Goal: Task Accomplishment & Management: Contribute content

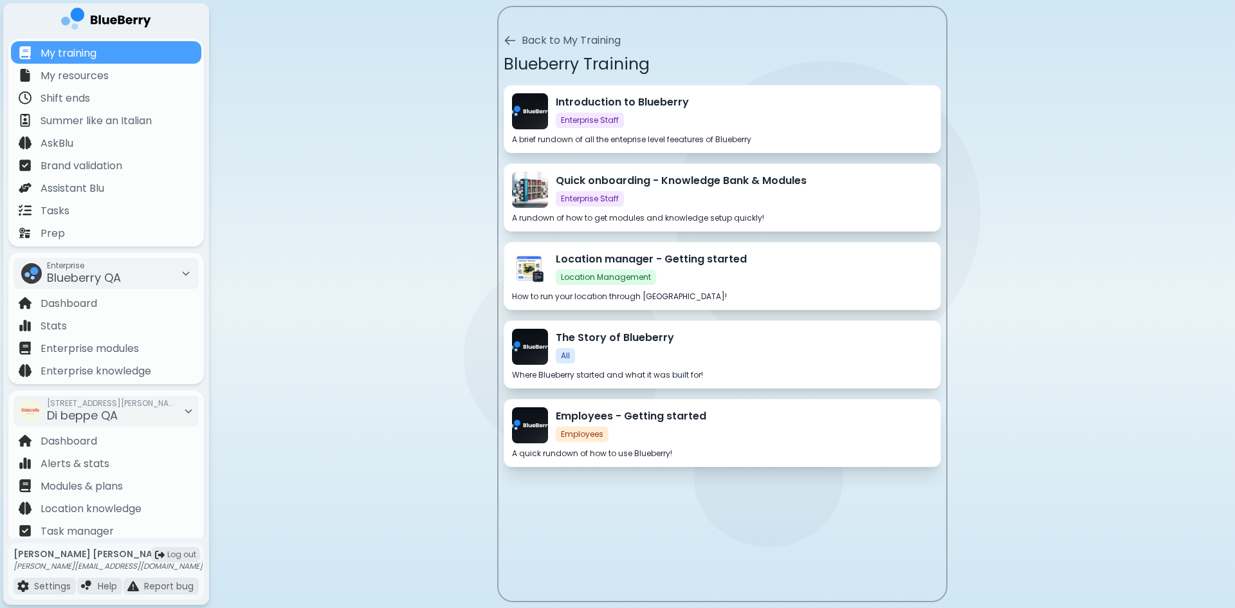
click at [711, 118] on div "Introduction to Blueberry Enterprise Staff" at bounding box center [744, 111] width 377 height 33
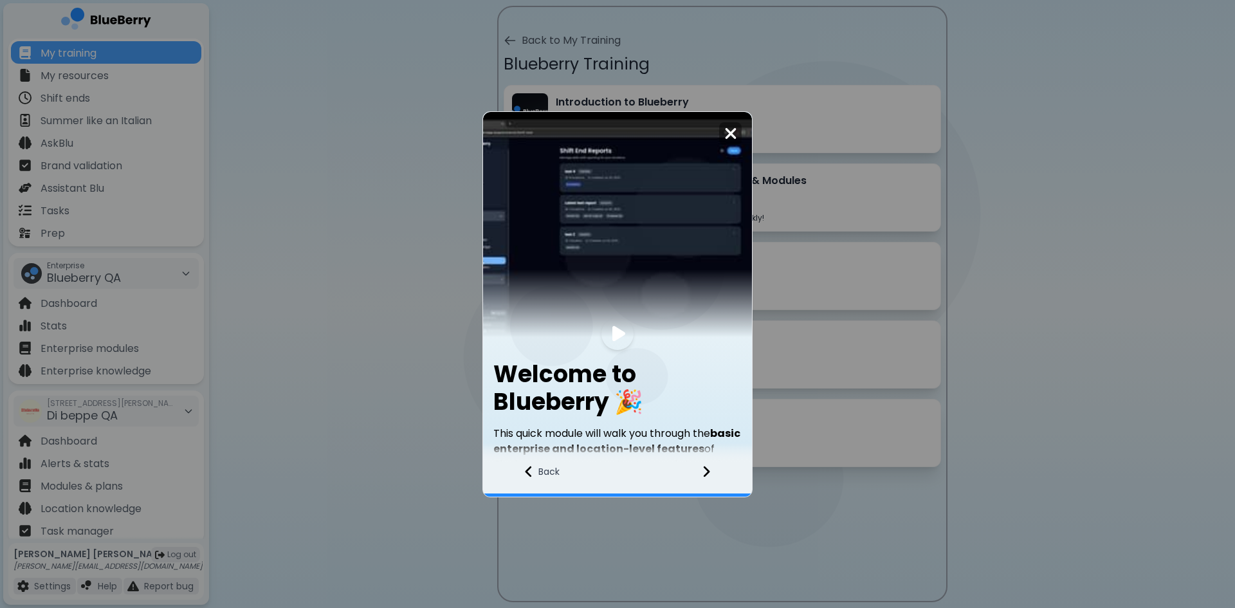
click at [704, 476] on icon at bounding box center [707, 471] width 6 height 11
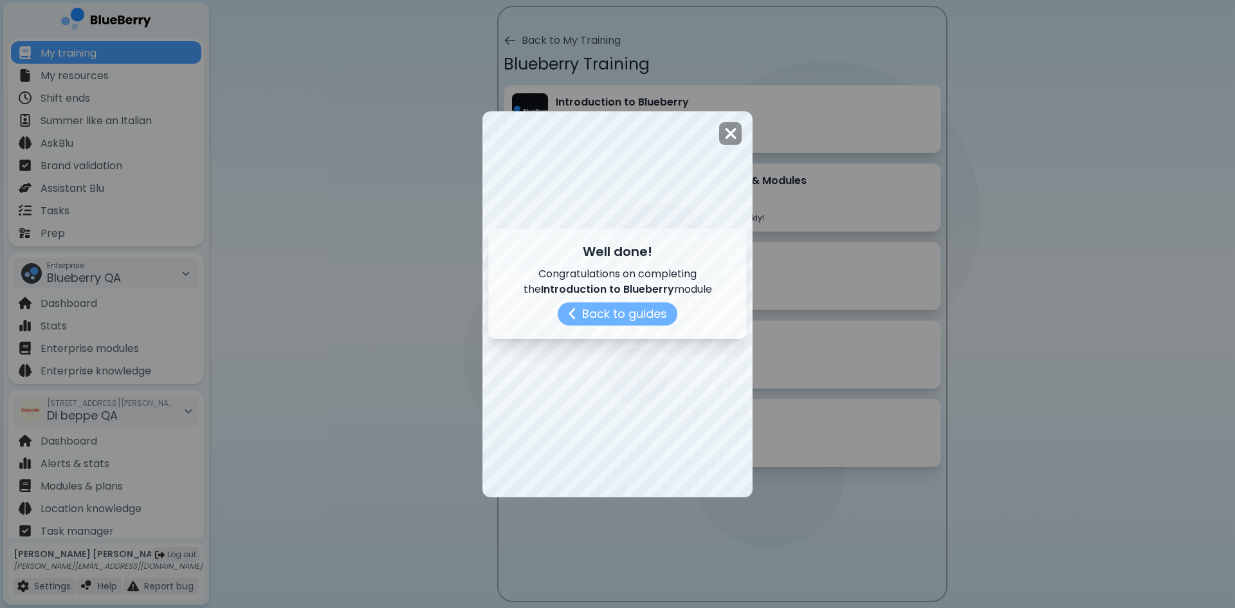
click at [632, 320] on button "Back to guides" at bounding box center [618, 313] width 120 height 23
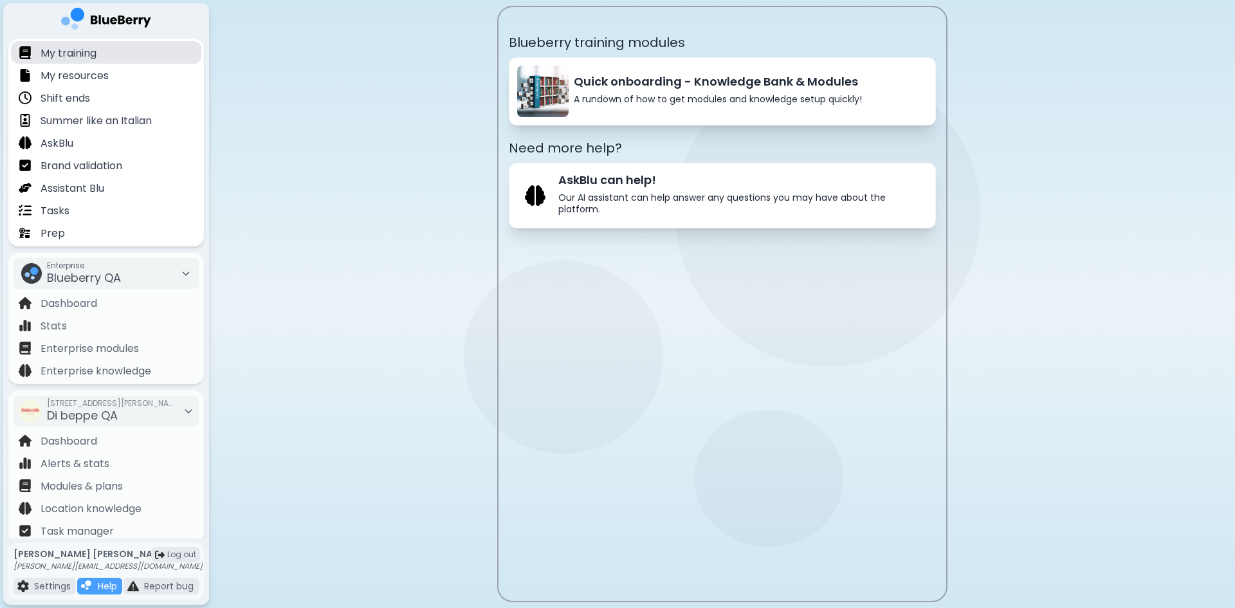
click at [105, 50] on div "My training" at bounding box center [106, 52] width 190 height 23
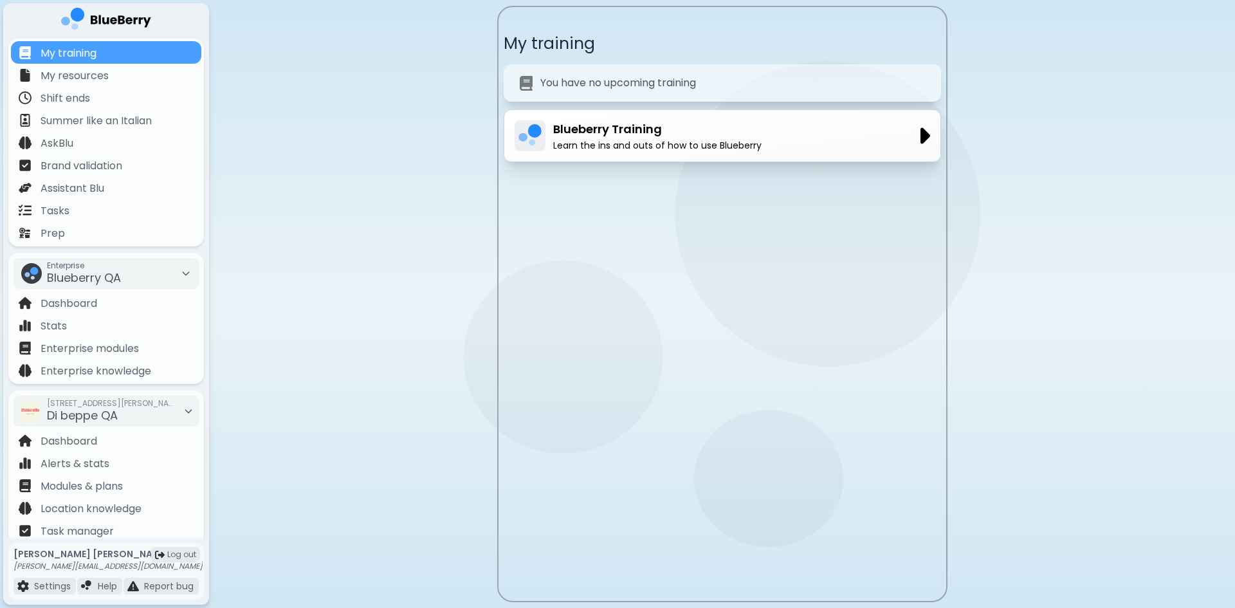
click at [609, 141] on p "Learn the ins and outs of how to use Blueberry" at bounding box center [657, 146] width 208 height 12
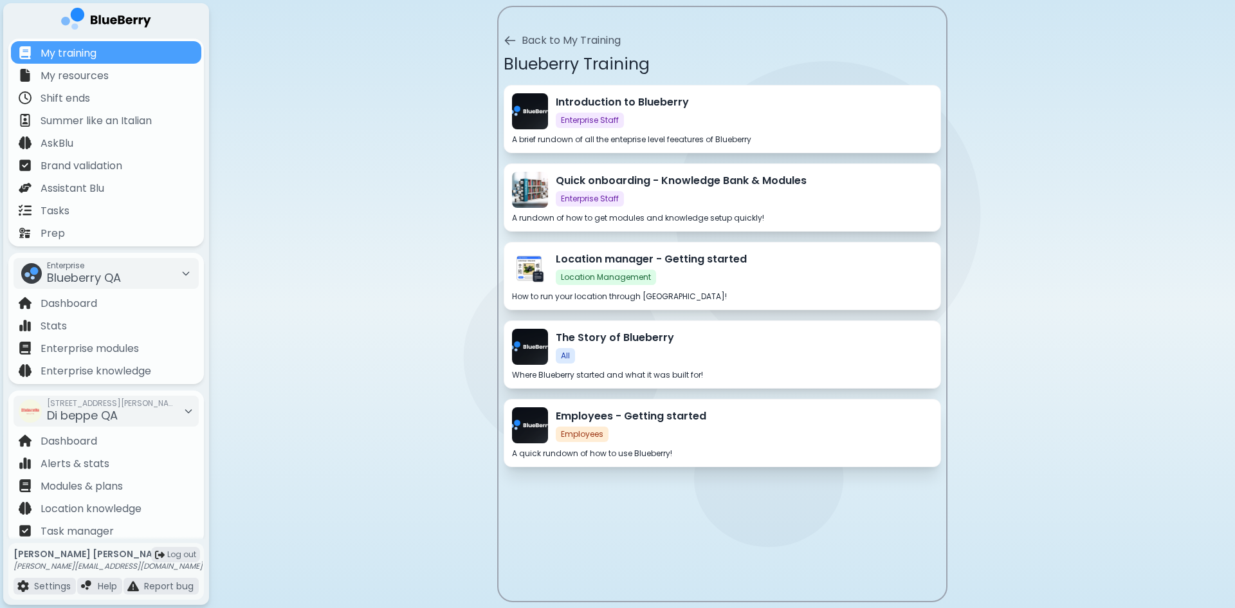
click at [680, 121] on div "Introduction to Blueberry Enterprise Staff" at bounding box center [744, 111] width 377 height 33
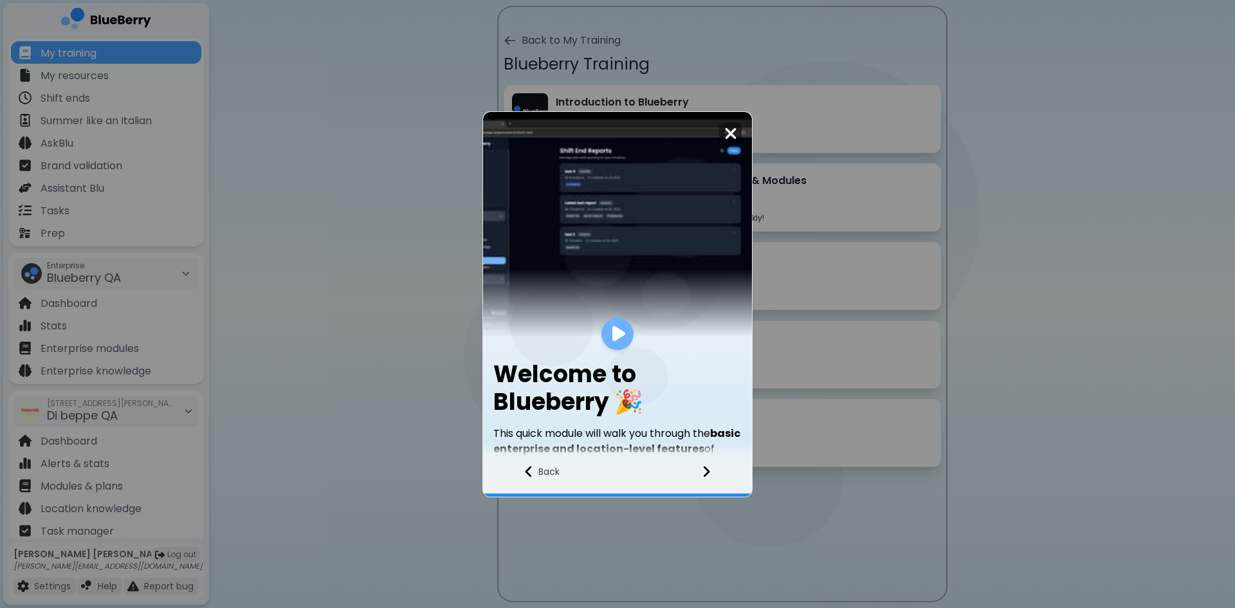
click at [608, 339] on div at bounding box center [617, 334] width 32 height 32
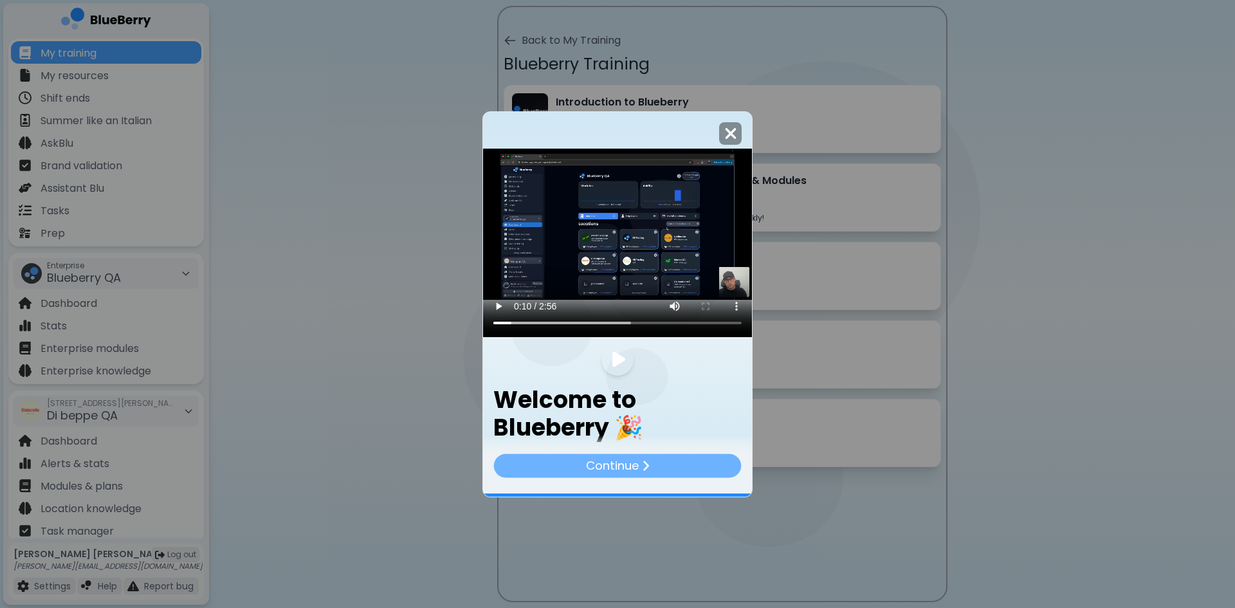
click at [603, 466] on p "Continue" at bounding box center [611, 465] width 53 height 19
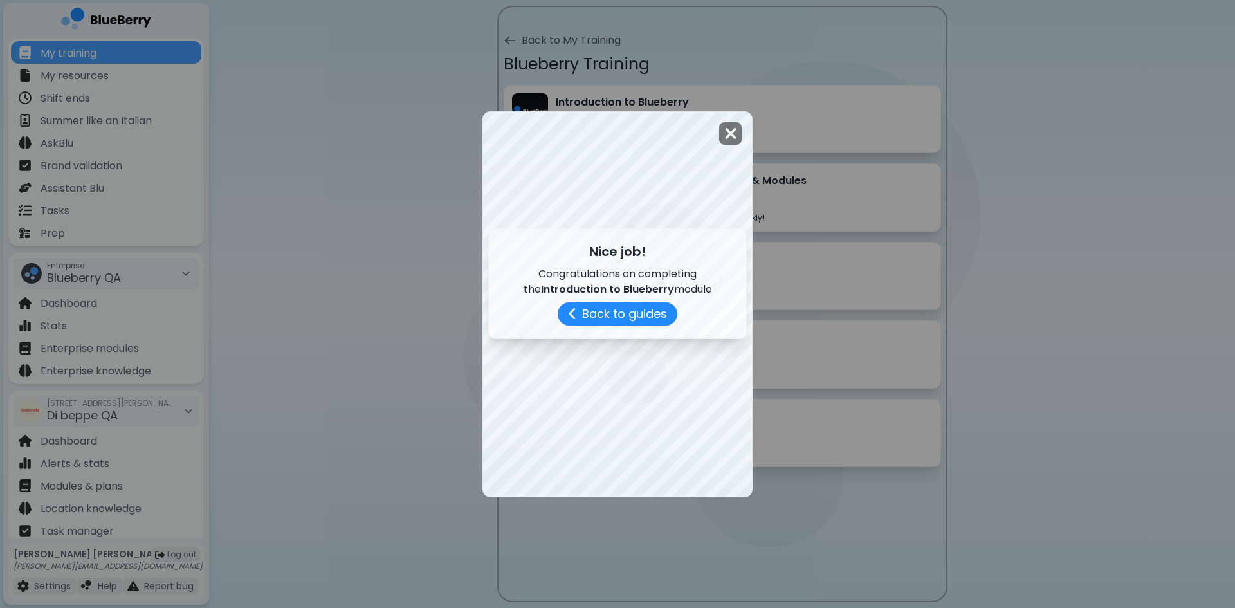
click at [725, 138] on img at bounding box center [730, 133] width 13 height 17
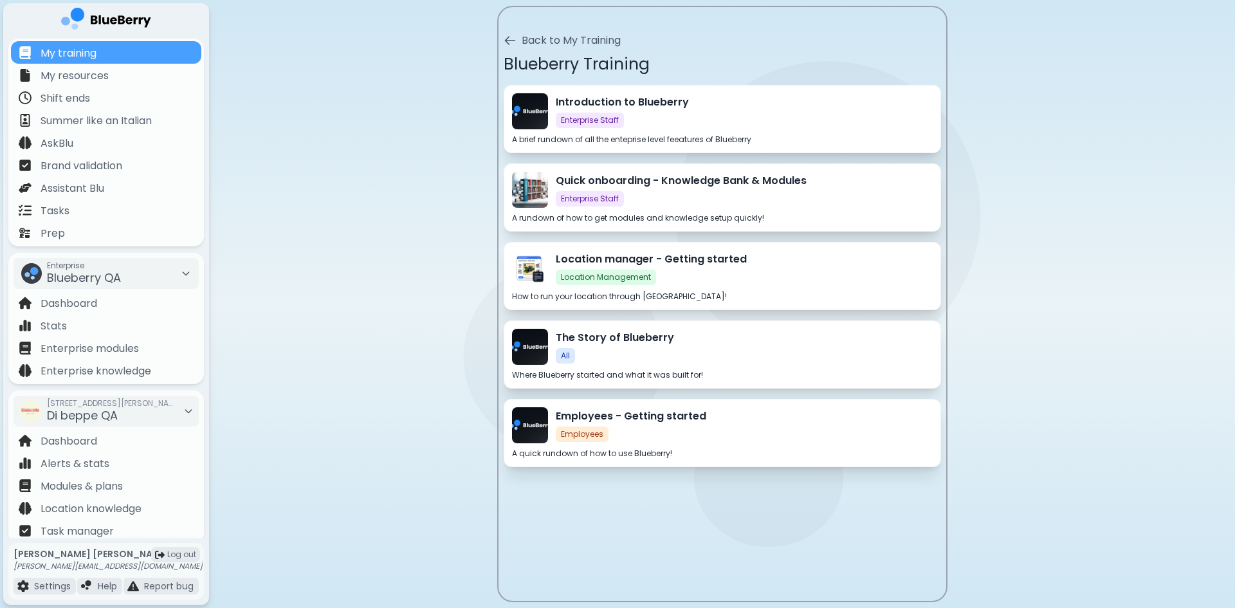
click at [661, 193] on div "Quick onboarding - Knowledge Bank & Modules Enterprise Staff" at bounding box center [744, 189] width 377 height 33
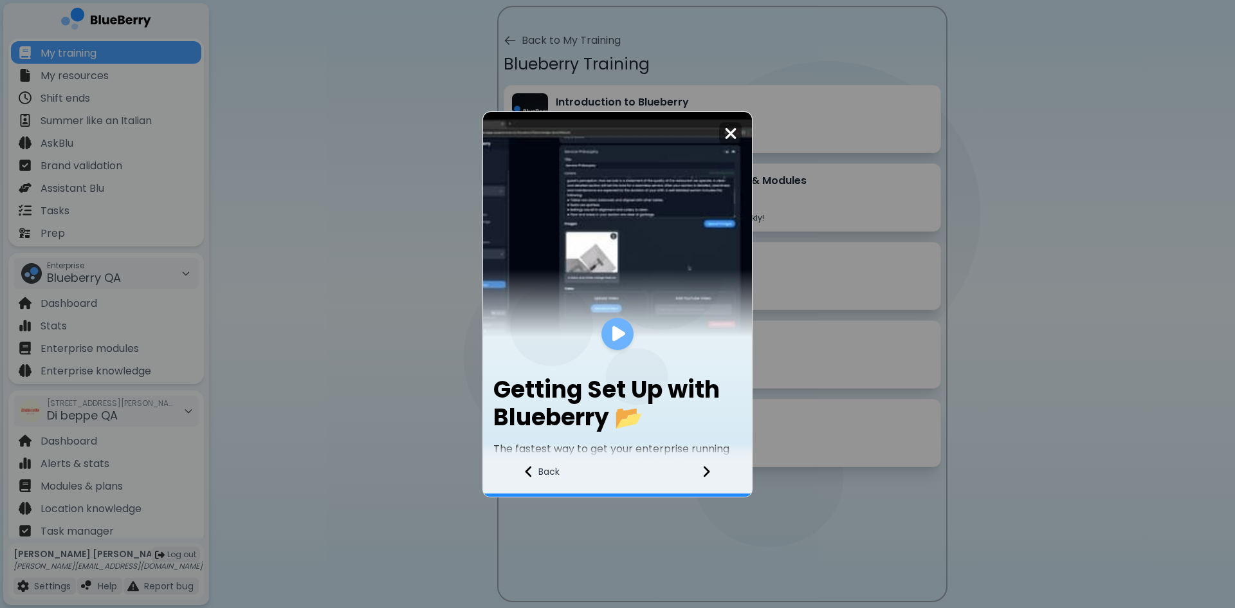
click at [619, 345] on div at bounding box center [617, 334] width 32 height 32
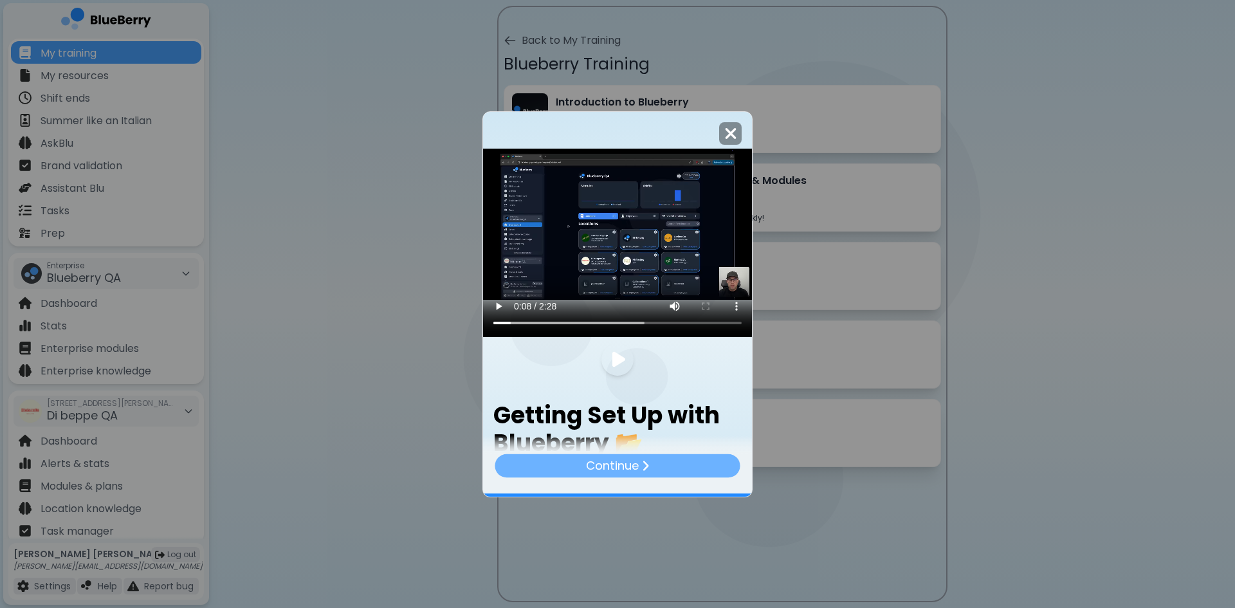
click at [683, 466] on div "Continue" at bounding box center [617, 464] width 245 height 23
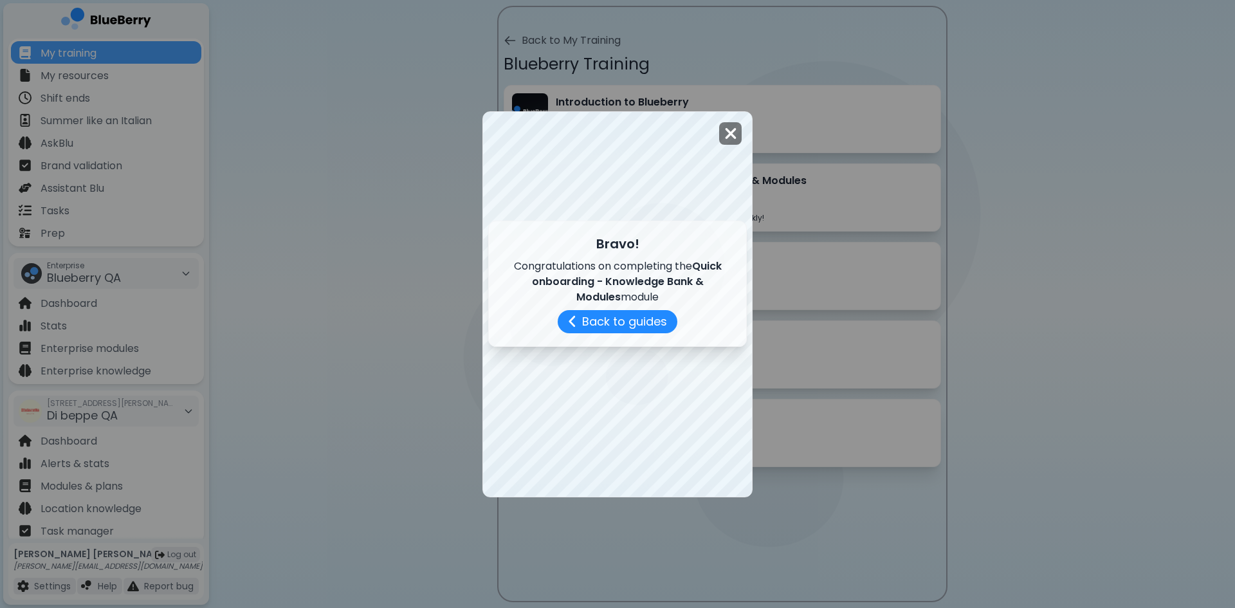
click at [729, 141] on img at bounding box center [730, 133] width 13 height 17
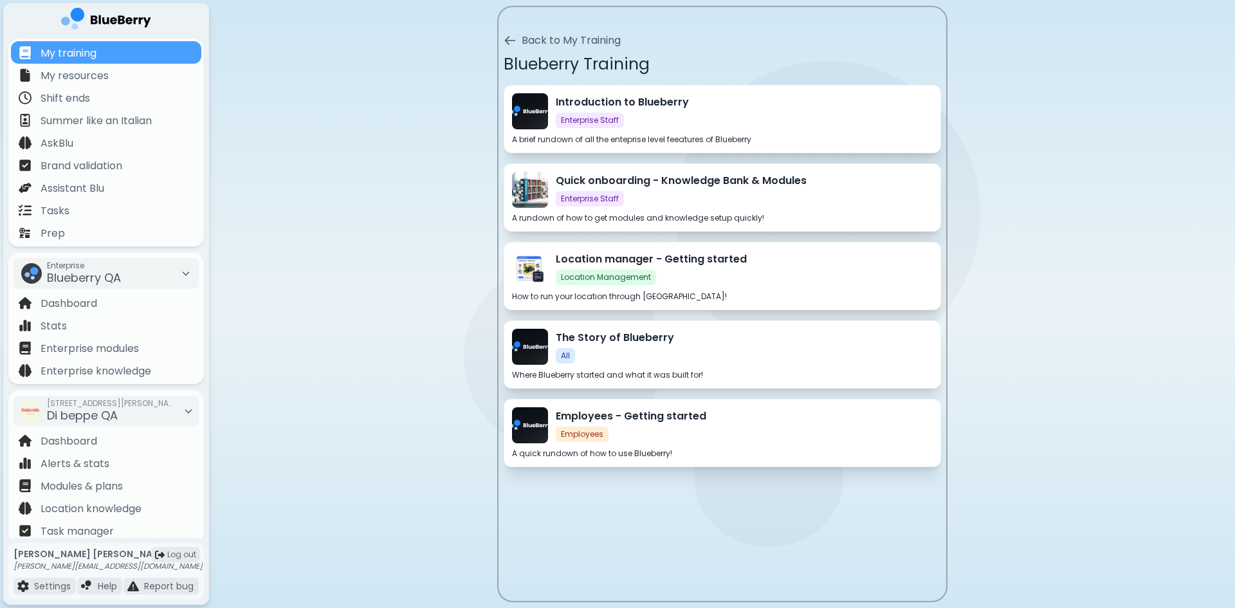
click at [678, 282] on div "Location manager - Getting started Location Management" at bounding box center [744, 267] width 377 height 33
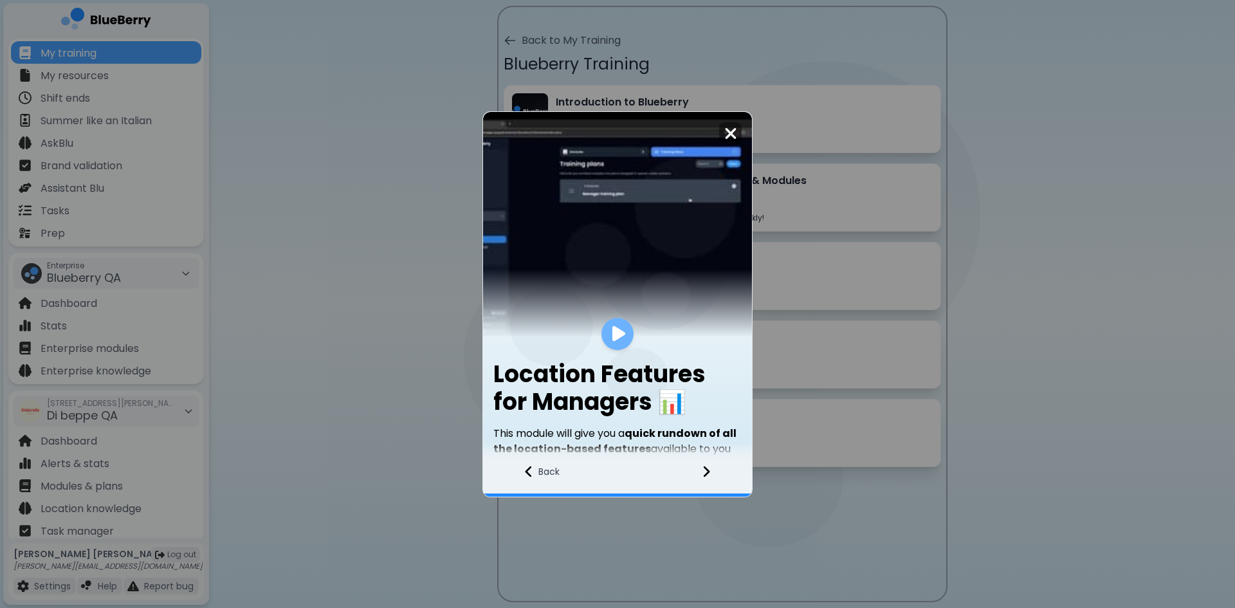
click at [631, 341] on div at bounding box center [617, 334] width 269 height 32
click at [626, 343] on div at bounding box center [617, 334] width 32 height 32
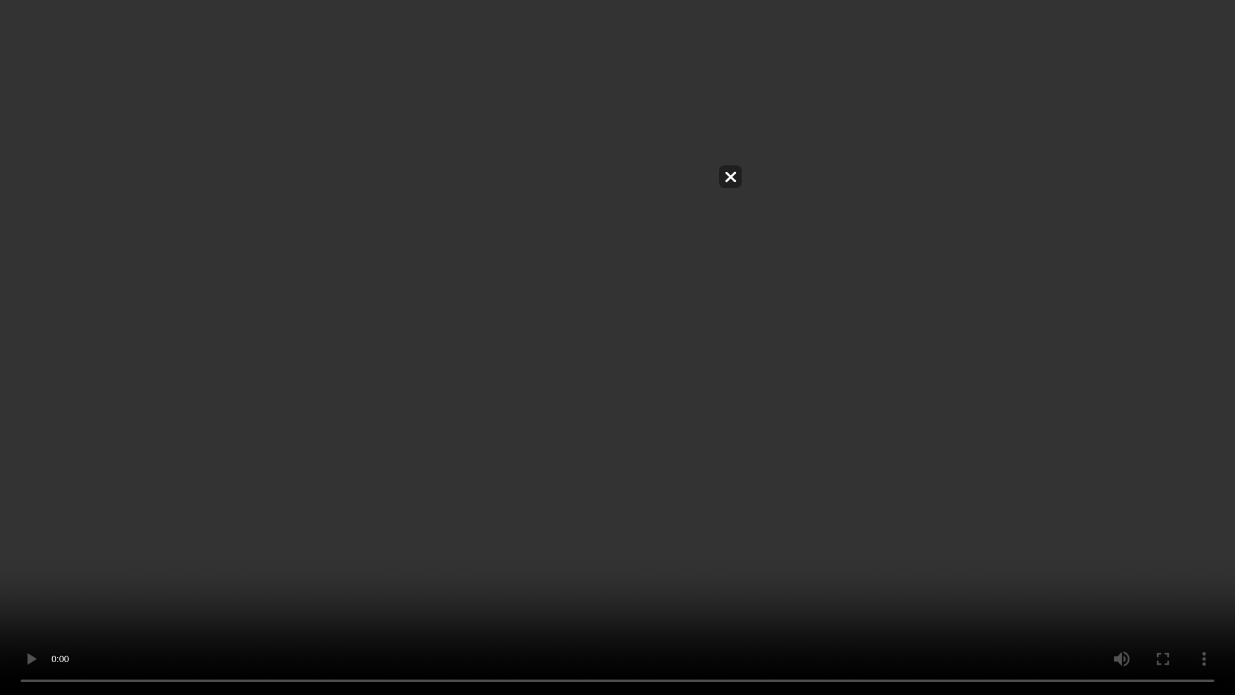
drag, startPoint x: 1134, startPoint y: 442, endPoint x: 894, endPoint y: 502, distance: 247.2
click at [1134, 442] on video at bounding box center [617, 347] width 1235 height 695
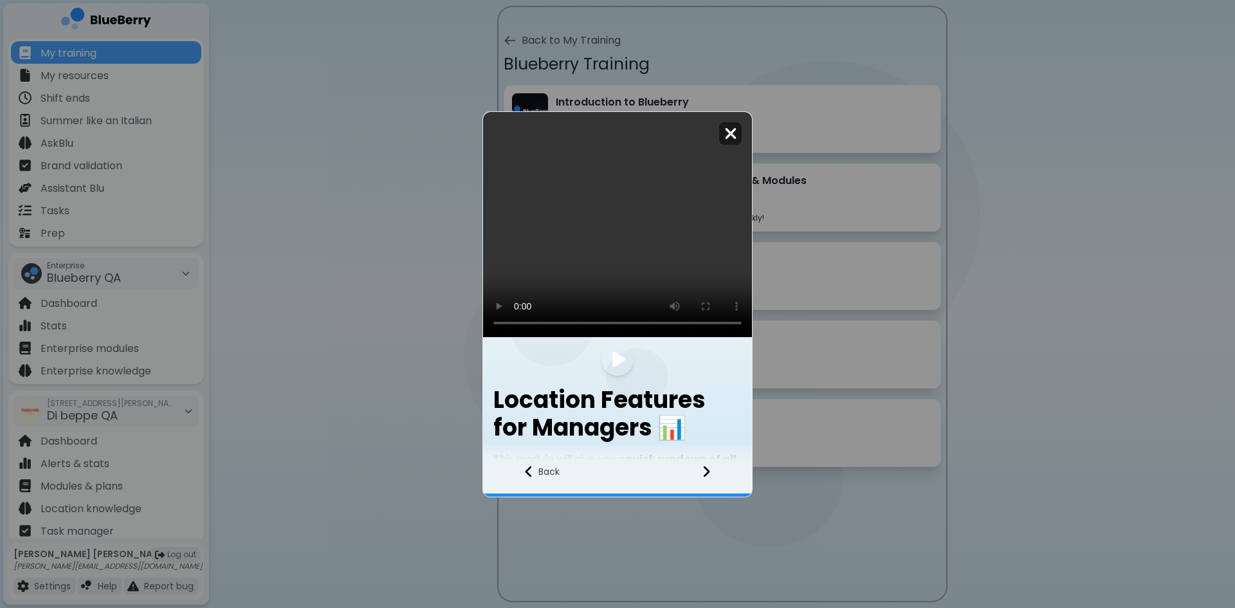
click at [726, 130] on img at bounding box center [730, 133] width 13 height 17
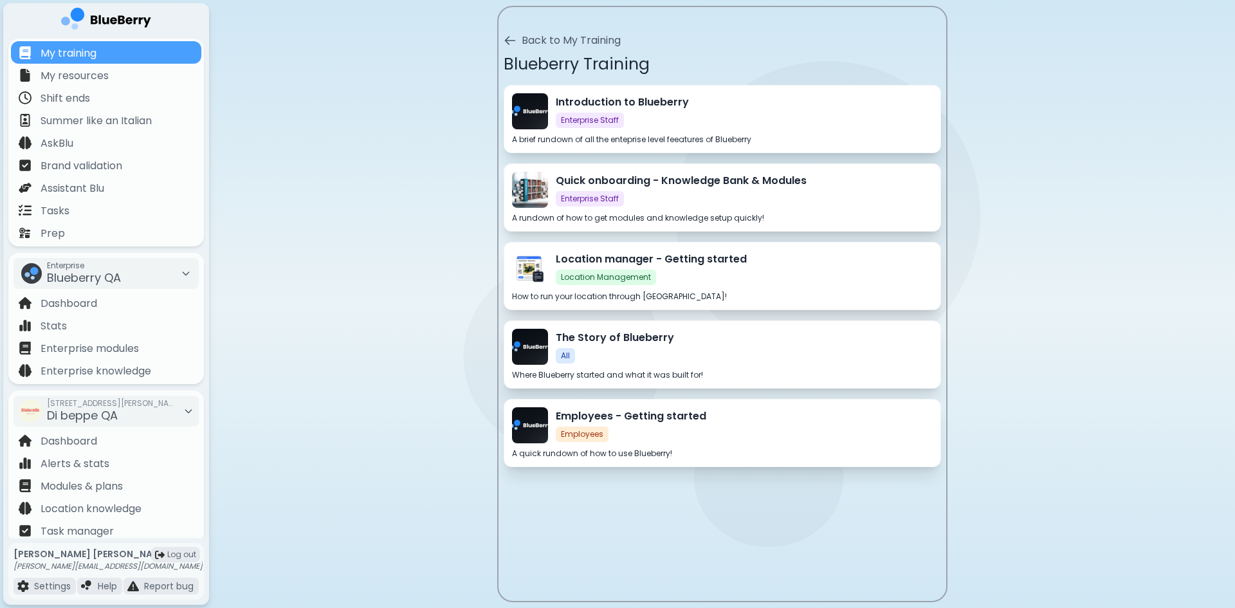
click at [655, 274] on div "Location manager - Getting started Location Management" at bounding box center [744, 267] width 377 height 33
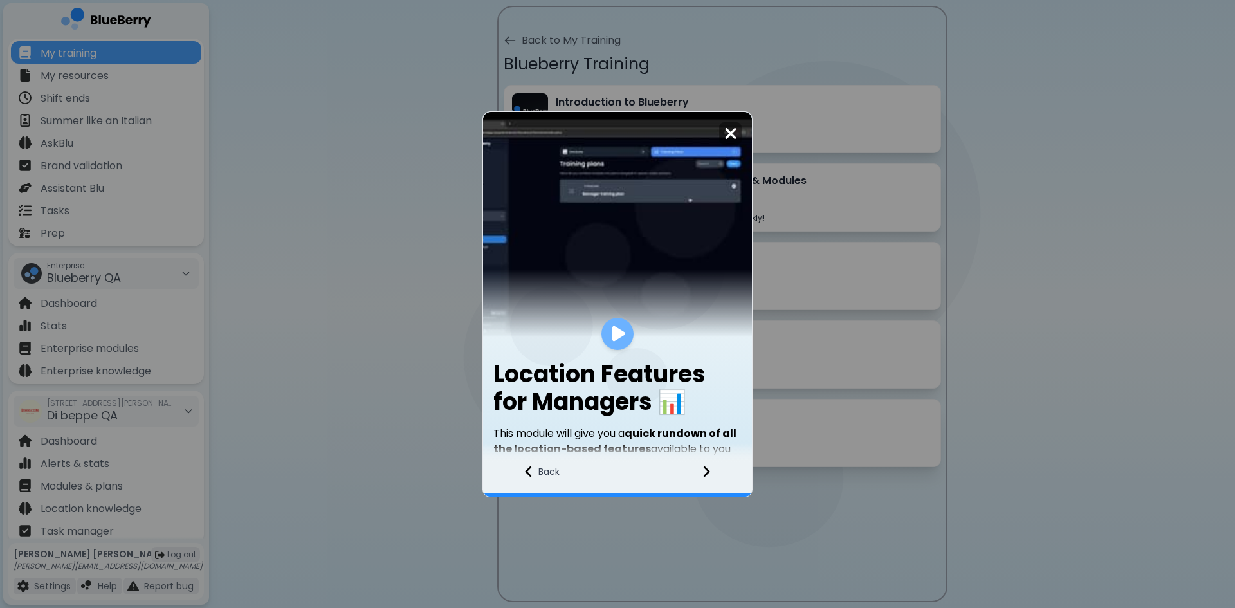
click at [610, 336] on div at bounding box center [617, 334] width 32 height 32
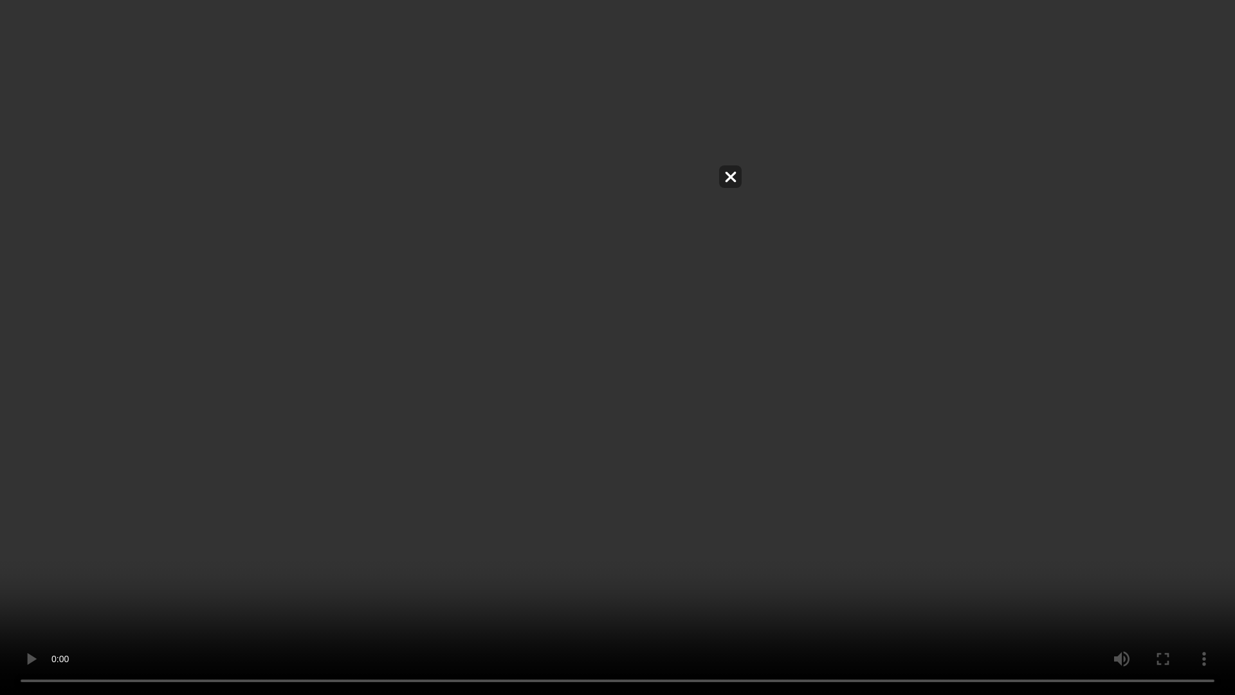
click at [785, 247] on video at bounding box center [617, 347] width 1235 height 695
click at [641, 13] on video at bounding box center [617, 347] width 1235 height 695
drag, startPoint x: 1120, startPoint y: 605, endPoint x: 1139, endPoint y: 627, distance: 29.6
click at [1129, 607] on video at bounding box center [617, 347] width 1235 height 695
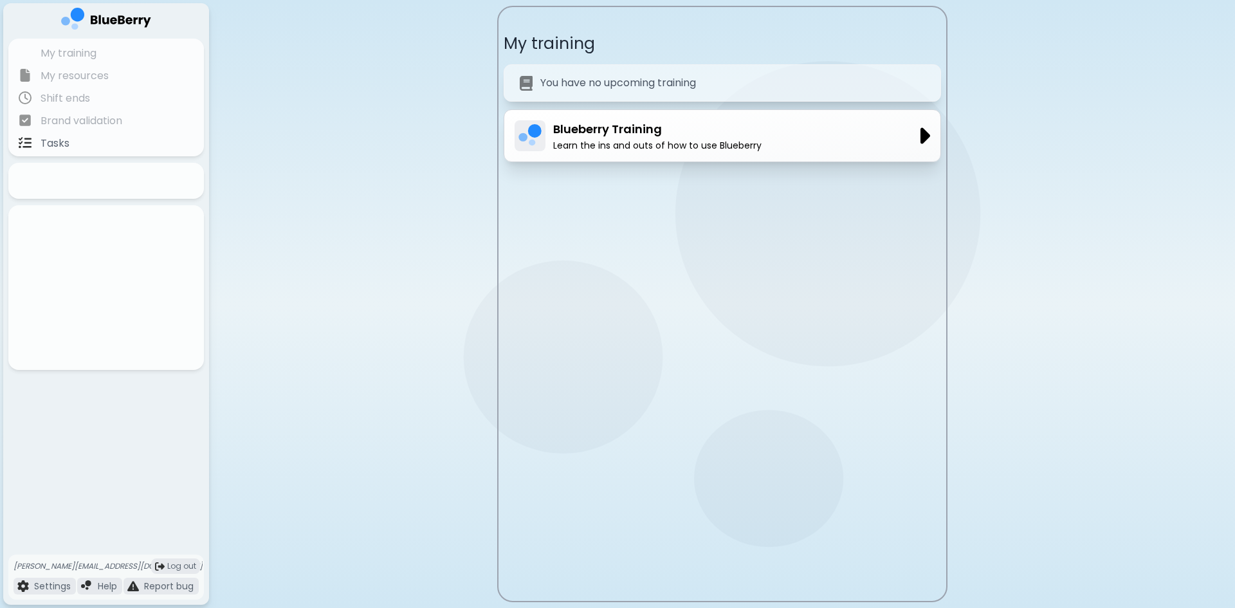
click at [654, 127] on p "Blueberry Training" at bounding box center [657, 129] width 208 height 18
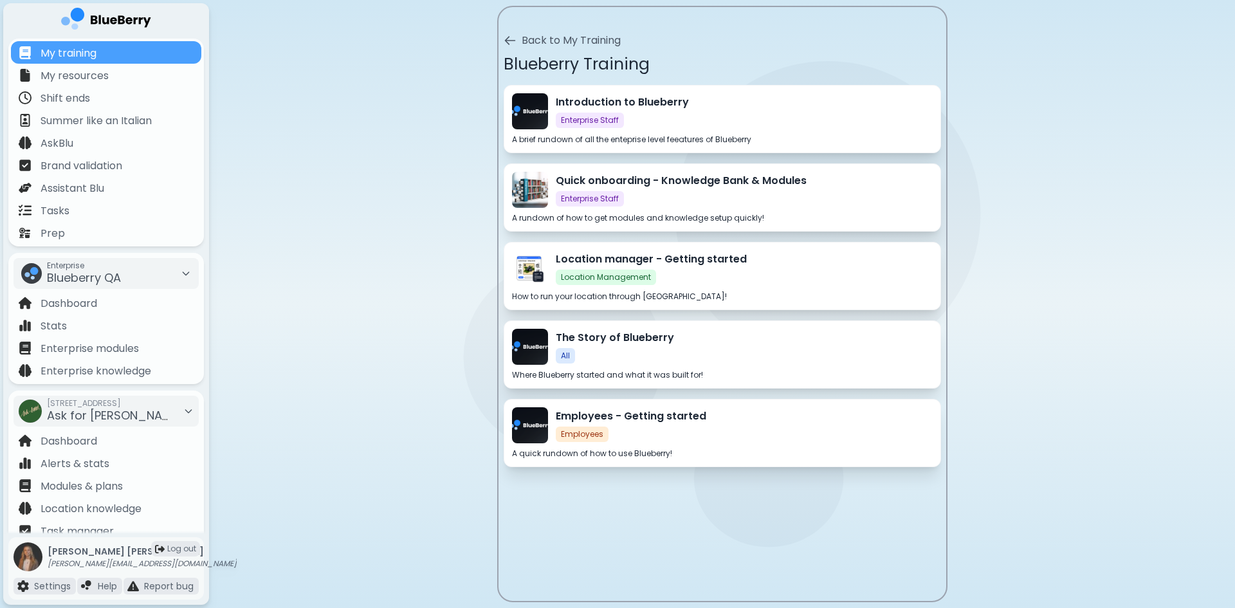
click at [651, 272] on div "Location Management" at bounding box center [606, 276] width 100 height 15
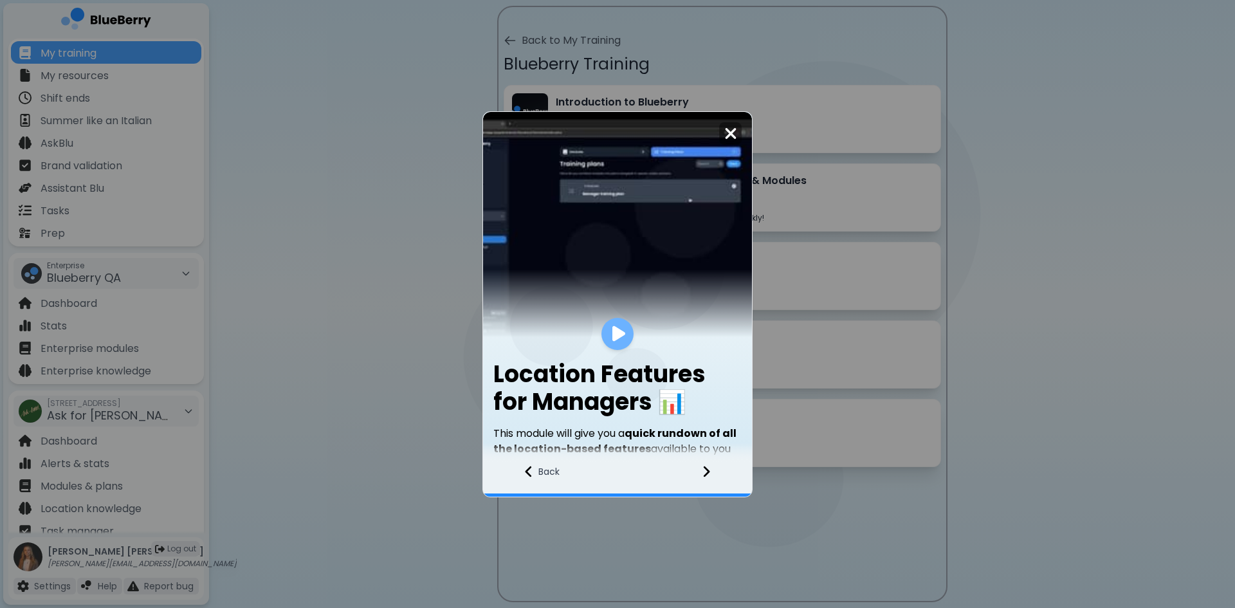
click at [610, 332] on div at bounding box center [617, 334] width 32 height 32
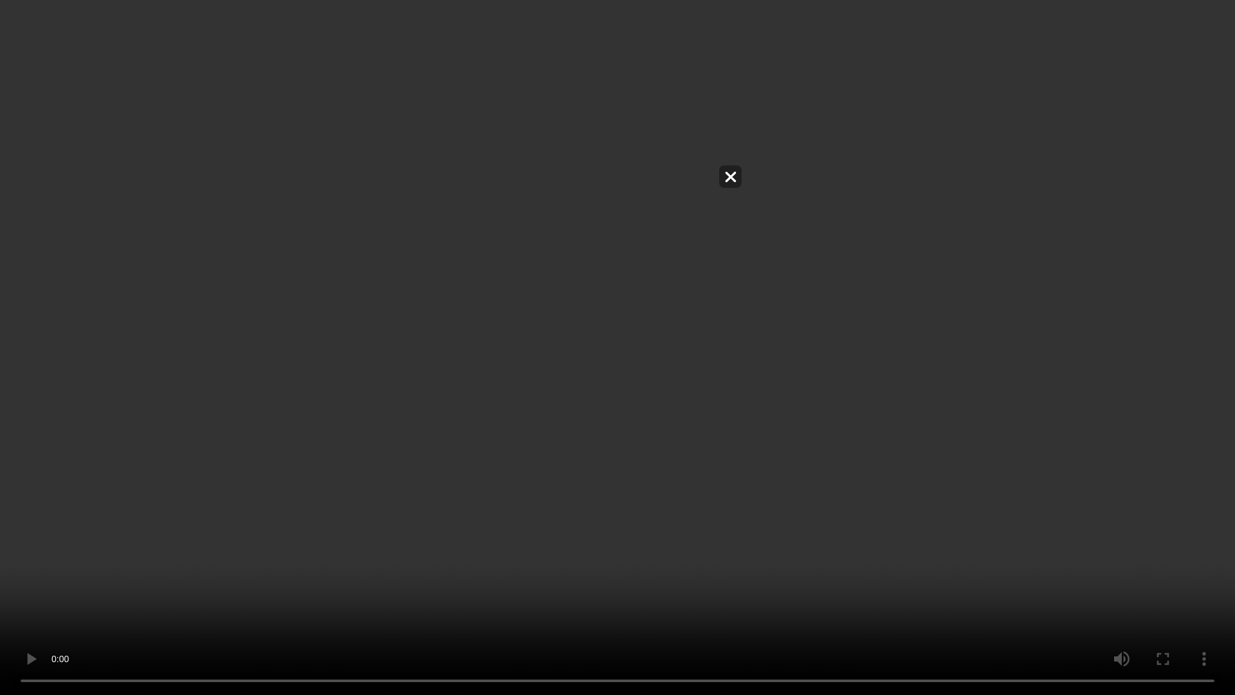
drag, startPoint x: 420, startPoint y: 71, endPoint x: 1121, endPoint y: 547, distance: 847.4
click at [1111, 543] on video at bounding box center [617, 347] width 1235 height 695
click at [1143, 554] on video at bounding box center [617, 347] width 1235 height 695
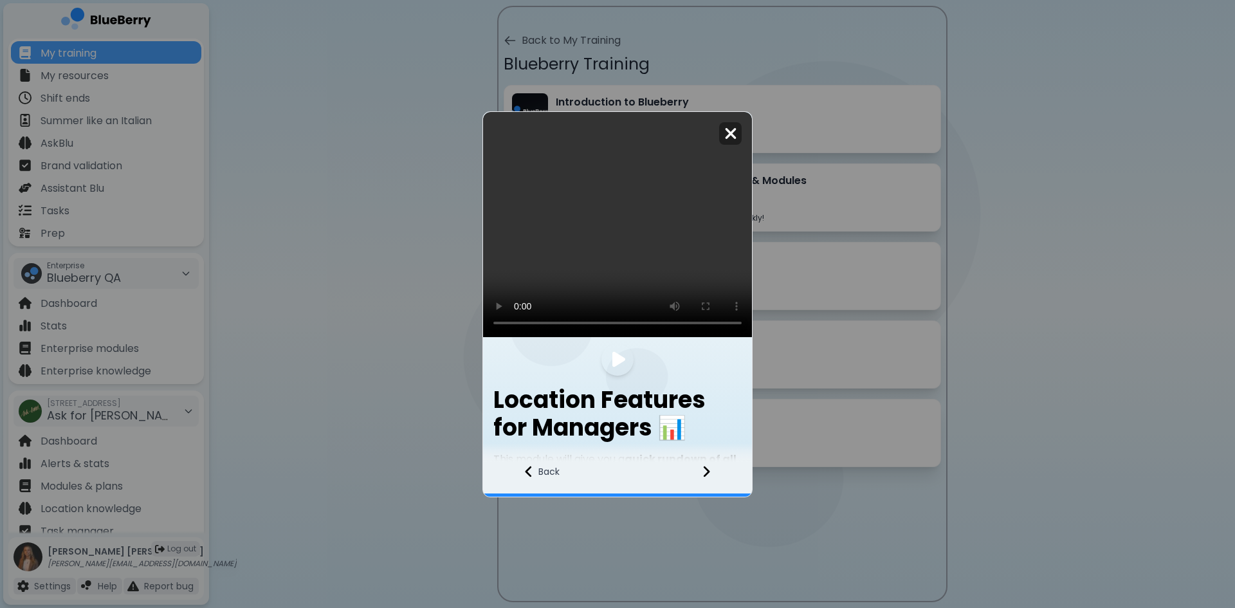
click at [1143, 498] on div "Location Features for Managers 📊 This module will give you a quick rundown of a…" at bounding box center [617, 304] width 1235 height 608
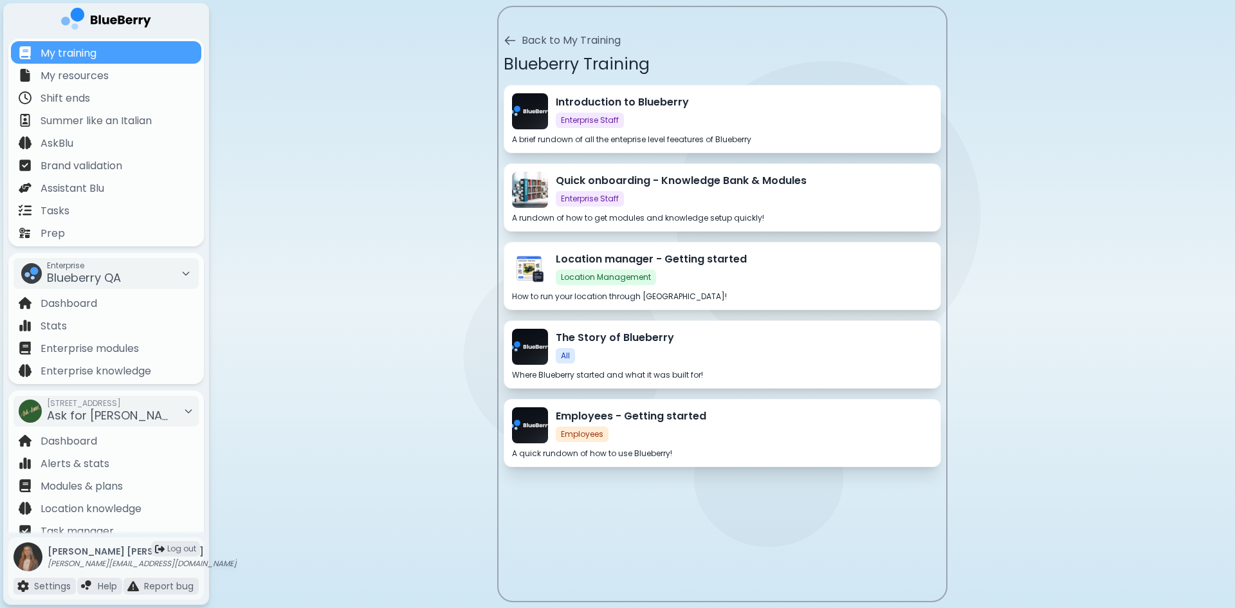
click at [698, 284] on div "Location manager - Getting started Location Management" at bounding box center [744, 267] width 377 height 33
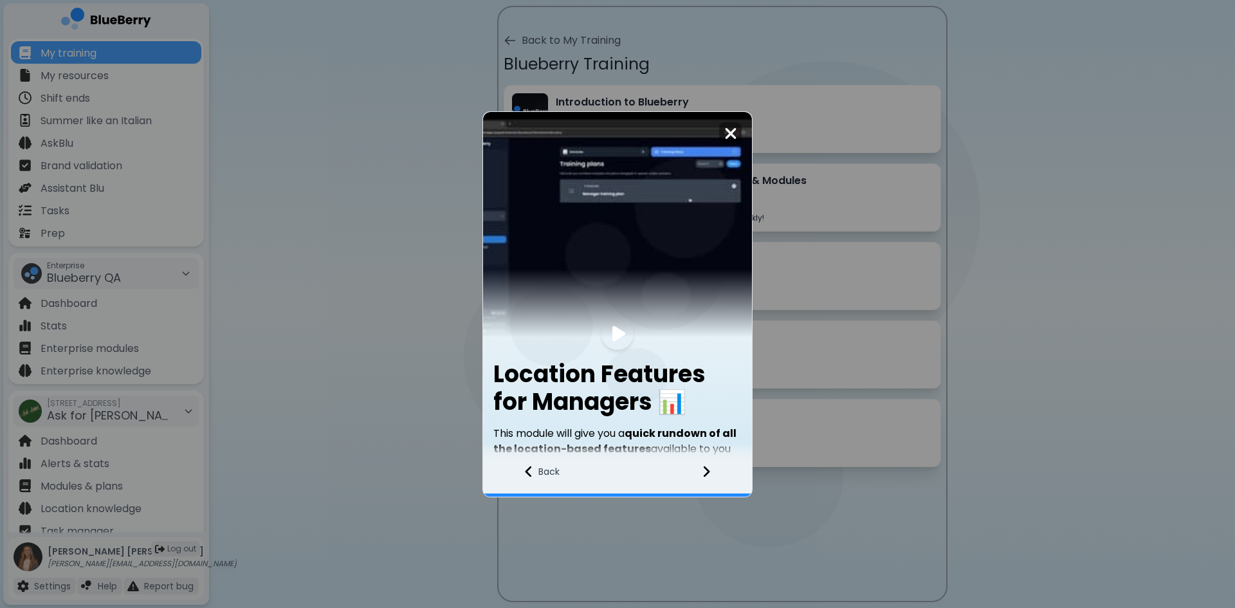
click at [714, 474] on div at bounding box center [714, 479] width 76 height 35
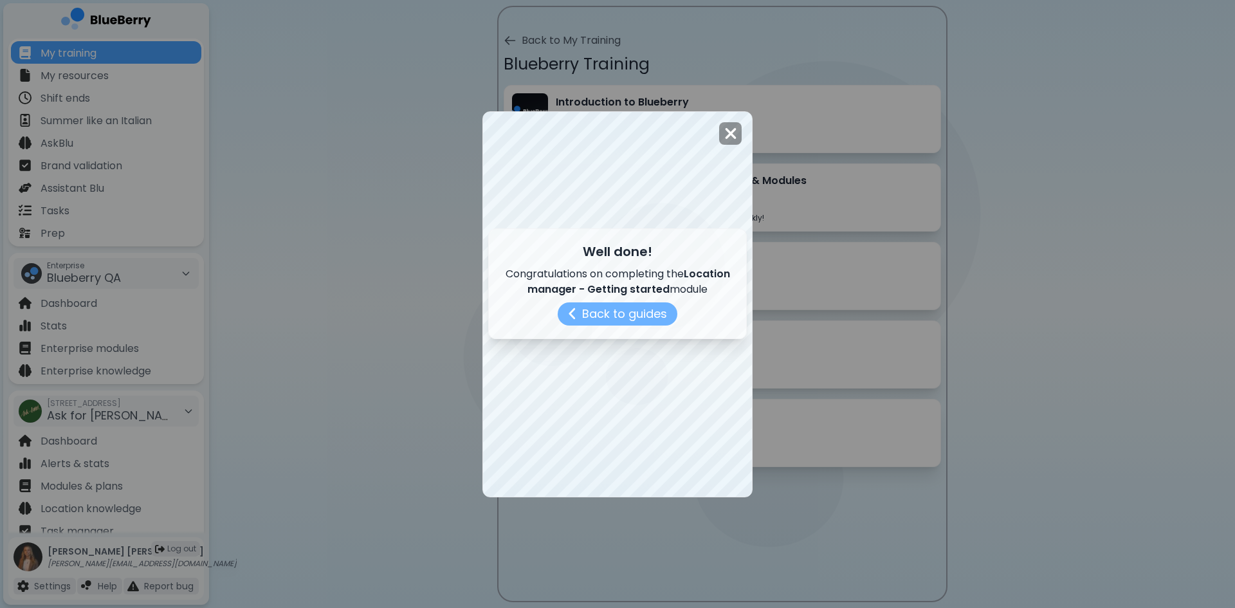
click at [584, 310] on button "Back to guides" at bounding box center [618, 313] width 120 height 23
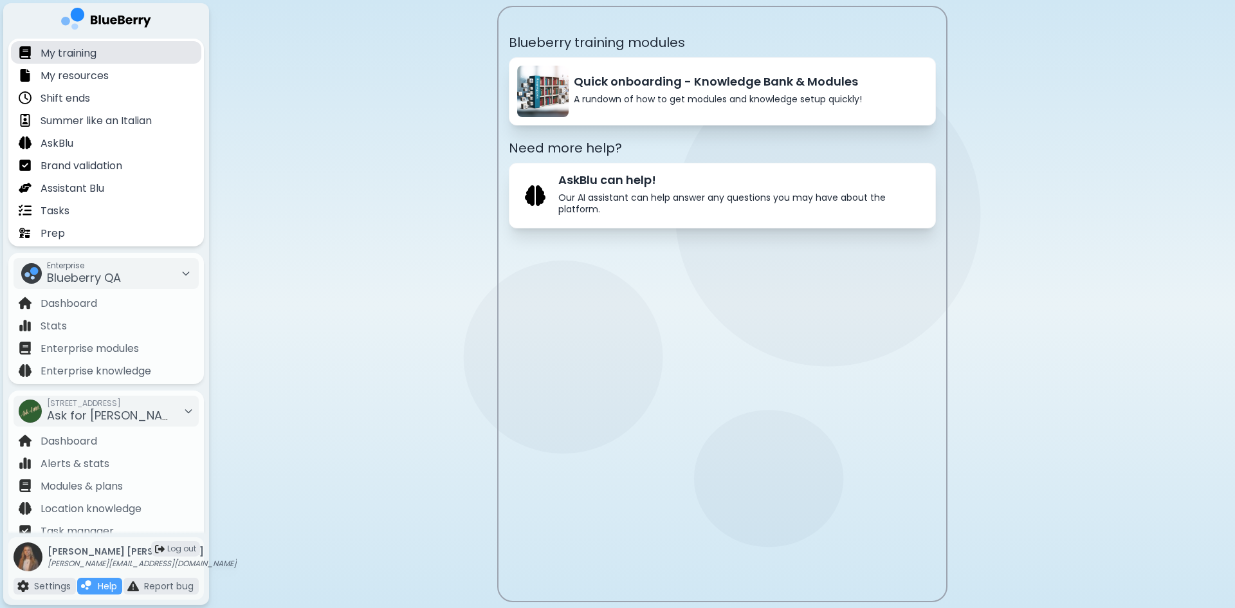
click at [93, 53] on p "My training" at bounding box center [69, 53] width 56 height 15
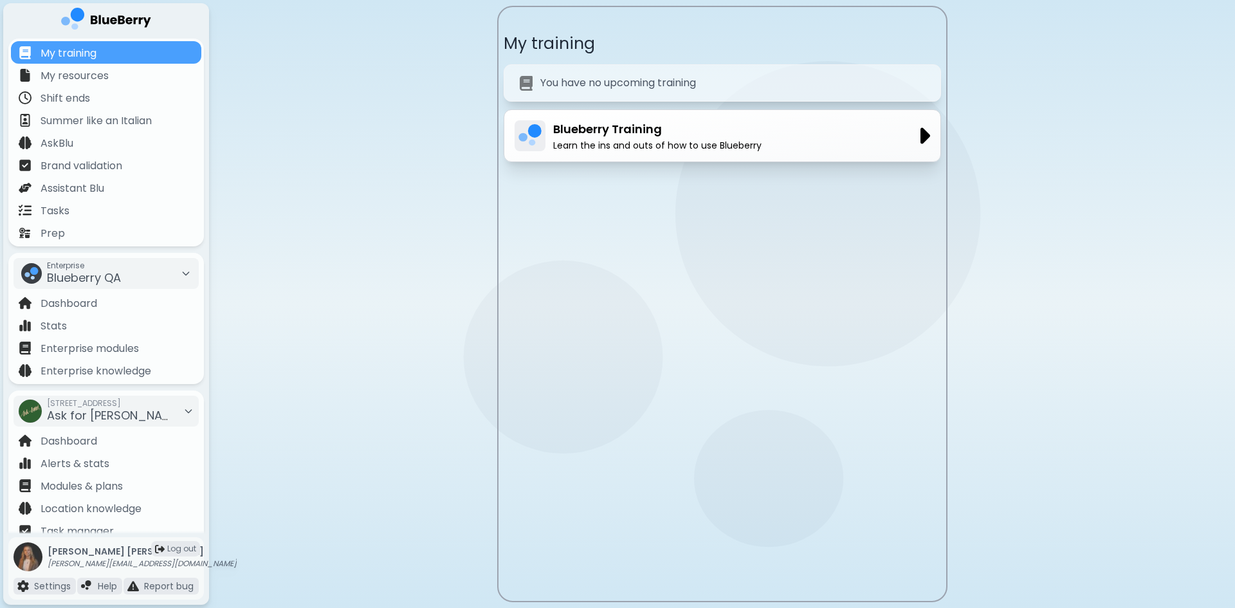
click at [643, 136] on p "Blueberry Training" at bounding box center [657, 129] width 208 height 18
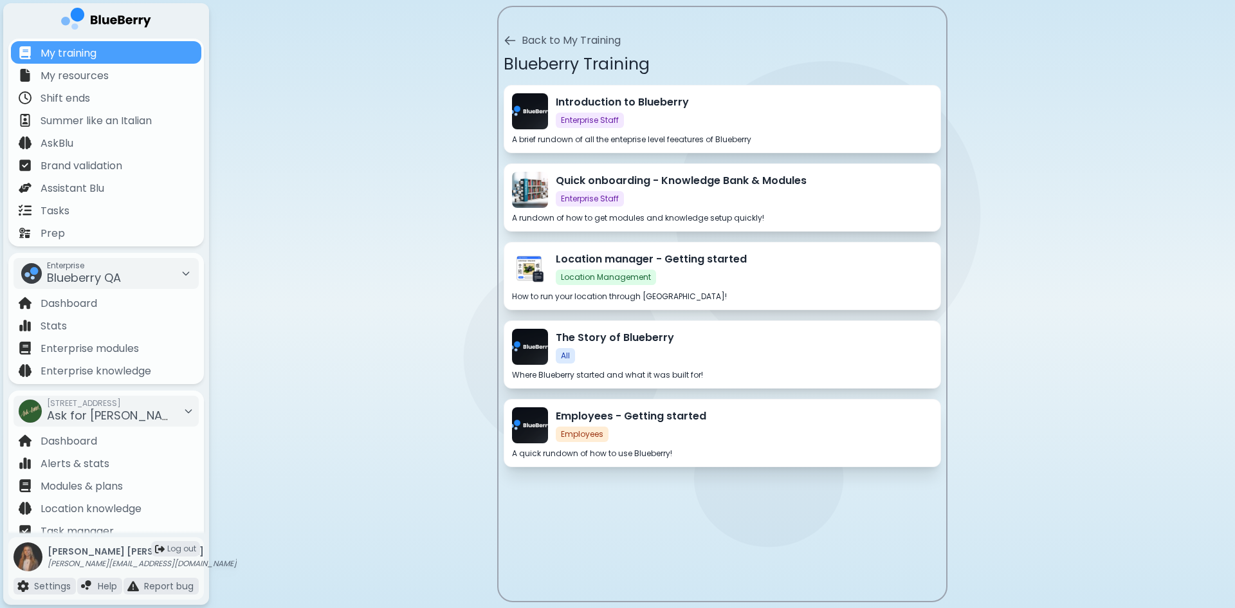
click at [652, 265] on p "Location manager - Getting started" at bounding box center [744, 258] width 377 height 15
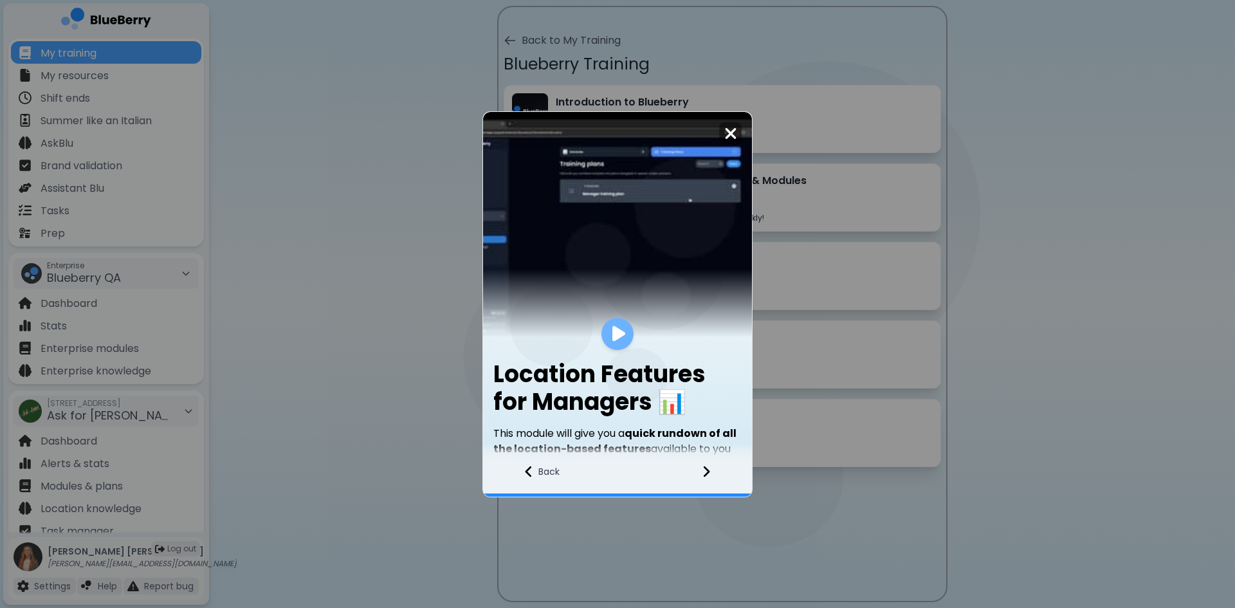
click at [616, 336] on img at bounding box center [618, 333] width 13 height 17
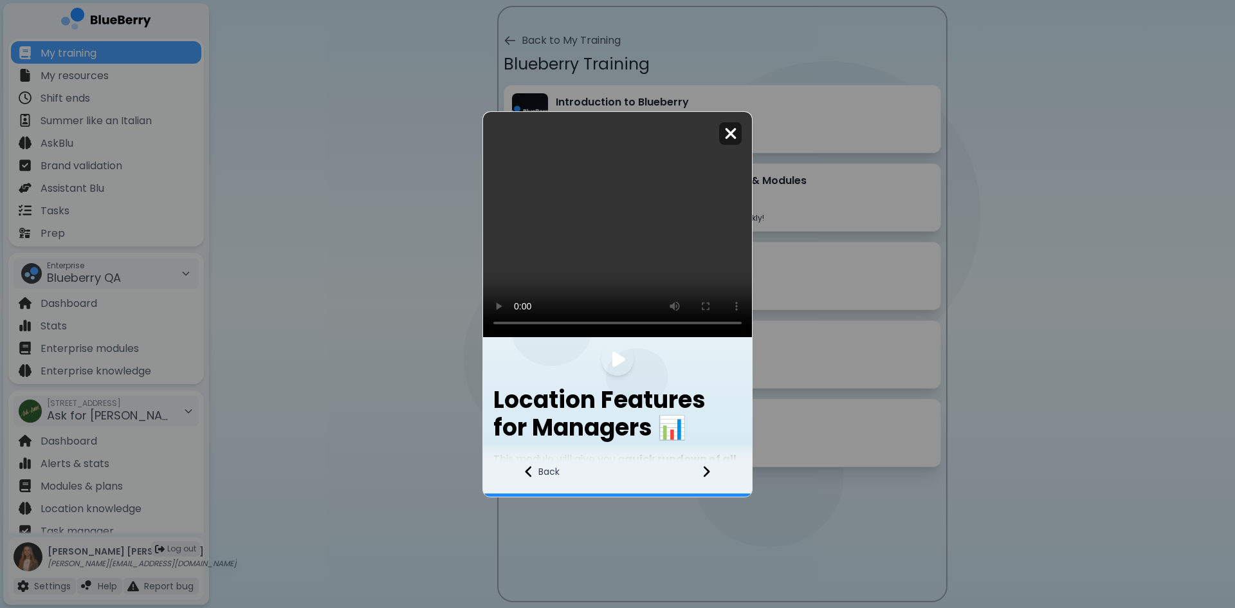
click at [732, 131] on img at bounding box center [730, 133] width 13 height 17
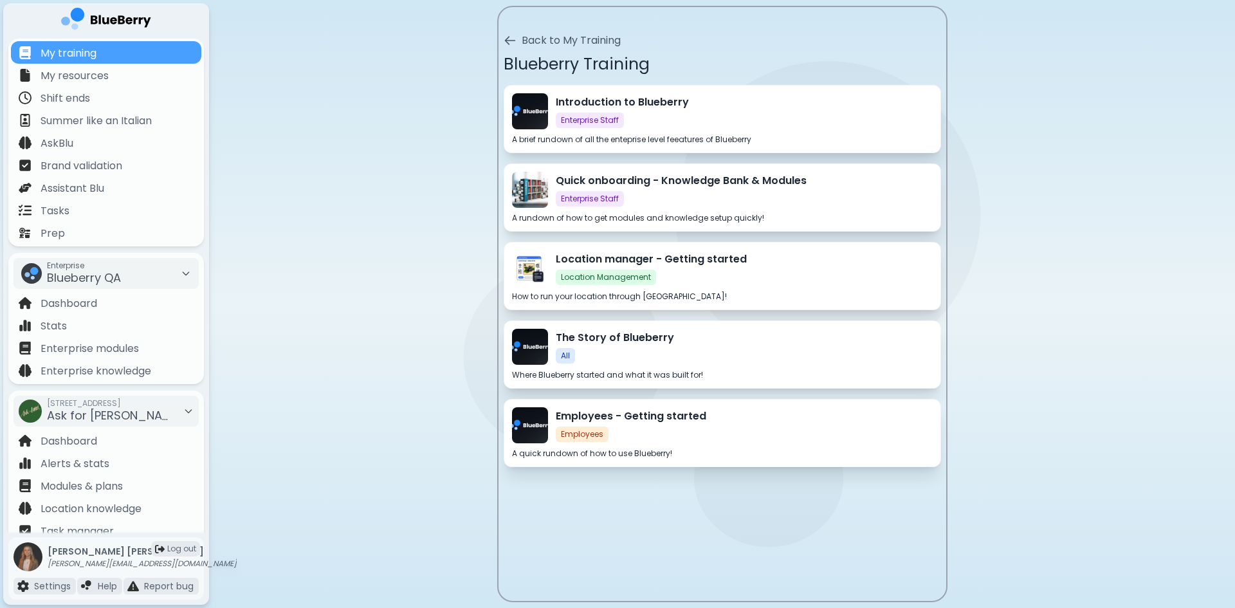
click at [694, 352] on div "The Story of Blueberry All" at bounding box center [744, 346] width 377 height 33
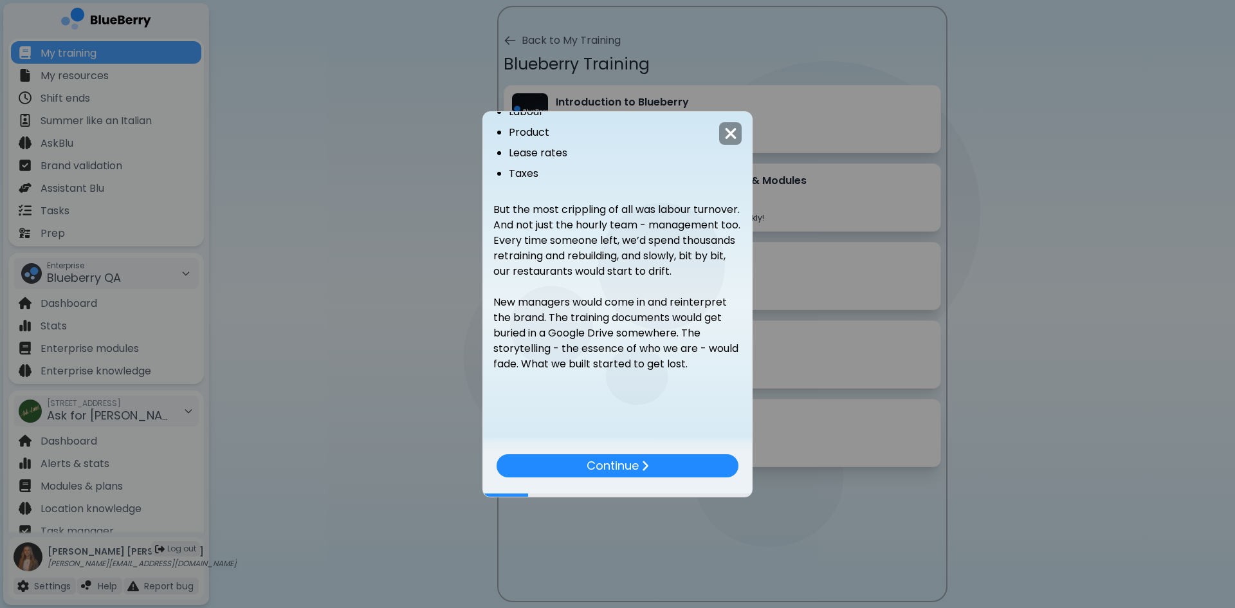
scroll to position [691, 0]
click at [642, 466] on img at bounding box center [645, 465] width 8 height 13
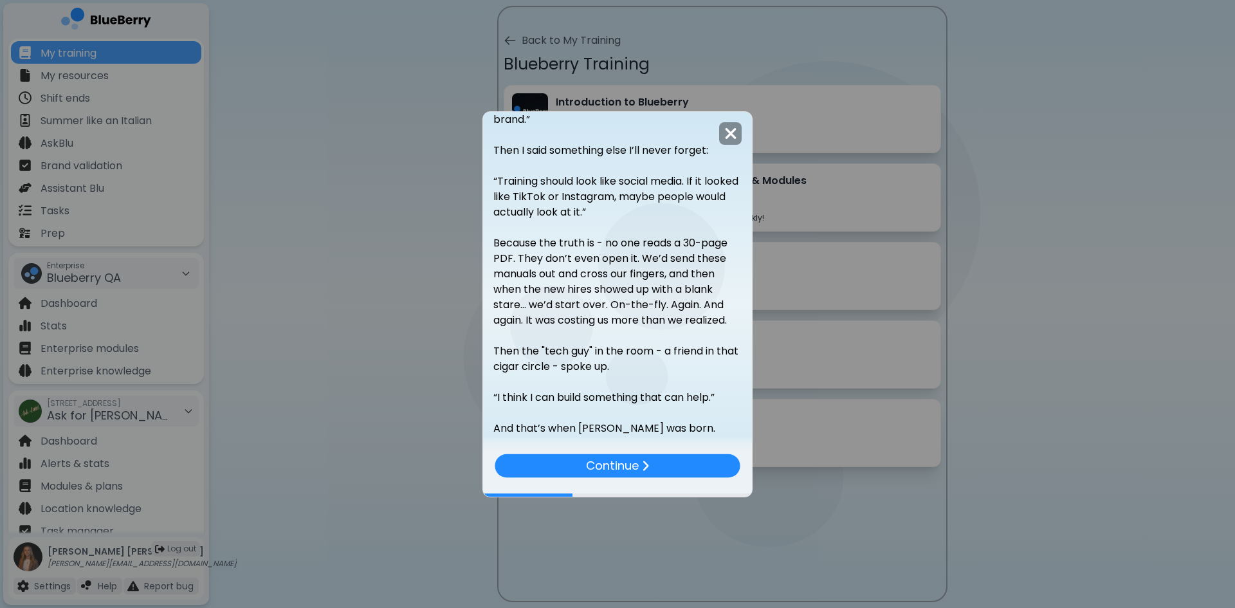
scroll to position [331, 0]
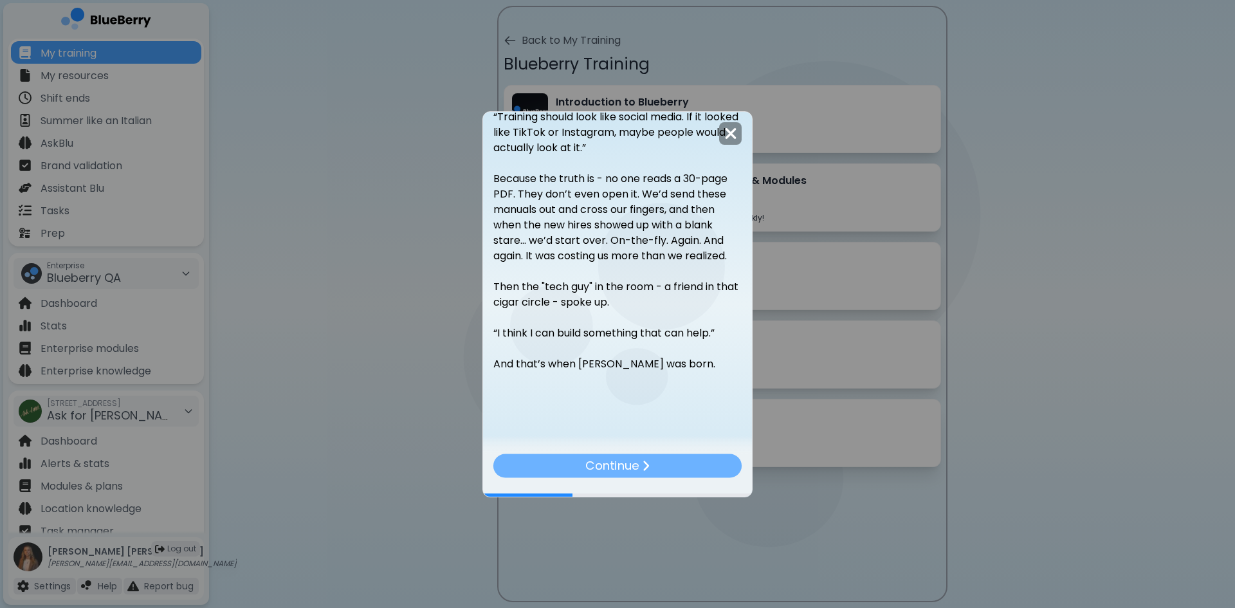
click at [625, 475] on div "Continue" at bounding box center [617, 465] width 248 height 24
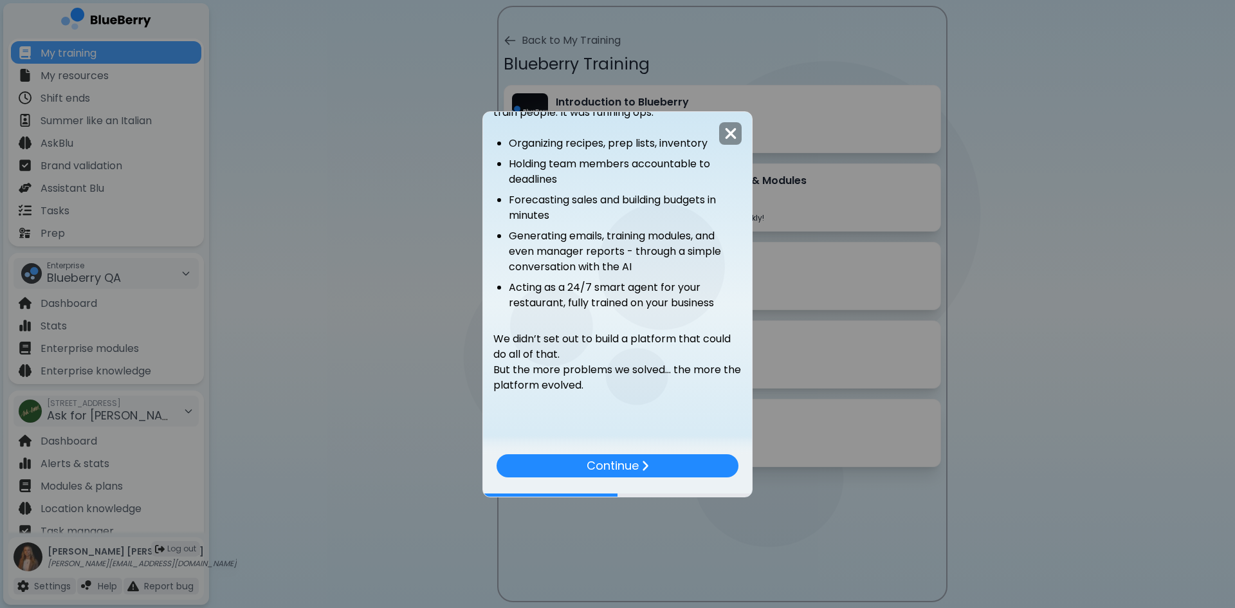
scroll to position [511, 0]
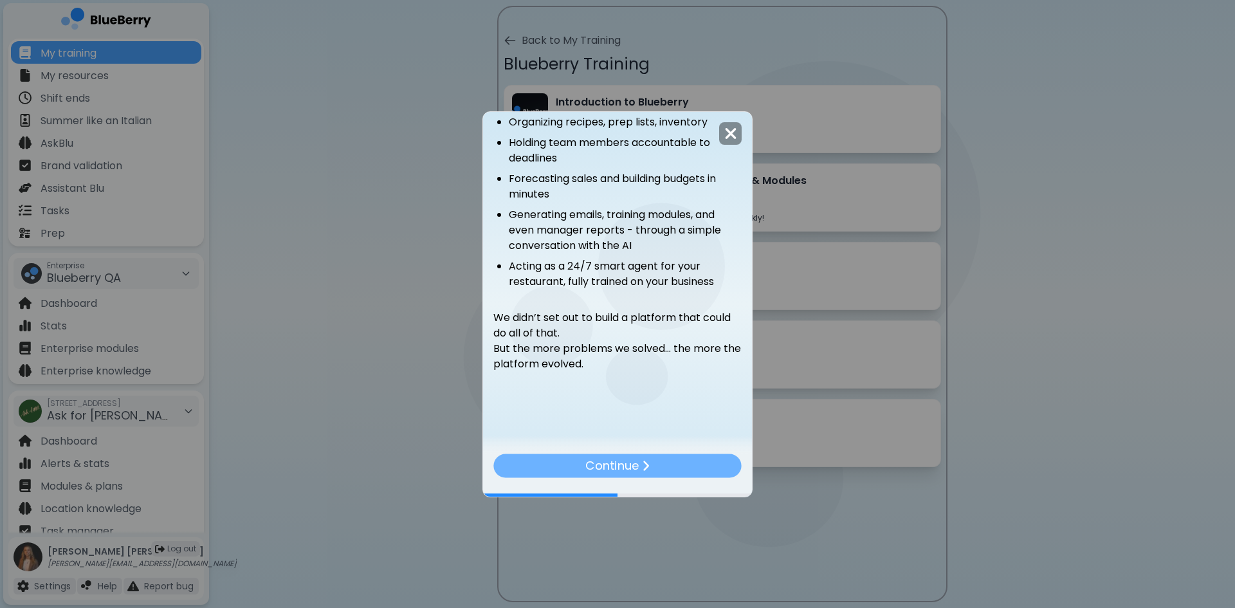
click at [634, 468] on p "Continue" at bounding box center [611, 465] width 53 height 19
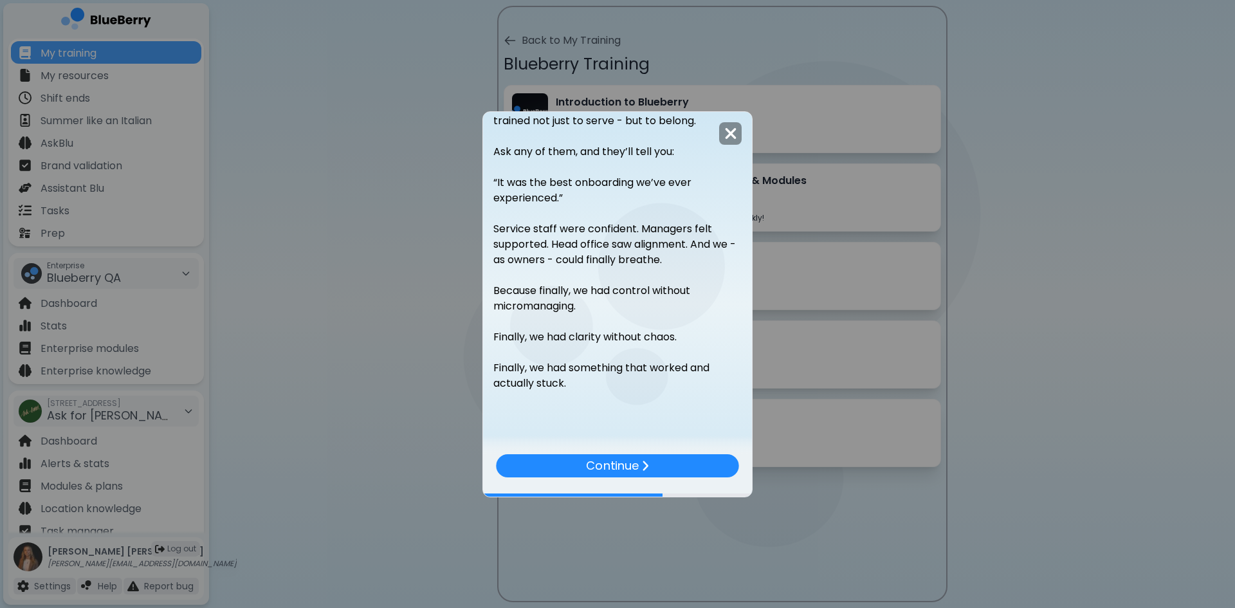
scroll to position [485, 0]
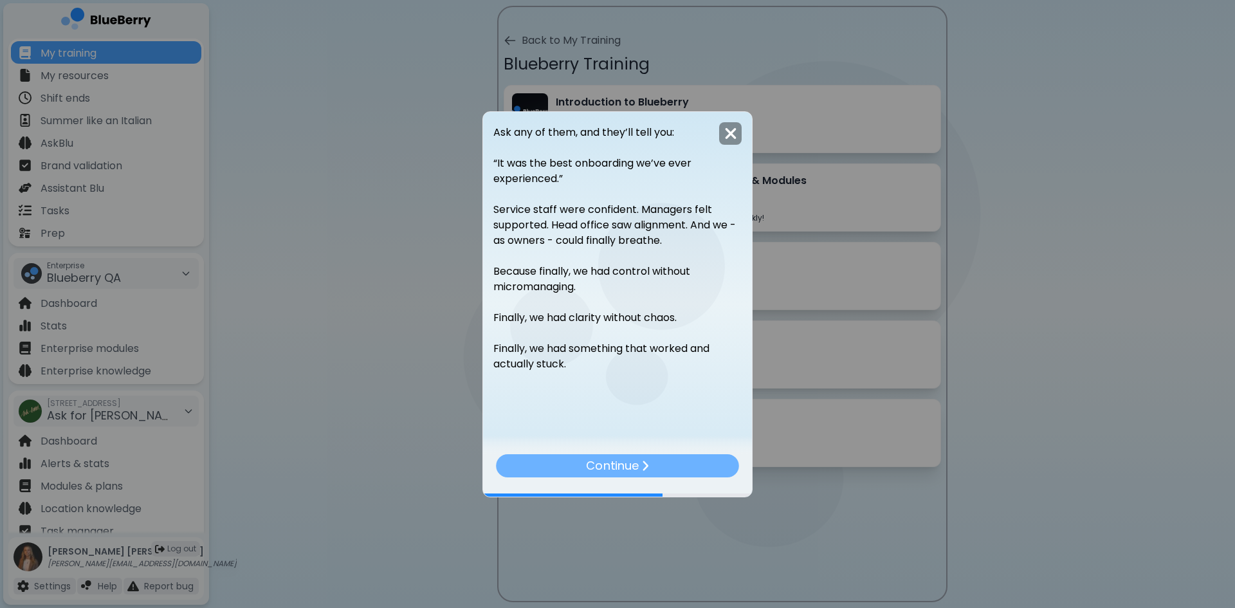
click at [640, 472] on div "Continue" at bounding box center [617, 464] width 243 height 23
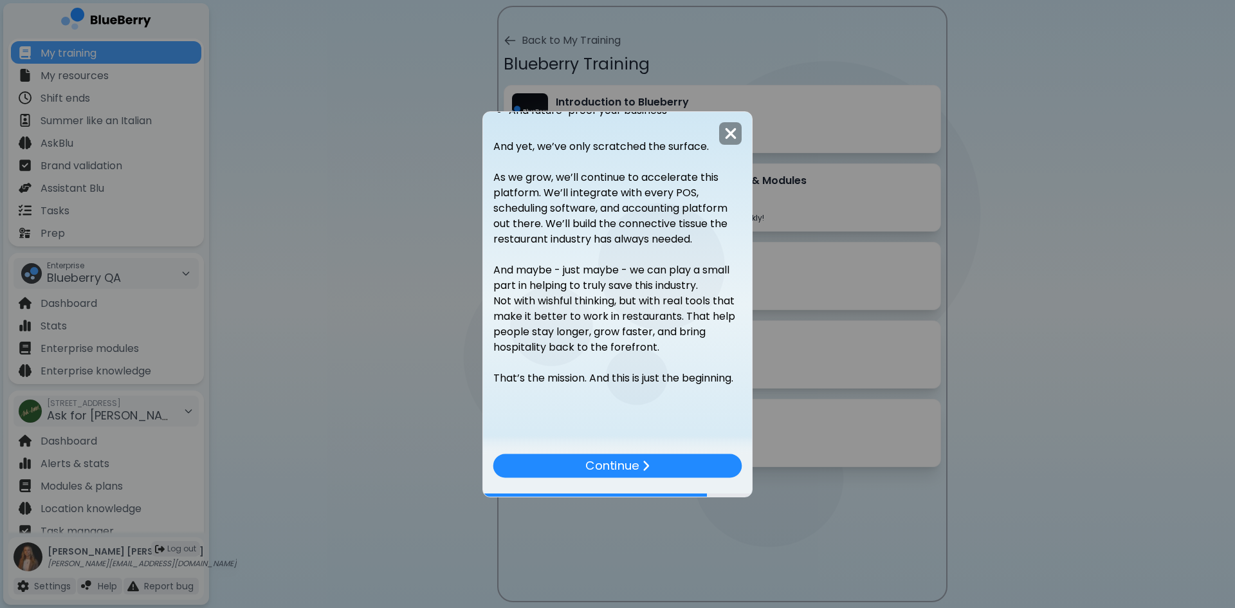
scroll to position [464, 0]
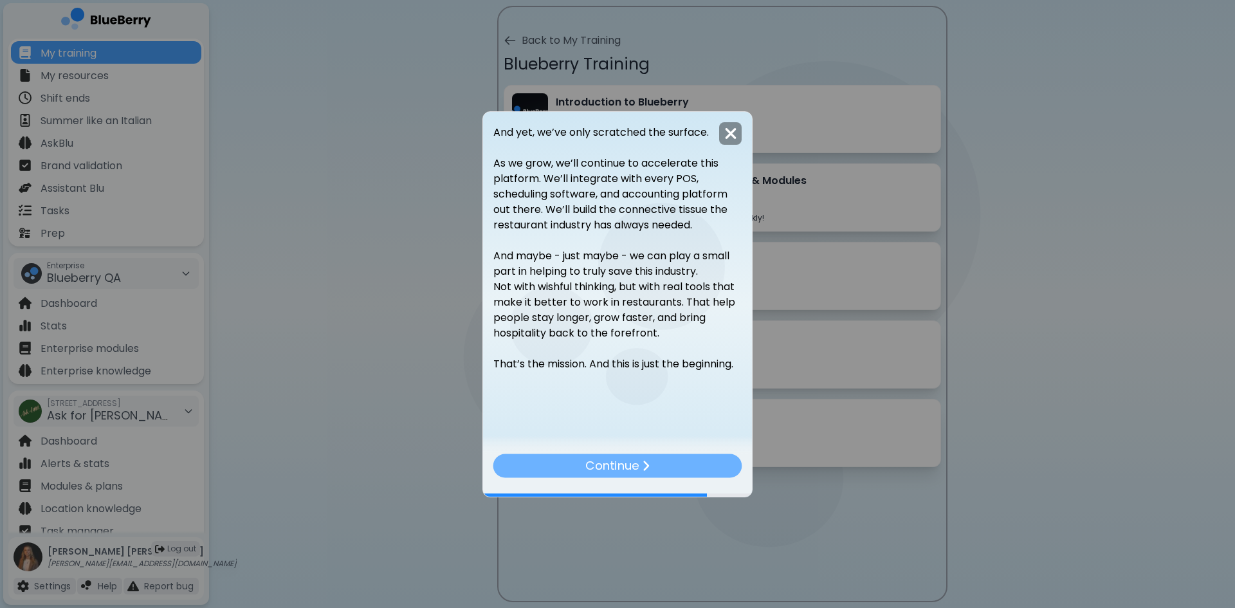
click at [669, 468] on div "Continue" at bounding box center [617, 465] width 249 height 24
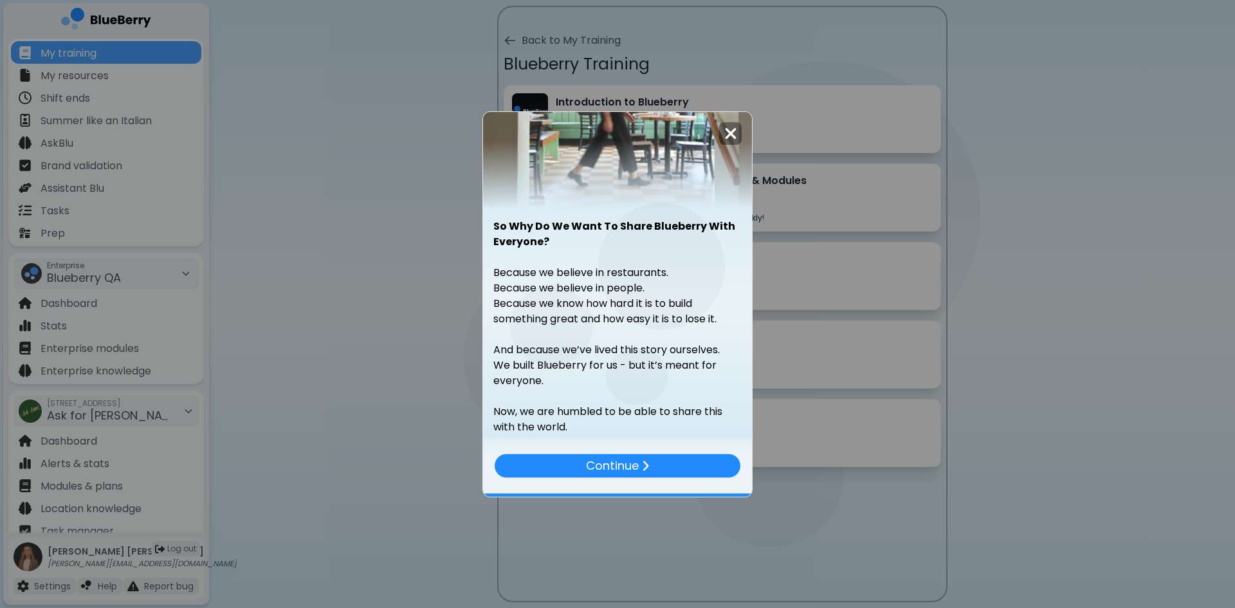
scroll to position [192, 0]
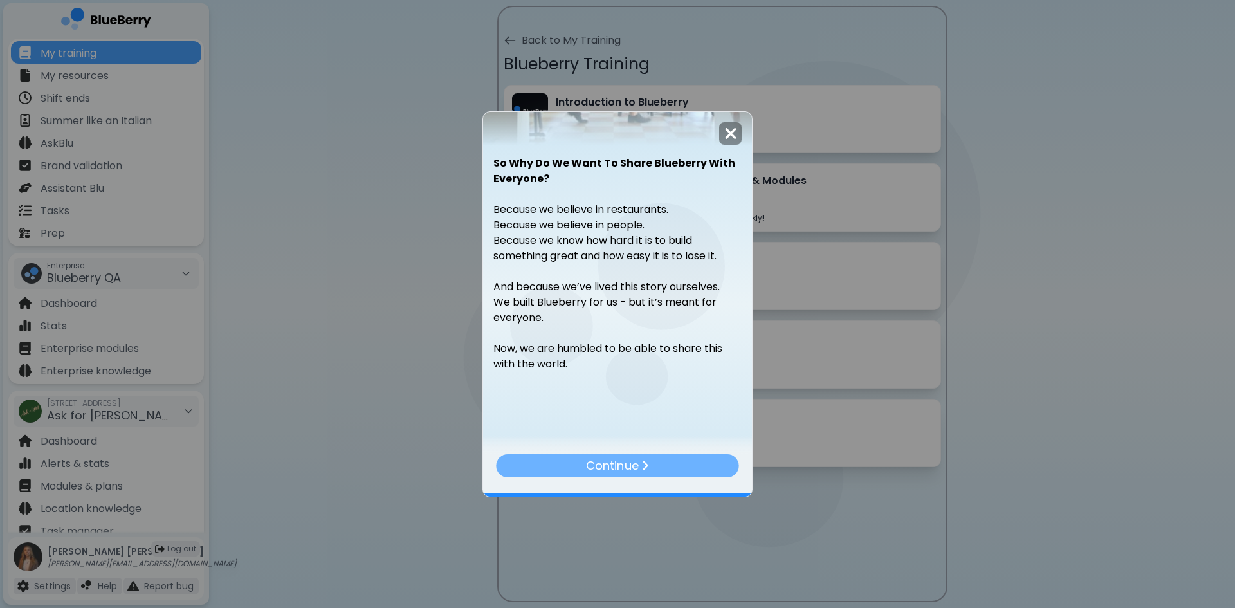
click at [649, 463] on div "Continue" at bounding box center [617, 464] width 243 height 23
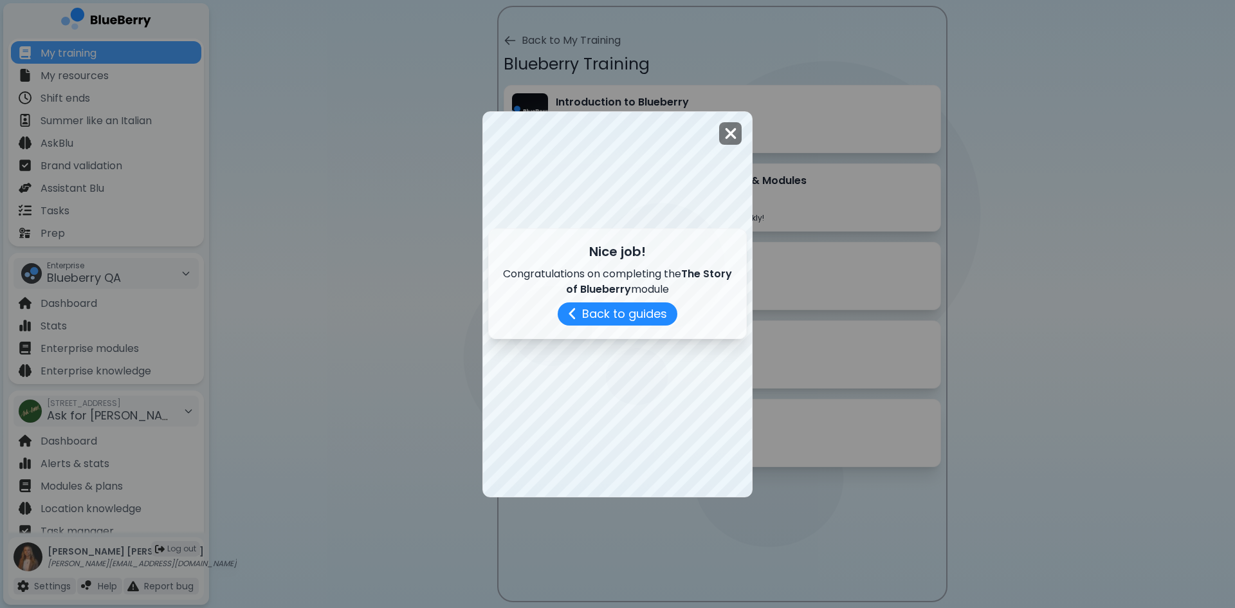
click at [731, 131] on img at bounding box center [730, 133] width 13 height 17
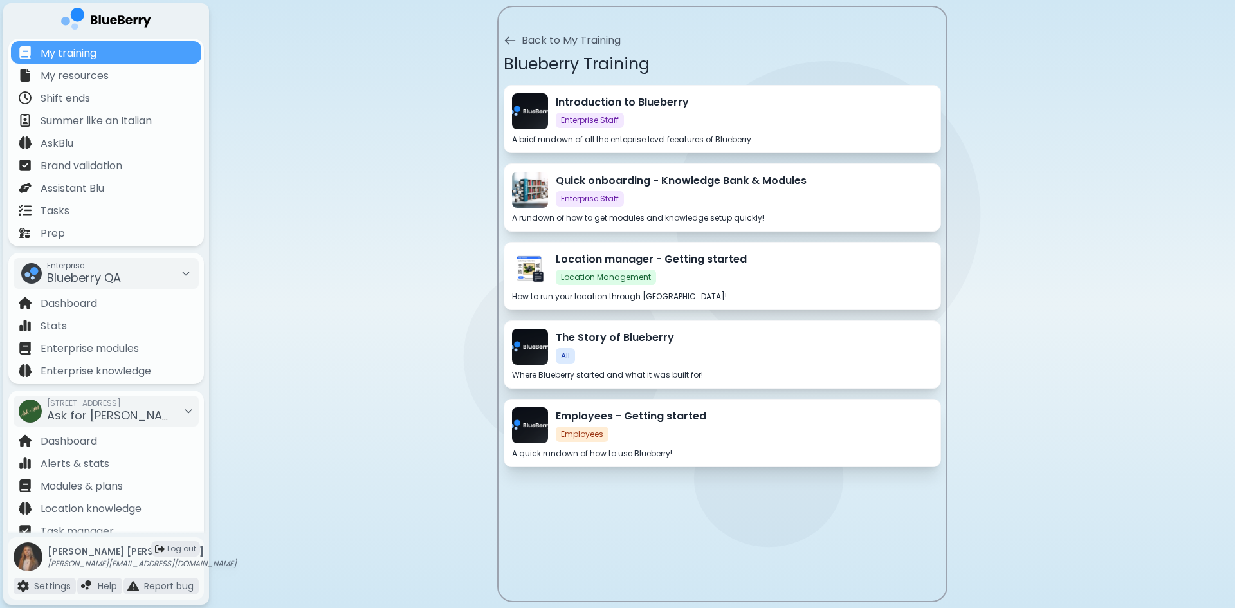
click at [701, 437] on div "Employees - Getting started Employees" at bounding box center [744, 424] width 377 height 33
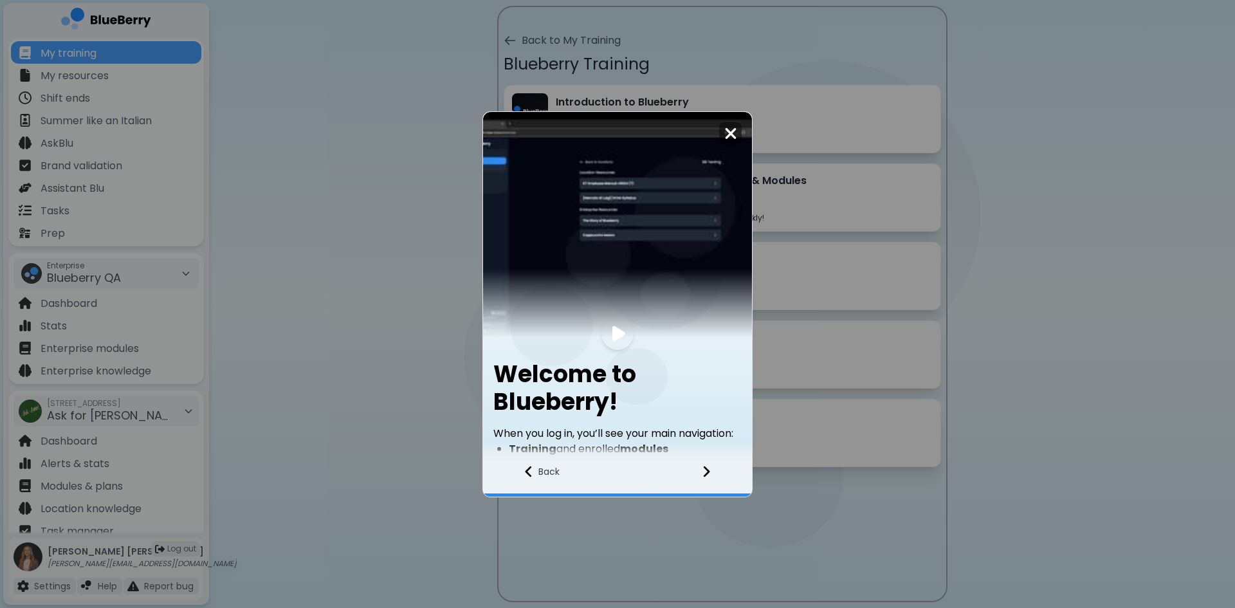
click at [604, 302] on img at bounding box center [617, 224] width 269 height 225
click at [610, 332] on div at bounding box center [617, 334] width 32 height 32
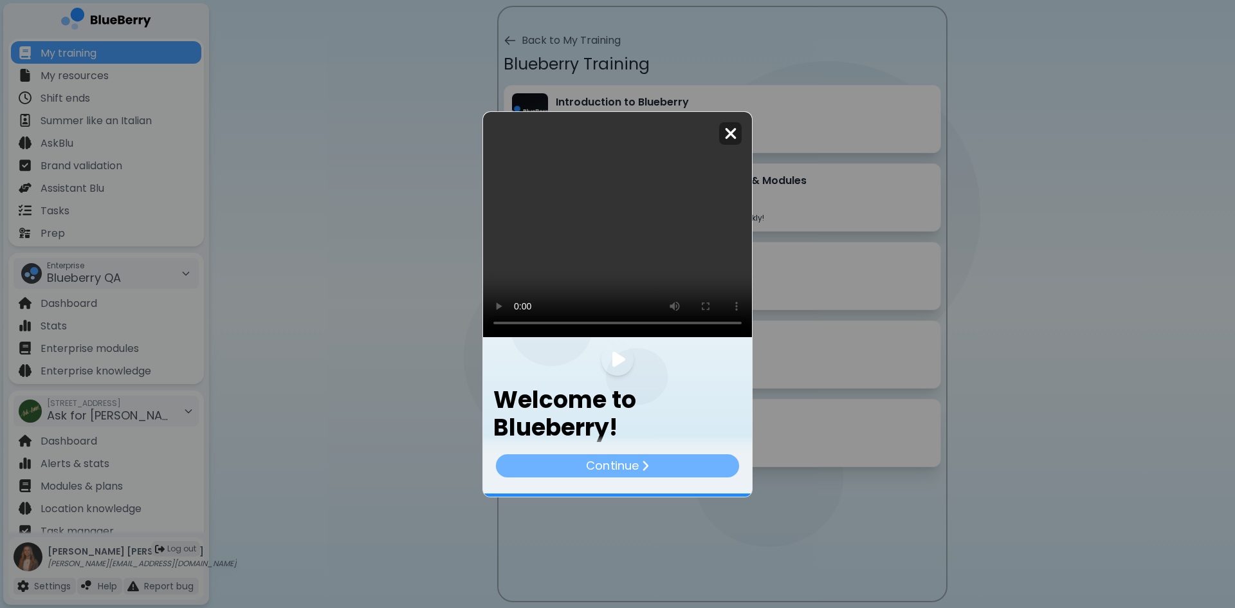
click at [621, 470] on p "Continue" at bounding box center [612, 465] width 52 height 18
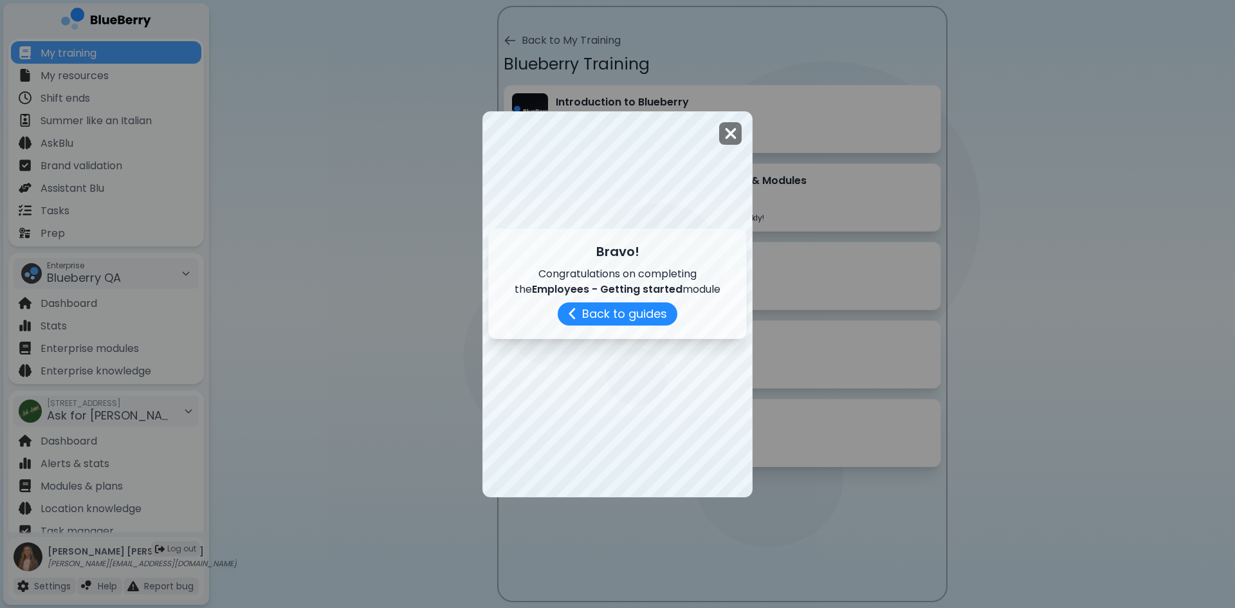
click at [724, 139] on img at bounding box center [730, 133] width 13 height 17
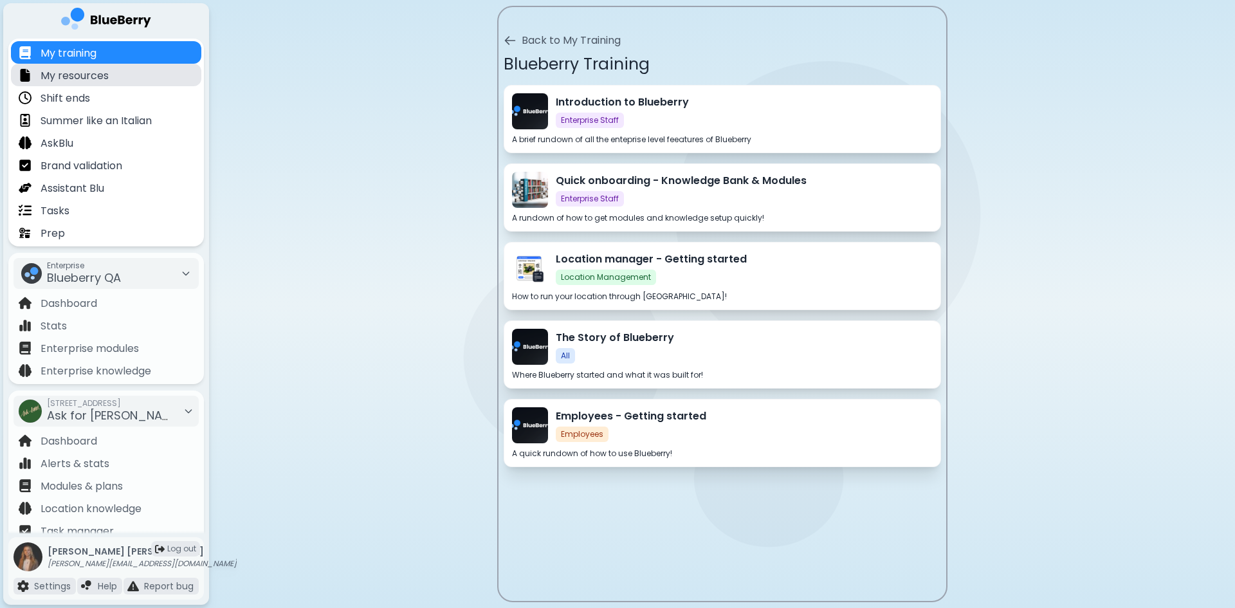
click at [155, 71] on div "My resources" at bounding box center [106, 75] width 190 height 23
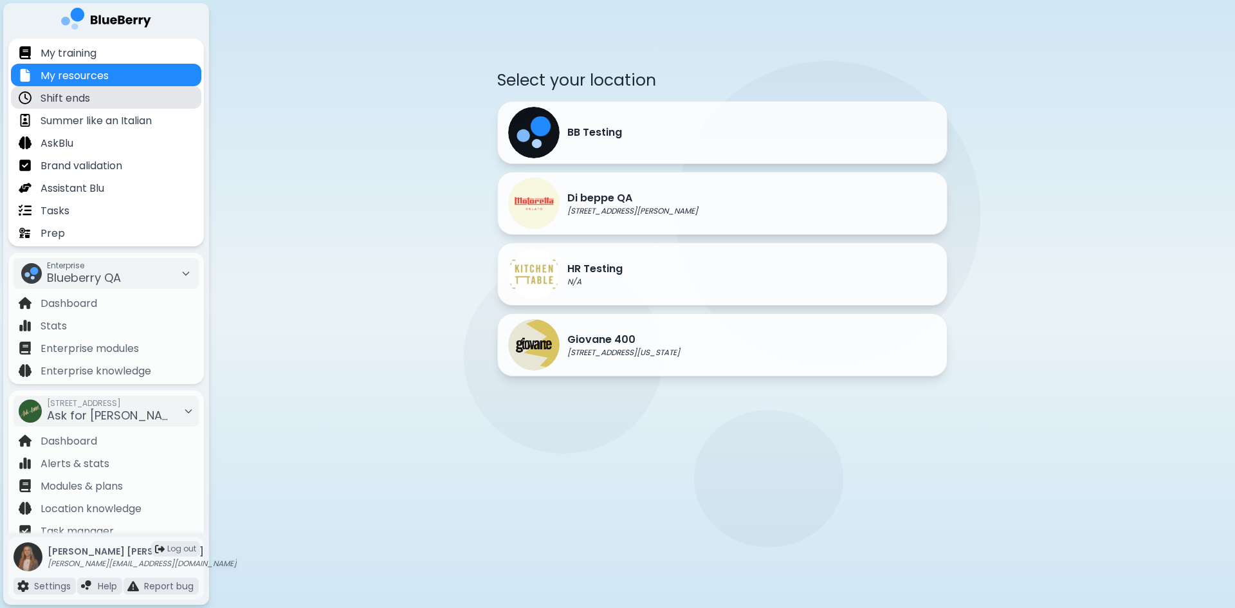
click at [148, 96] on div "Shift ends" at bounding box center [106, 97] width 190 height 23
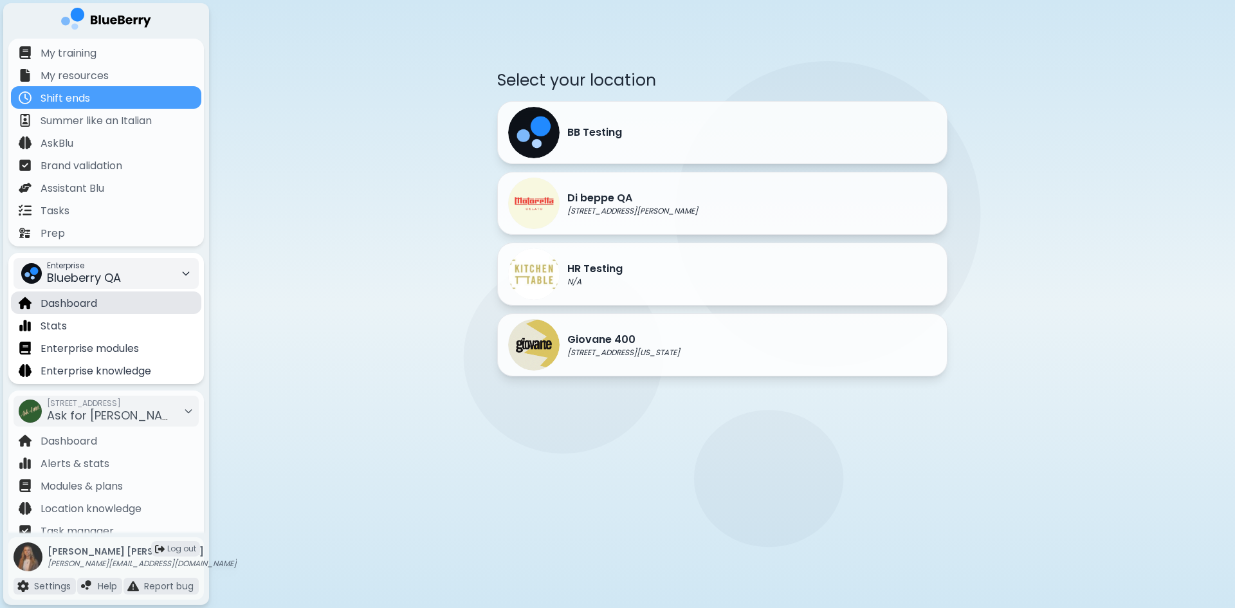
click at [93, 296] on p "Dashboard" at bounding box center [69, 303] width 57 height 15
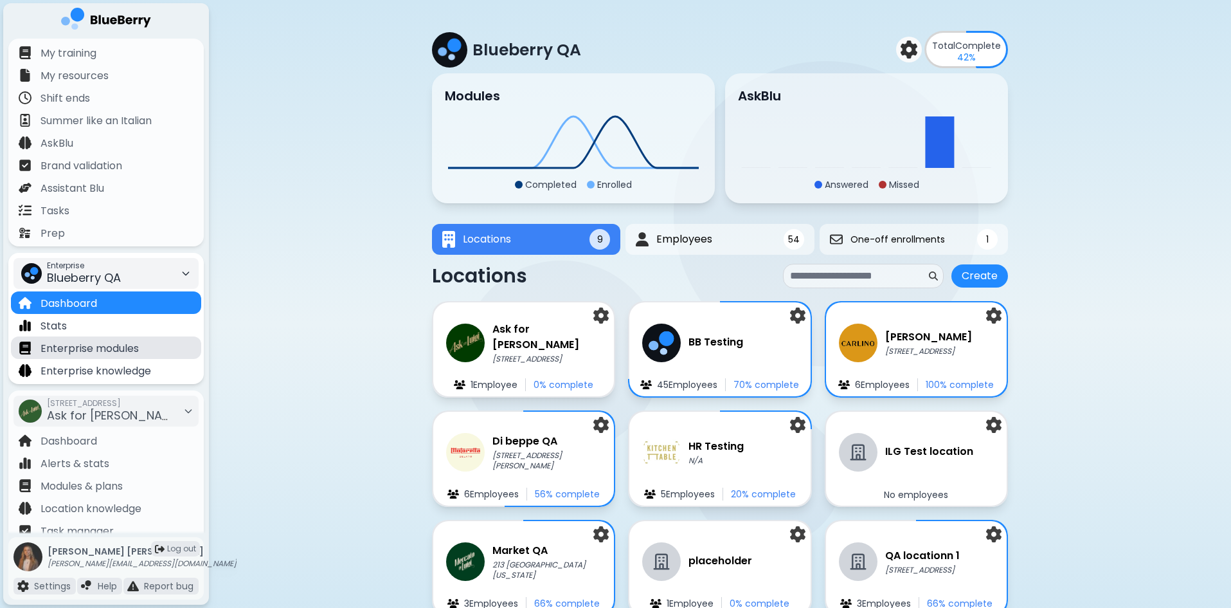
click at [96, 344] on p "Enterprise modules" at bounding box center [90, 348] width 98 height 15
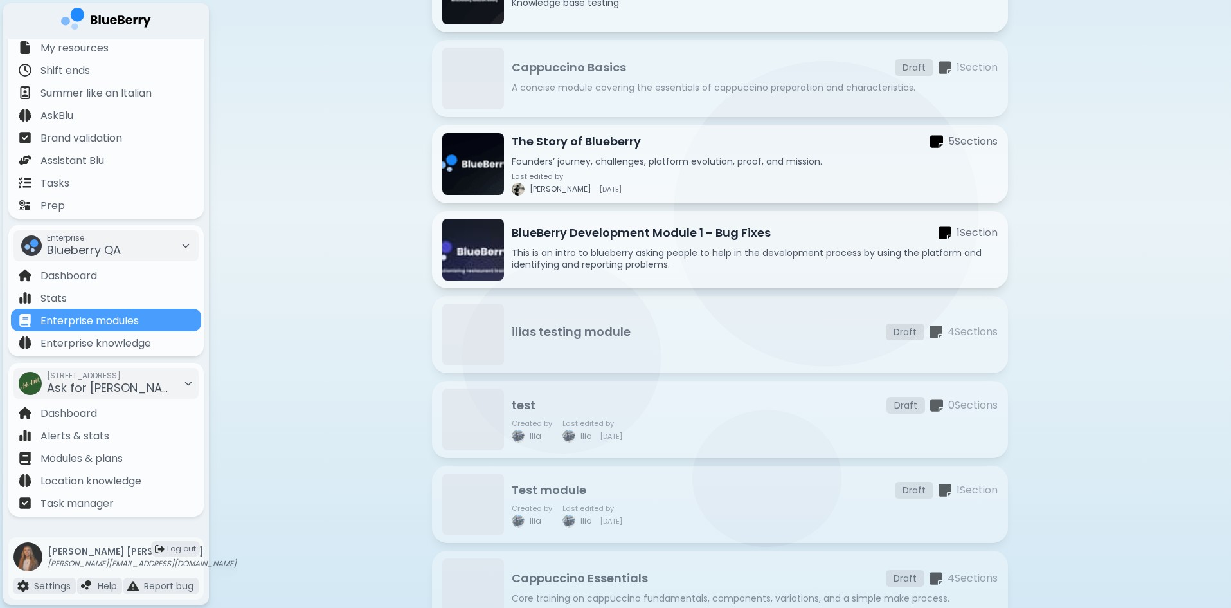
scroll to position [299, 0]
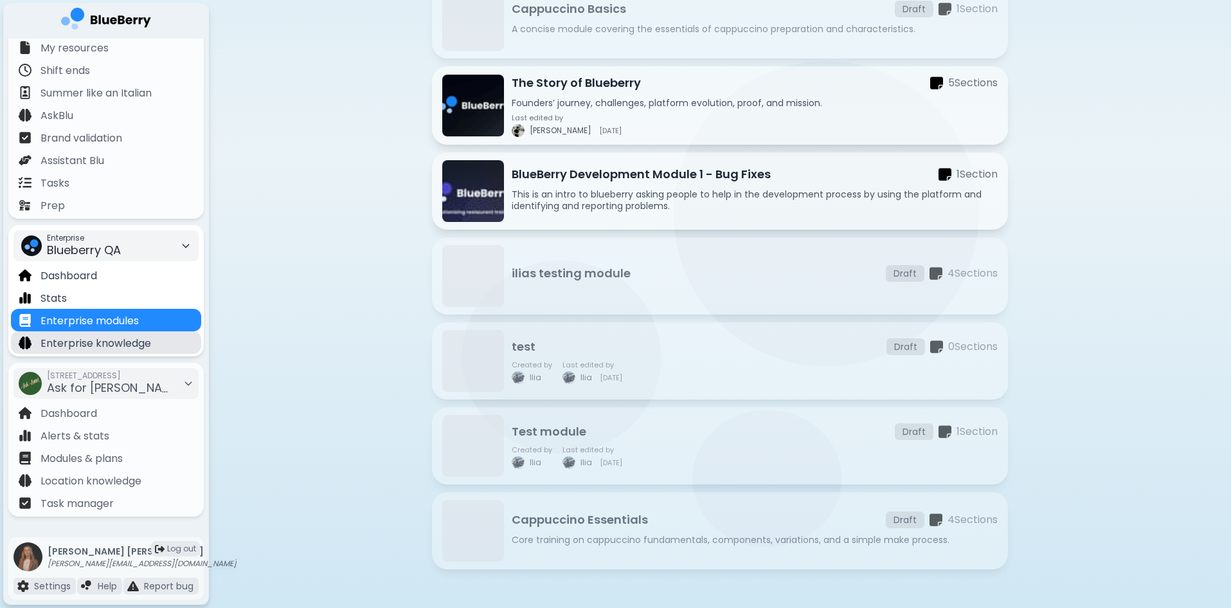
click at [140, 338] on p "Enterprise knowledge" at bounding box center [96, 343] width 111 height 15
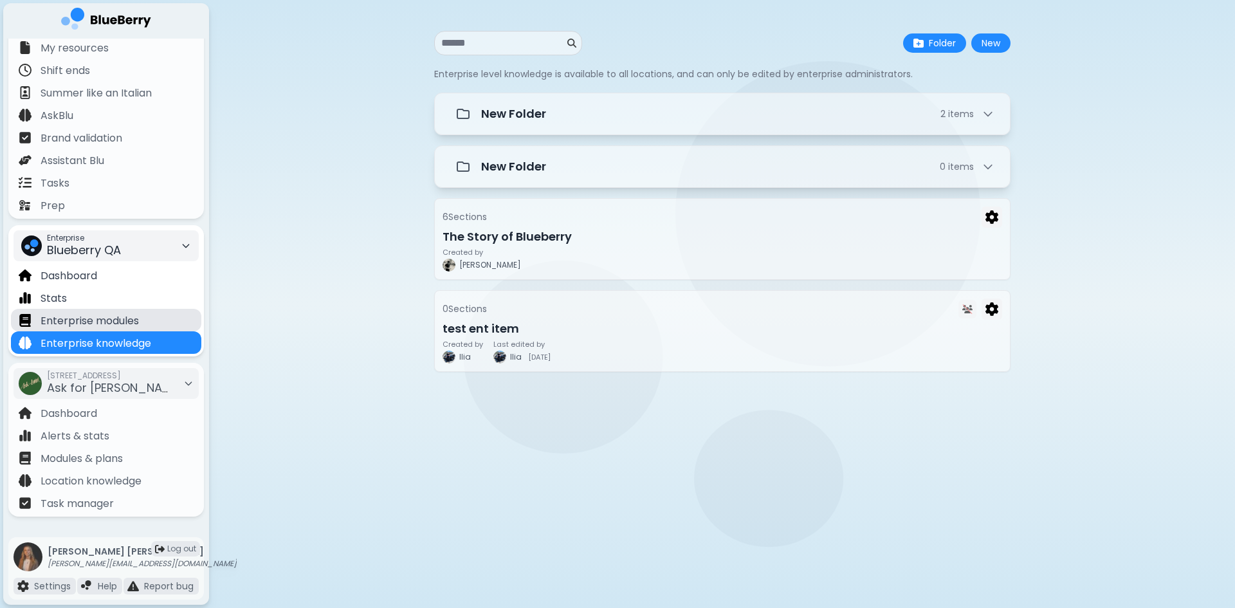
click at [113, 321] on p "Enterprise modules" at bounding box center [90, 320] width 98 height 15
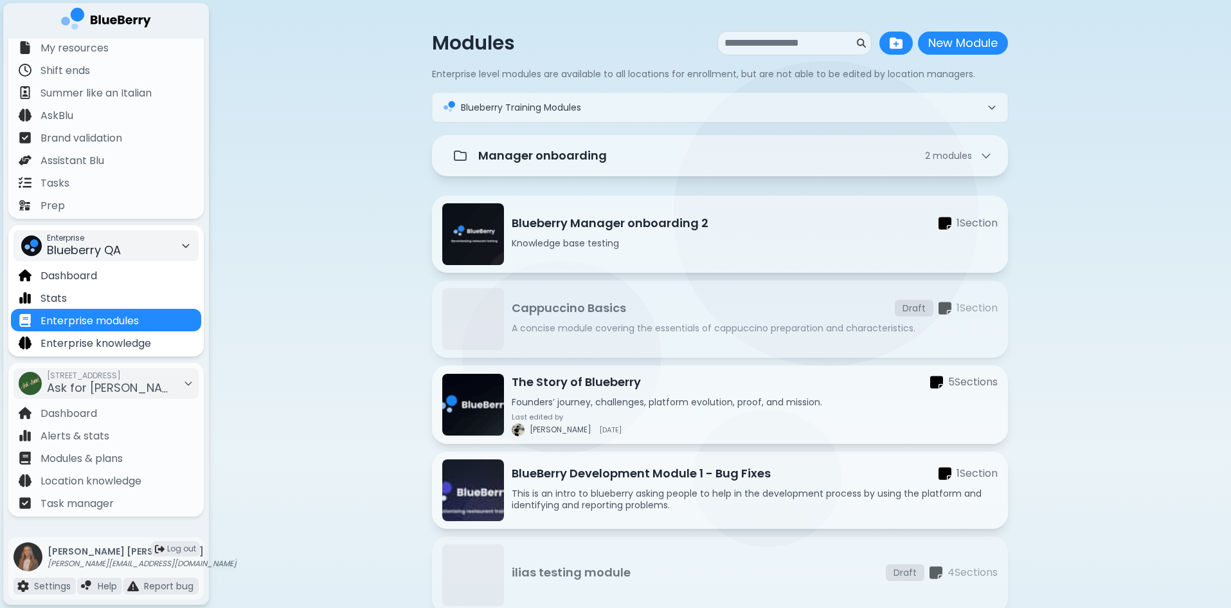
click at [126, 242] on div "Enterprise Blueberry QA" at bounding box center [106, 245] width 185 height 31
click at [92, 292] on span "Kitchen Table" at bounding box center [71, 294] width 62 height 12
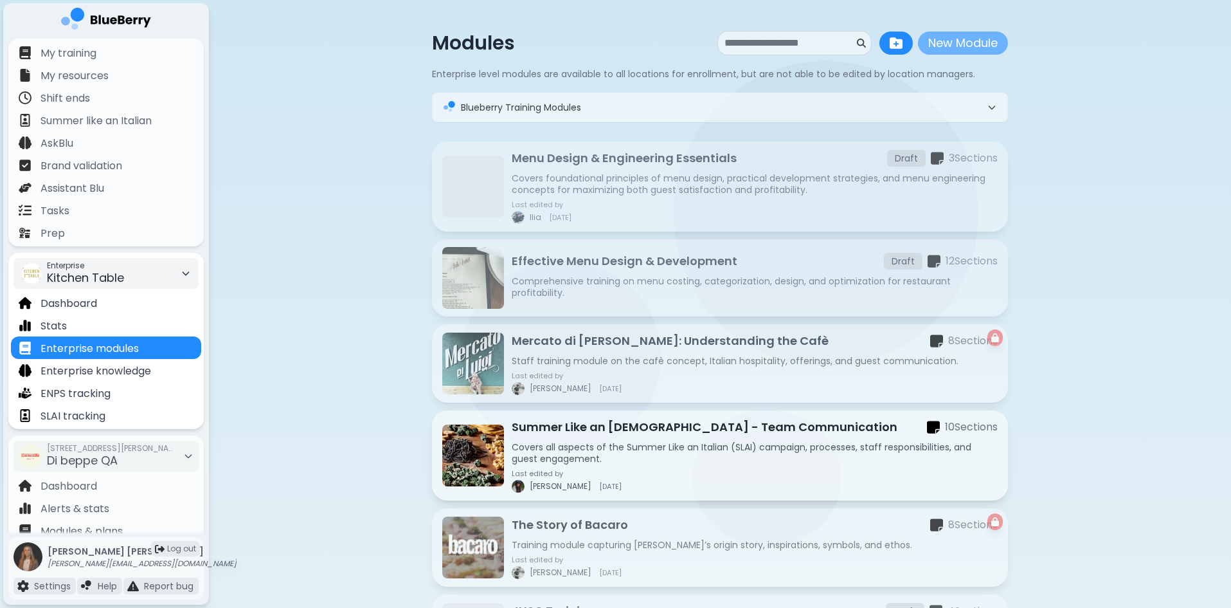
click at [959, 47] on button "New Module" at bounding box center [963, 43] width 90 height 23
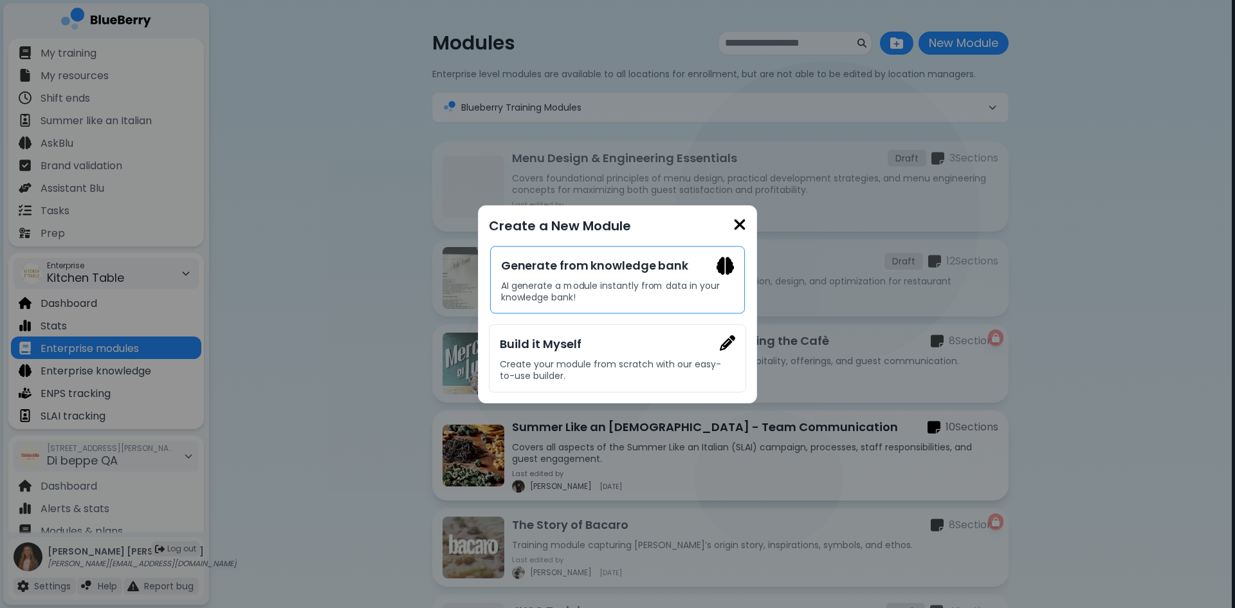
click at [601, 292] on p "AI generate a module instantly from data in your knowledge bank!" at bounding box center [617, 291] width 233 height 23
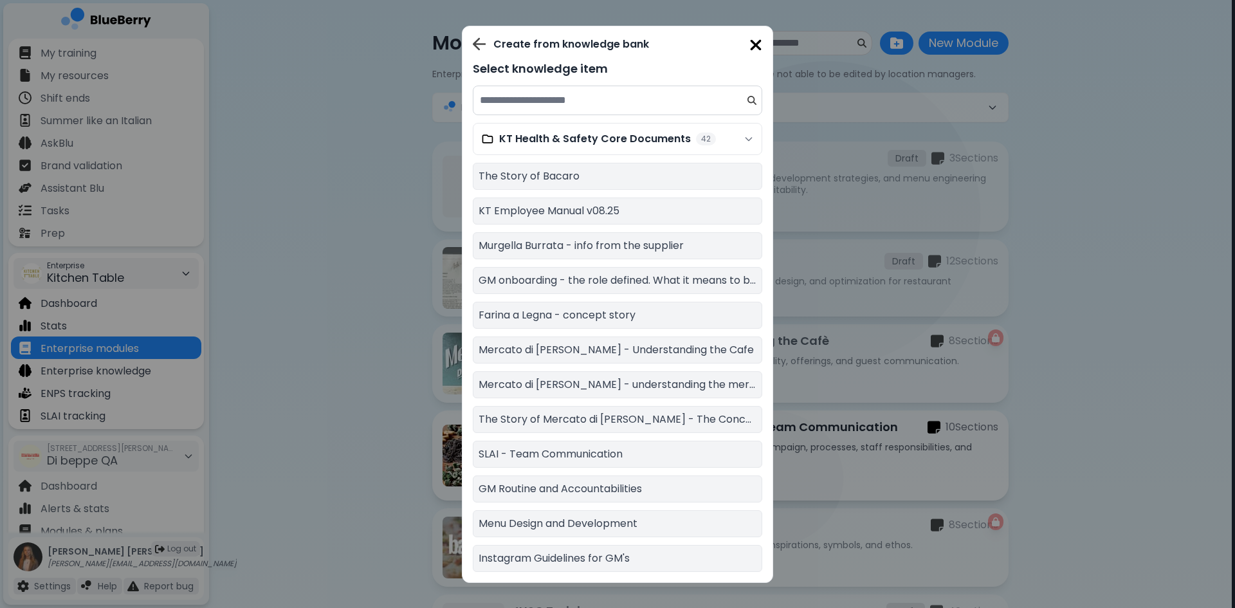
click at [753, 45] on img at bounding box center [755, 45] width 13 height 17
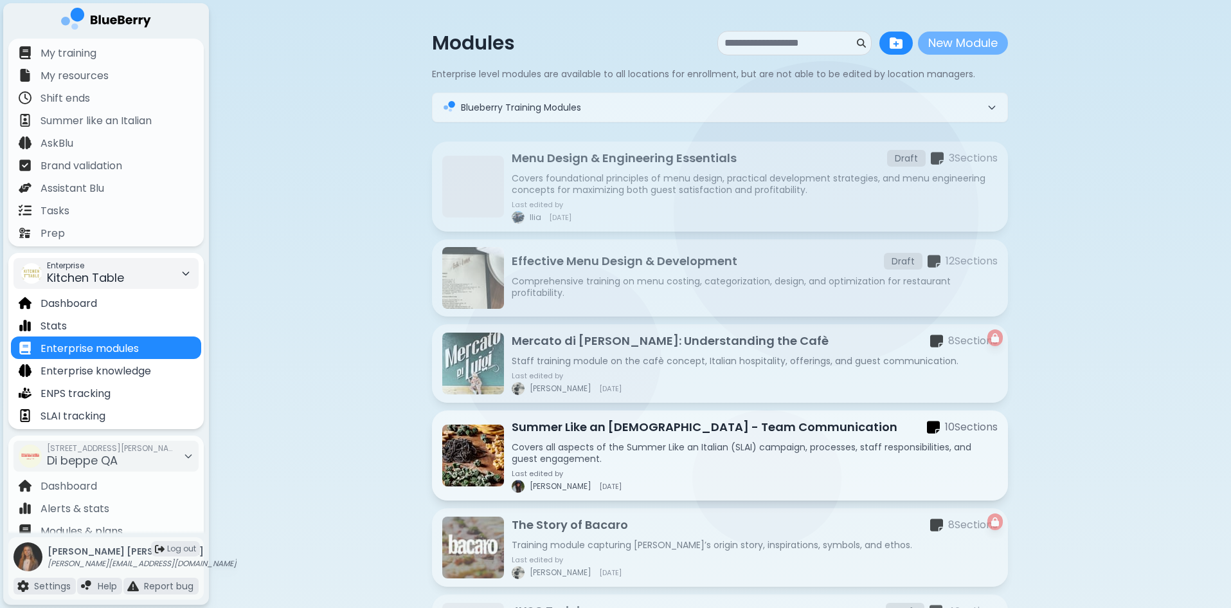
click at [943, 42] on button "New Module" at bounding box center [963, 43] width 90 height 23
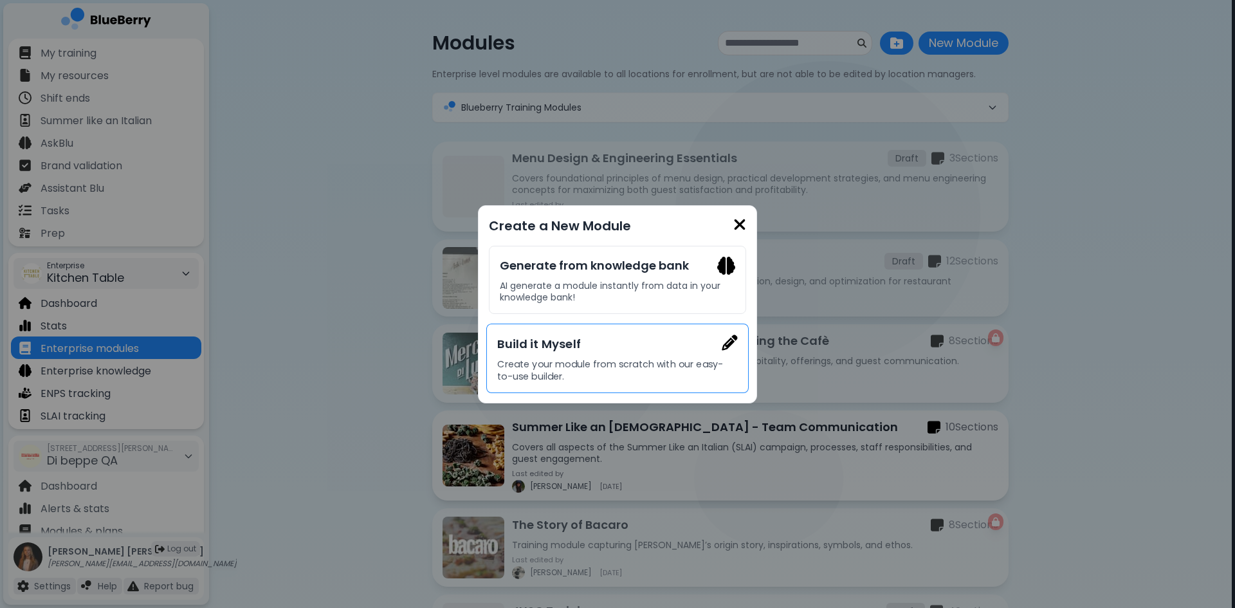
click at [624, 365] on p "Create your module from scratch with our easy-to-use builder." at bounding box center [617, 370] width 240 height 24
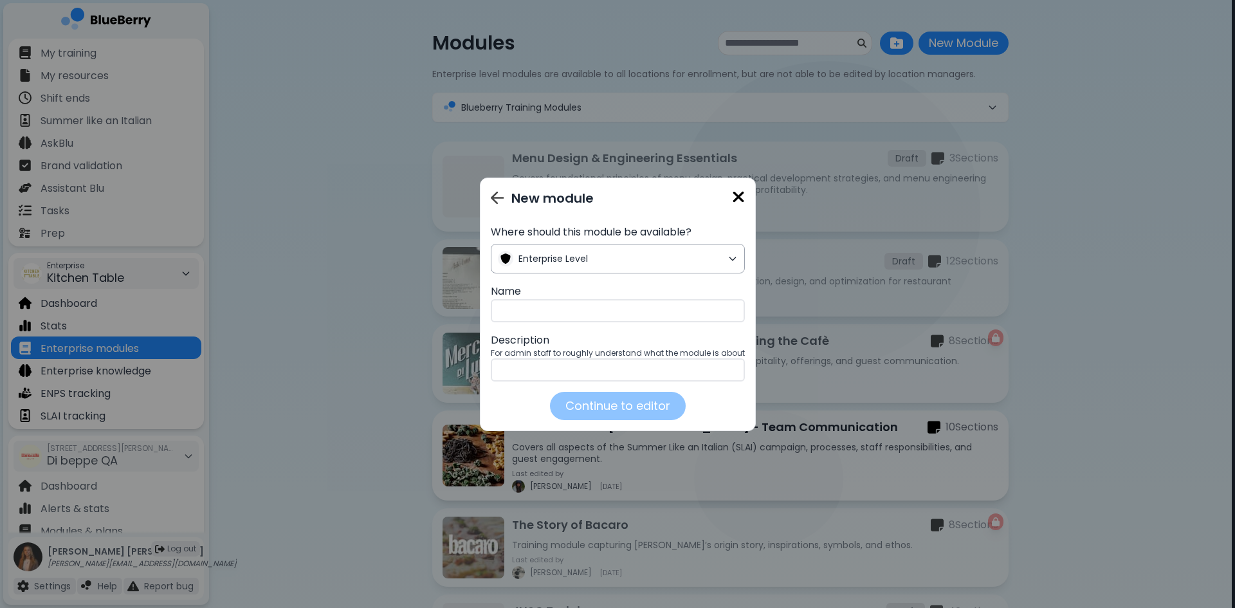
click at [599, 255] on span "Enterprise Level" at bounding box center [620, 259] width 204 height 12
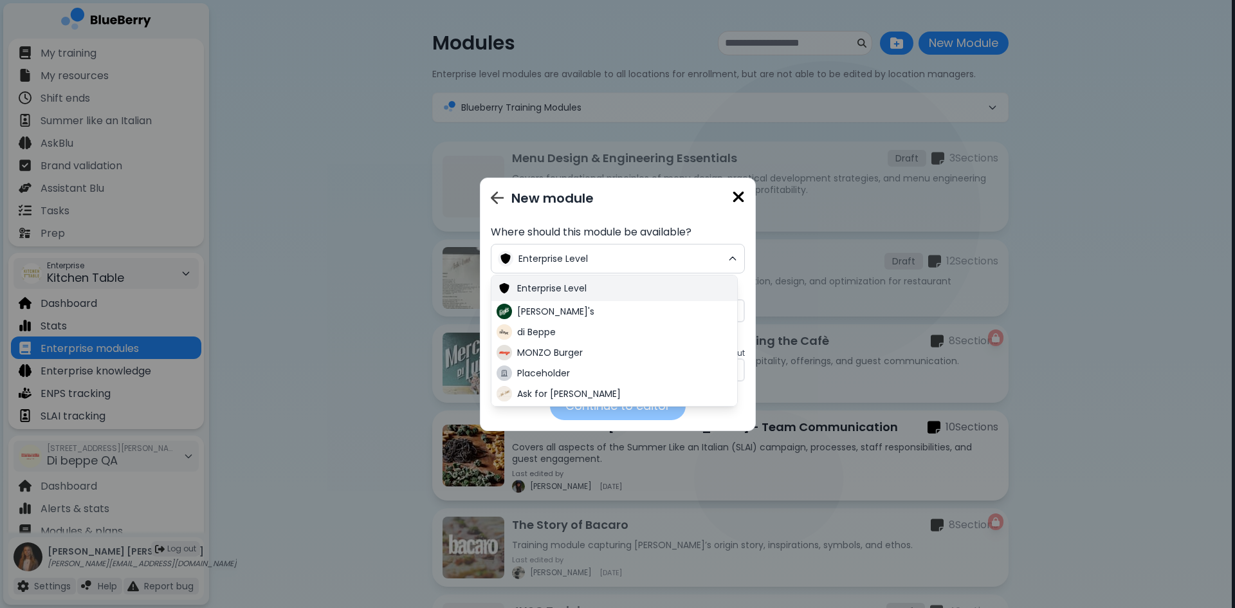
click at [582, 279] on div "Enterprise Level" at bounding box center [614, 288] width 246 height 26
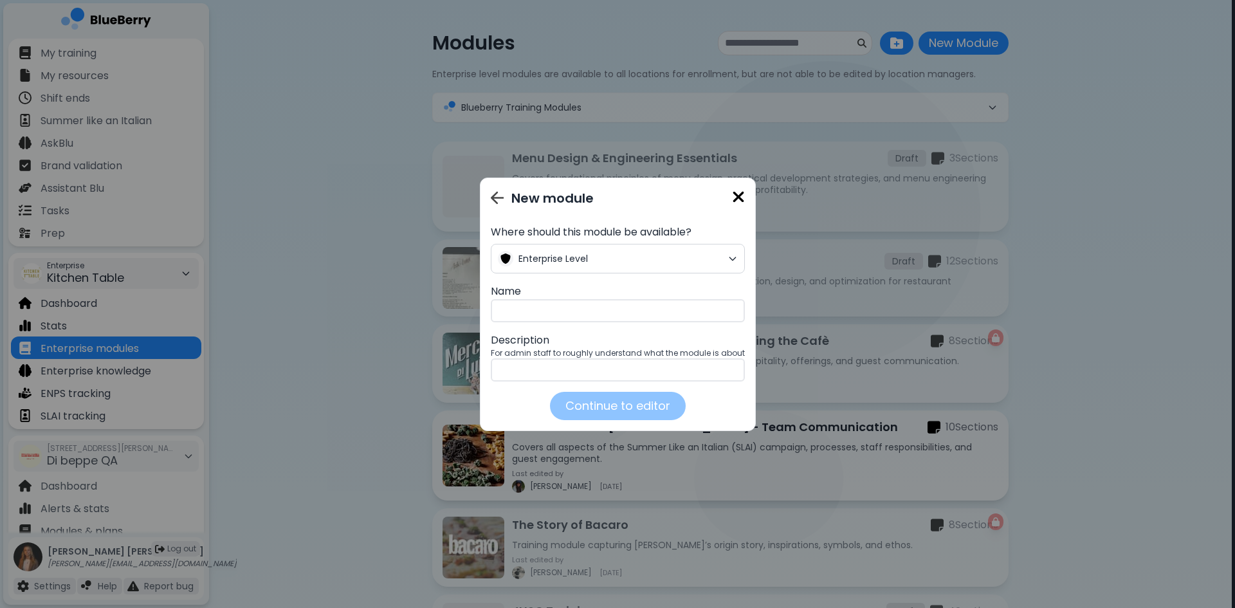
click at [575, 315] on input "text" at bounding box center [618, 310] width 254 height 23
paste input "**********"
type input "**********"
drag, startPoint x: 685, startPoint y: 311, endPoint x: 788, endPoint y: 311, distance: 102.9
click at [788, 311] on div "**********" at bounding box center [617, 304] width 1235 height 608
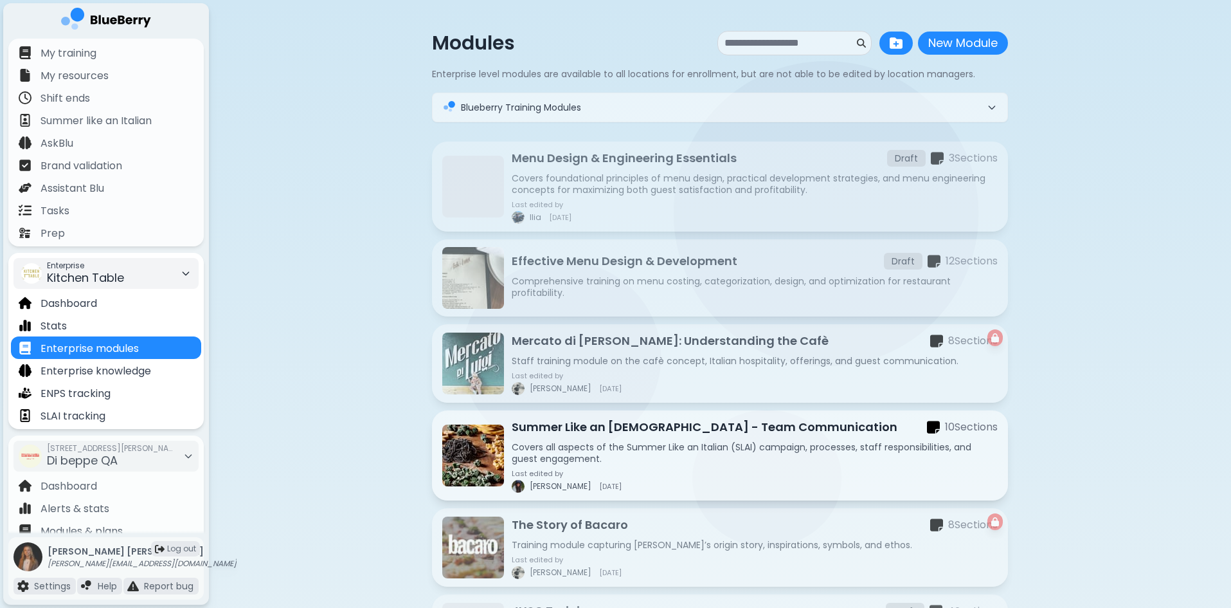
click at [981, 41] on button "New Module" at bounding box center [963, 43] width 90 height 23
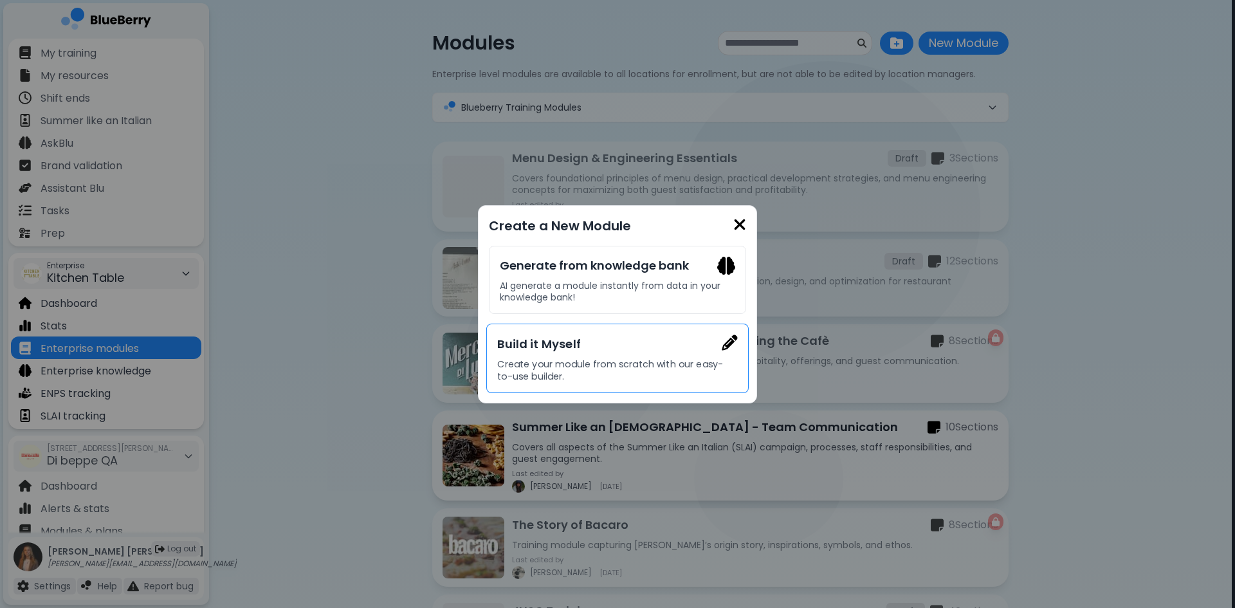
click at [633, 347] on h3 "Build it Myself" at bounding box center [617, 343] width 240 height 19
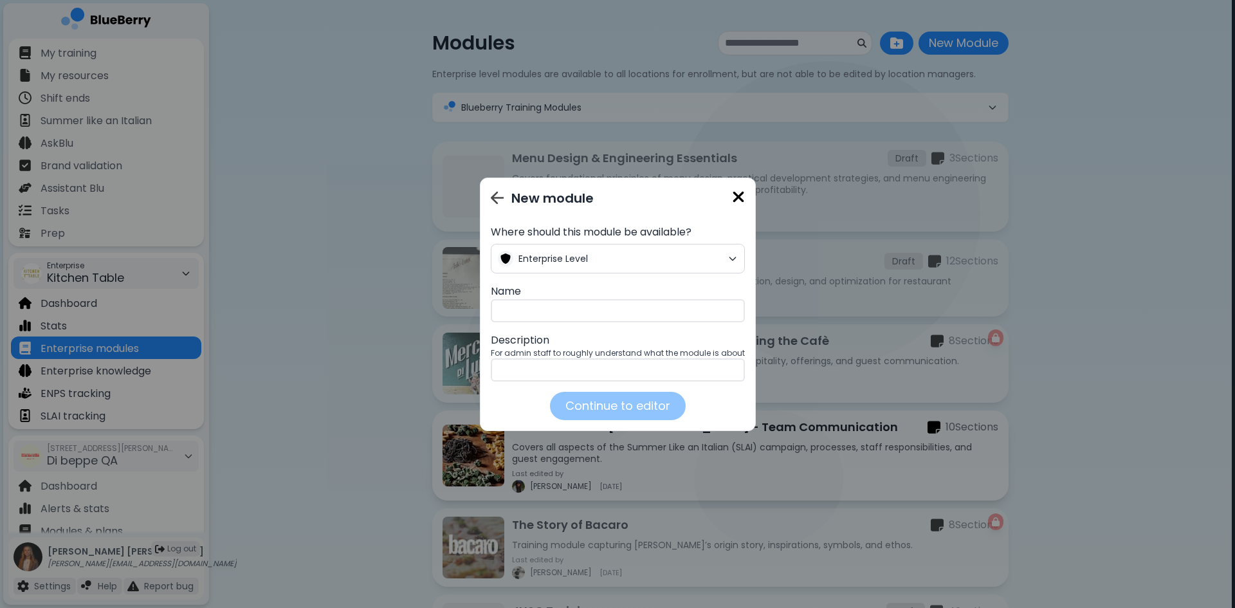
click at [586, 311] on input "text" at bounding box center [618, 310] width 254 height 23
paste input "**********"
type input "**********"
click at [569, 367] on input "text" at bounding box center [618, 369] width 254 height 23
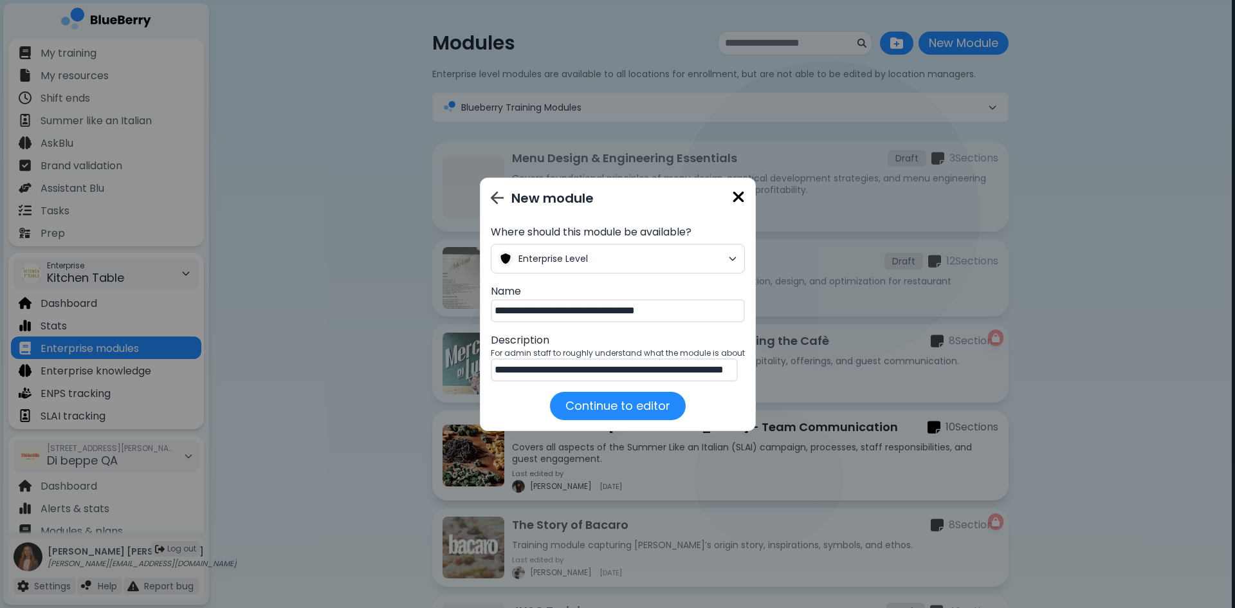
scroll to position [0, 39]
type input "**********"
click at [588, 415] on button "Continue to editor" at bounding box center [617, 405] width 143 height 30
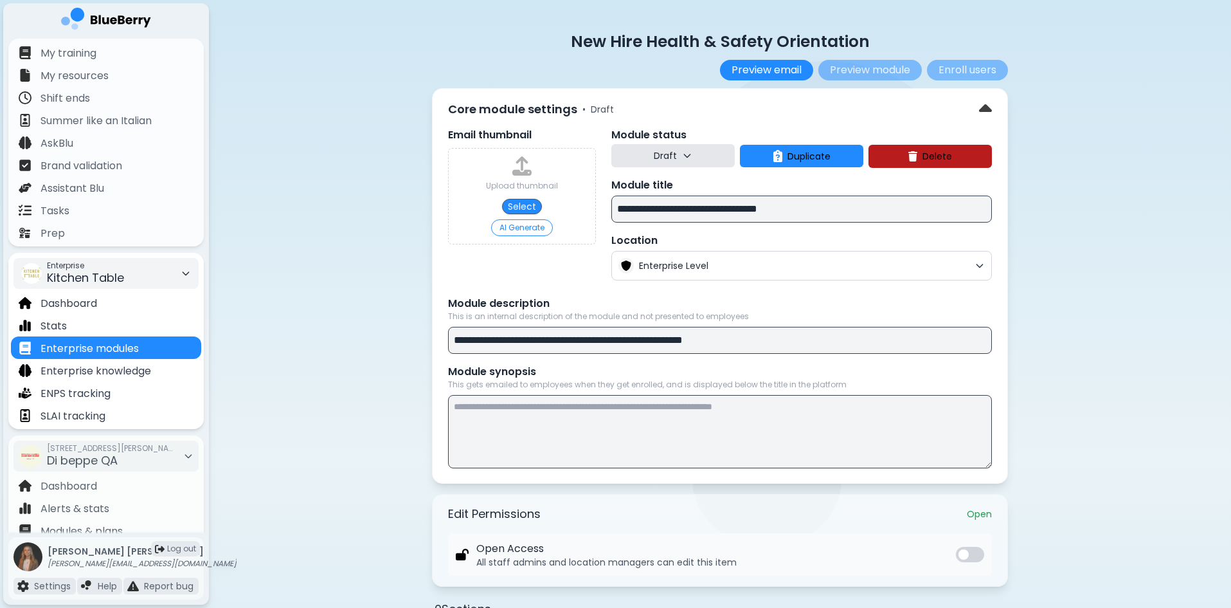
click at [690, 149] on button "Draft" at bounding box center [673, 155] width 123 height 23
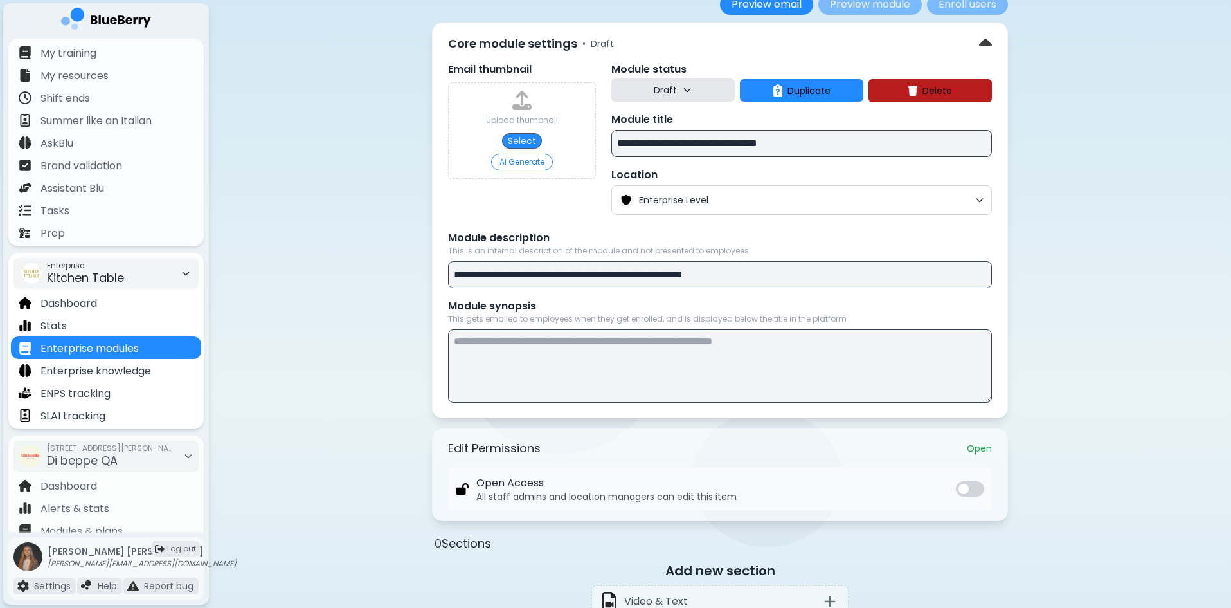
scroll to position [312, 0]
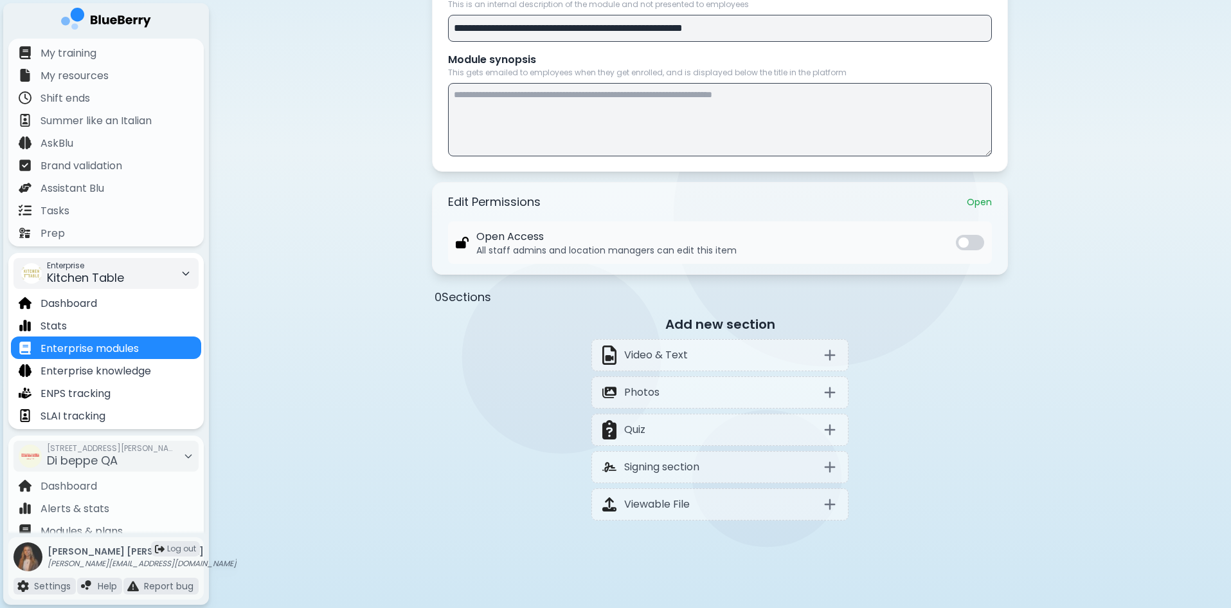
click at [976, 239] on button at bounding box center [970, 242] width 28 height 15
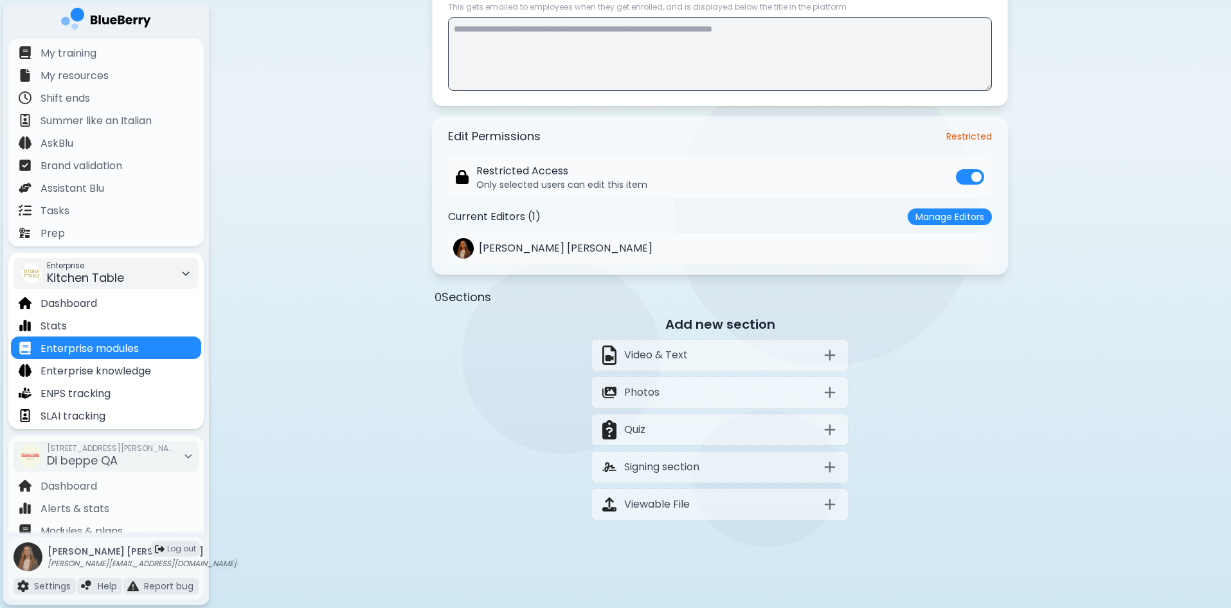
scroll to position [0, 0]
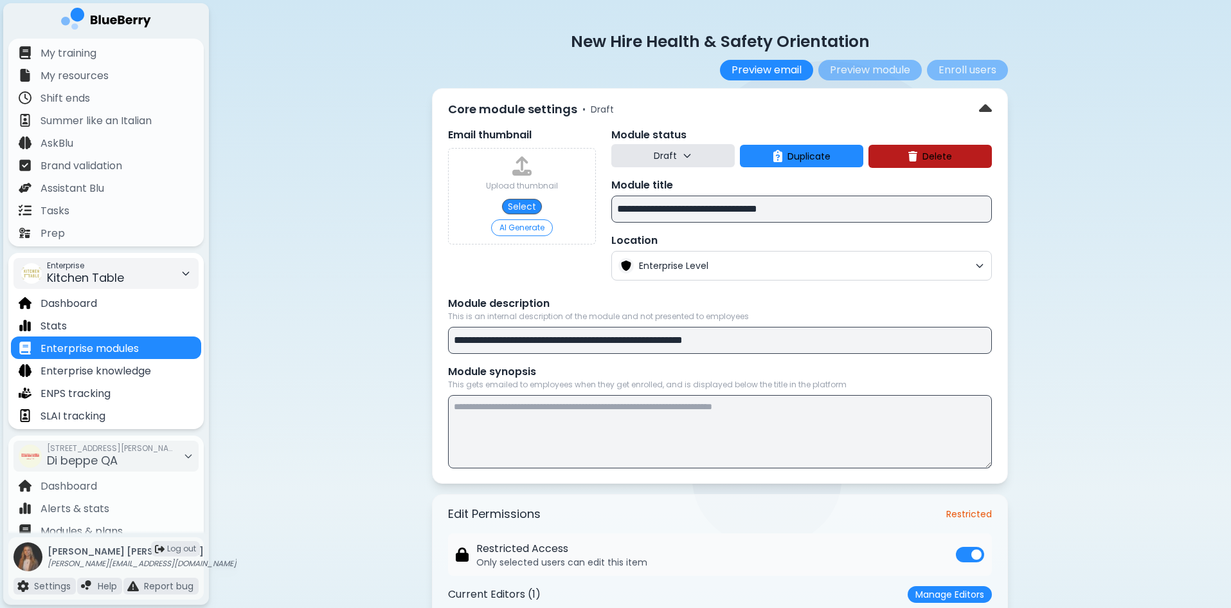
click at [514, 102] on p "Core module settings" at bounding box center [512, 109] width 129 height 18
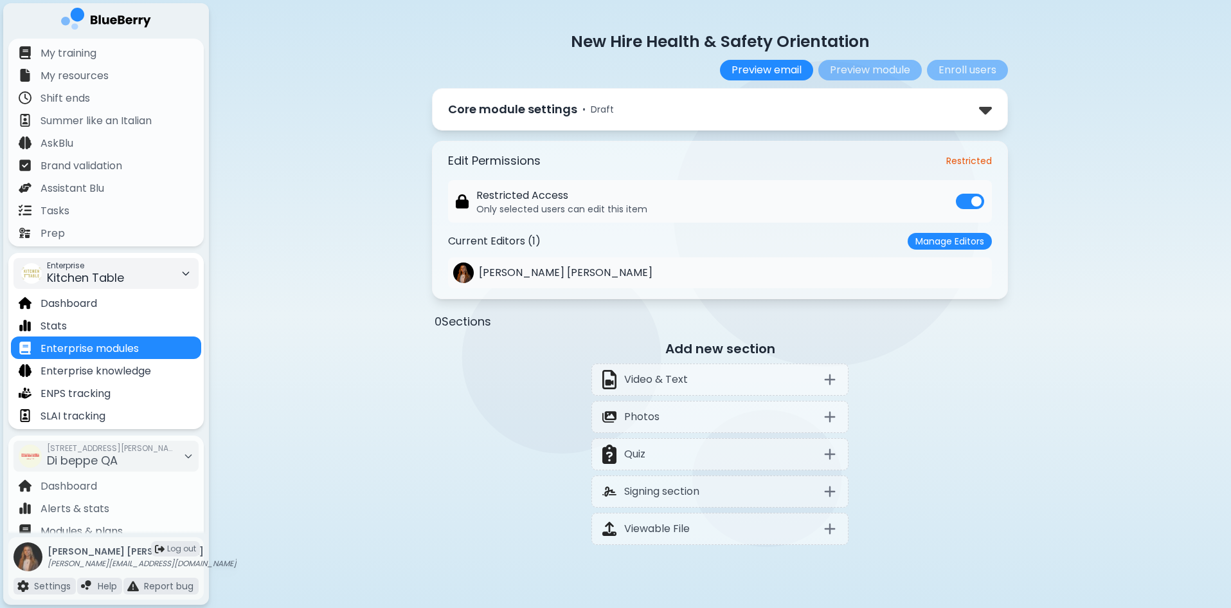
click at [515, 102] on p "Core module settings" at bounding box center [512, 109] width 129 height 18
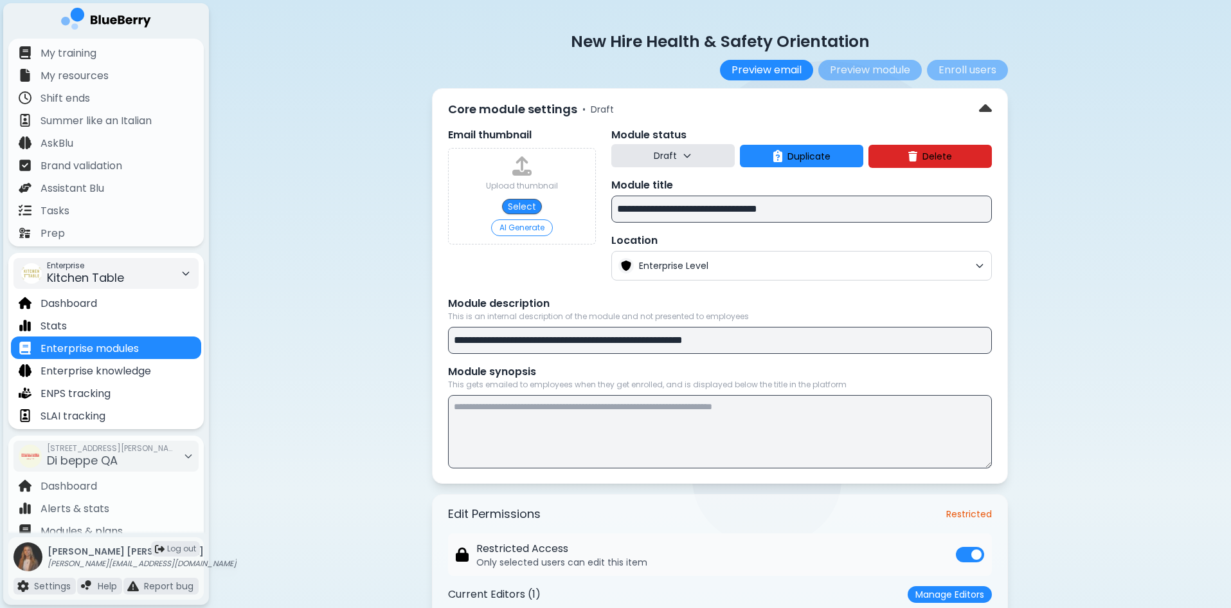
click at [916, 149] on button "Delete" at bounding box center [930, 156] width 123 height 23
click at [949, 205] on button "Confirm" at bounding box center [959, 206] width 51 height 17
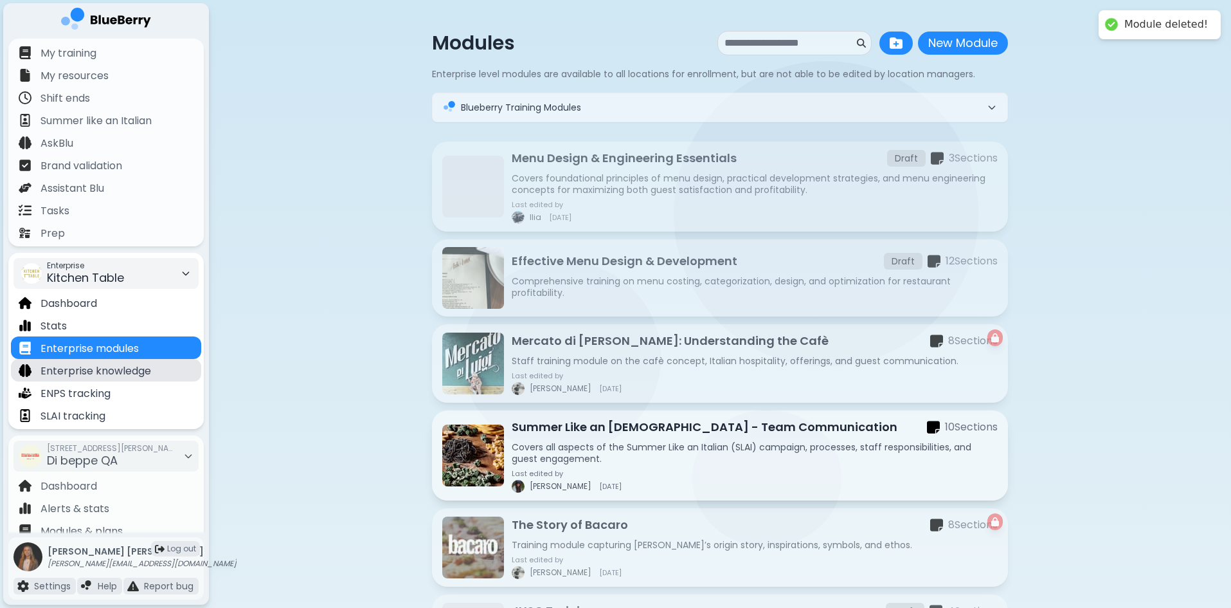
click at [141, 372] on p "Enterprise knowledge" at bounding box center [96, 370] width 111 height 15
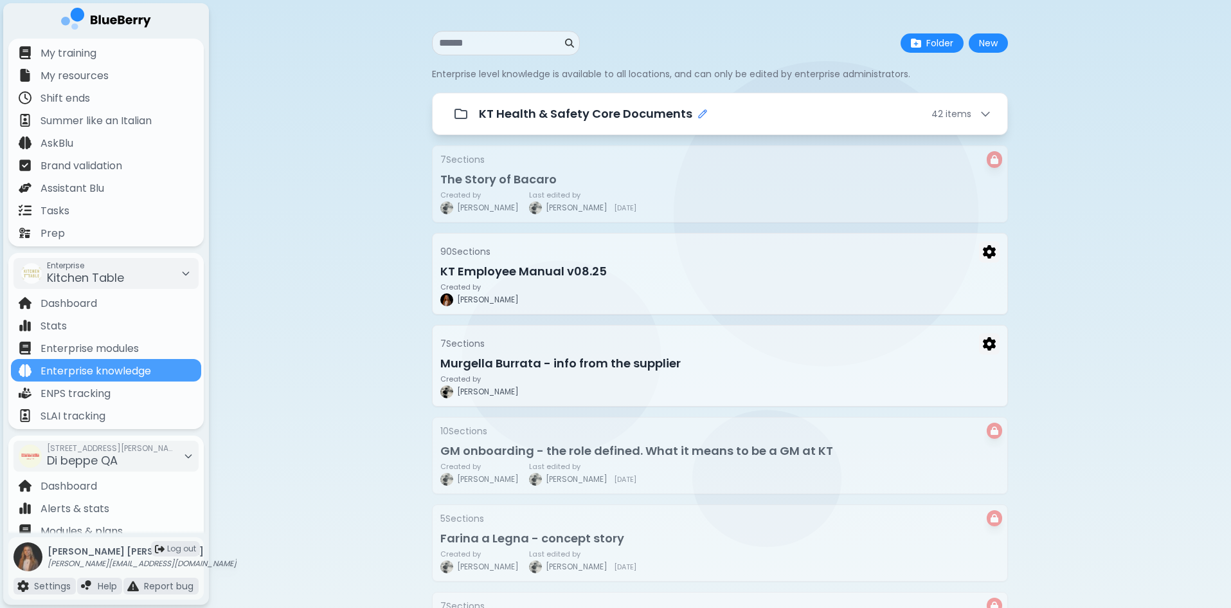
click at [698, 114] on icon "Edit folder name" at bounding box center [703, 114] width 10 height 10
click at [977, 112] on div "42 item s" at bounding box center [962, 113] width 60 height 13
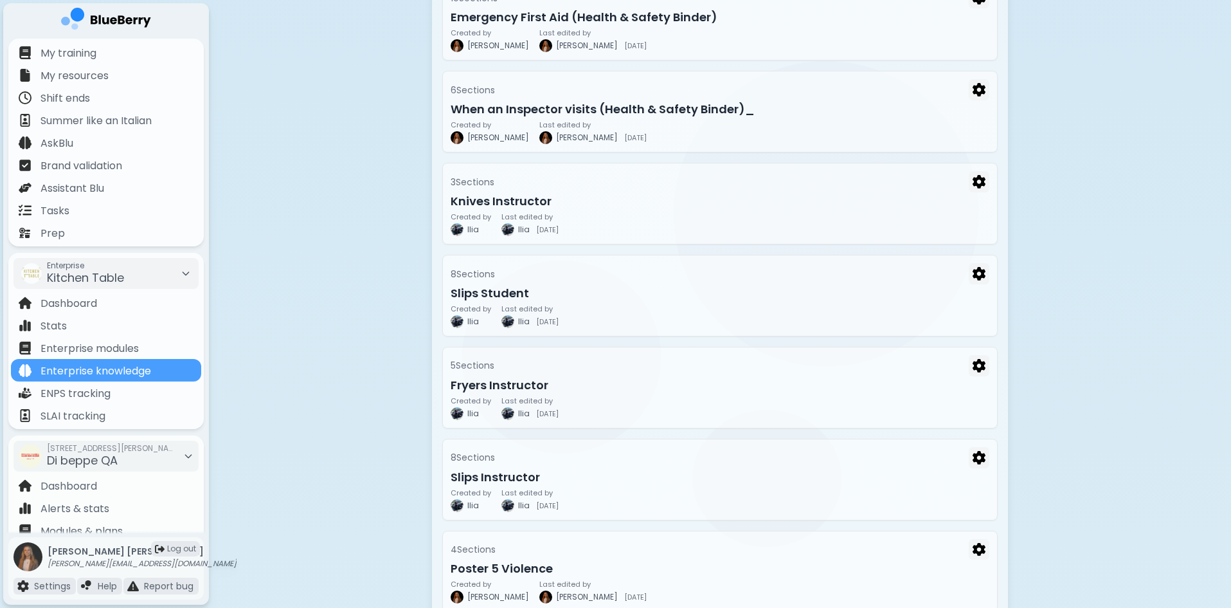
scroll to position [0, 0]
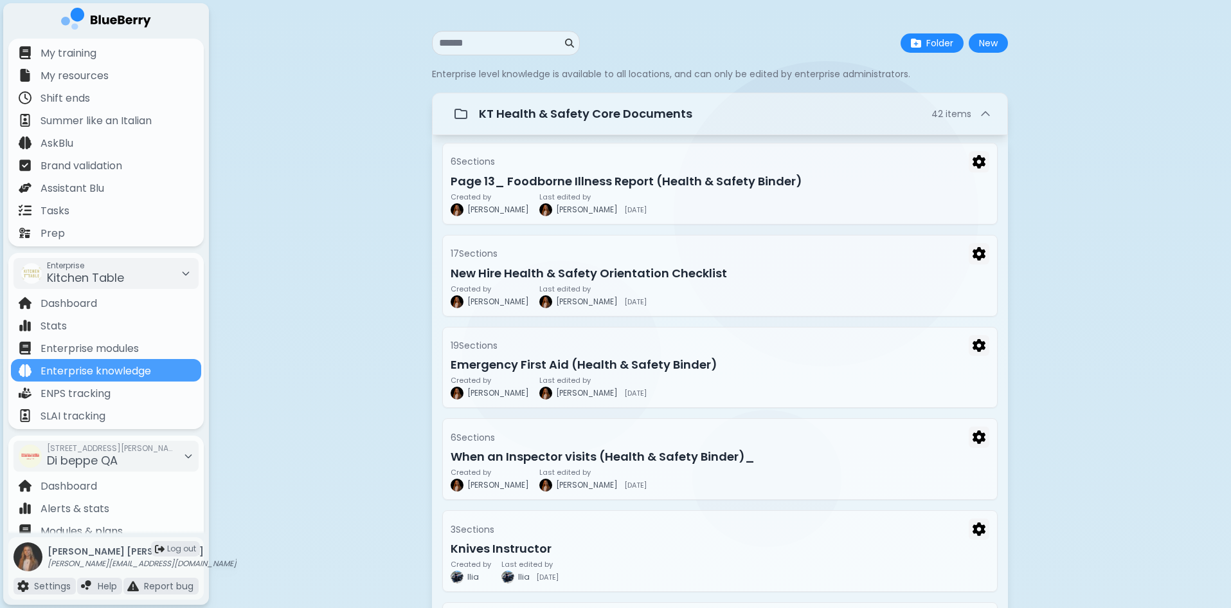
click at [669, 122] on p "KT Health & Safety Core Documents" at bounding box center [585, 114] width 213 height 18
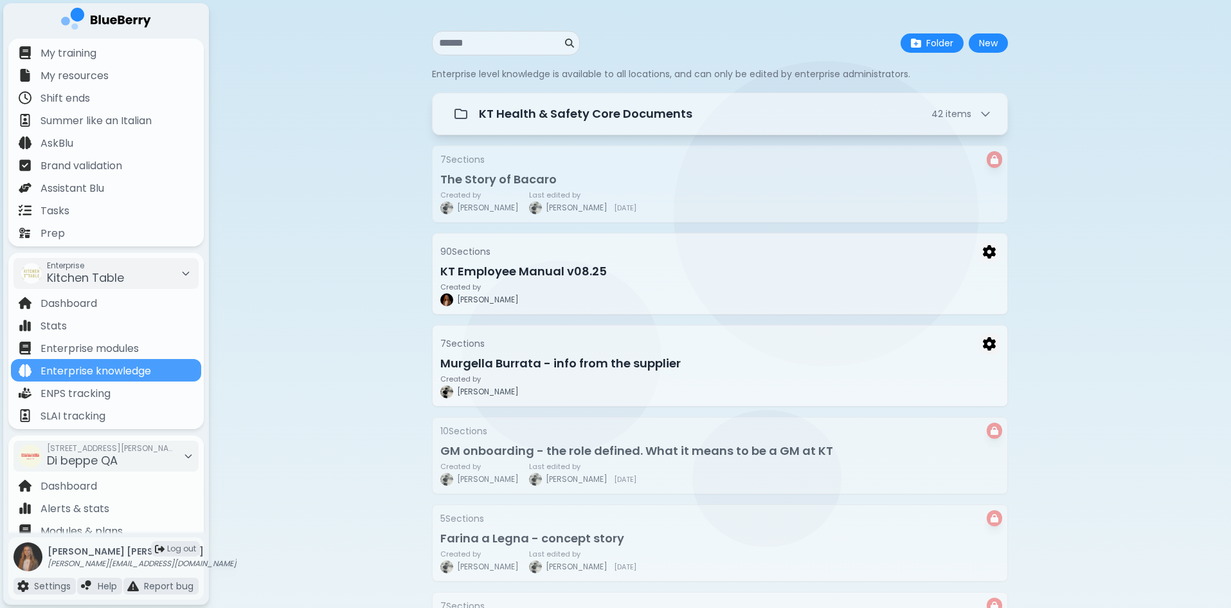
click at [512, 29] on div "New Folder New Enterprise level knowledge is available to all locations, and ca…" at bounding box center [720, 600] width 576 height 1200
click at [509, 34] on div at bounding box center [506, 43] width 148 height 24
click at [501, 44] on input at bounding box center [500, 42] width 123 height 15
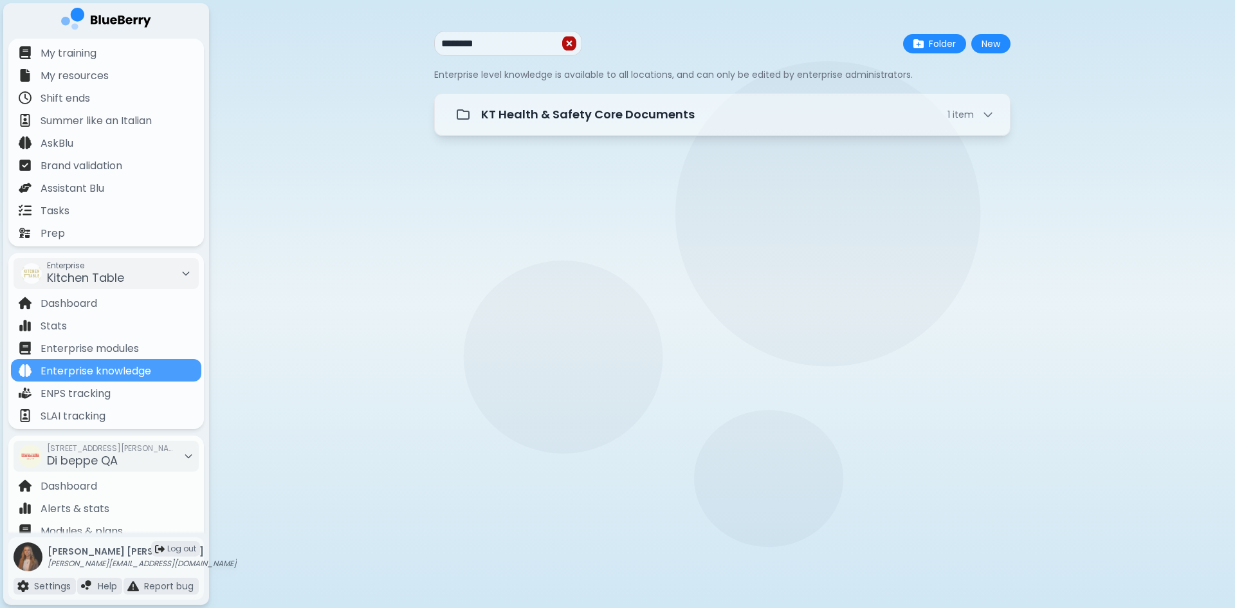
type input "********"
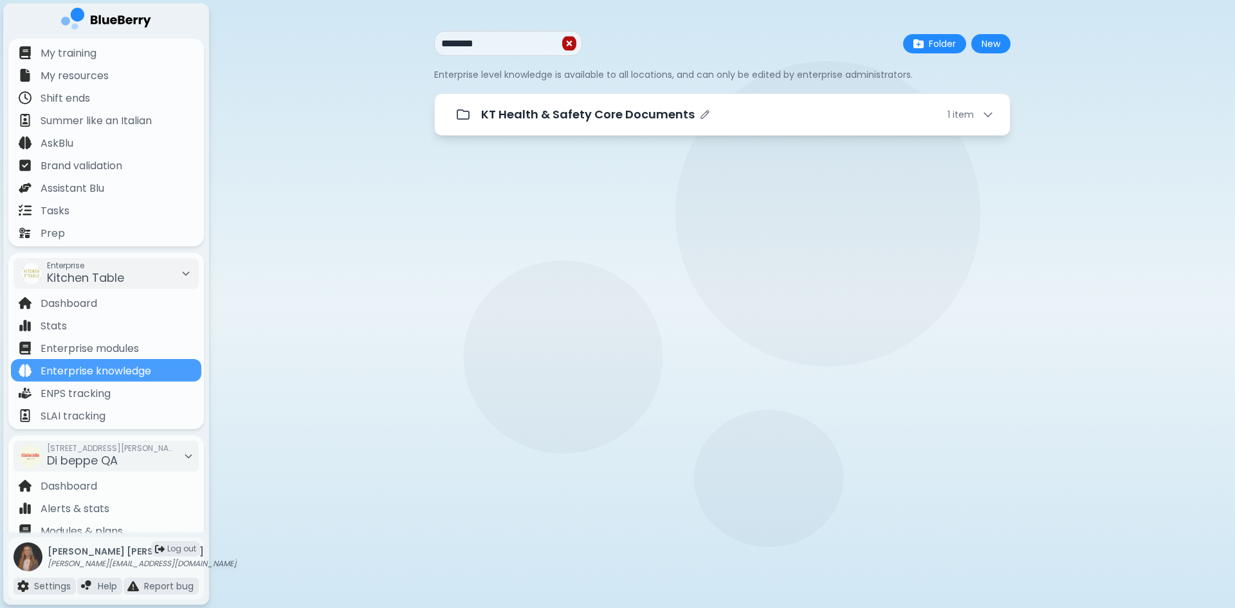
click at [576, 109] on p "KT Health & Safety Core Documents" at bounding box center [587, 114] width 213 height 18
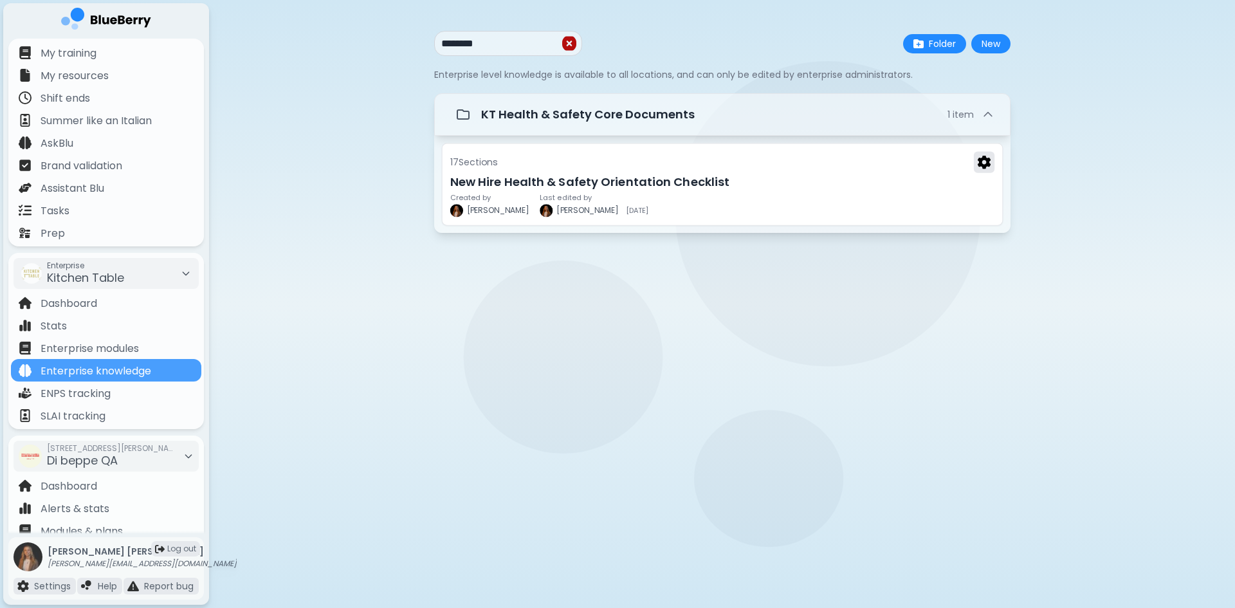
click at [979, 161] on img at bounding box center [983, 163] width 13 height 14
click at [530, 184] on h3 "New Hire Health & Safety Orientation Checklist" at bounding box center [721, 182] width 544 height 18
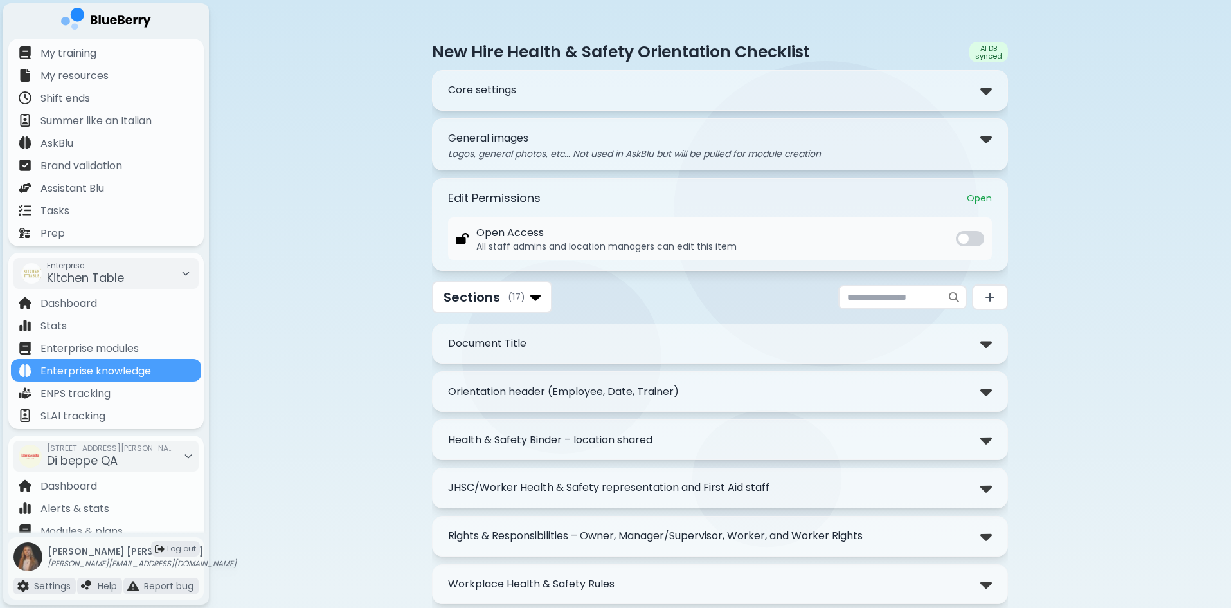
click at [770, 362] on div "**********" at bounding box center [720, 343] width 576 height 41
click at [775, 410] on div "**********" at bounding box center [720, 391] width 576 height 41
click at [983, 393] on img at bounding box center [987, 391] width 12 height 19
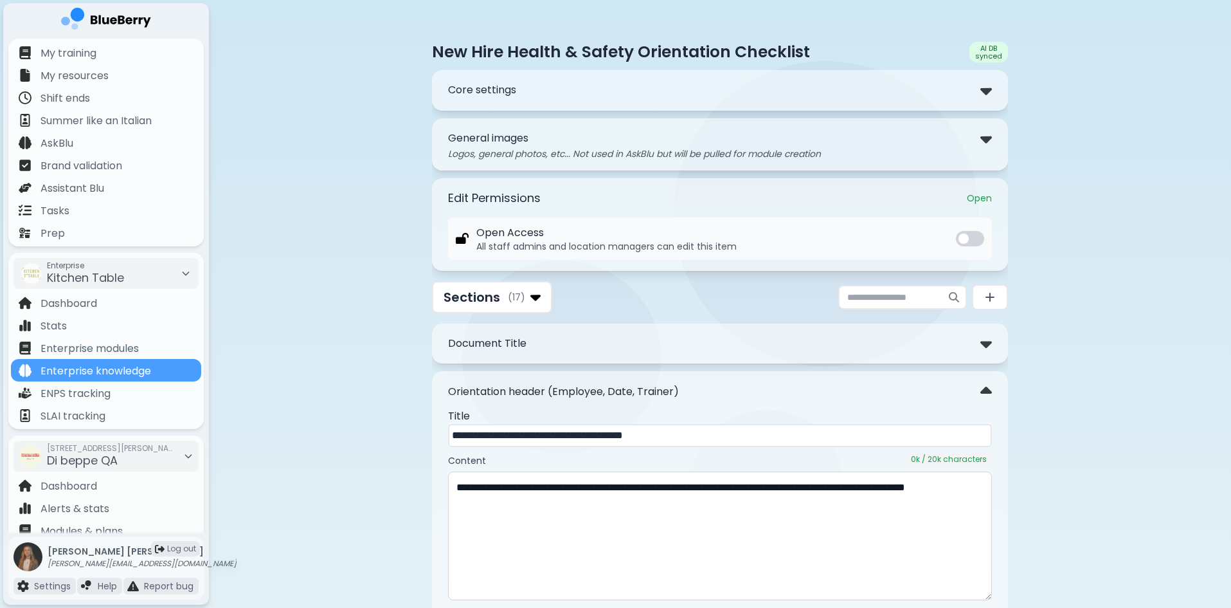
click at [967, 77] on div "**********" at bounding box center [720, 90] width 576 height 41
click at [983, 89] on img at bounding box center [987, 90] width 12 height 19
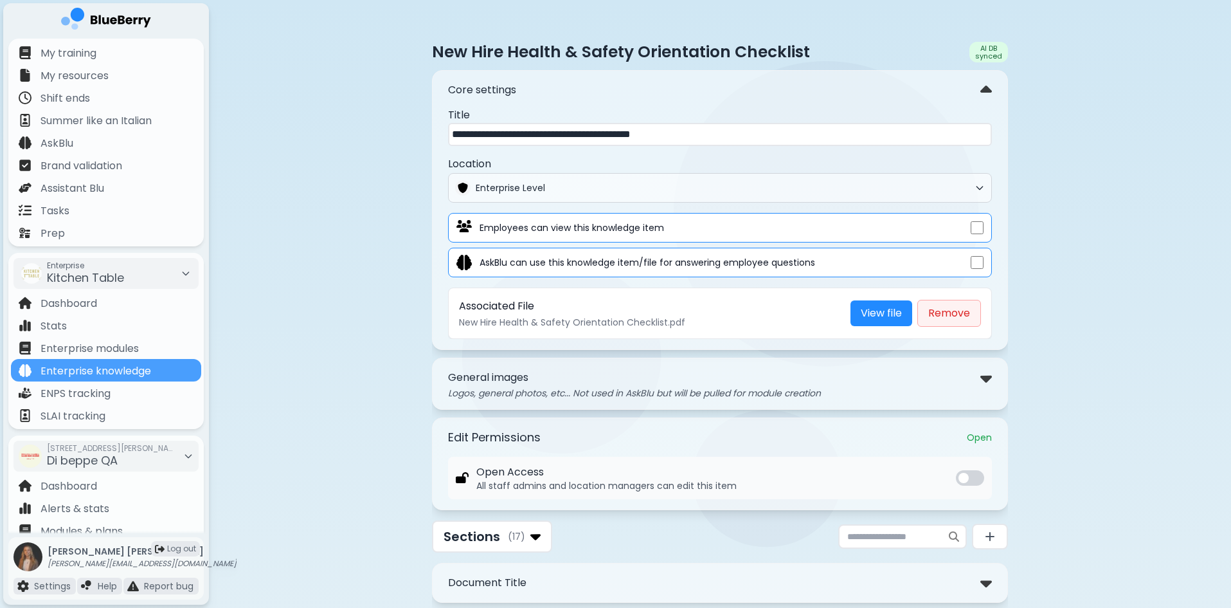
click at [963, 316] on button "Remove" at bounding box center [950, 313] width 64 height 27
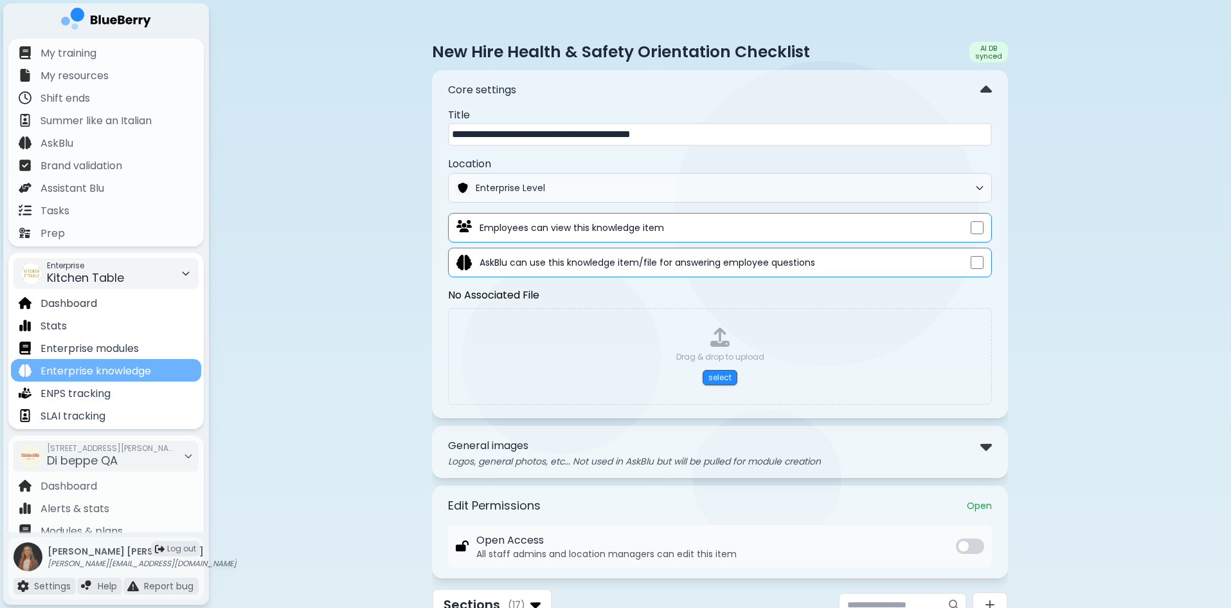
click at [138, 367] on p "Enterprise knowledge" at bounding box center [96, 370] width 111 height 15
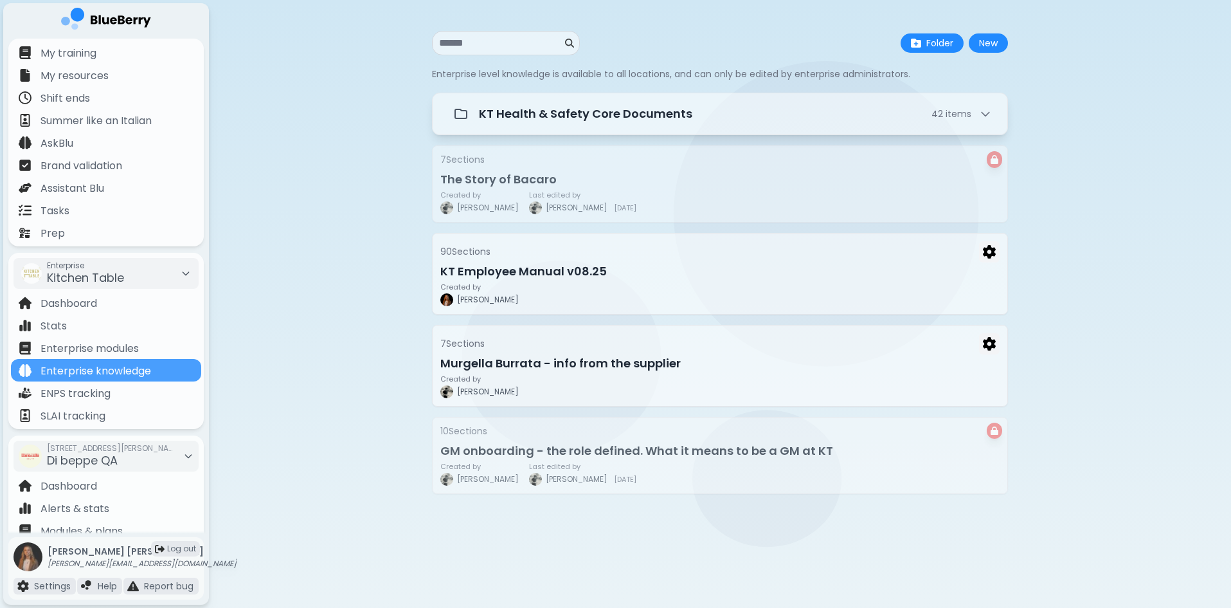
click at [504, 42] on input at bounding box center [500, 42] width 123 height 15
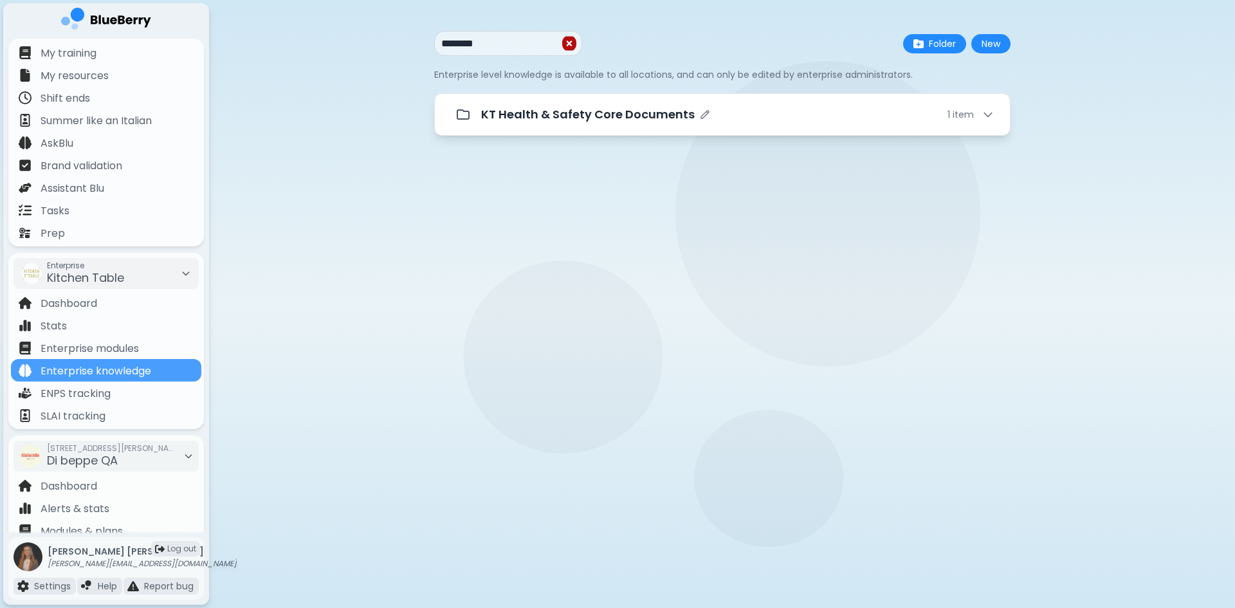
type input "********"
click at [940, 114] on div "KT Health & Safety Core Documents 1 item" at bounding box center [737, 114] width 513 height 18
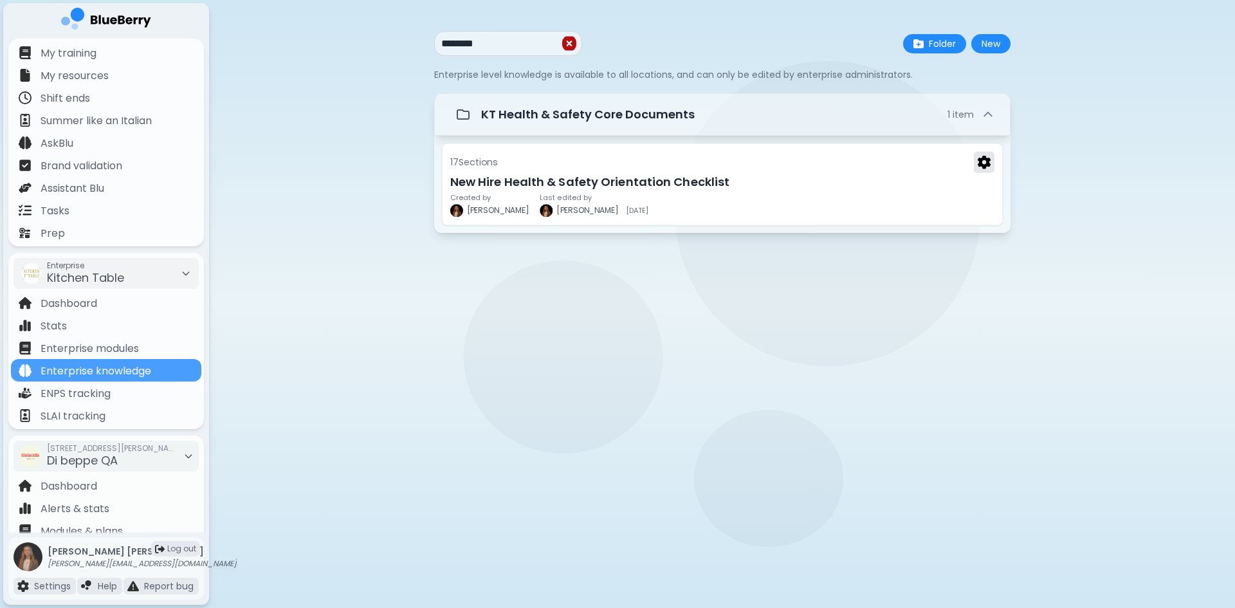
click at [993, 163] on button at bounding box center [983, 162] width 21 height 21
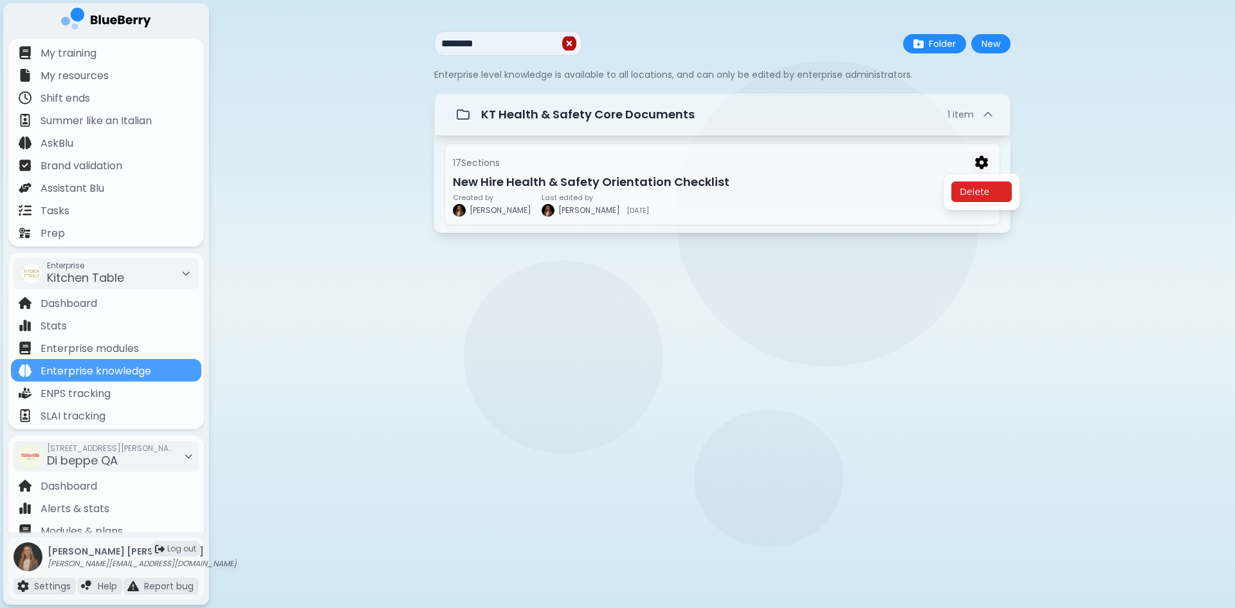
click at [970, 188] on button "Delete" at bounding box center [981, 191] width 60 height 21
click at [997, 206] on button "Confirm" at bounding box center [1010, 207] width 51 height 19
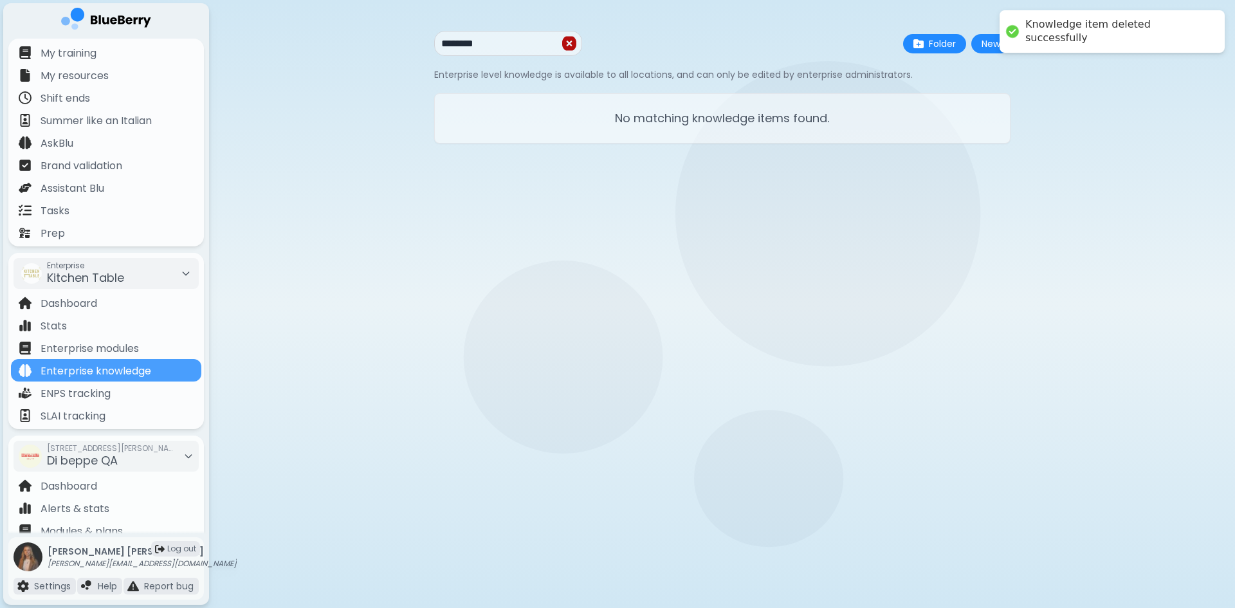
click at [691, 127] on p "No matching knowledge items found." at bounding box center [722, 118] width 544 height 18
click at [571, 46] on img at bounding box center [569, 43] width 14 height 16
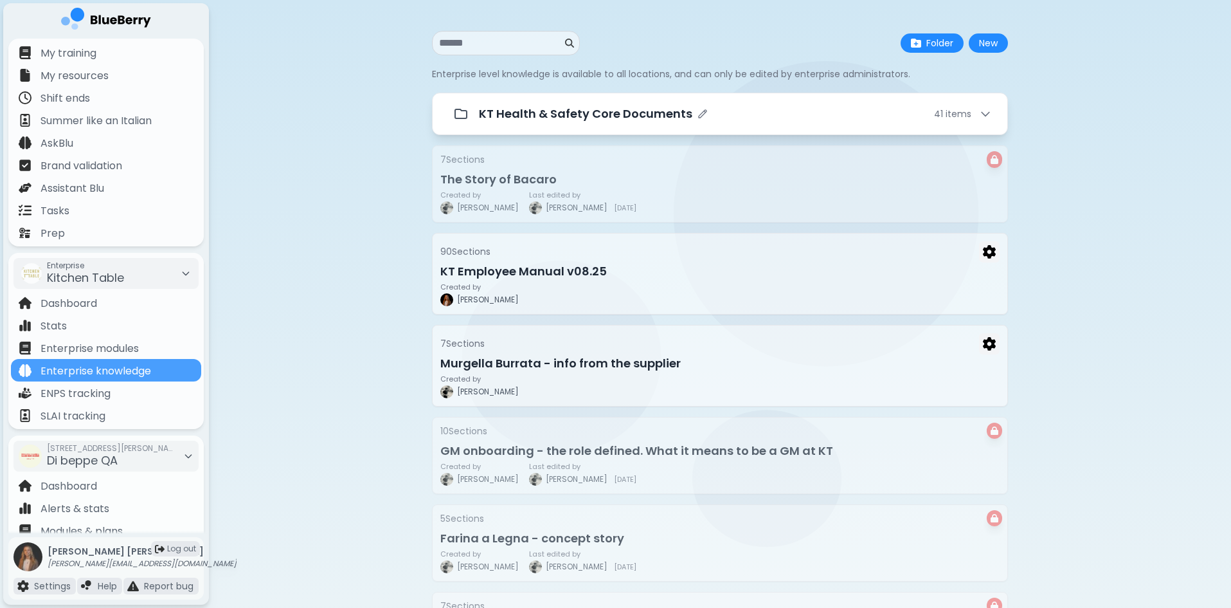
click at [738, 115] on div "KT Health & Safety Core Documents 41 item s" at bounding box center [735, 114] width 513 height 18
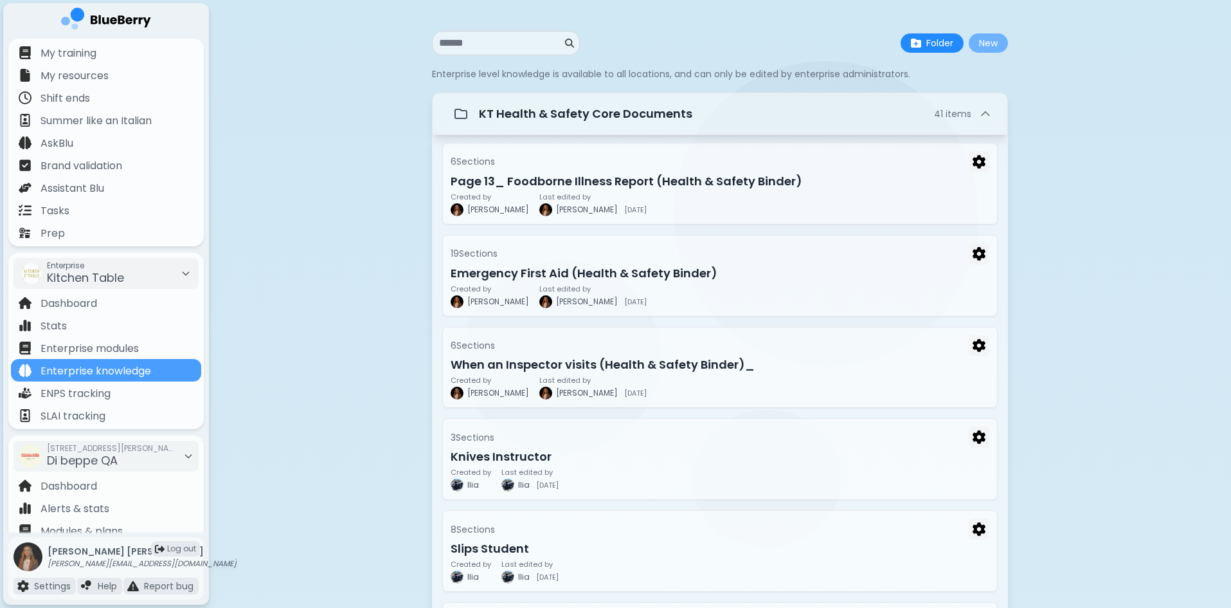
click at [983, 44] on button "New" at bounding box center [988, 42] width 39 height 19
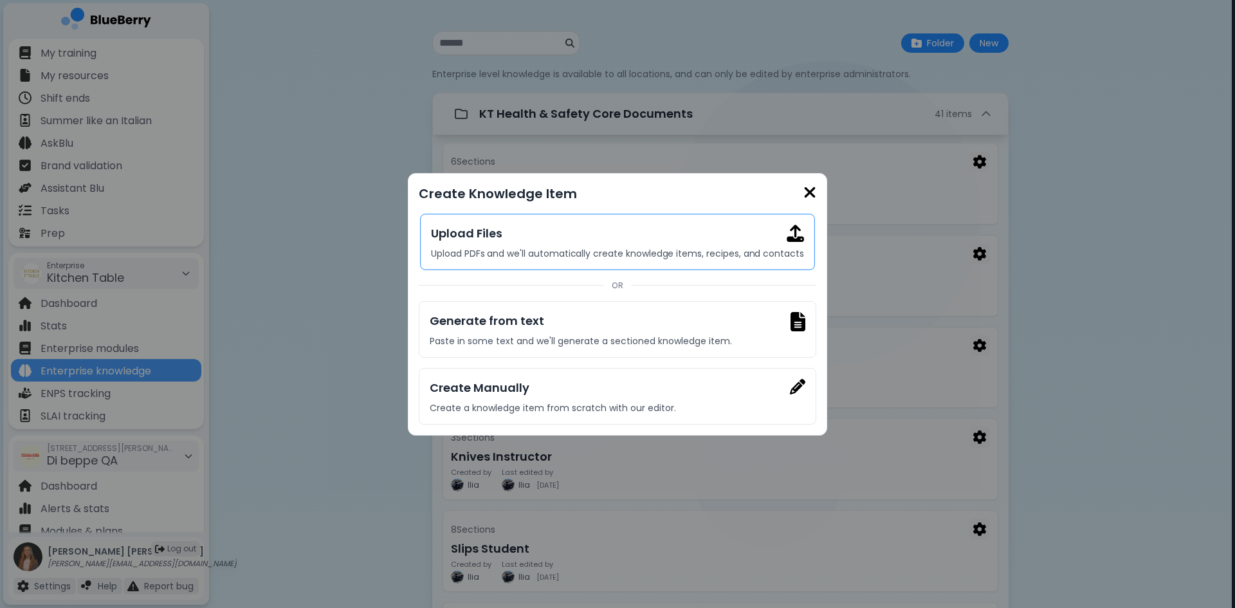
click at [590, 241] on h3 "Upload Files" at bounding box center [617, 233] width 373 height 18
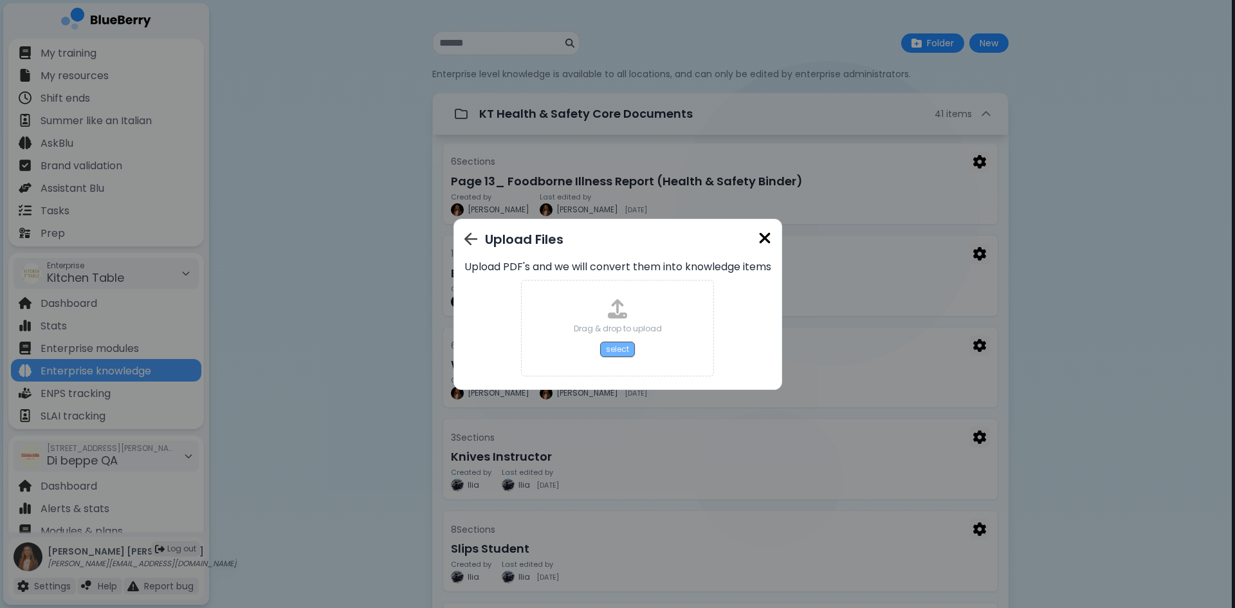
click at [610, 341] on button "select" at bounding box center [617, 348] width 35 height 15
type input "**********"
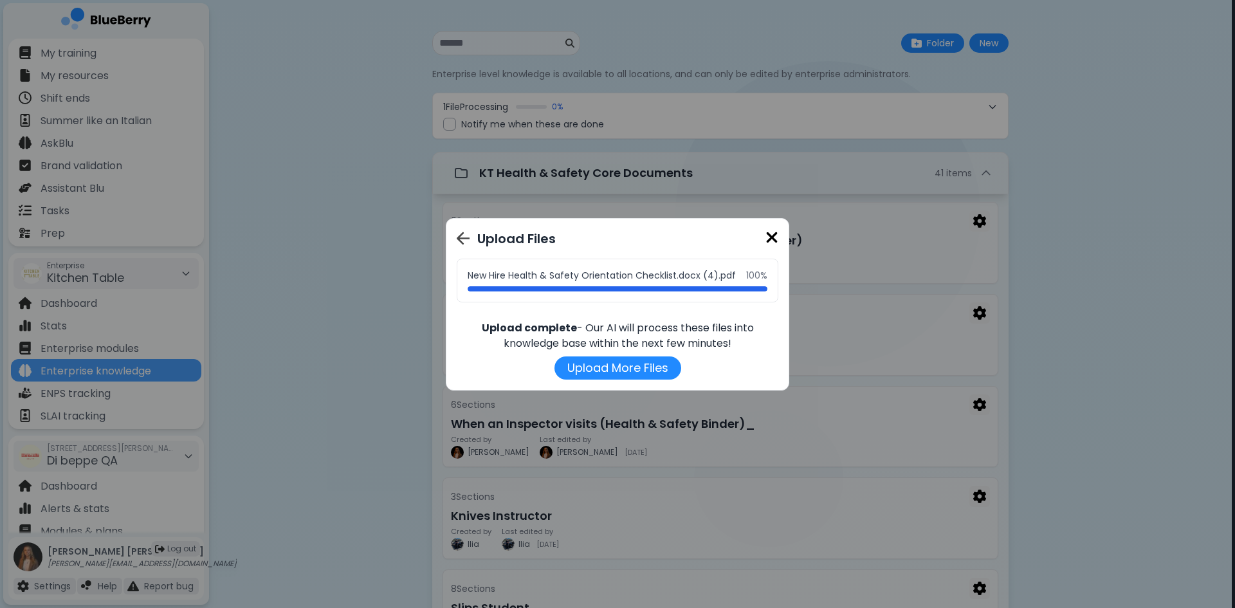
click at [767, 242] on img at bounding box center [771, 237] width 13 height 17
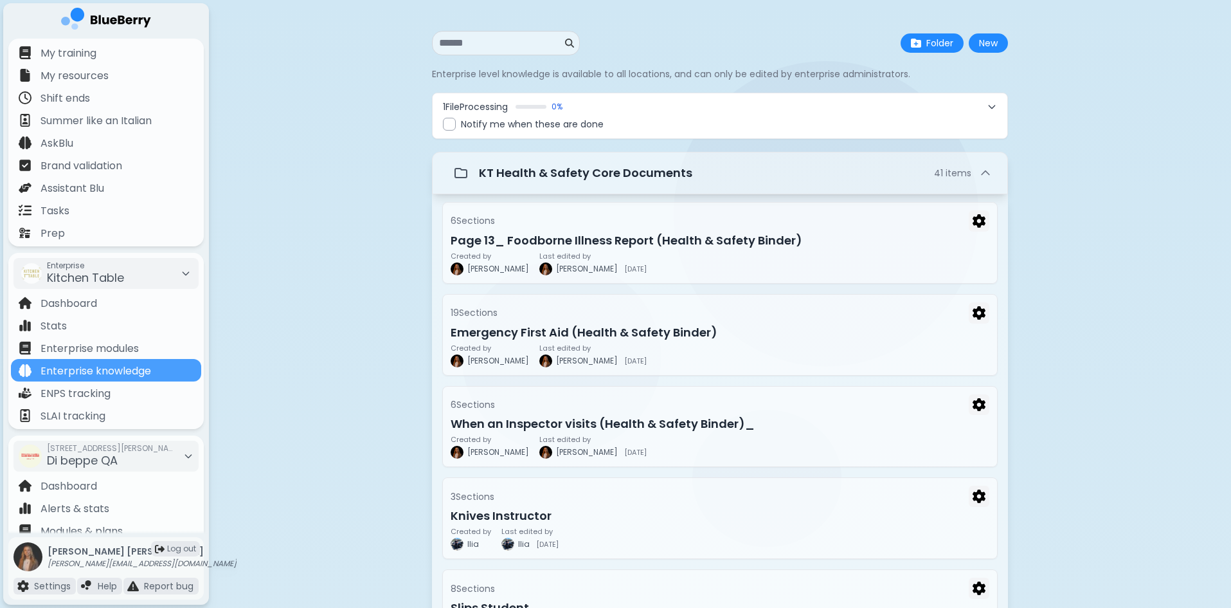
click at [487, 129] on span "Notify me when these are done" at bounding box center [532, 124] width 143 height 12
click at [797, 106] on div "1 File Processing 0 %" at bounding box center [712, 107] width 539 height 12
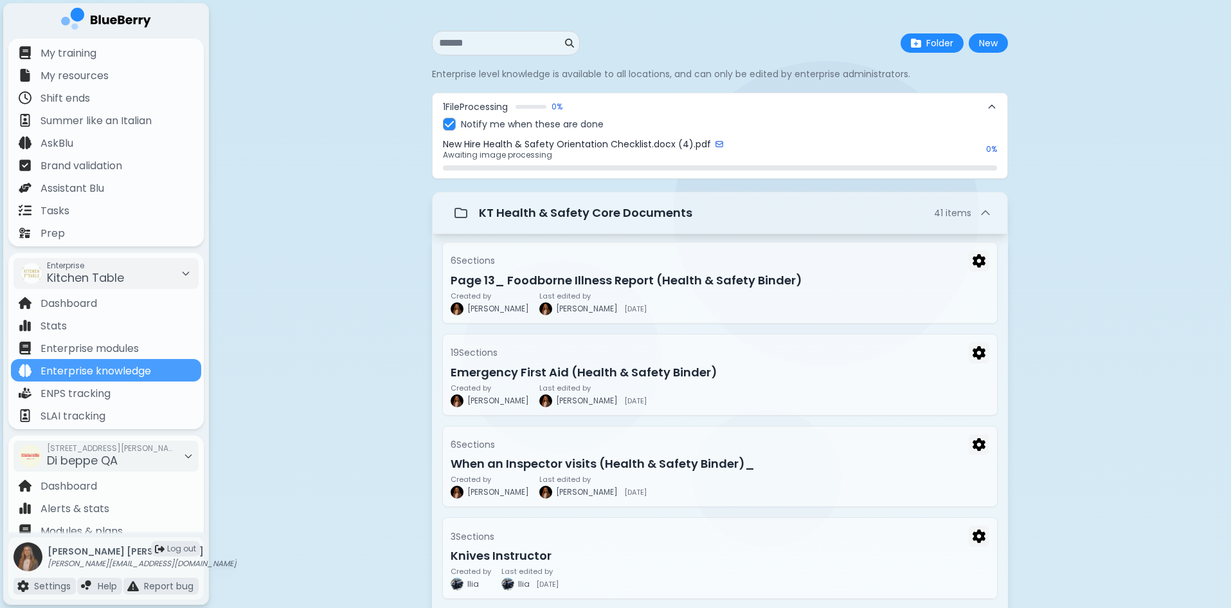
click at [469, 150] on p "Awaiting image processing" at bounding box center [711, 155] width 536 height 10
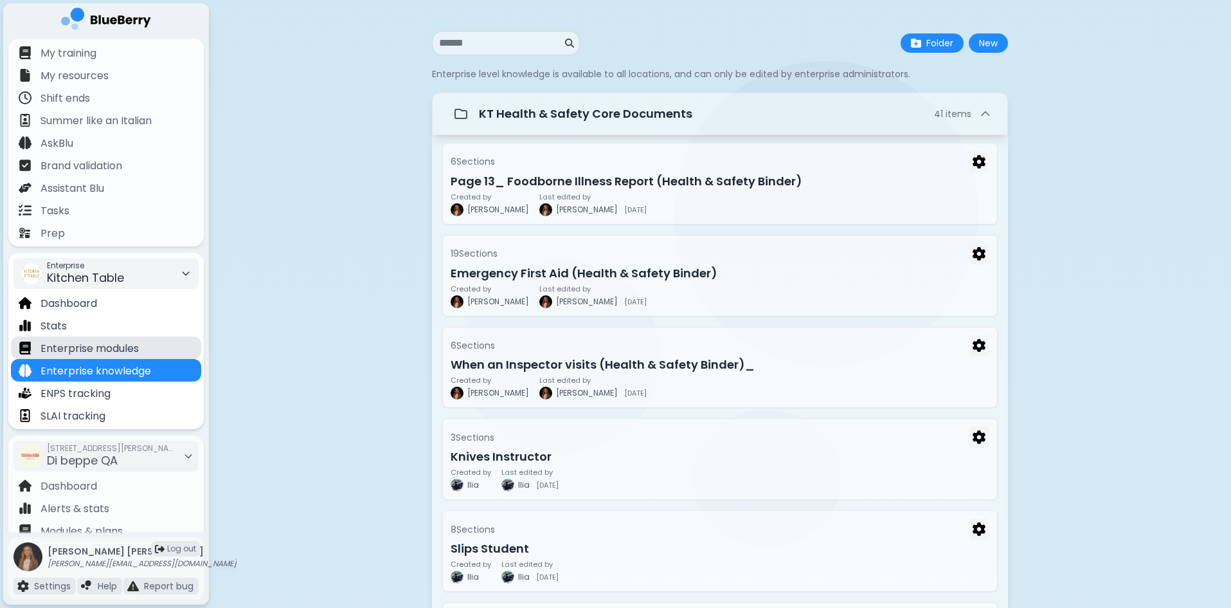
click at [142, 340] on div "Enterprise modules" at bounding box center [106, 347] width 190 height 23
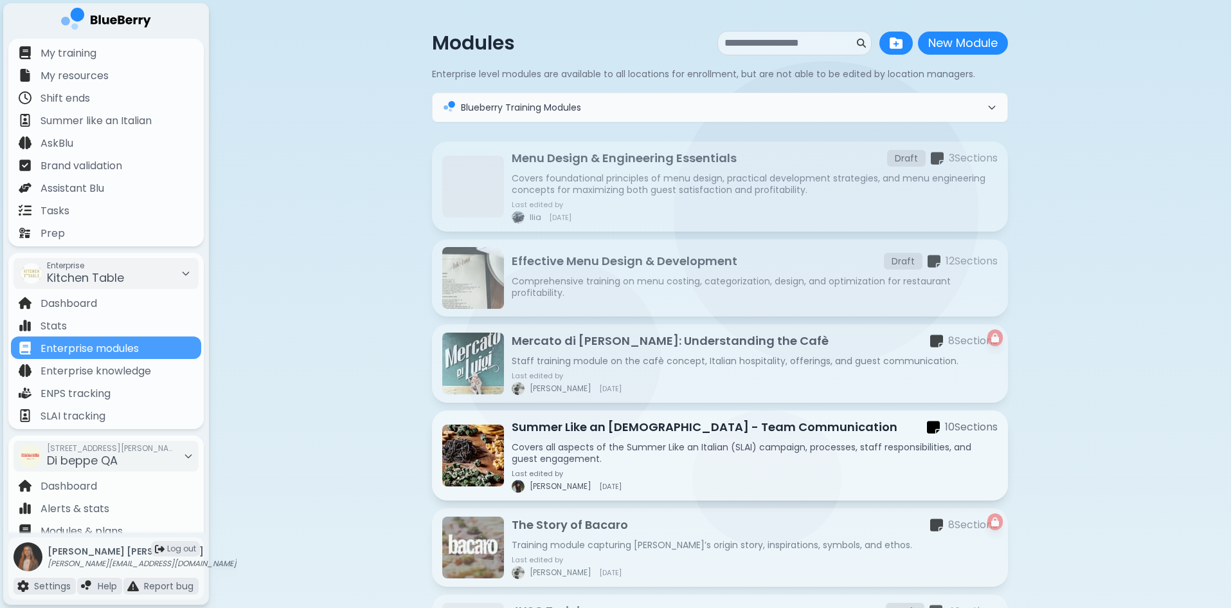
click at [895, 114] on button "Blueberry Training Modules" at bounding box center [720, 107] width 575 height 28
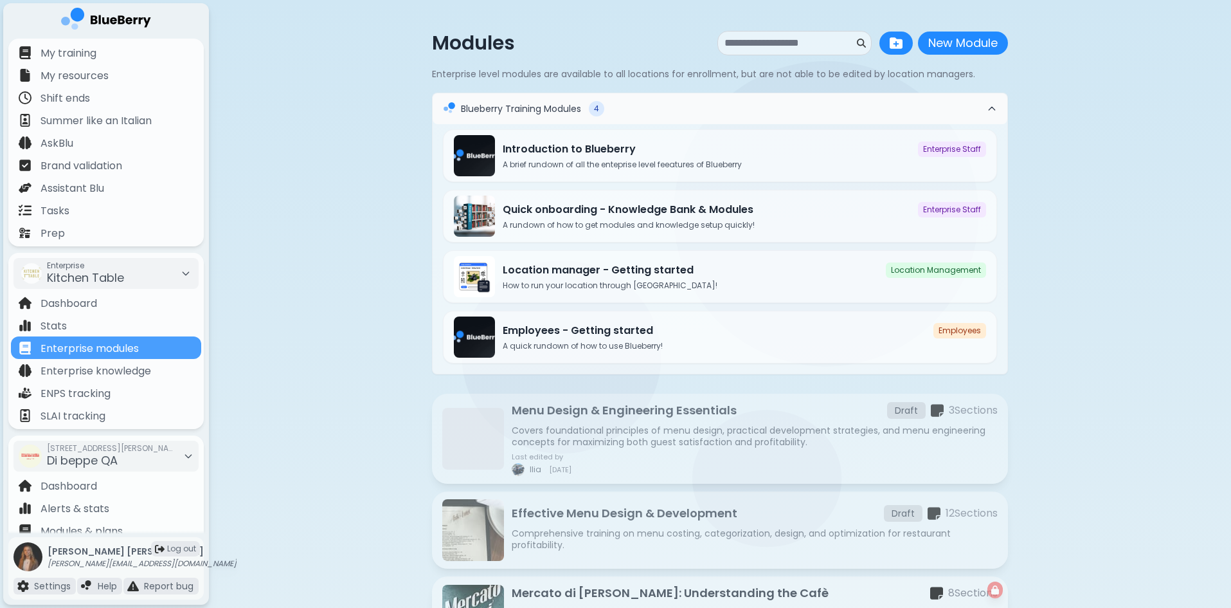
click at [990, 111] on icon at bounding box center [992, 109] width 10 height 10
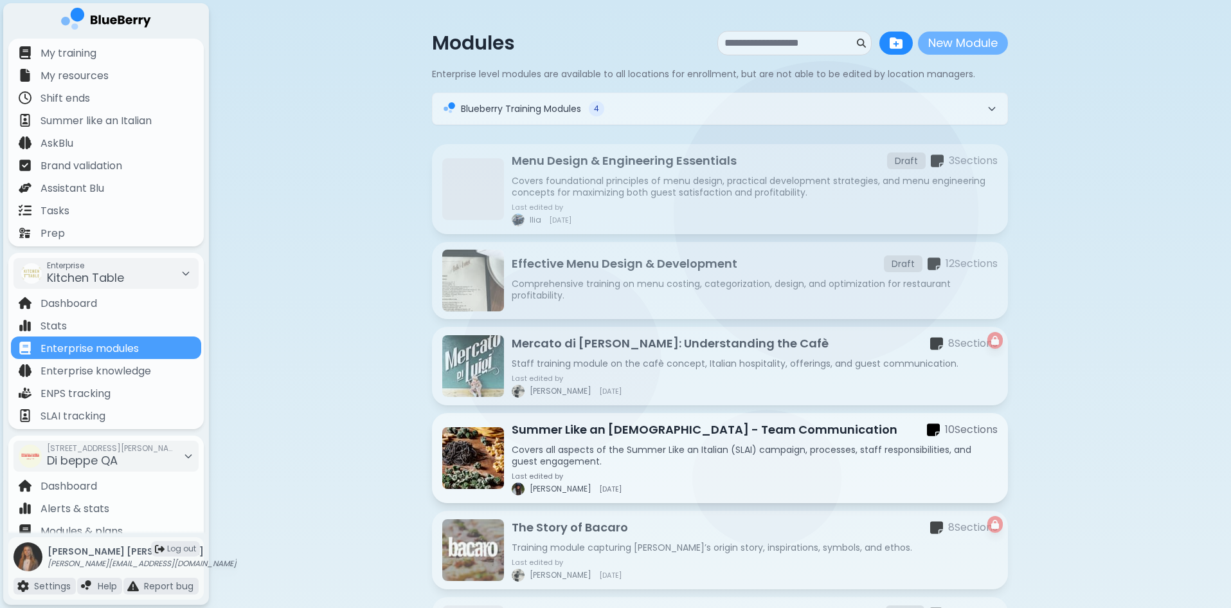
click at [972, 38] on button "New Module" at bounding box center [963, 43] width 90 height 23
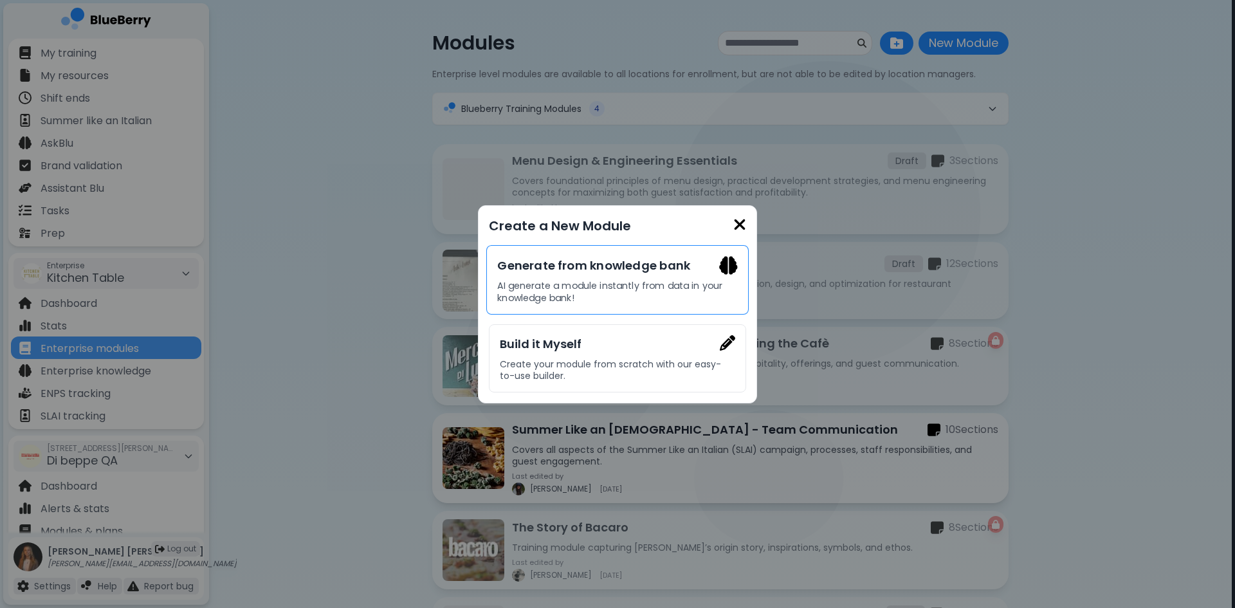
click at [590, 293] on p "AI generate a module instantly from data in your knowledge bank!" at bounding box center [617, 292] width 240 height 24
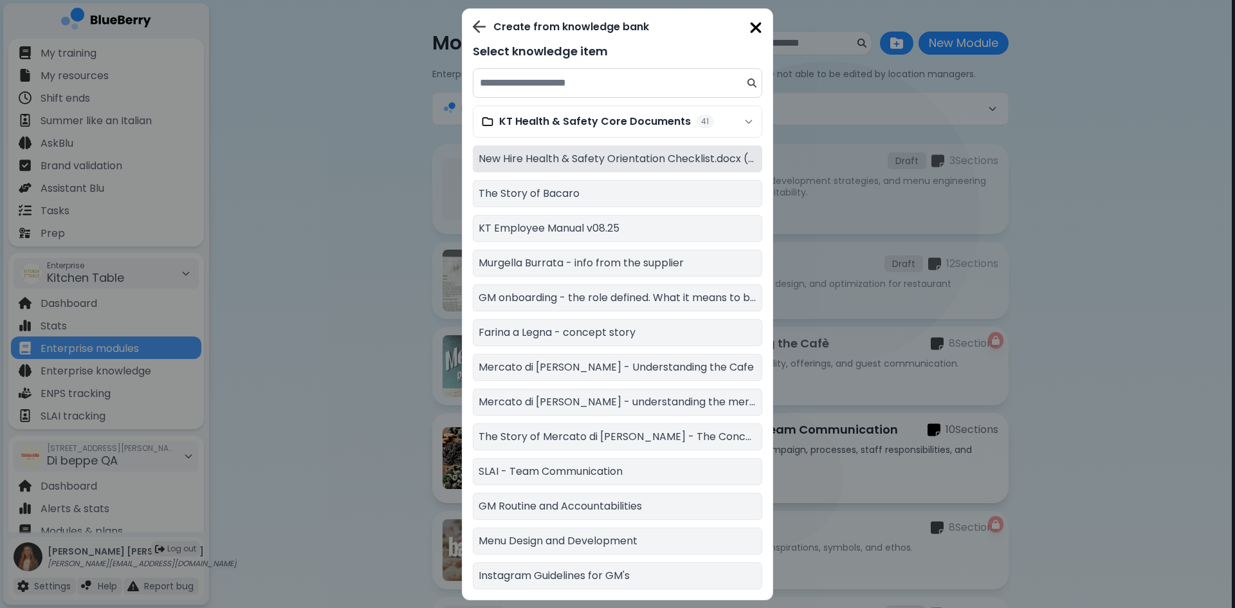
click at [590, 158] on p "New Hire Health & Safety Orientation Checklist.docx (4)" at bounding box center [617, 158] width 278 height 15
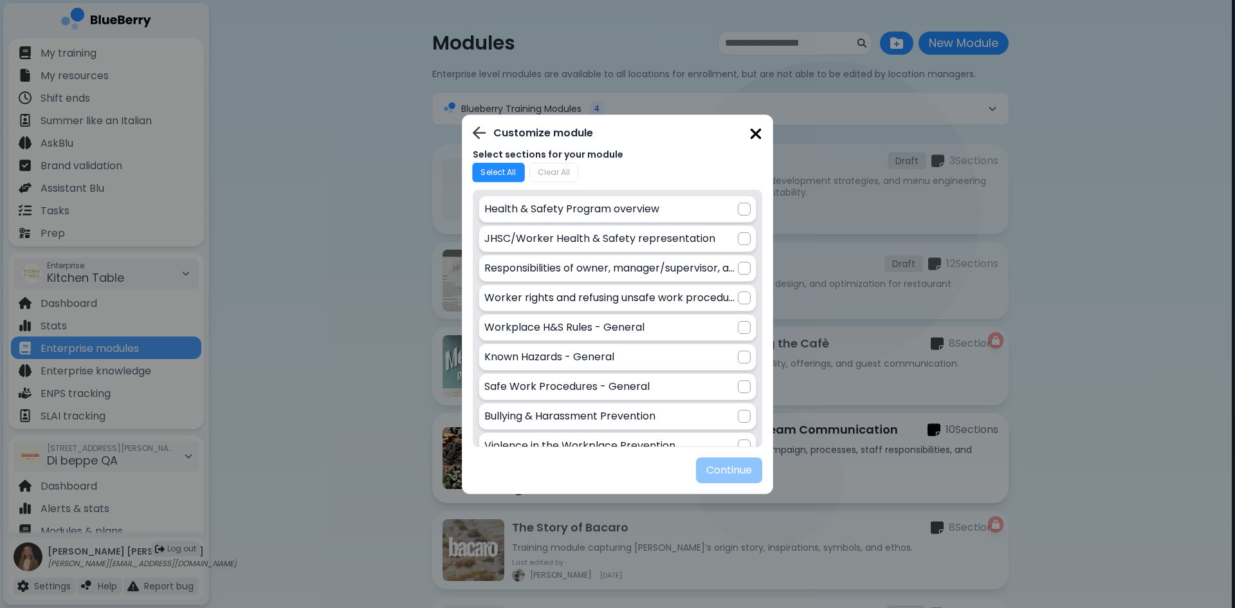
click at [516, 168] on button "Select All" at bounding box center [498, 172] width 53 height 20
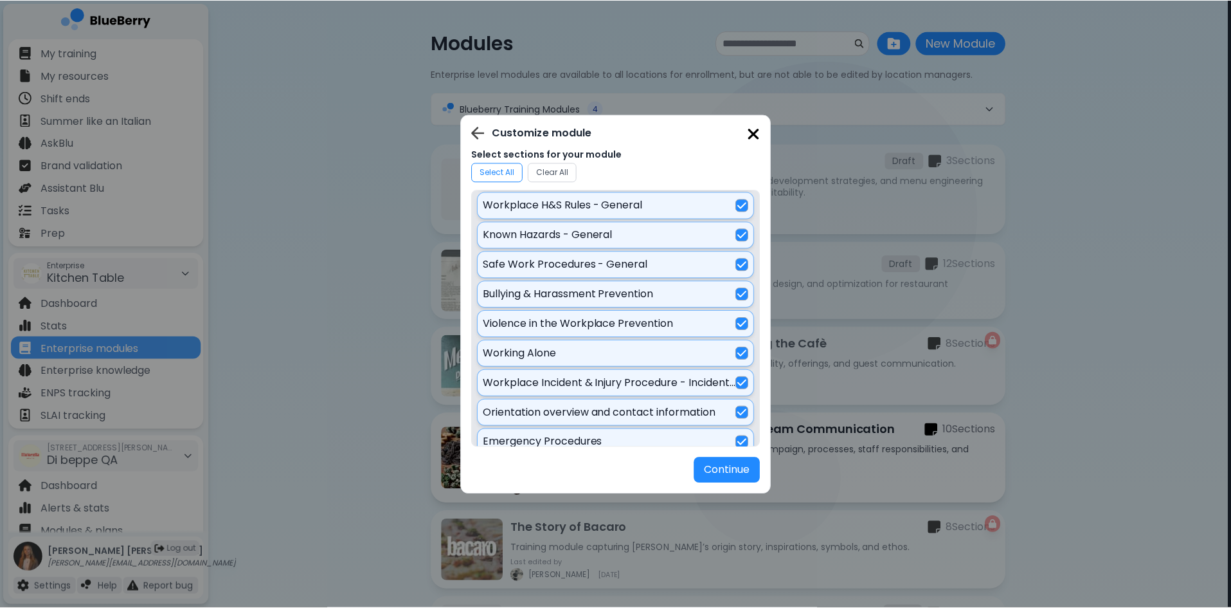
scroll to position [316, 0]
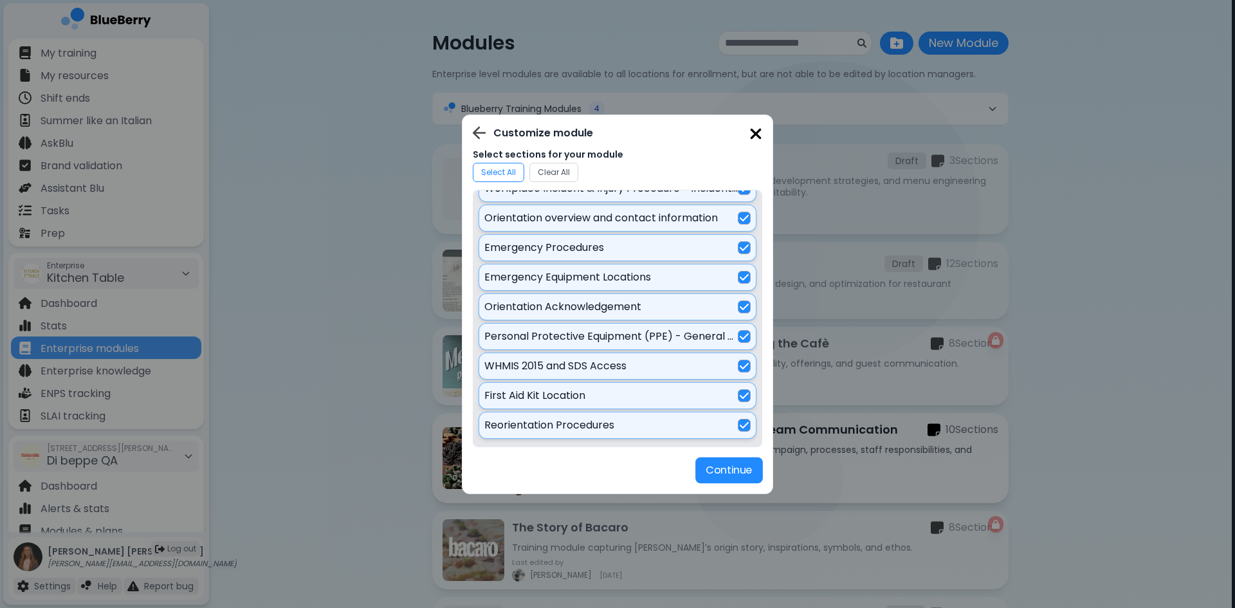
click at [745, 467] on button "Continue" at bounding box center [729, 470] width 68 height 26
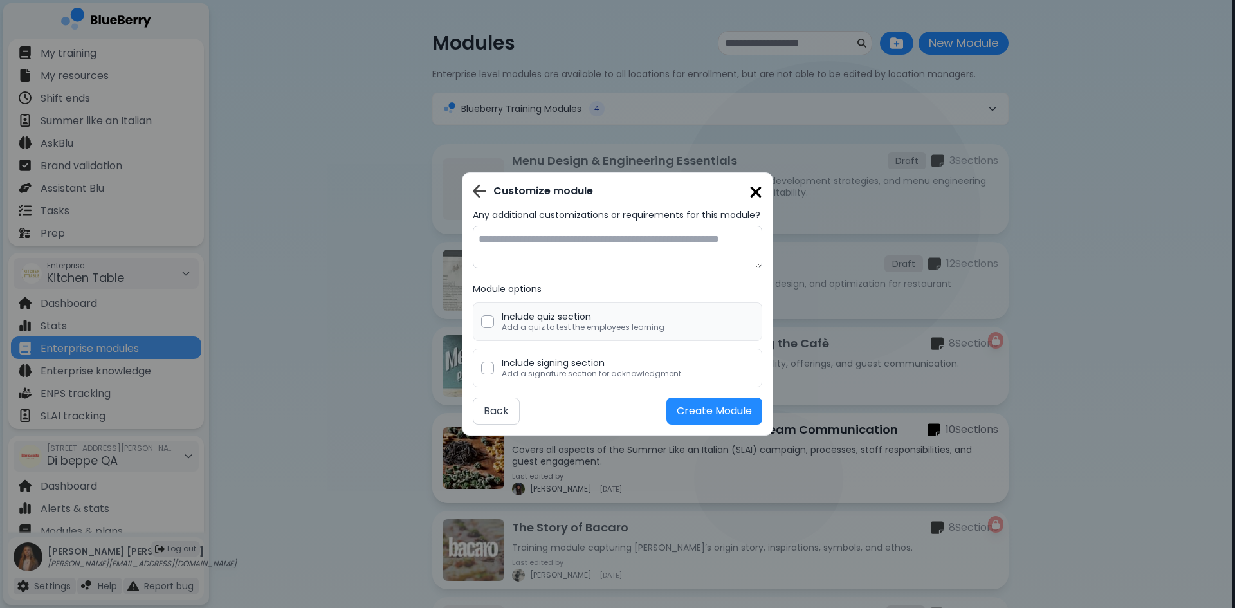
click at [586, 322] on p "Add a quiz to test the employees learning" at bounding box center [583, 327] width 163 height 10
click at [583, 357] on p "Include signing section" at bounding box center [591, 363] width 179 height 12
click at [692, 406] on button "Create Module" at bounding box center [714, 410] width 96 height 27
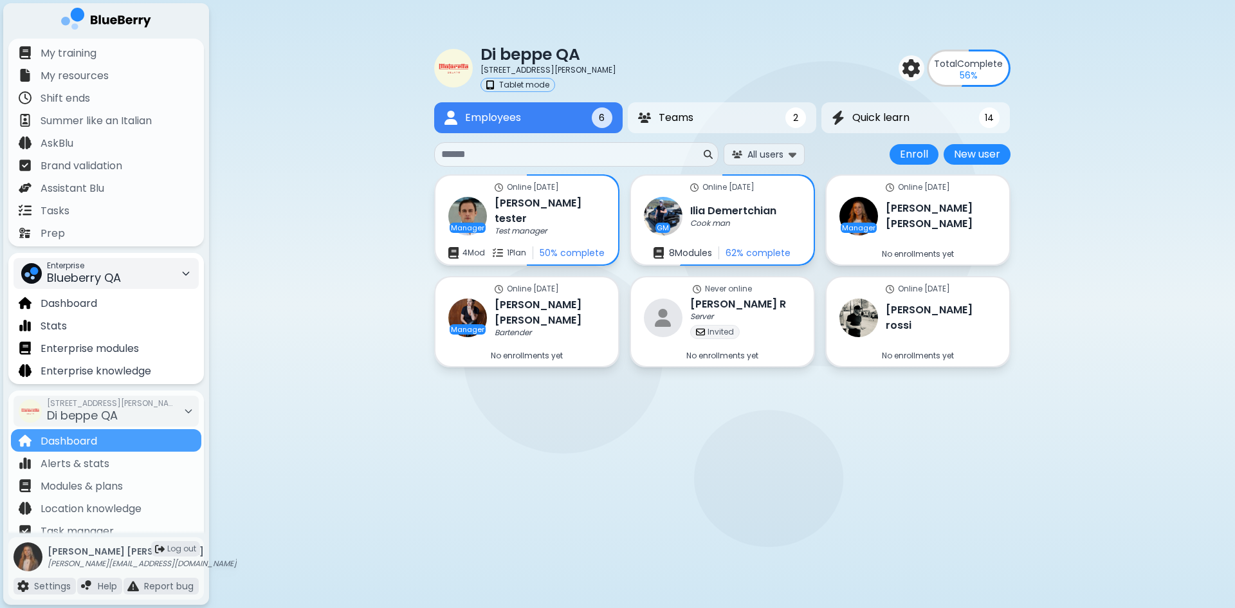
click at [124, 269] on div "Enterprise Blueberry QA" at bounding box center [106, 273] width 185 height 31
click at [114, 318] on div "Kitchen Table" at bounding box center [105, 321] width 182 height 21
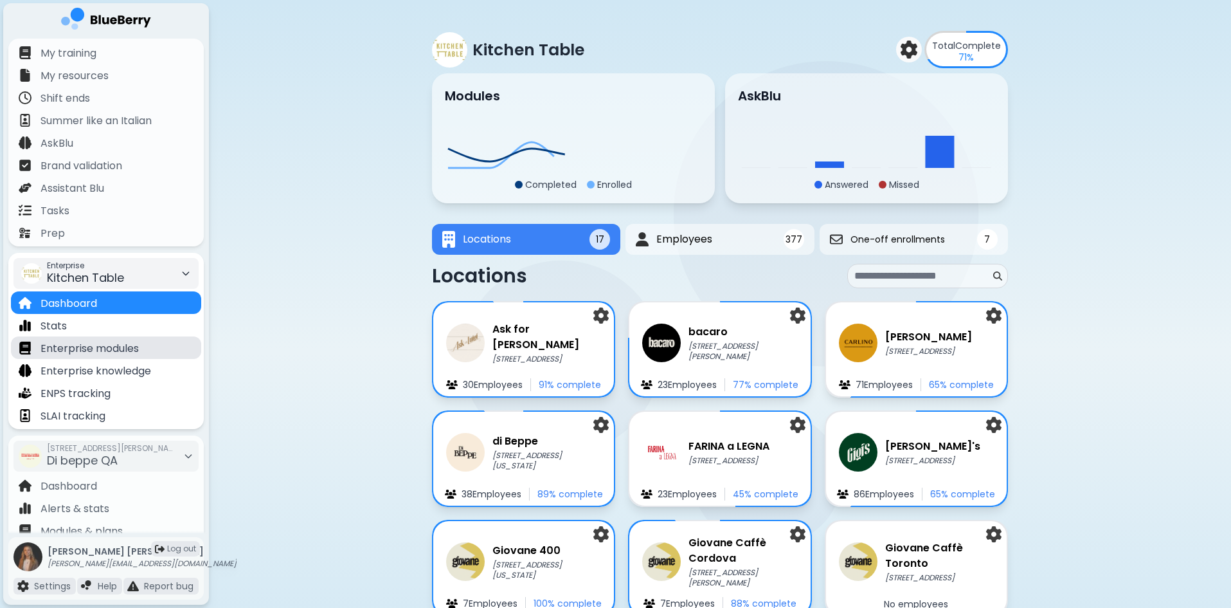
click at [110, 349] on p "Enterprise modules" at bounding box center [90, 348] width 98 height 15
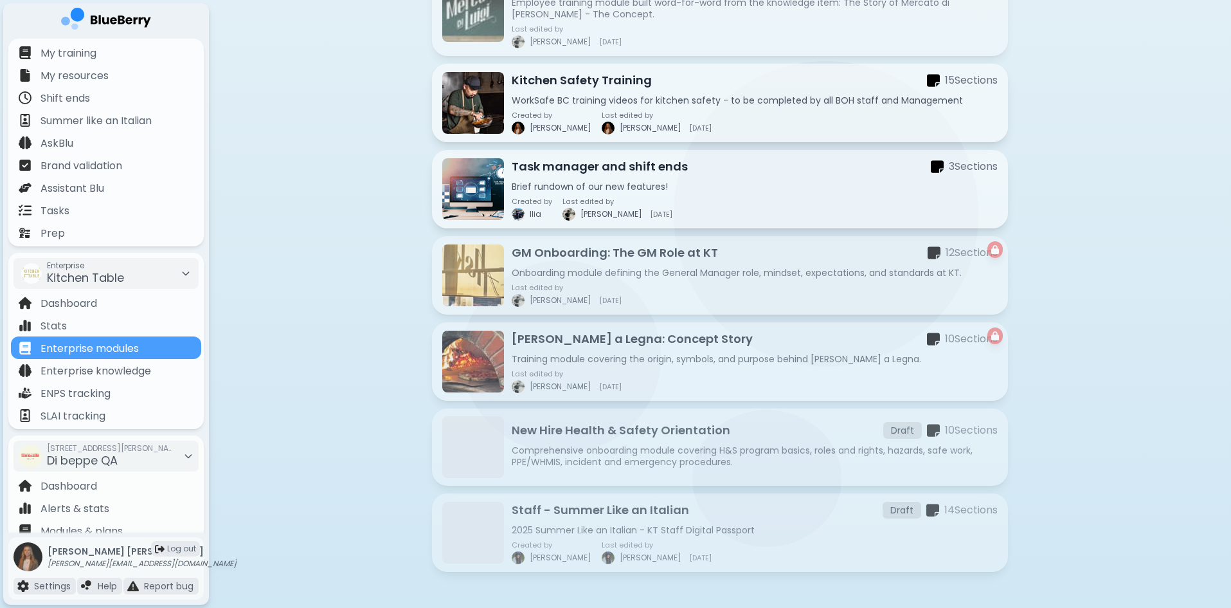
scroll to position [1168, 0]
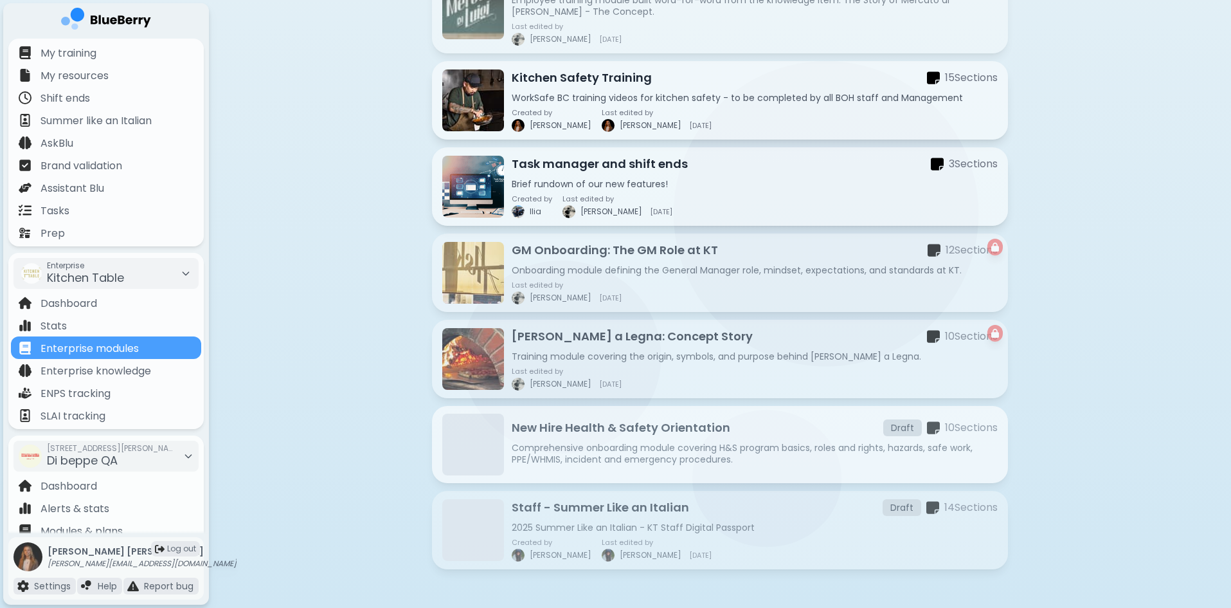
click at [647, 446] on p "Comprehensive onboarding module covering H&S program basics, roles and rights, …" at bounding box center [755, 453] width 486 height 23
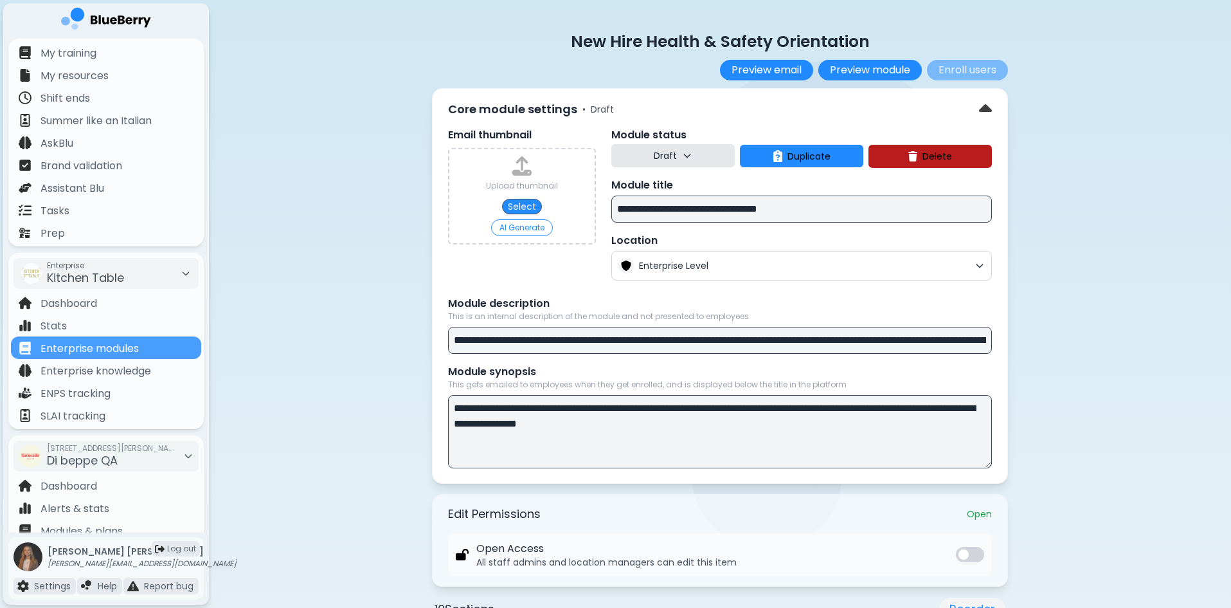
click at [529, 226] on button "AI Generate" at bounding box center [522, 227] width 62 height 17
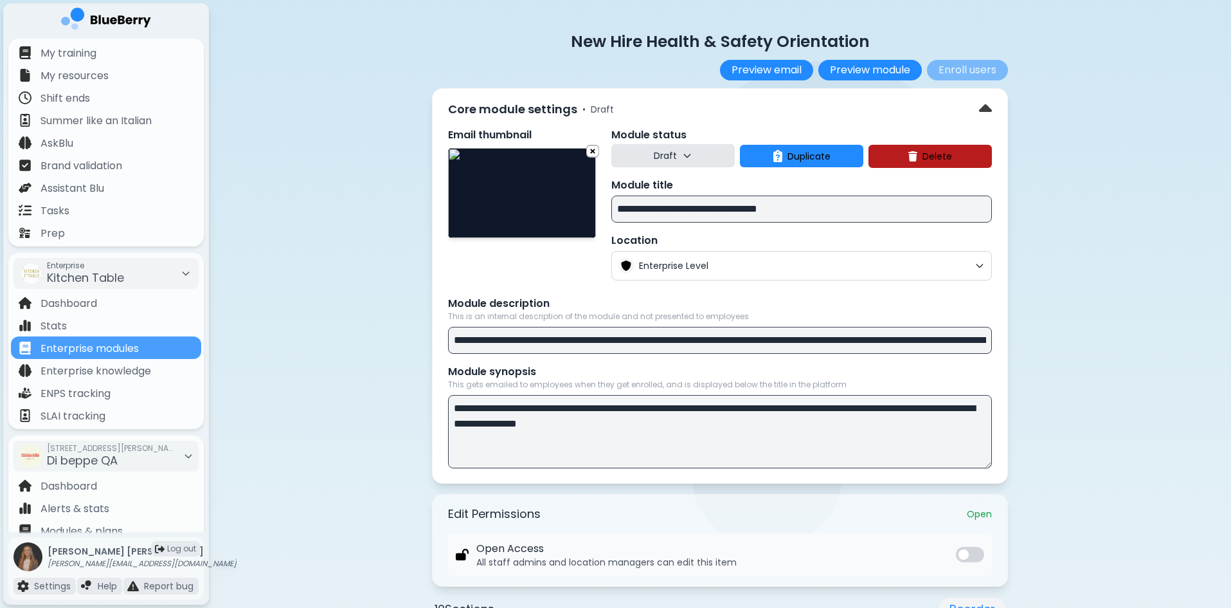
click at [469, 223] on img at bounding box center [522, 193] width 148 height 90
type input "**********"
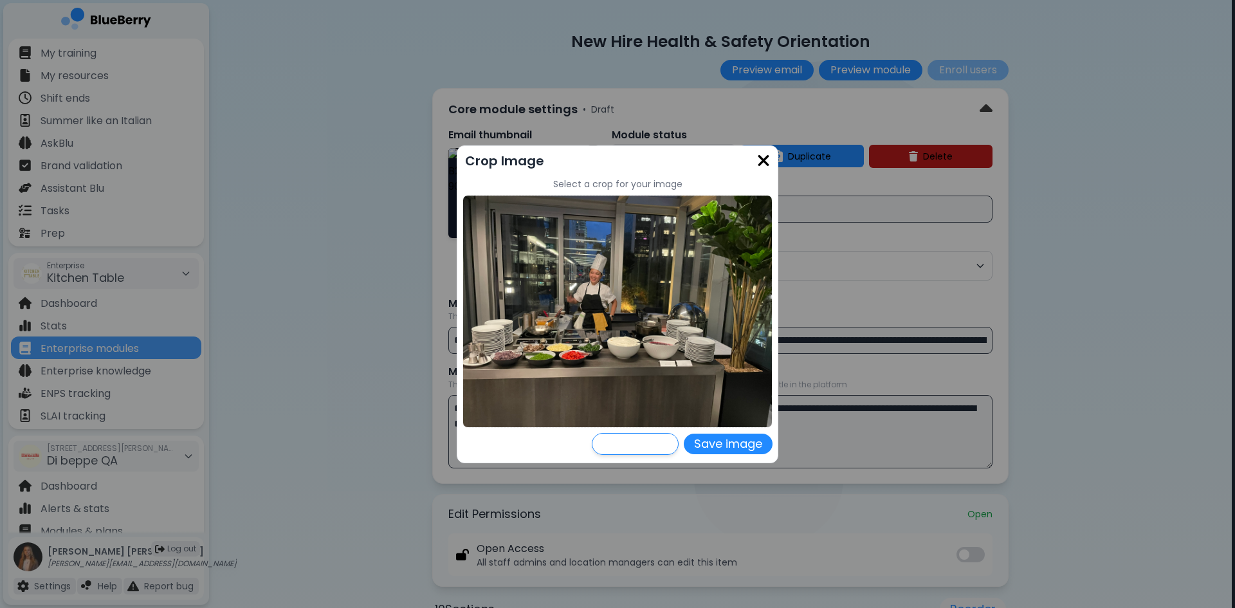
click at [767, 158] on img at bounding box center [763, 160] width 13 height 17
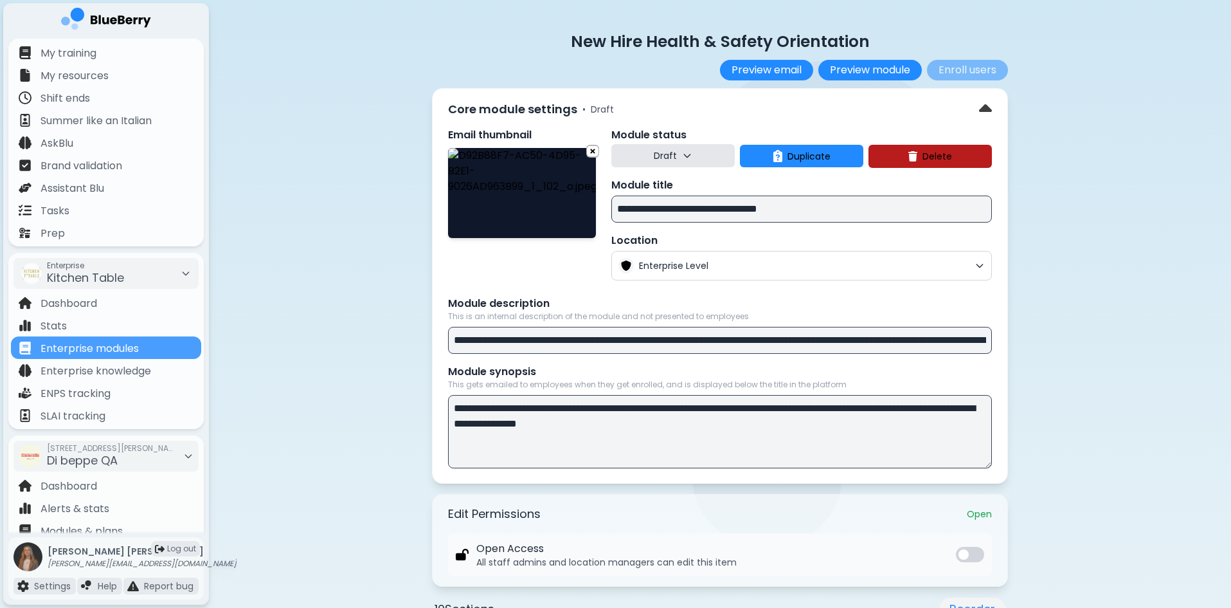
click at [558, 195] on img at bounding box center [522, 193] width 148 height 90
type input "**********"
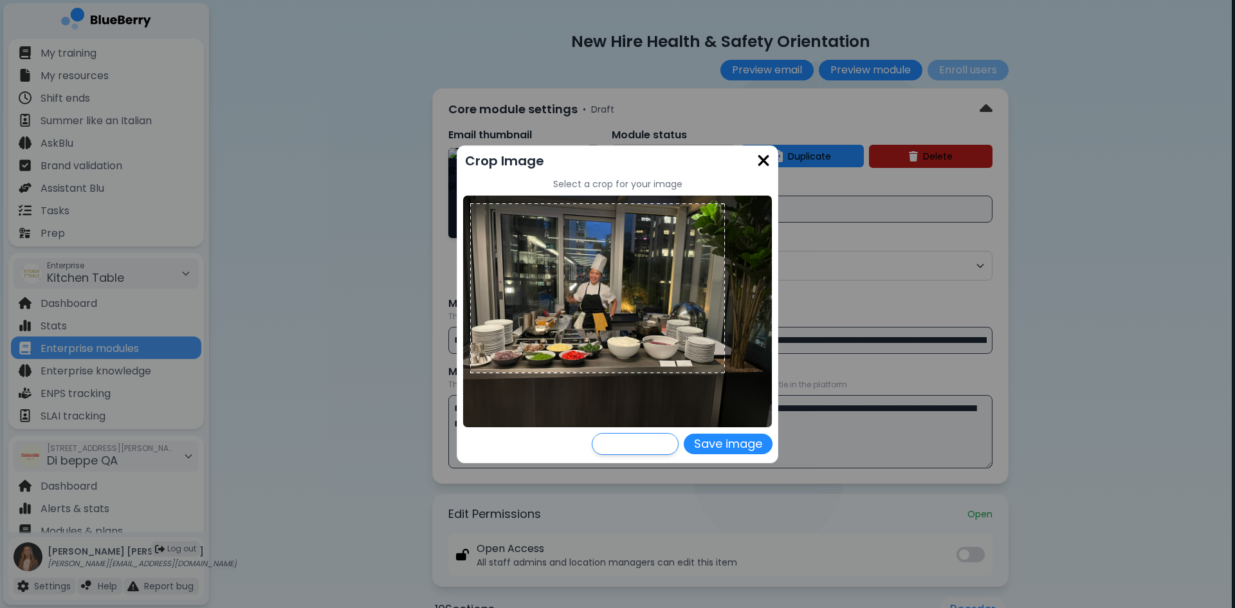
click at [725, 373] on img at bounding box center [617, 311] width 309 height 232
click at [744, 451] on button "Save image" at bounding box center [728, 443] width 89 height 21
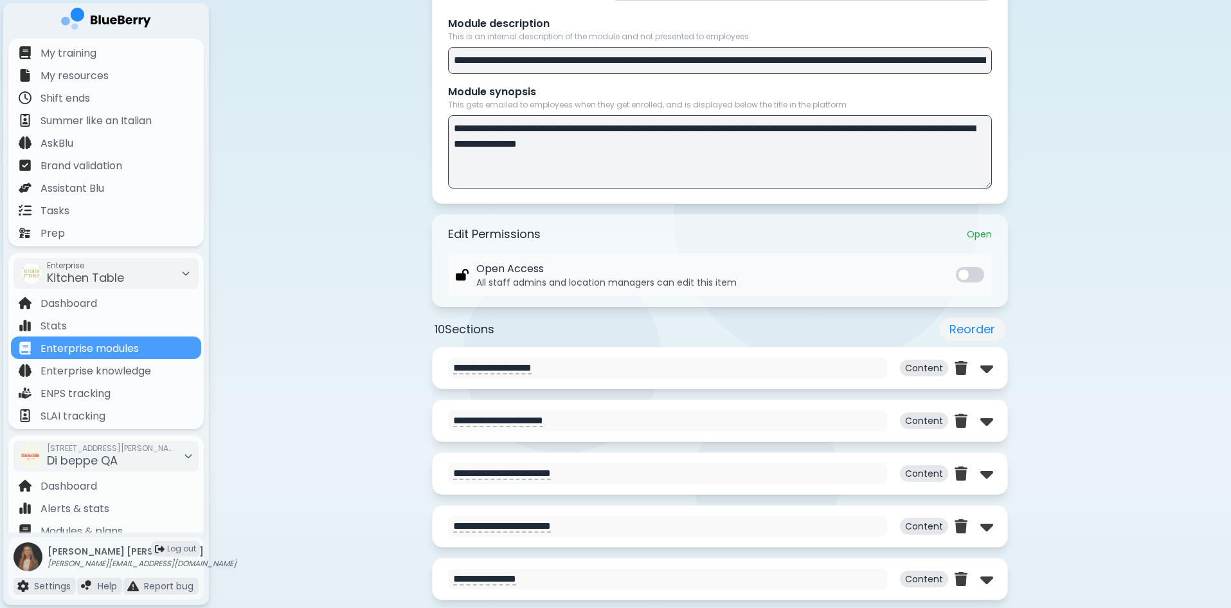
scroll to position [257, 0]
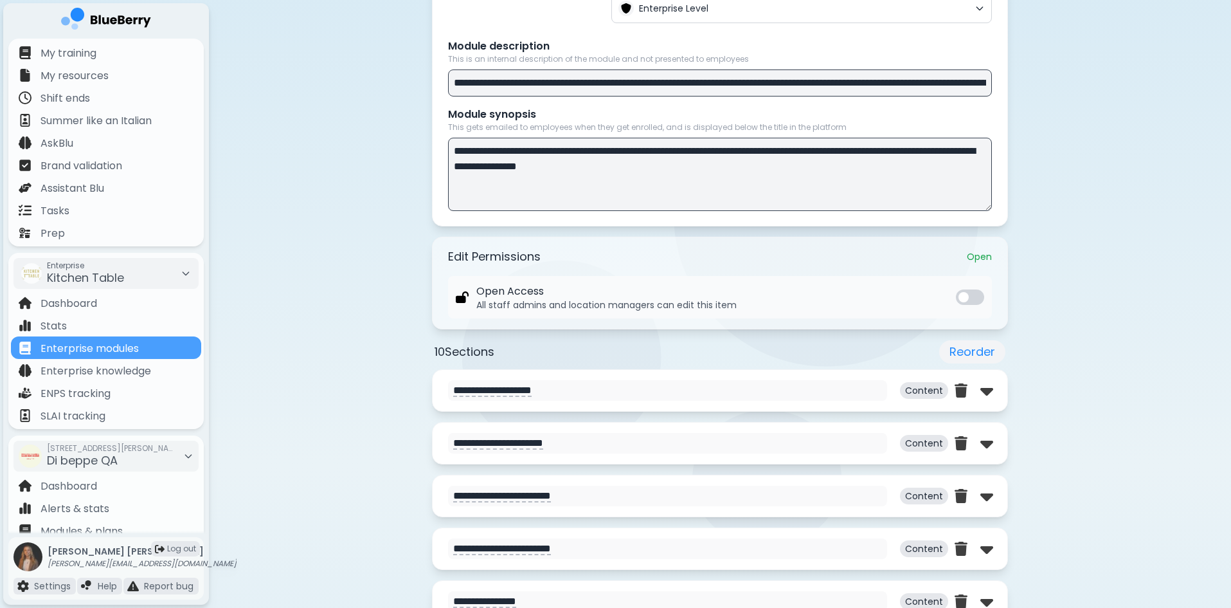
click at [971, 303] on button at bounding box center [970, 296] width 28 height 15
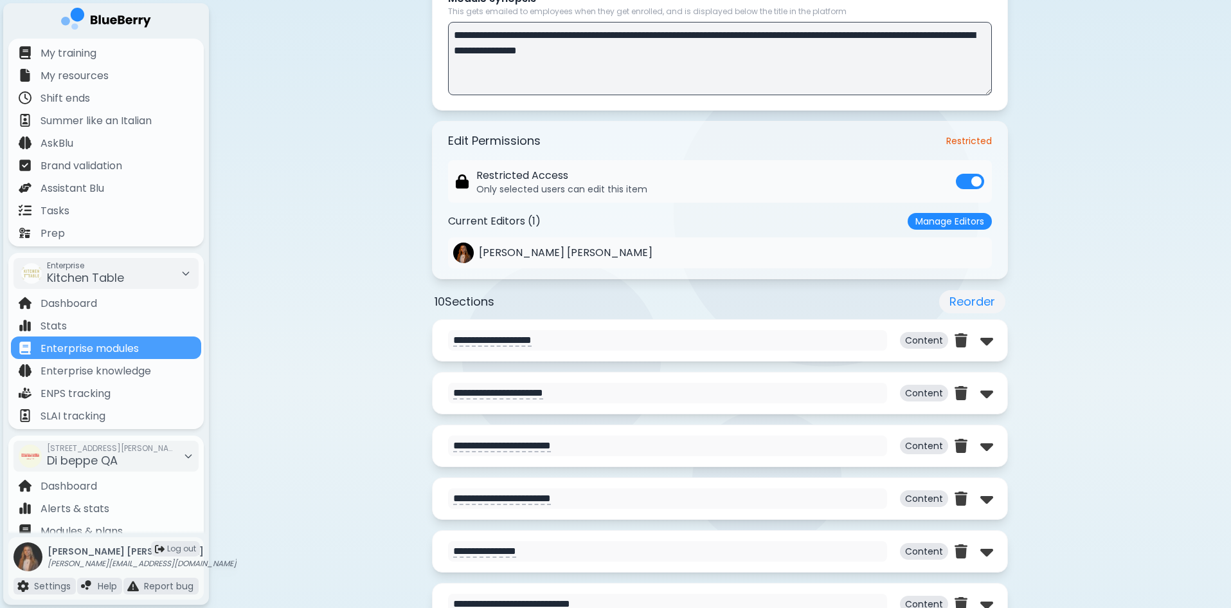
scroll to position [450, 0]
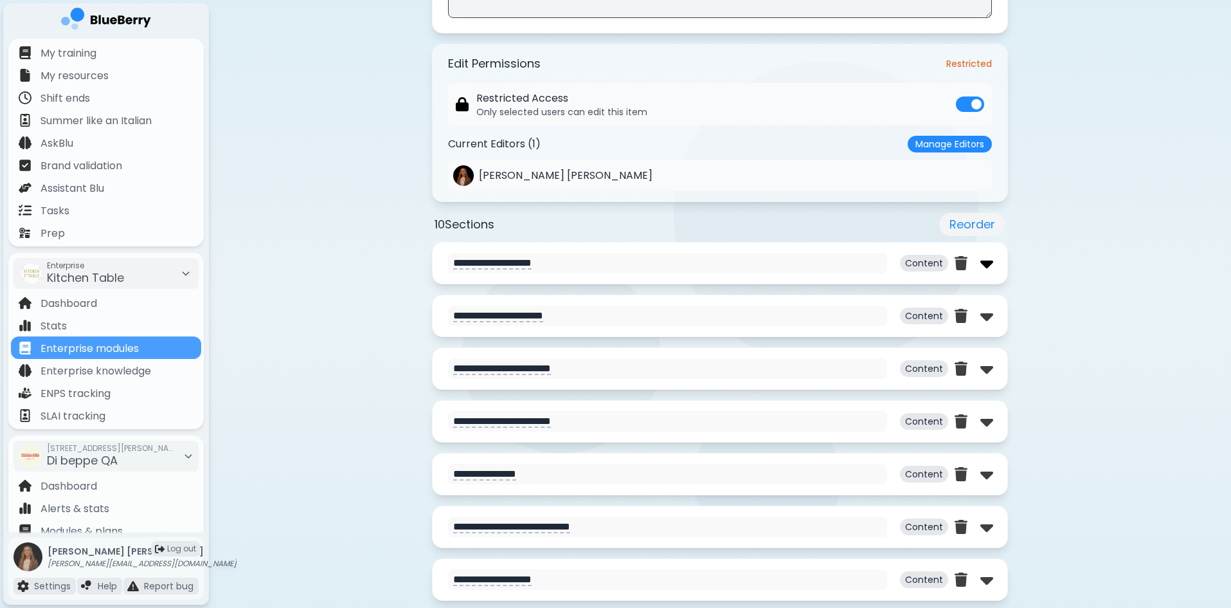
click at [986, 265] on img at bounding box center [987, 263] width 13 height 21
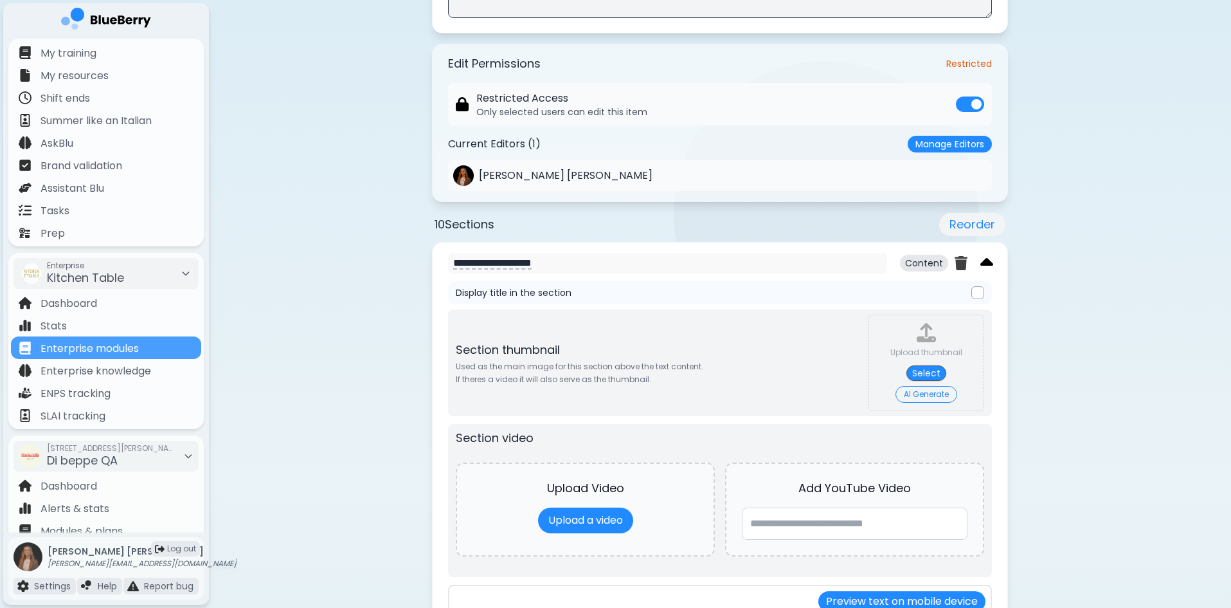
type textarea "**********"
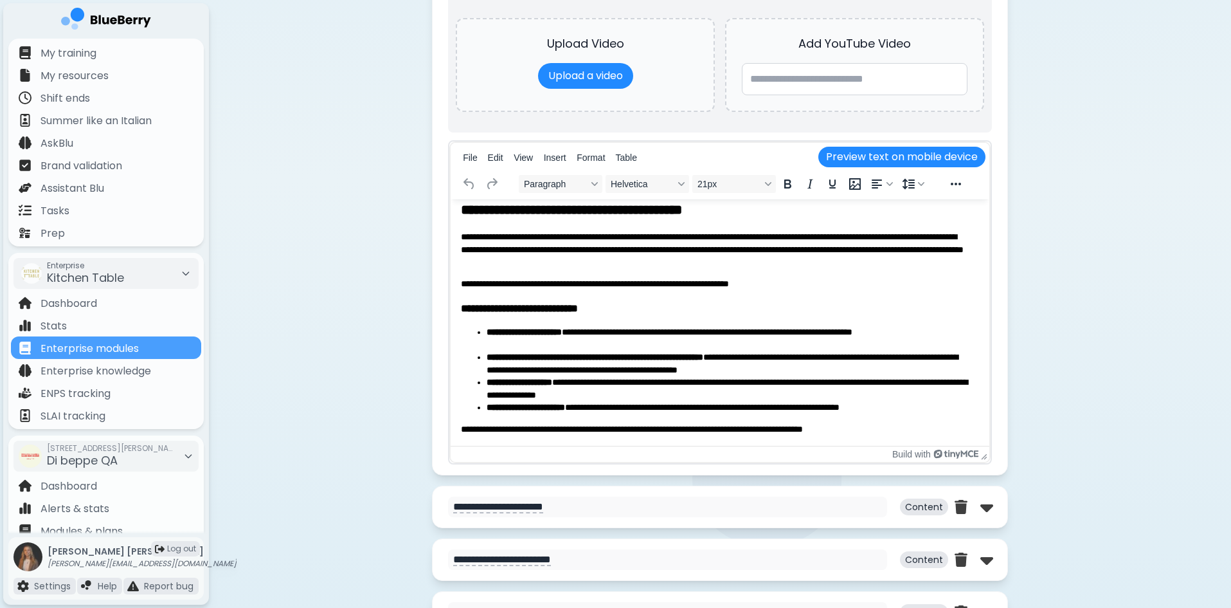
scroll to position [965, 0]
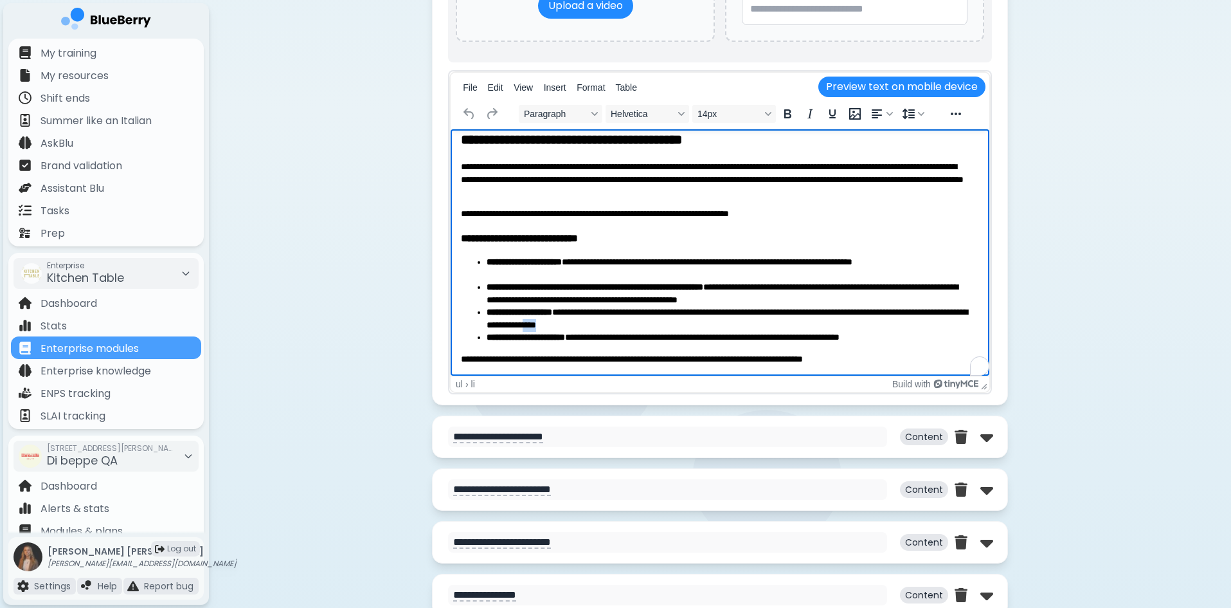
drag, startPoint x: 680, startPoint y: 326, endPoint x: 657, endPoint y: 323, distance: 23.4
click at [657, 323] on li "**********" at bounding box center [728, 318] width 483 height 25
click at [682, 322] on li "**********" at bounding box center [728, 318] width 483 height 25
drag, startPoint x: 689, startPoint y: 322, endPoint x: 911, endPoint y: 314, distance: 221.3
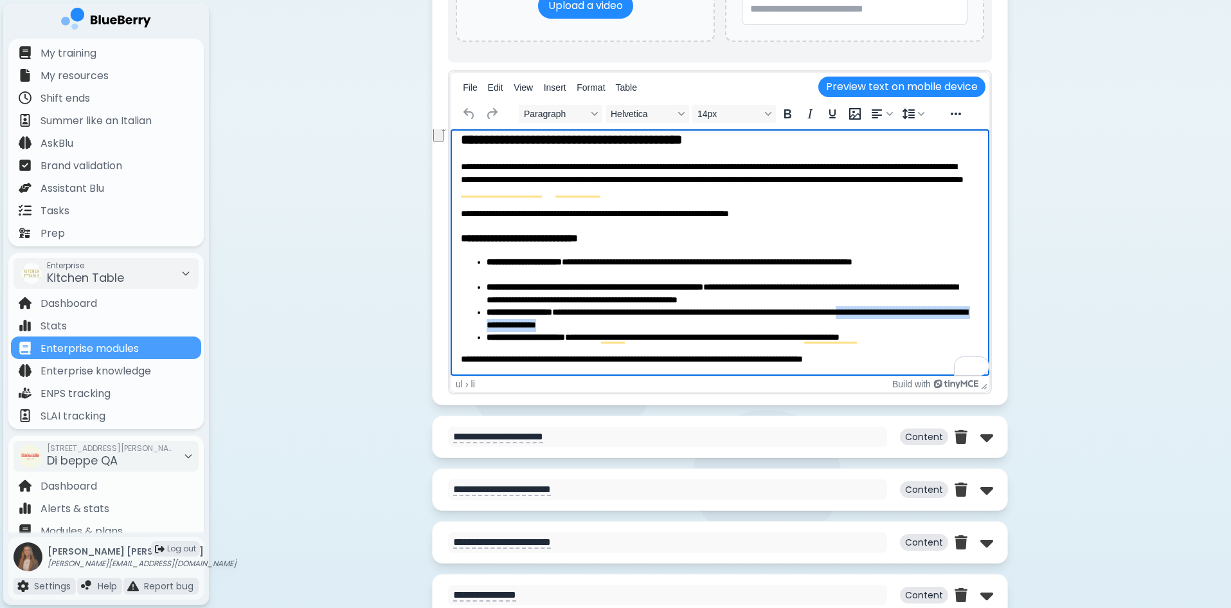
click at [911, 314] on li "**********" at bounding box center [728, 318] width 483 height 25
click at [958, 313] on li "**********" at bounding box center [728, 318] width 483 height 25
drag, startPoint x: 959, startPoint y: 313, endPoint x: 913, endPoint y: 313, distance: 45.7
click at [913, 313] on li "**********" at bounding box center [728, 318] width 483 height 25
drag, startPoint x: 671, startPoint y: 298, endPoint x: 774, endPoint y: 300, distance: 102.3
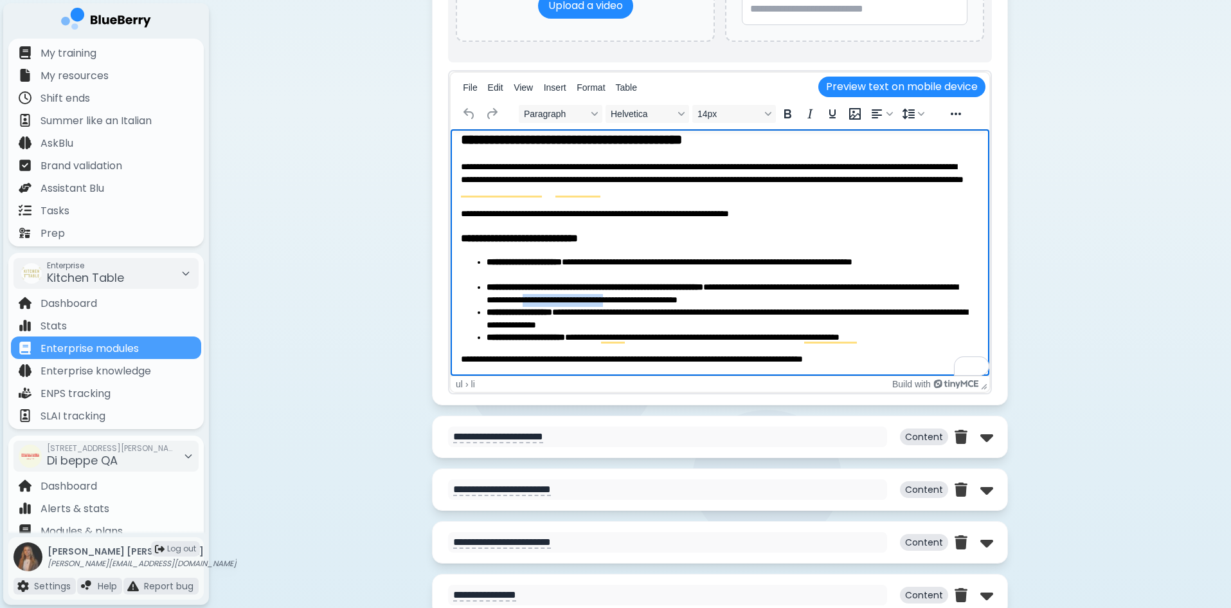
click at [774, 300] on li "**********" at bounding box center [728, 293] width 483 height 25
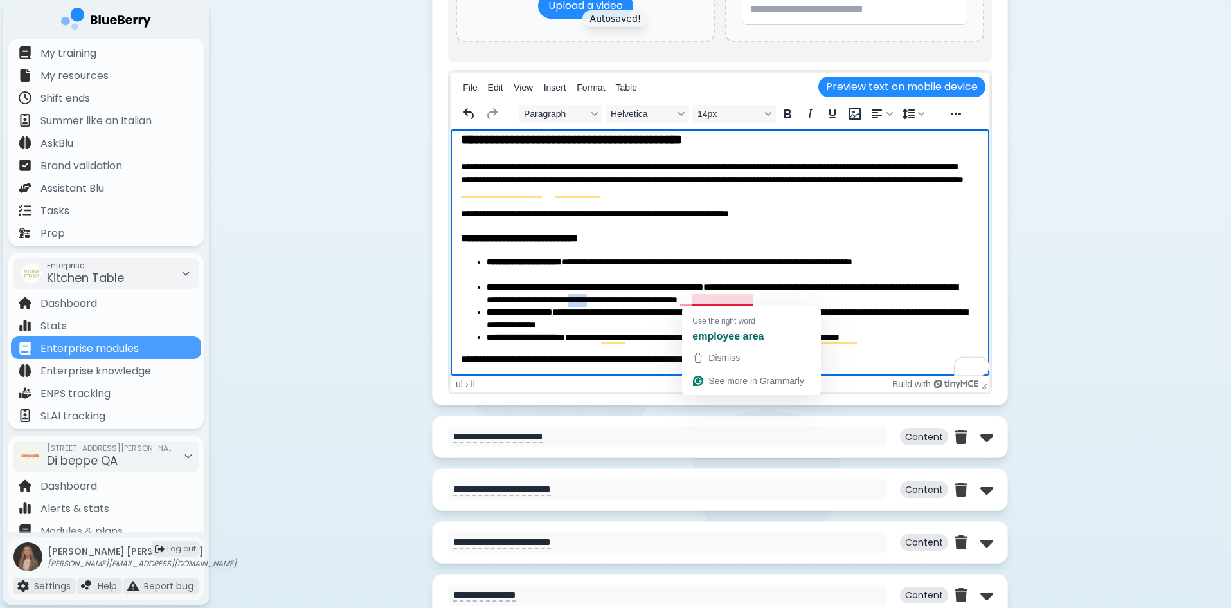
drag, startPoint x: 756, startPoint y: 298, endPoint x: 731, endPoint y: 300, distance: 24.6
click at [731, 300] on li "**********" at bounding box center [728, 293] width 483 height 25
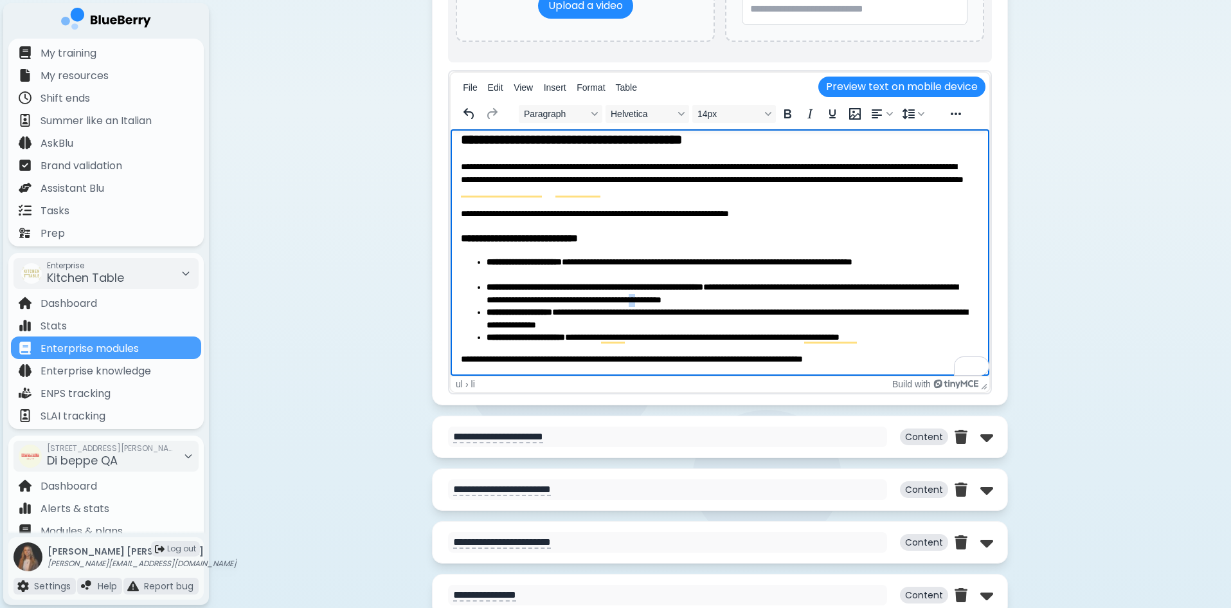
drag, startPoint x: 824, startPoint y: 298, endPoint x: 813, endPoint y: 300, distance: 11.0
click at [813, 300] on li "**********" at bounding box center [728, 293] width 483 height 25
drag, startPoint x: 901, startPoint y: 298, endPoint x: 567, endPoint y: 295, distance: 334.4
click at [567, 295] on li "**********" at bounding box center [728, 293] width 483 height 25
copy li "**********"
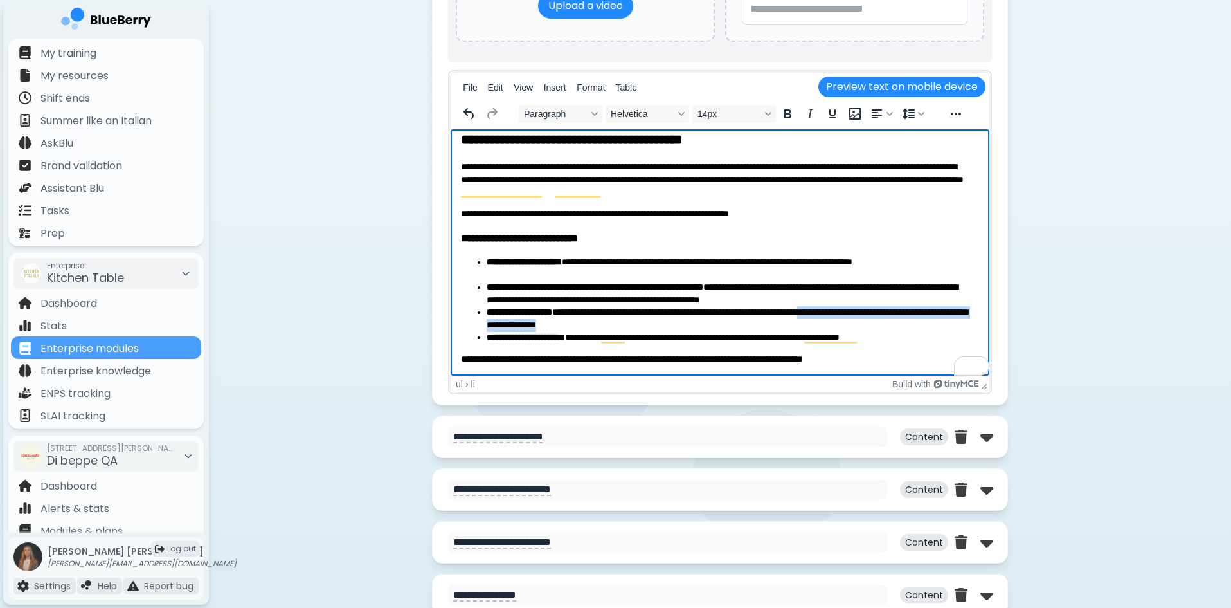
drag, startPoint x: 686, startPoint y: 322, endPoint x: 858, endPoint y: 314, distance: 171.9
click at [858, 314] on li "**********" at bounding box center [728, 318] width 483 height 25
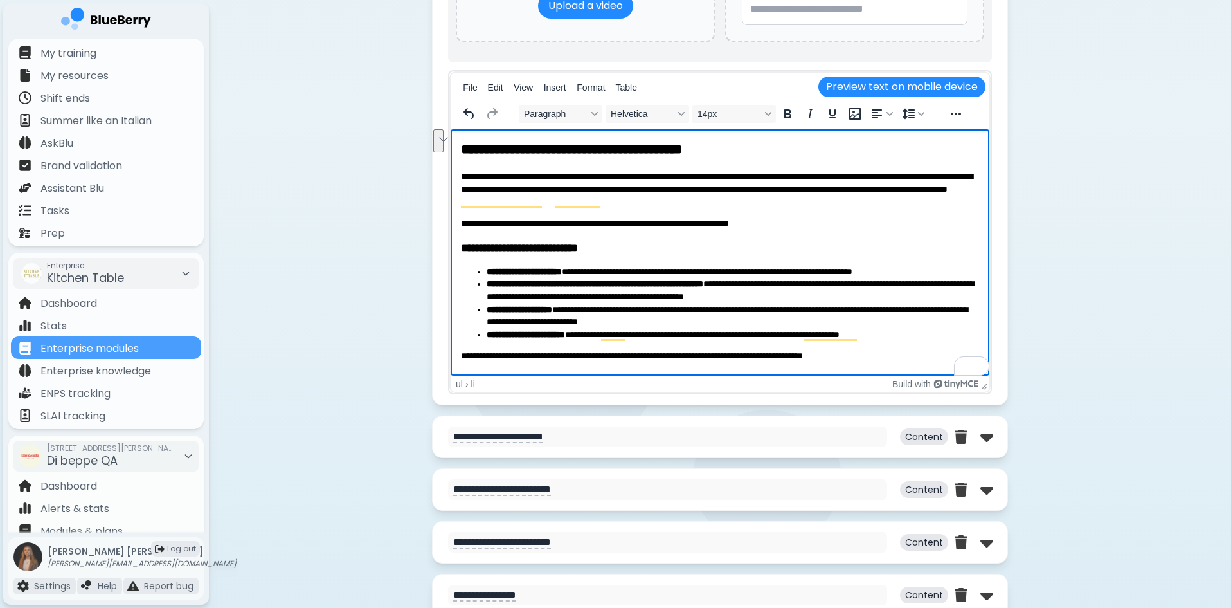
scroll to position [0, 0]
drag, startPoint x: 693, startPoint y: 295, endPoint x: 682, endPoint y: 295, distance: 10.9
click at [682, 295] on li "**********" at bounding box center [733, 290] width 493 height 25
click at [740, 296] on li "**********" at bounding box center [733, 290] width 493 height 25
click at [494, 320] on li "**********" at bounding box center [733, 316] width 493 height 25
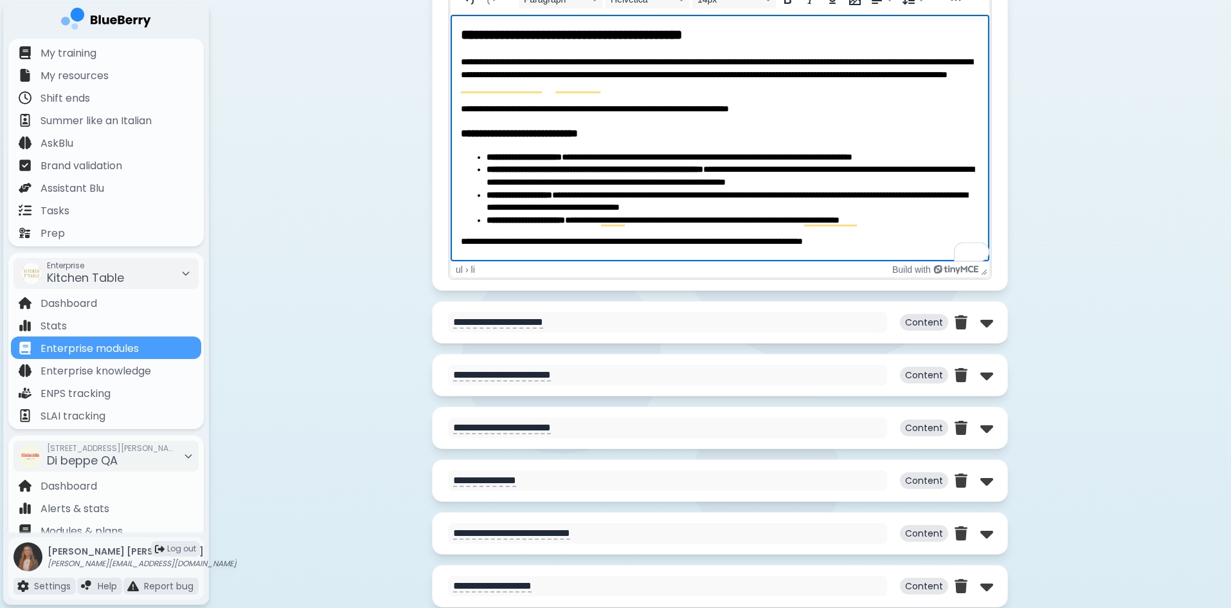
scroll to position [1093, 0]
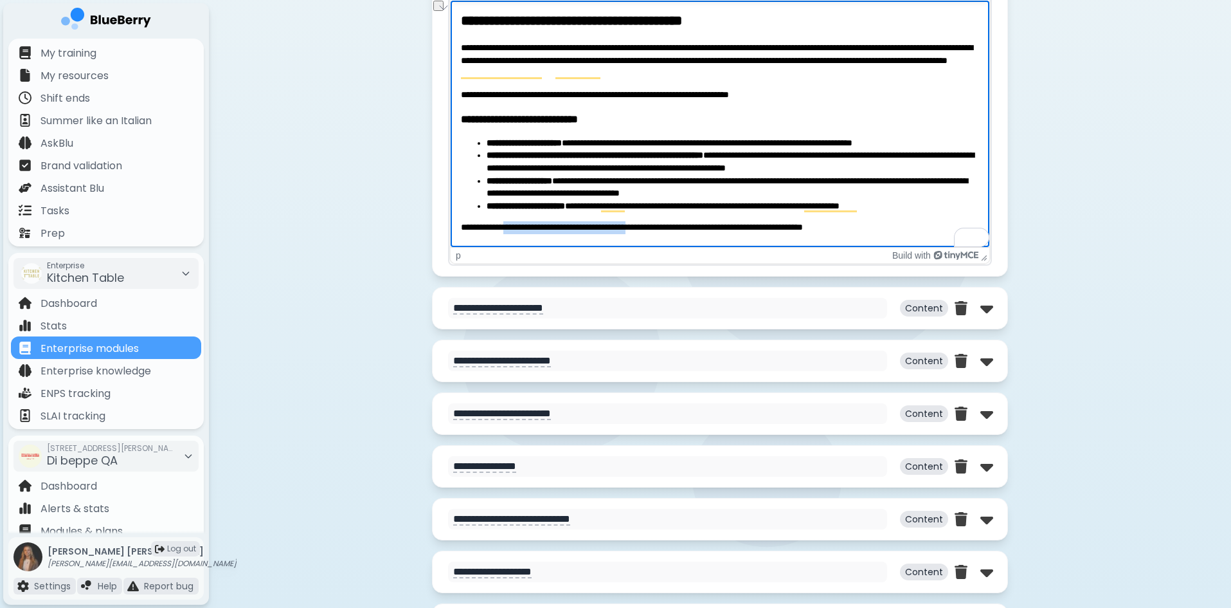
drag, startPoint x: 522, startPoint y: 227, endPoint x: 665, endPoint y: 230, distance: 143.4
click at [665, 230] on p "**********" at bounding box center [720, 227] width 518 height 13
drag, startPoint x: 666, startPoint y: 227, endPoint x: 536, endPoint y: 230, distance: 130.6
click at [536, 230] on p "**********" at bounding box center [720, 227] width 518 height 13
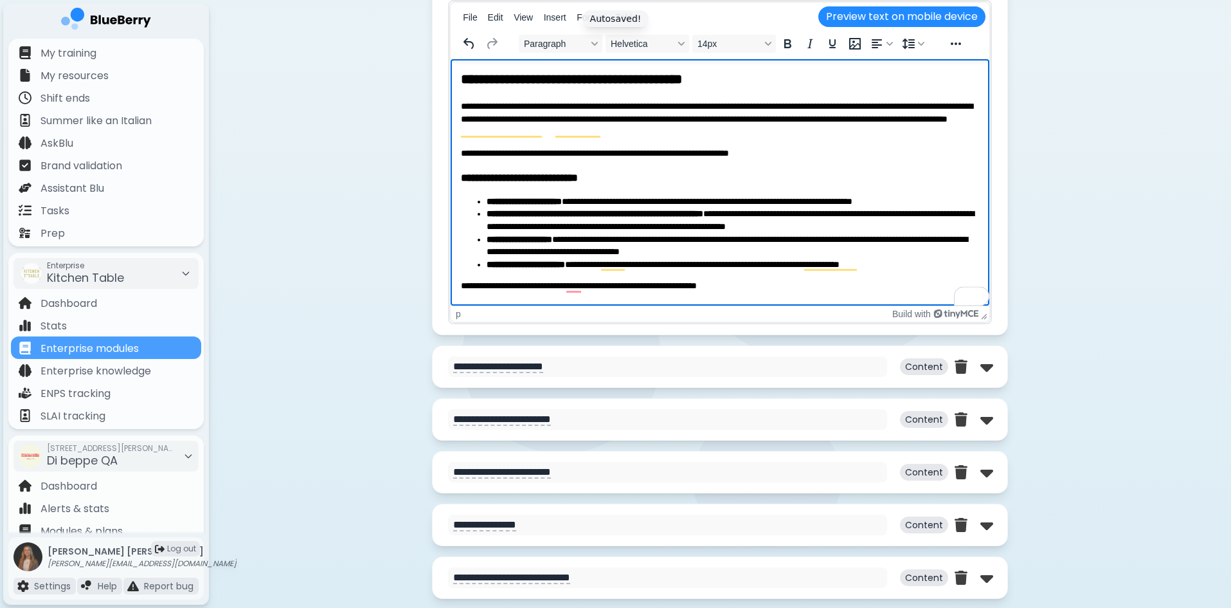
scroll to position [965, 0]
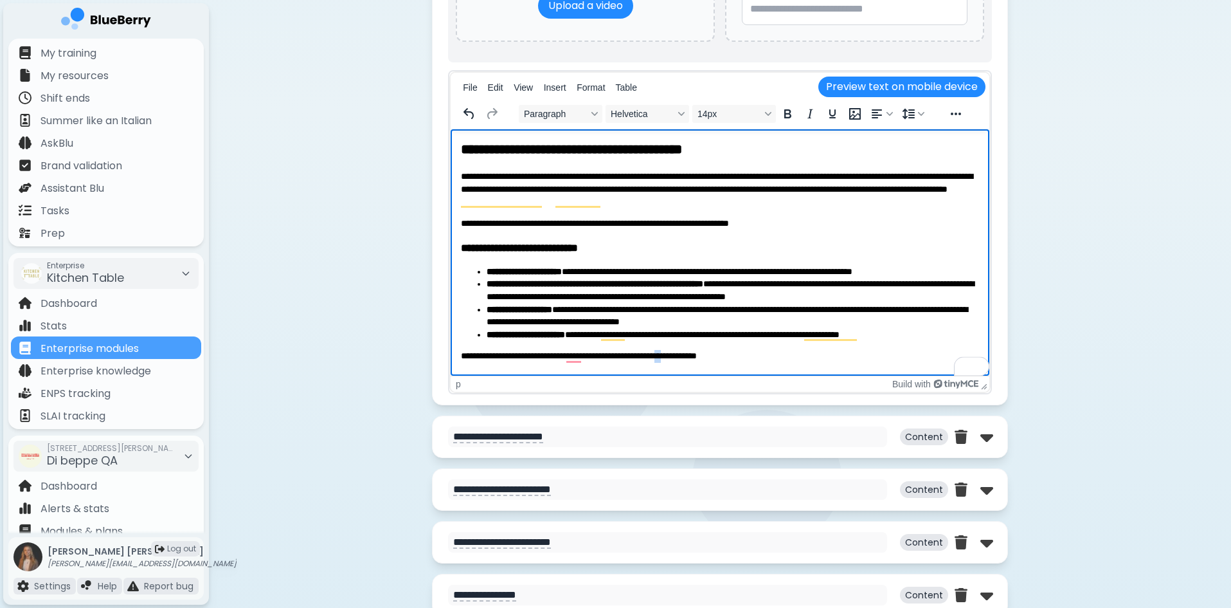
drag, startPoint x: 722, startPoint y: 356, endPoint x: 711, endPoint y: 355, distance: 11.0
click at [711, 355] on p "**********" at bounding box center [720, 356] width 518 height 13
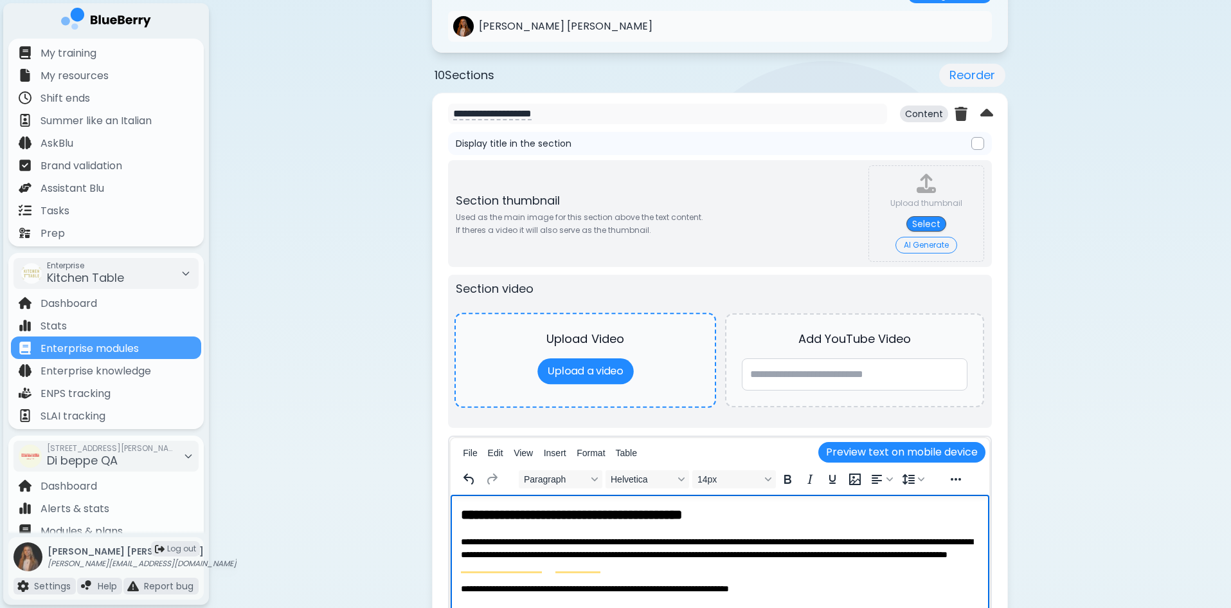
scroll to position [450, 0]
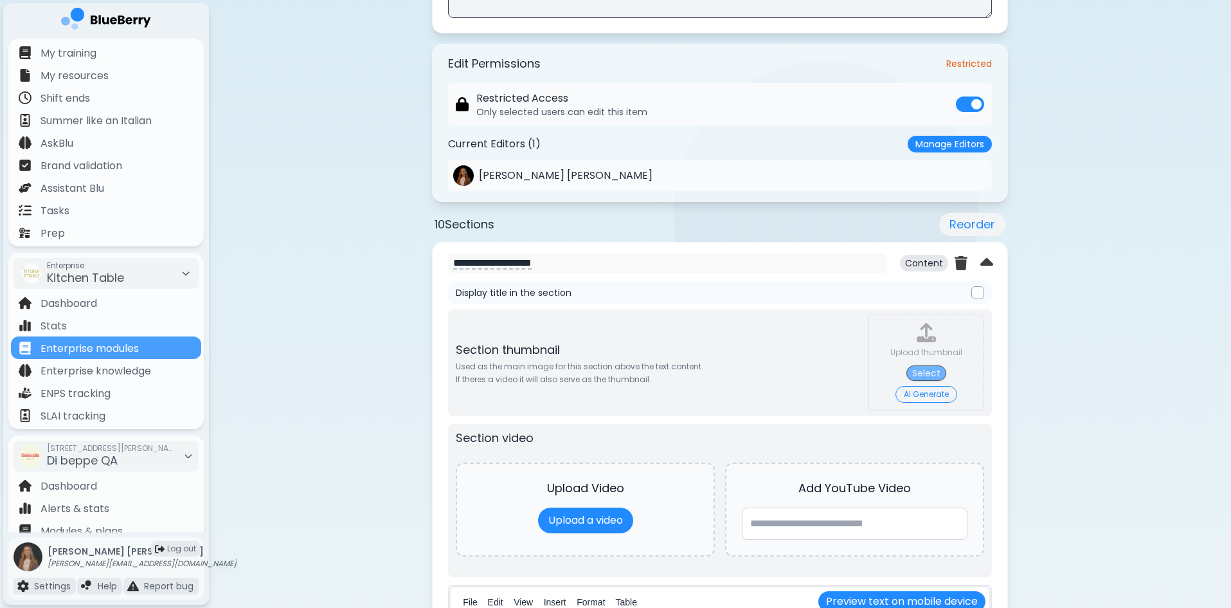
click at [920, 370] on button "Select" at bounding box center [927, 372] width 40 height 15
click at [923, 393] on button "AI Generate" at bounding box center [927, 394] width 62 height 17
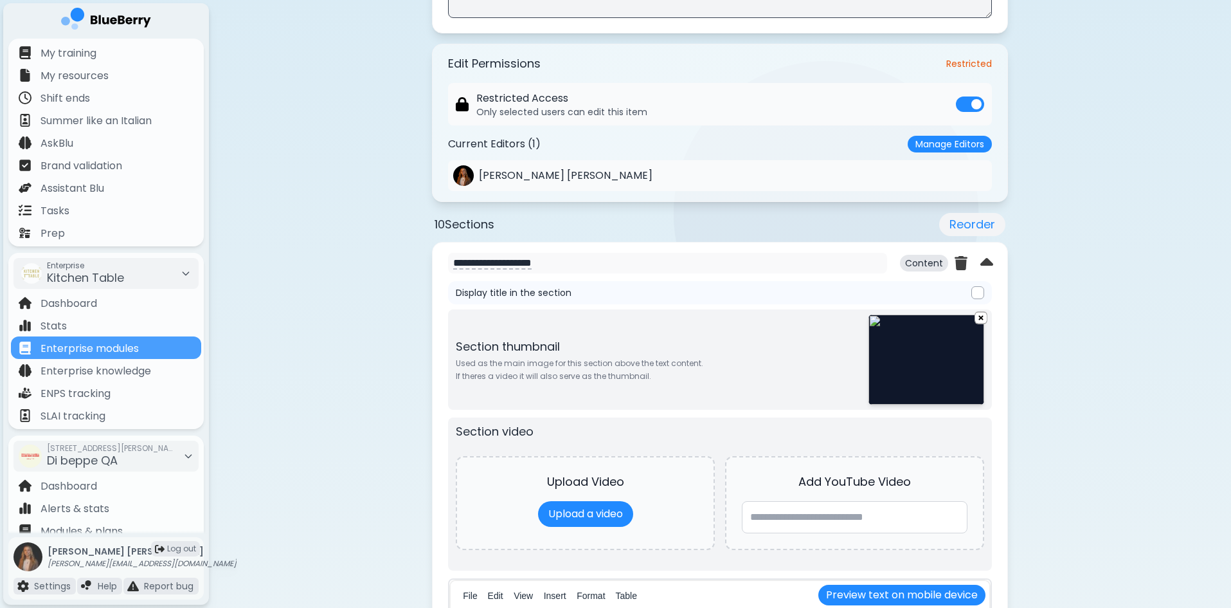
click at [934, 359] on img at bounding box center [927, 359] width 116 height 90
click at [941, 320] on img at bounding box center [927, 359] width 116 height 90
click at [983, 320] on img at bounding box center [981, 318] width 14 height 16
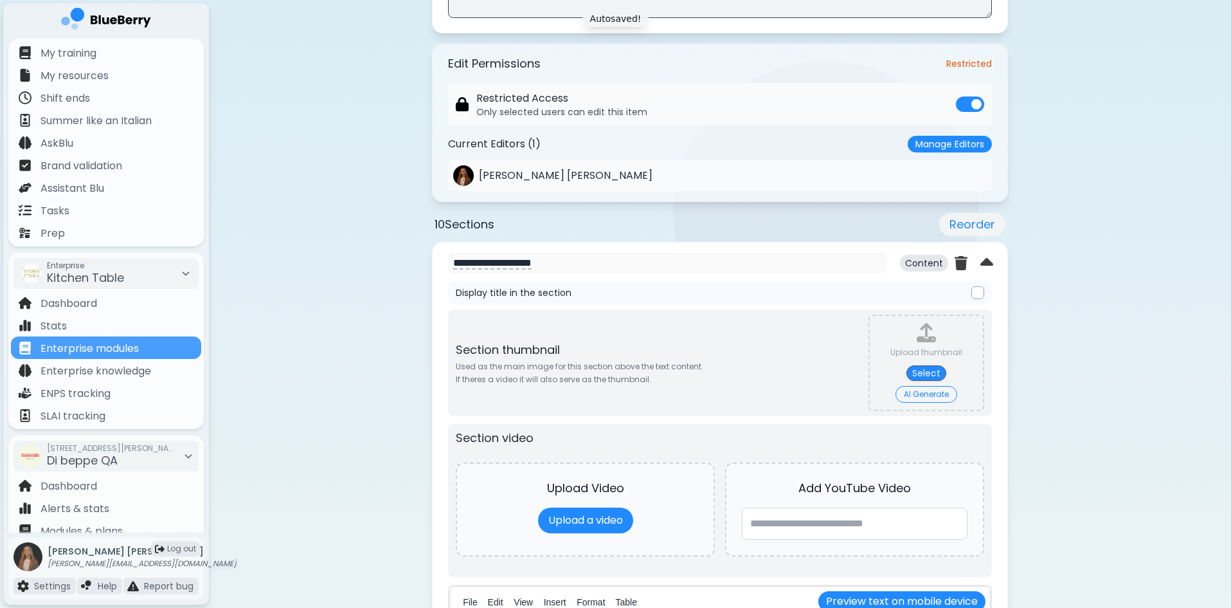
click at [938, 394] on button "AI Generate" at bounding box center [927, 394] width 62 height 17
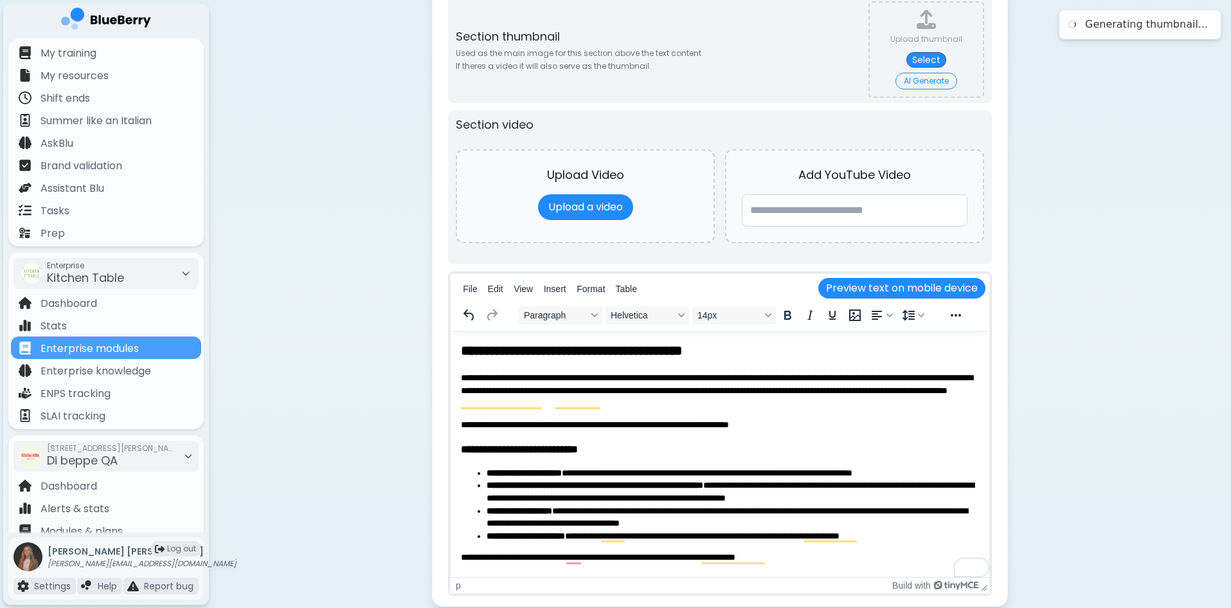
scroll to position [707, 0]
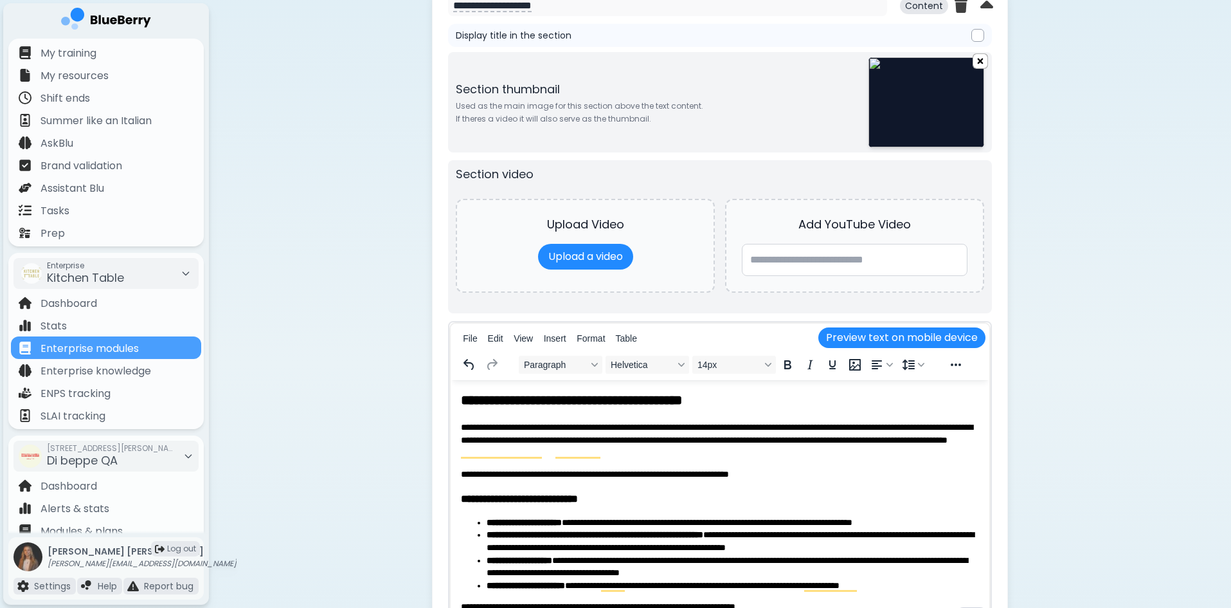
click at [980, 60] on img at bounding box center [981, 61] width 14 height 16
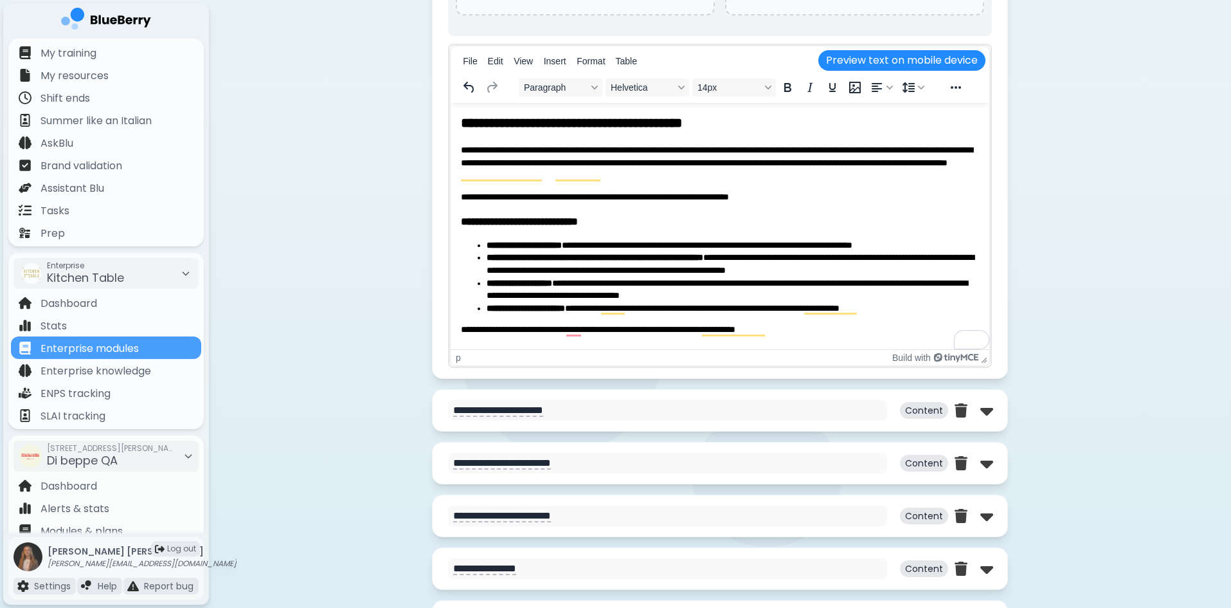
scroll to position [1029, 0]
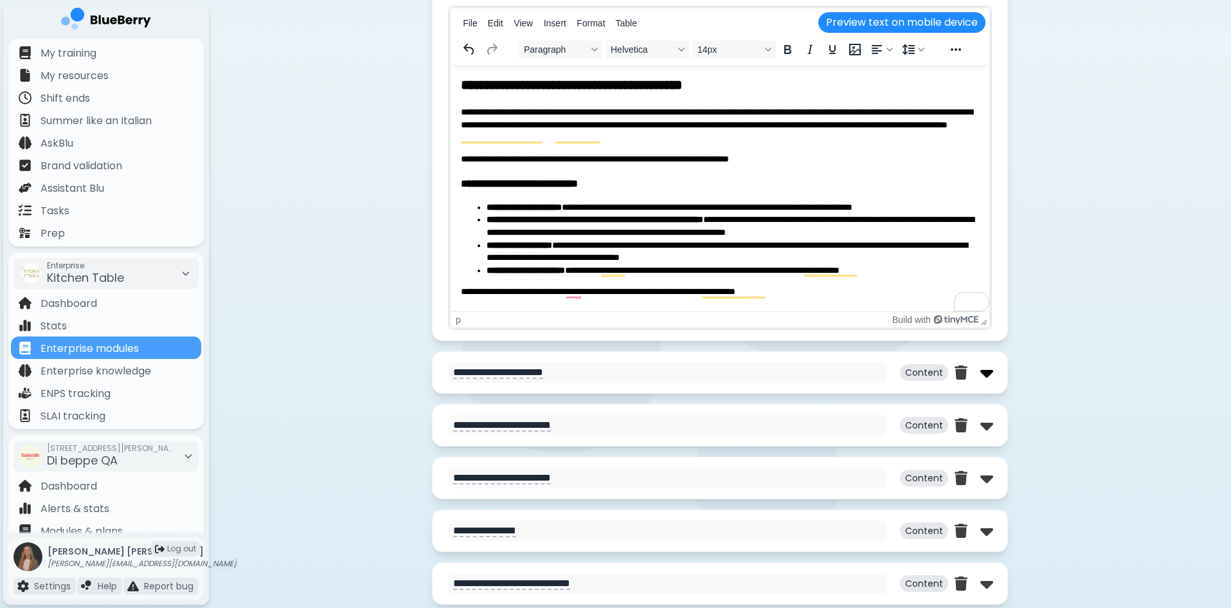
click at [986, 371] on img at bounding box center [987, 372] width 13 height 21
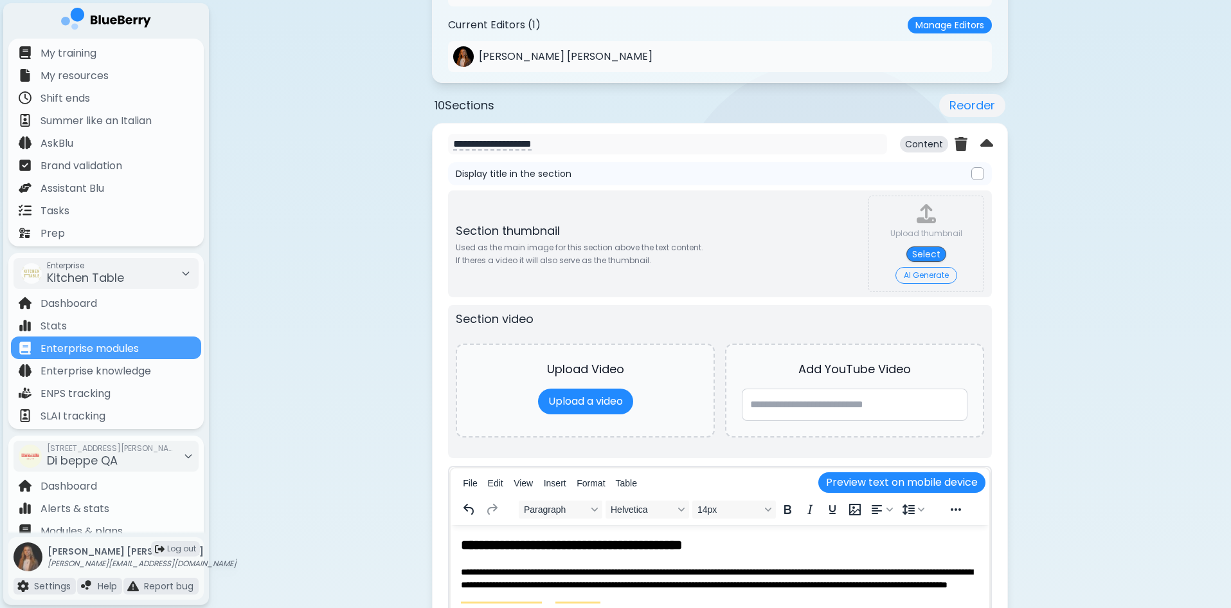
scroll to position [514, 0]
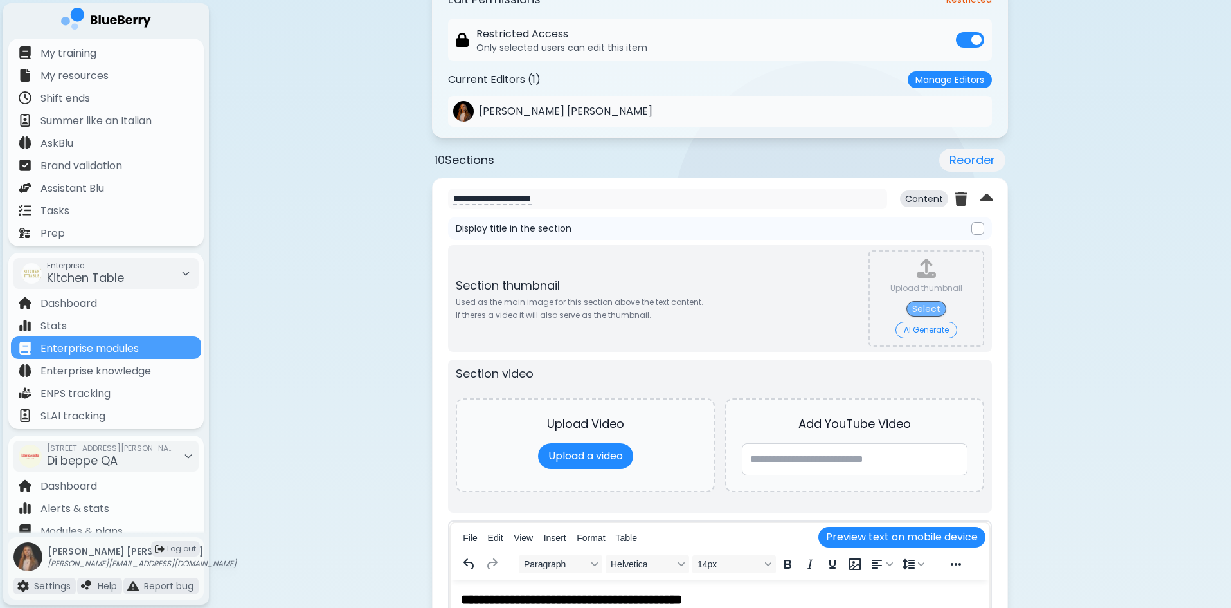
click at [936, 307] on button "Select" at bounding box center [927, 308] width 40 height 15
type input "**********"
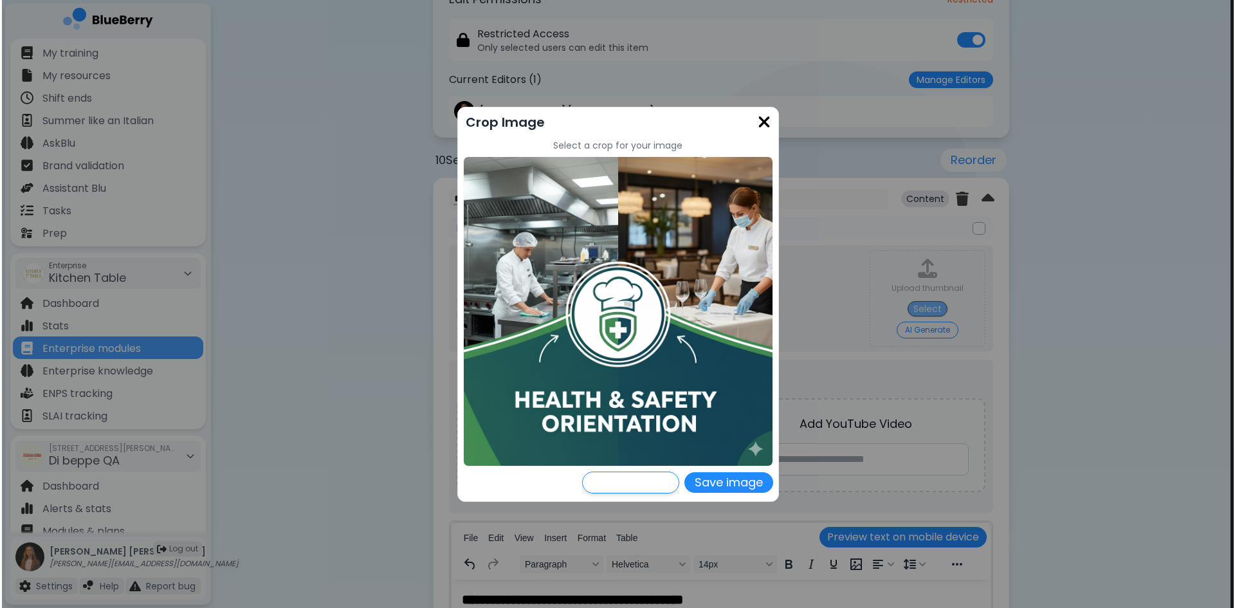
scroll to position [0, 0]
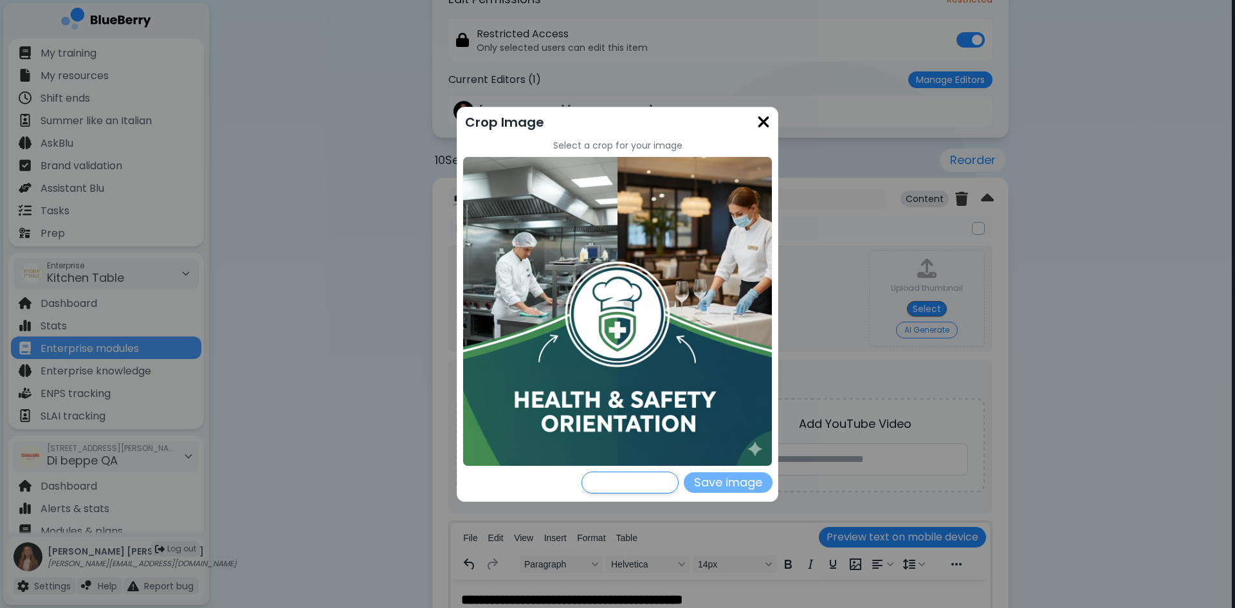
click at [752, 485] on button "Save image" at bounding box center [728, 482] width 89 height 21
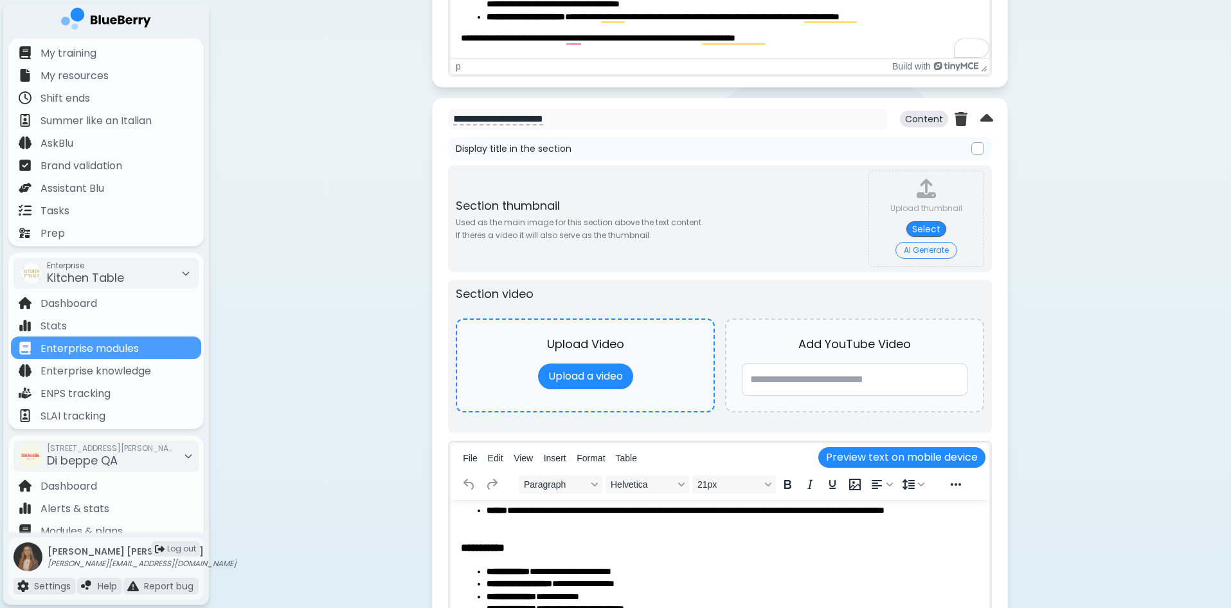
scroll to position [1286, 0]
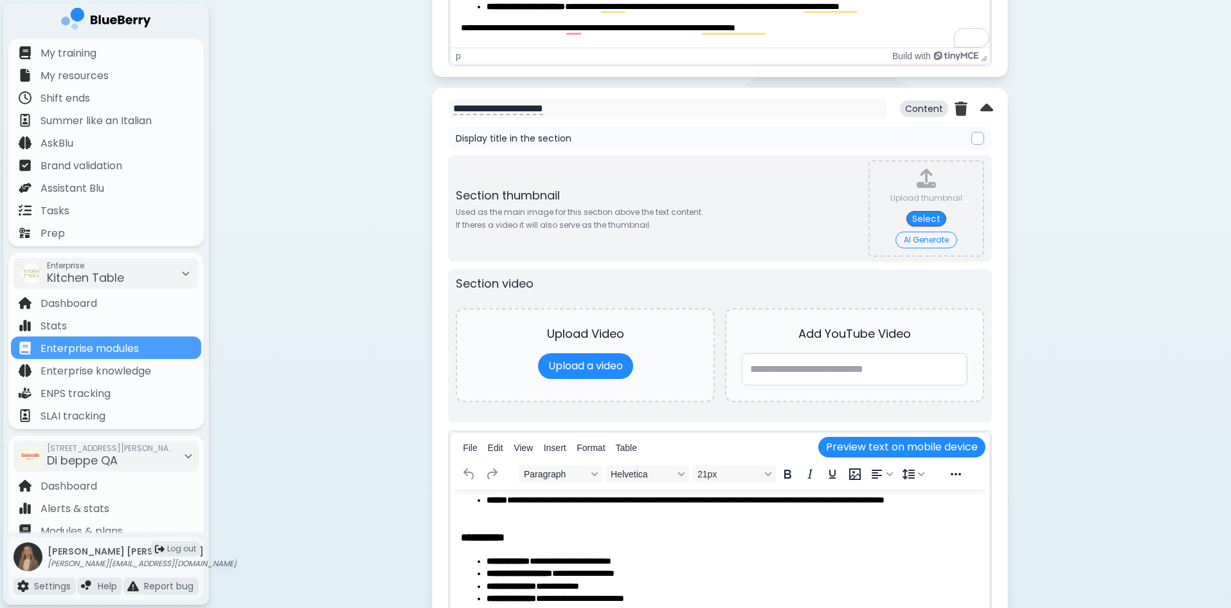
click at [909, 236] on button "AI Generate" at bounding box center [927, 240] width 62 height 17
click at [924, 241] on button "AI Generate" at bounding box center [927, 240] width 62 height 17
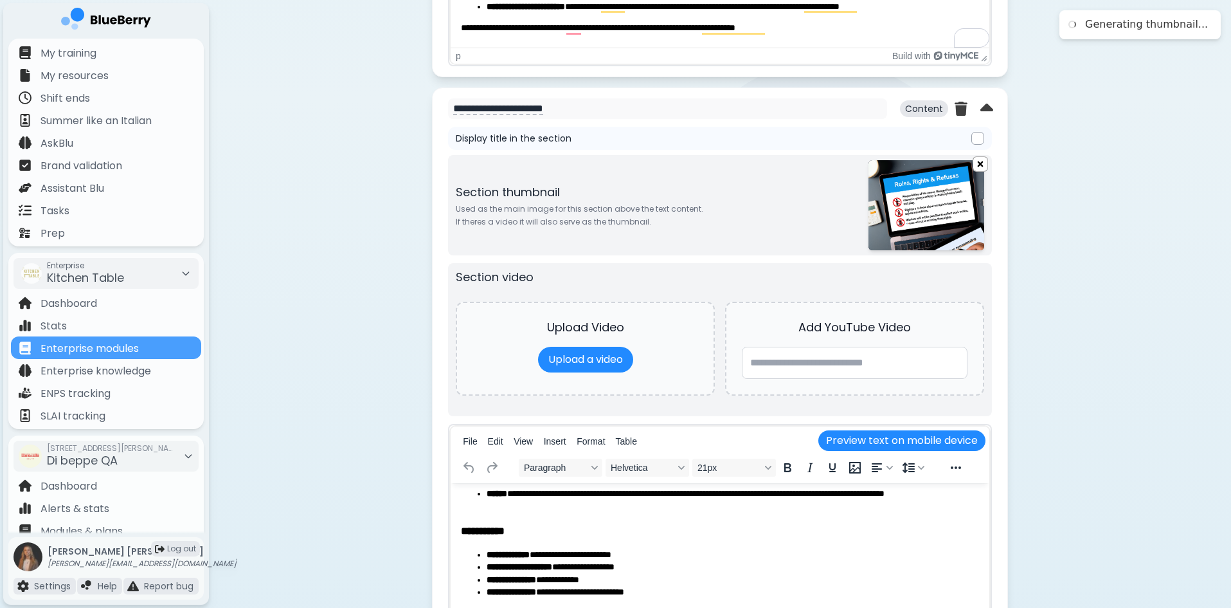
click at [981, 162] on img at bounding box center [981, 164] width 14 height 16
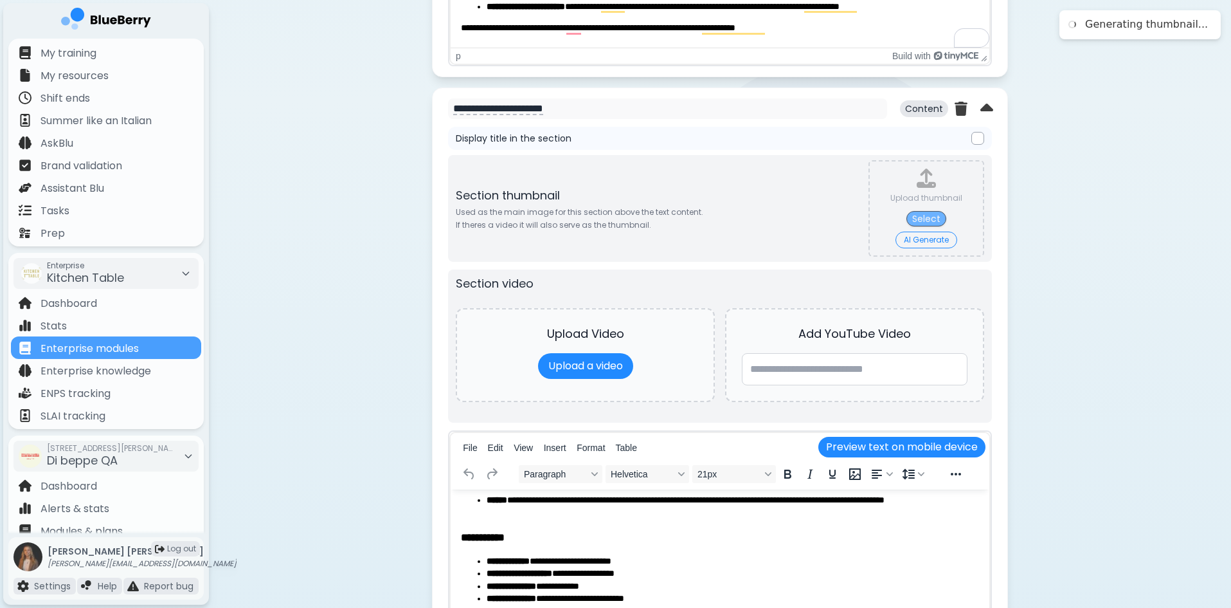
click at [934, 216] on button "Select" at bounding box center [927, 218] width 40 height 15
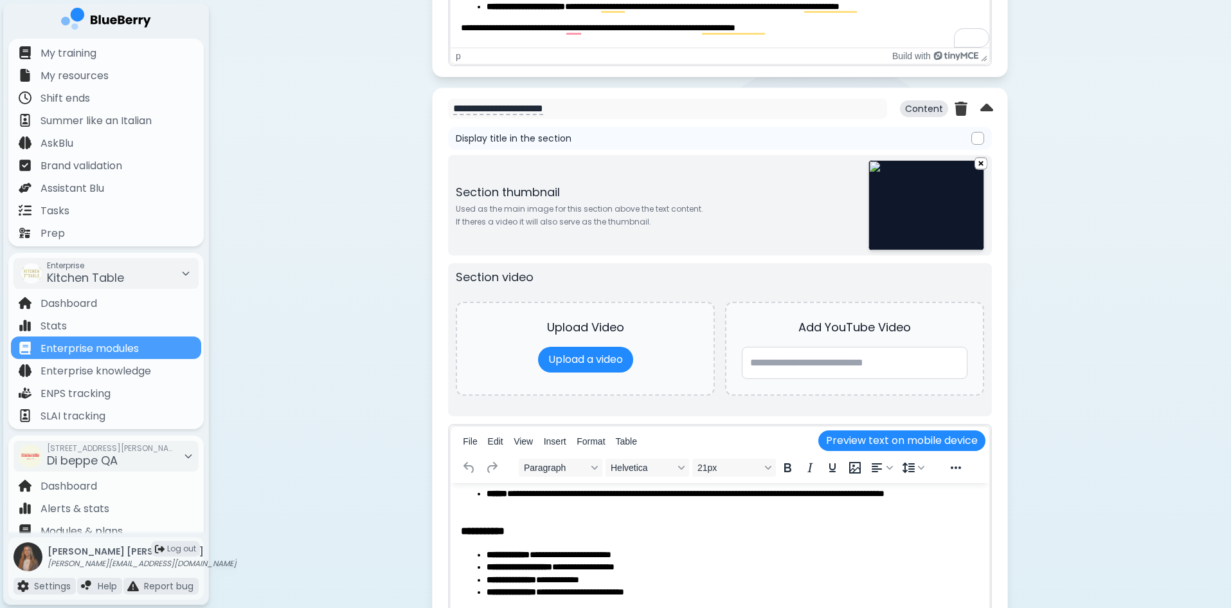
type input "**********"
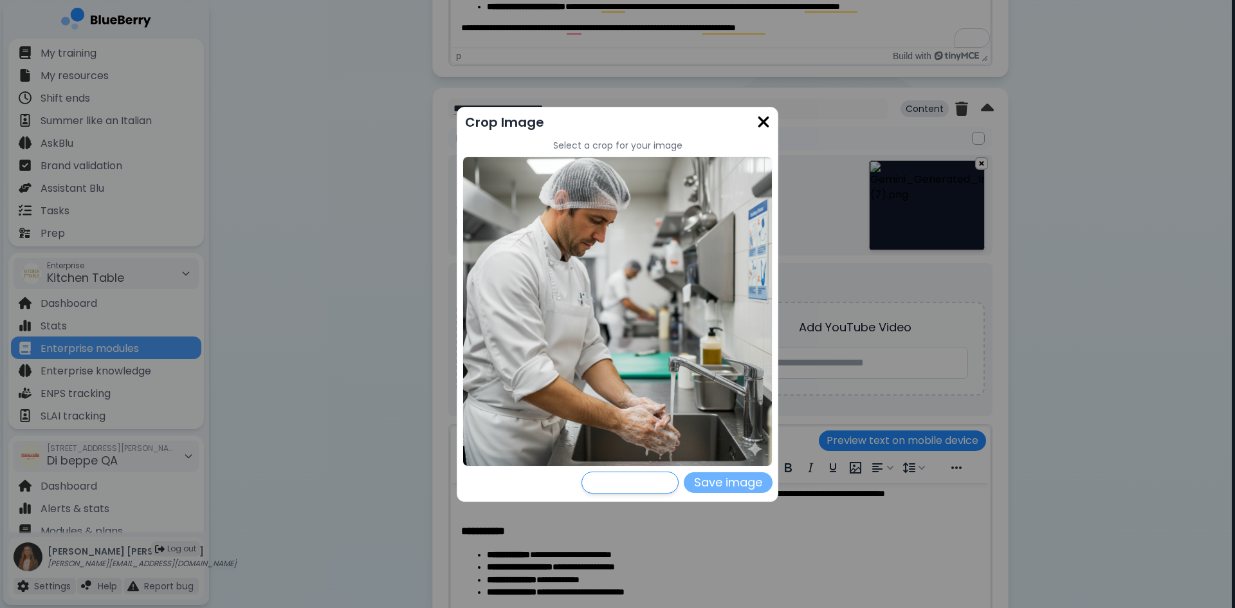
click at [732, 487] on button "Save image" at bounding box center [728, 482] width 89 height 21
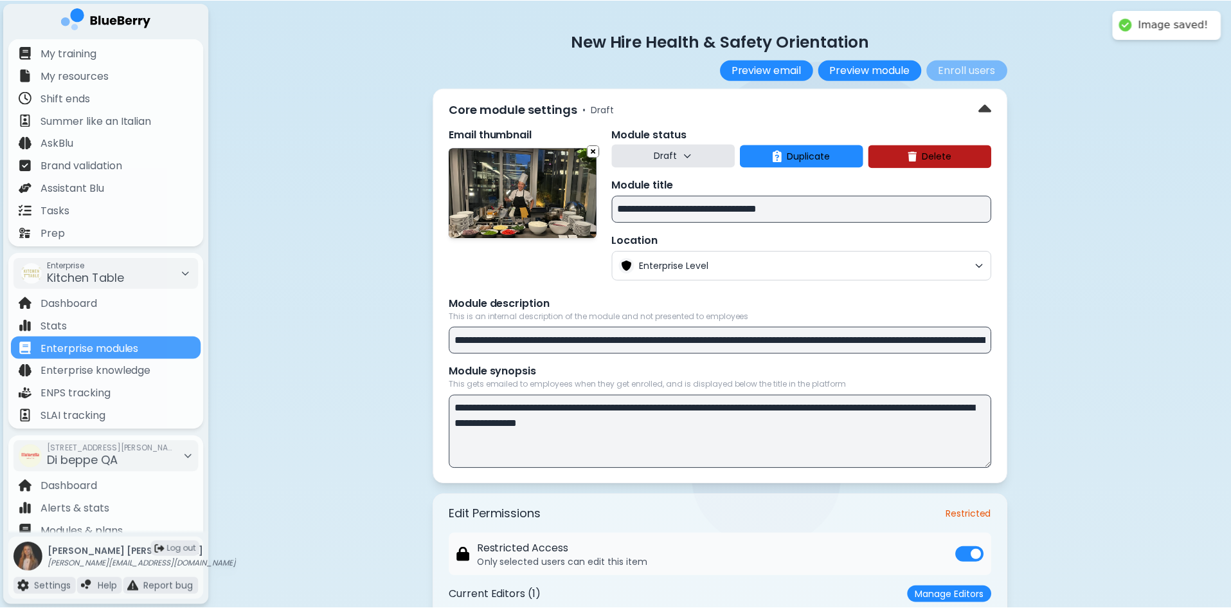
scroll to position [1286, 0]
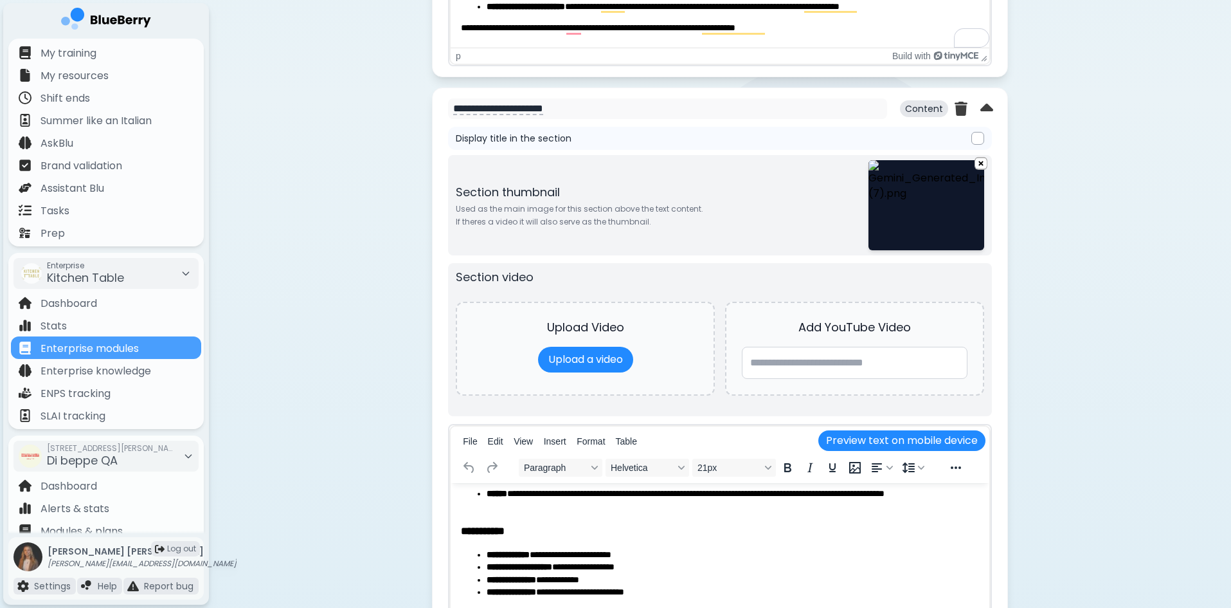
drag, startPoint x: 980, startPoint y: 162, endPoint x: 963, endPoint y: 172, distance: 19.3
click at [979, 162] on img at bounding box center [982, 164] width 12 height 14
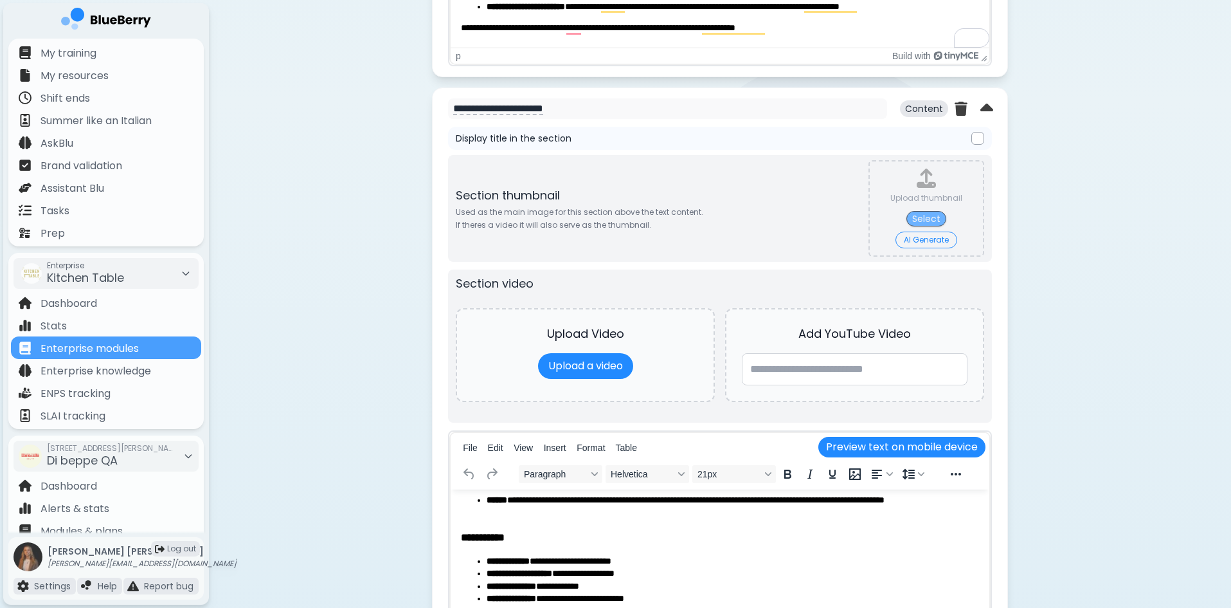
click at [931, 219] on button "Select" at bounding box center [927, 218] width 40 height 15
type input "**********"
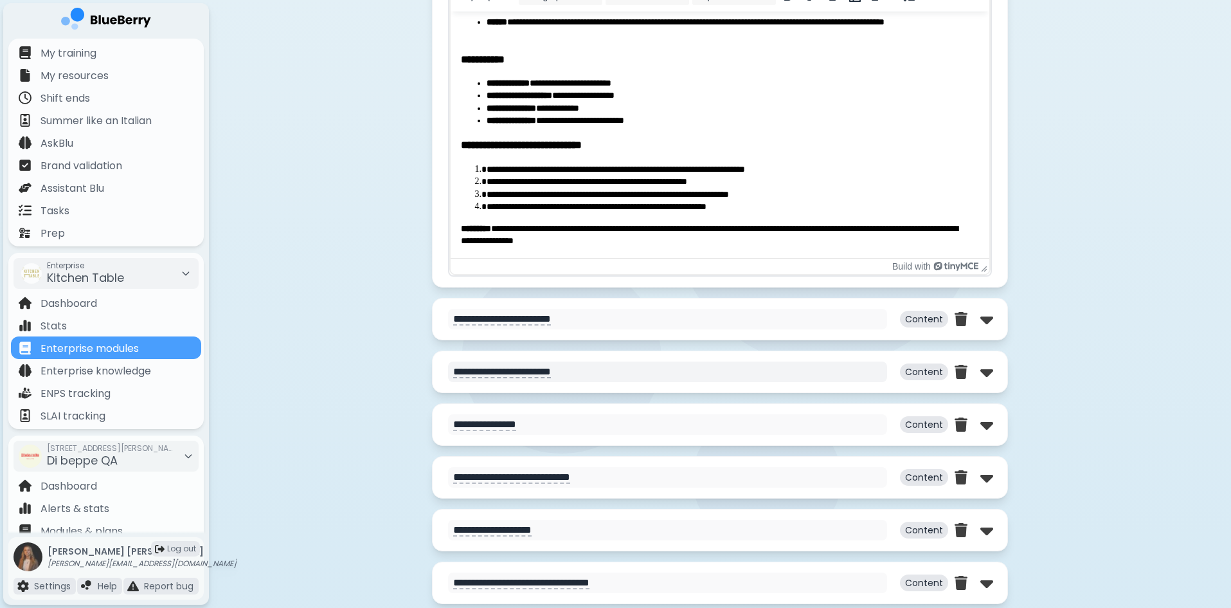
scroll to position [1801, 0]
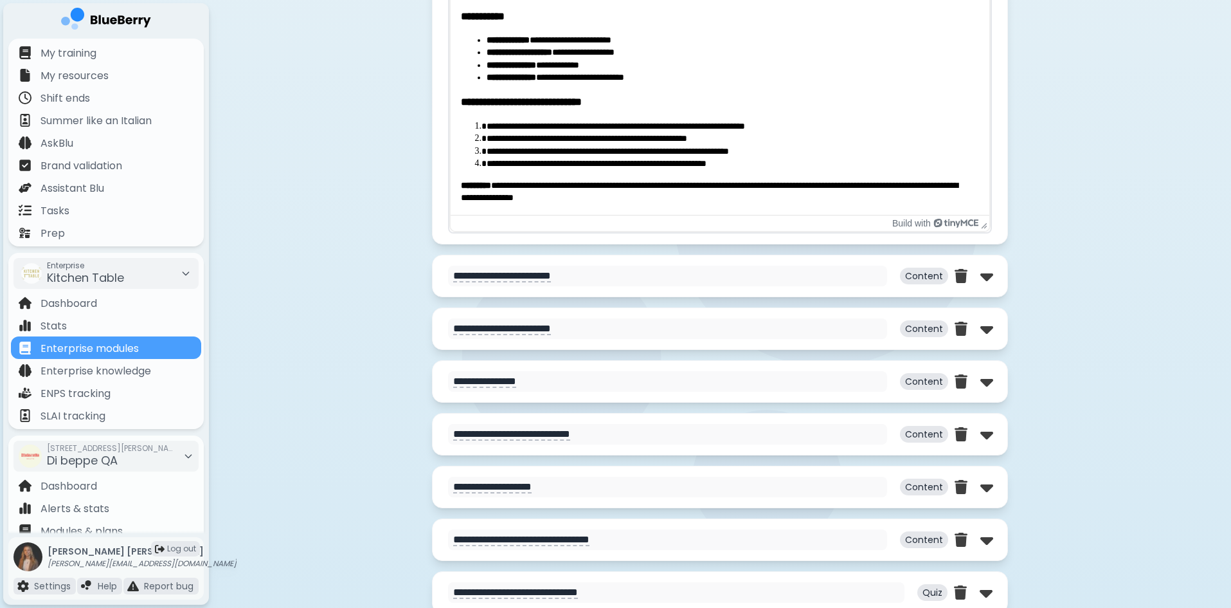
click at [995, 277] on div "**********" at bounding box center [720, 276] width 576 height 42
click at [986, 278] on img at bounding box center [987, 276] width 13 height 21
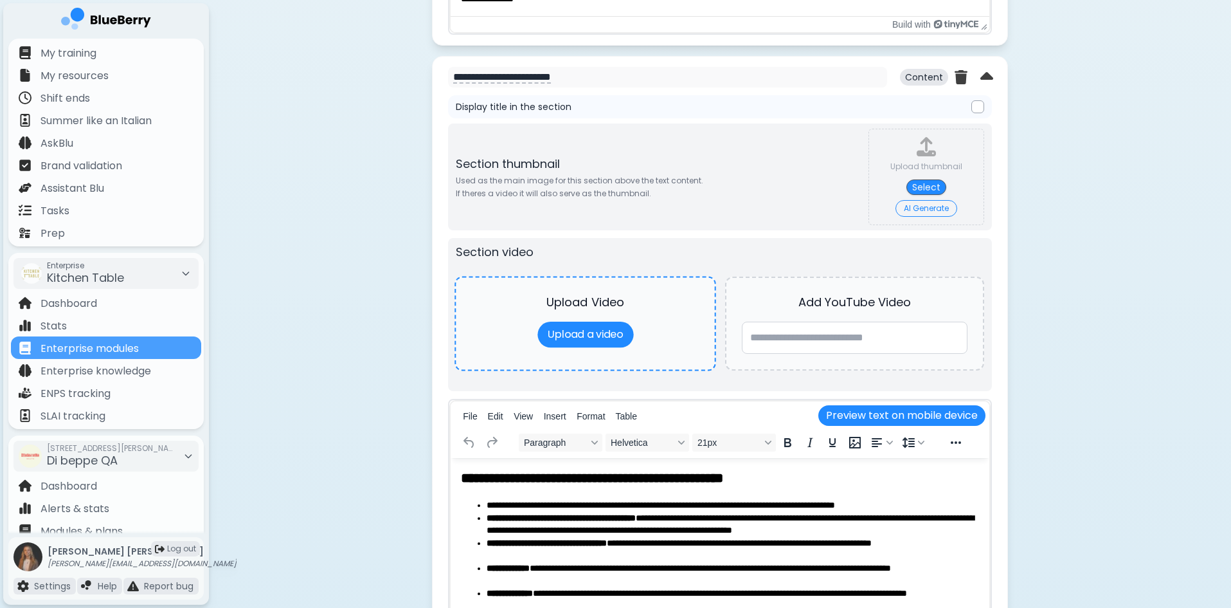
scroll to position [2058, 0]
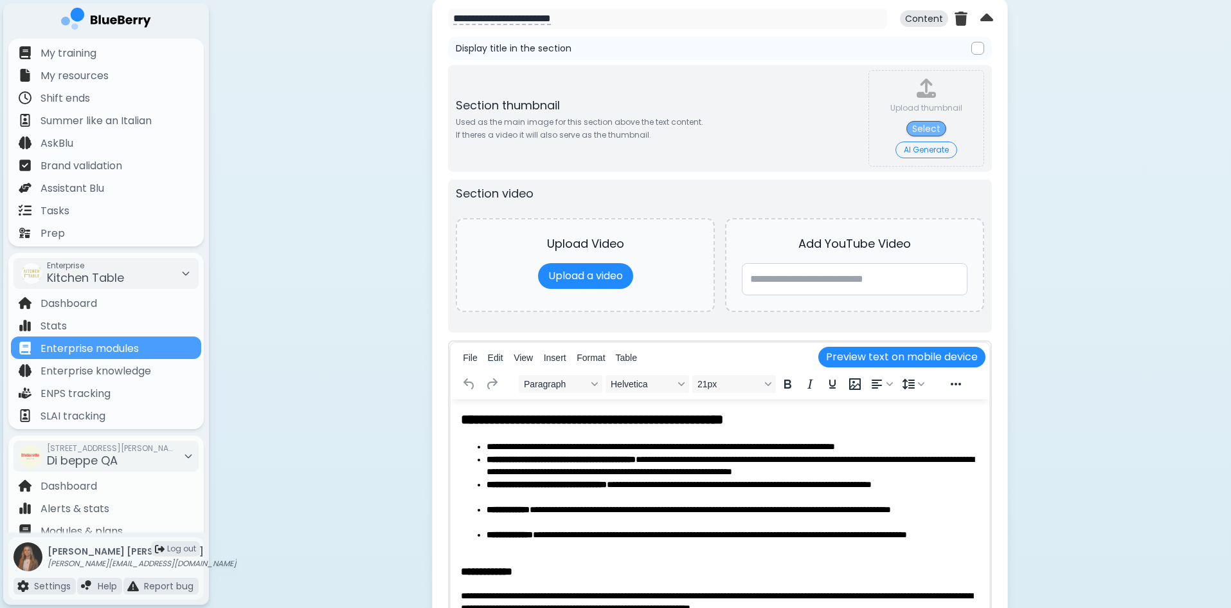
click at [935, 126] on button "Select" at bounding box center [927, 128] width 40 height 15
type input "**********"
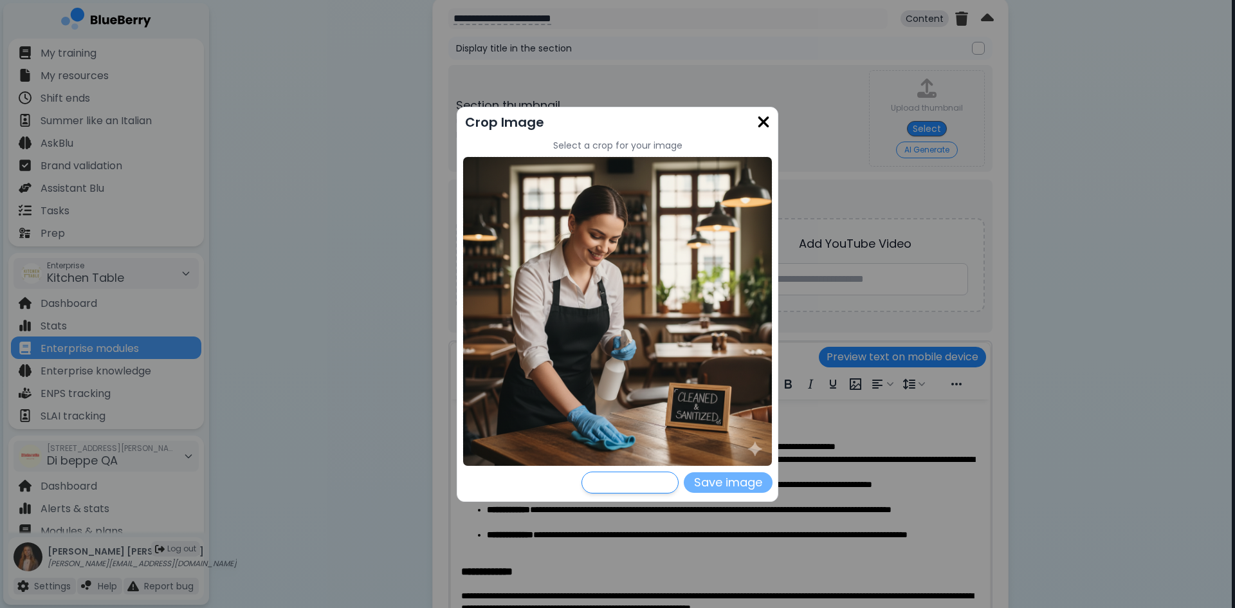
click at [727, 487] on button "Save image" at bounding box center [728, 482] width 89 height 21
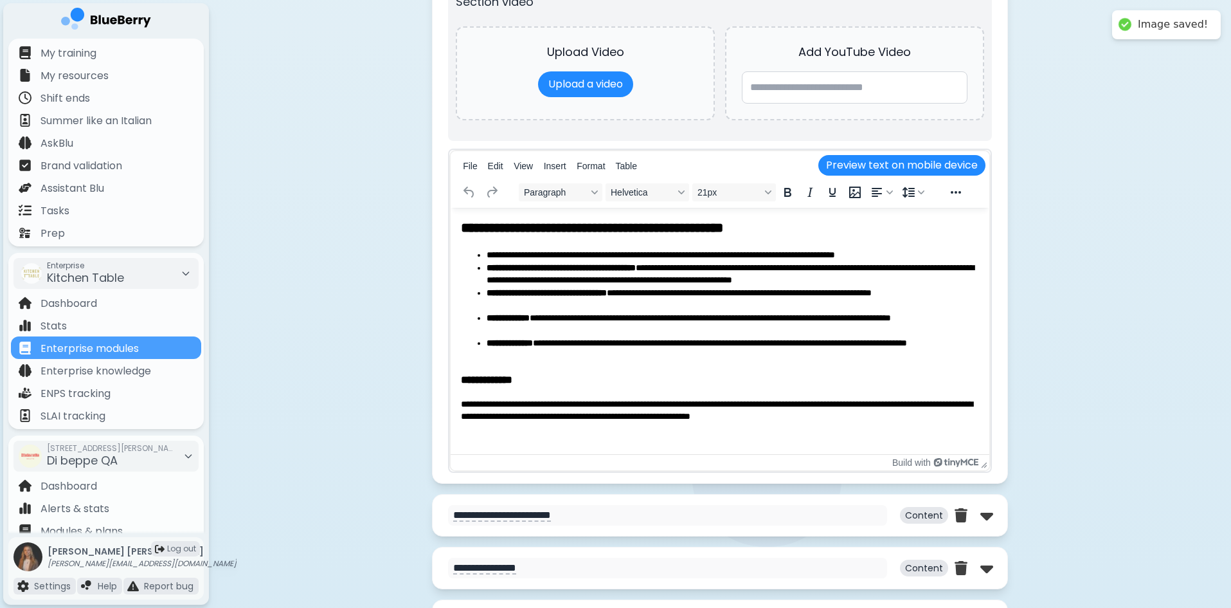
scroll to position [2251, 0]
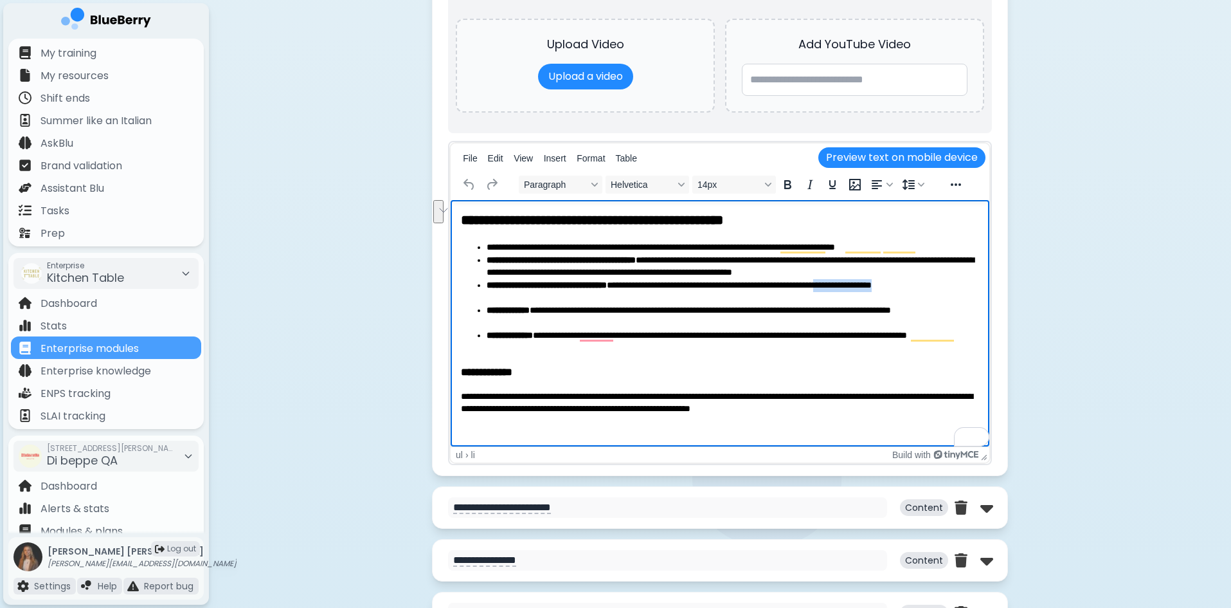
drag, startPoint x: 528, startPoint y: 298, endPoint x: 916, endPoint y: 289, distance: 387.9
click at [916, 289] on li "**********" at bounding box center [733, 291] width 493 height 25
drag, startPoint x: 529, startPoint y: 323, endPoint x: 928, endPoint y: 305, distance: 399.1
click at [928, 305] on li "**********" at bounding box center [733, 316] width 493 height 25
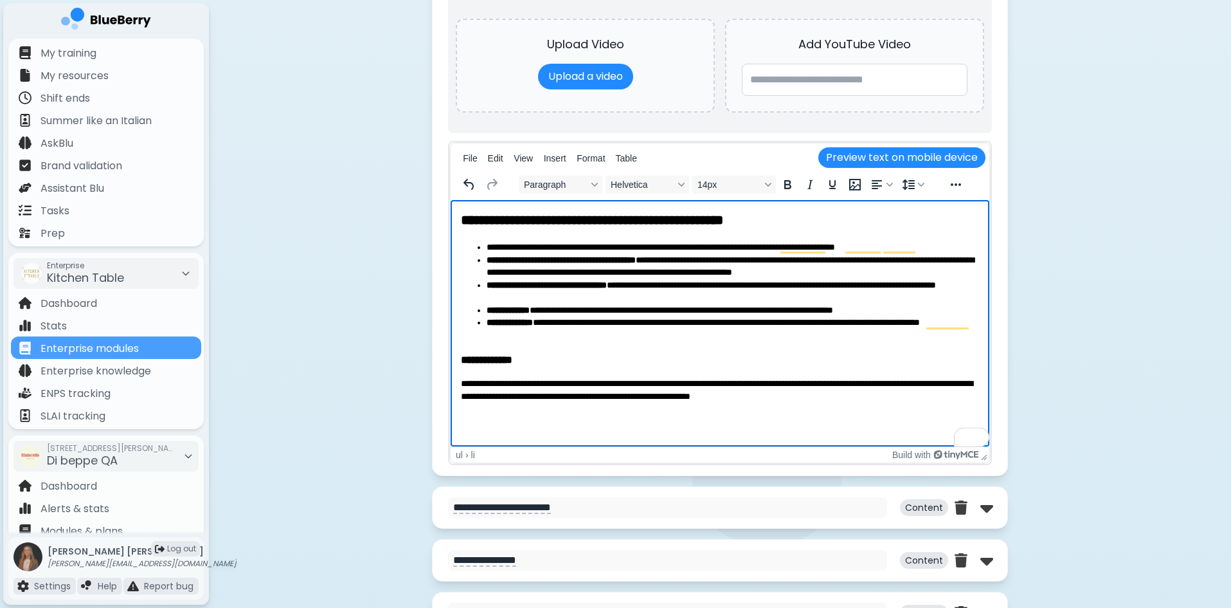
click at [683, 341] on li "**********" at bounding box center [733, 328] width 493 height 25
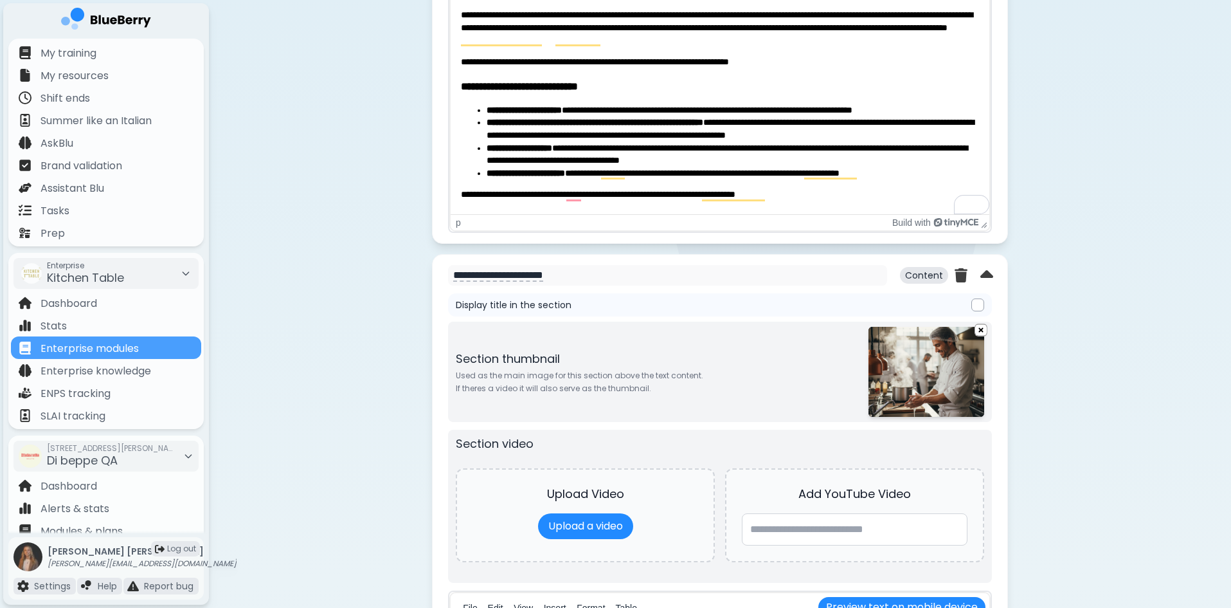
scroll to position [900, 0]
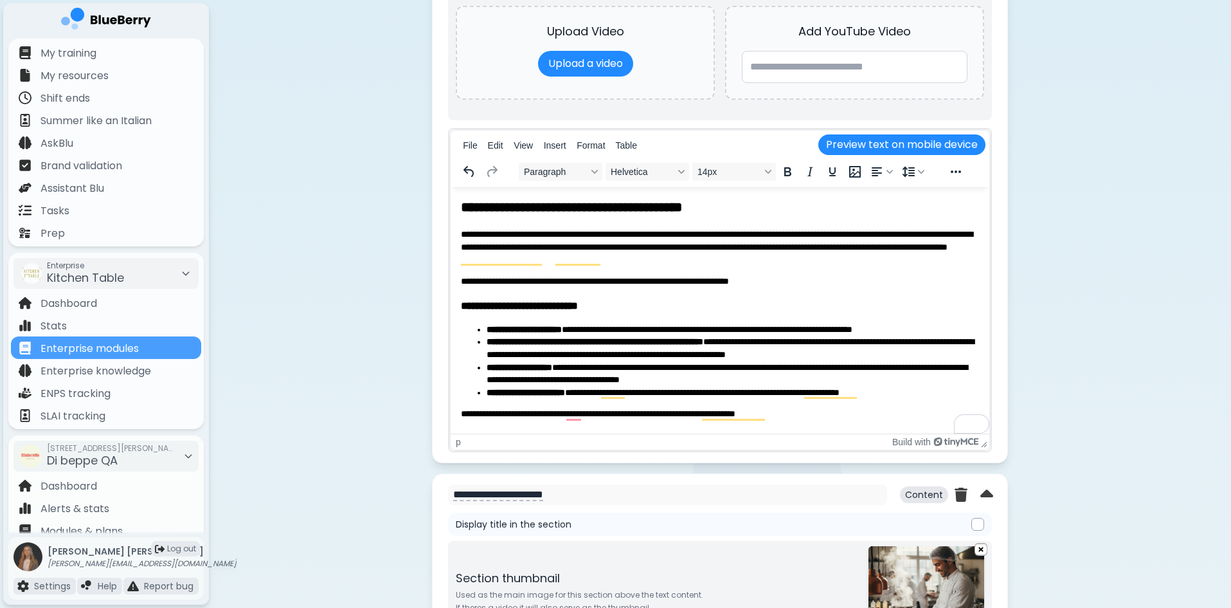
click at [797, 341] on li "**********" at bounding box center [733, 348] width 493 height 25
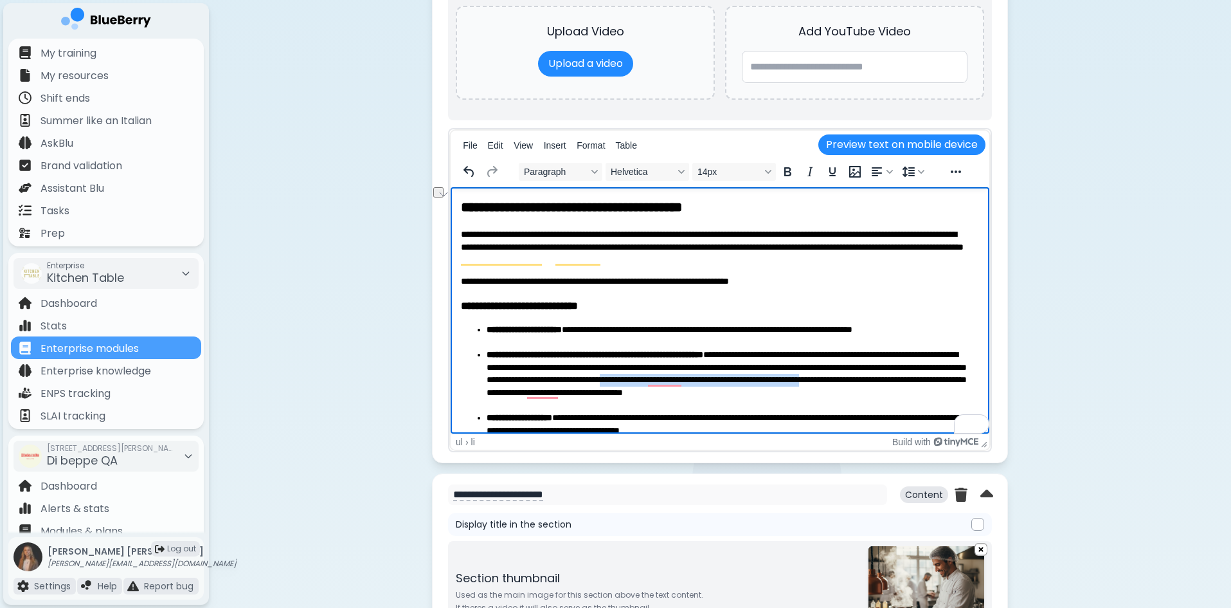
drag, startPoint x: 531, startPoint y: 392, endPoint x: 774, endPoint y: 390, distance: 243.7
click at [774, 390] on li "**********" at bounding box center [728, 380] width 483 height 63
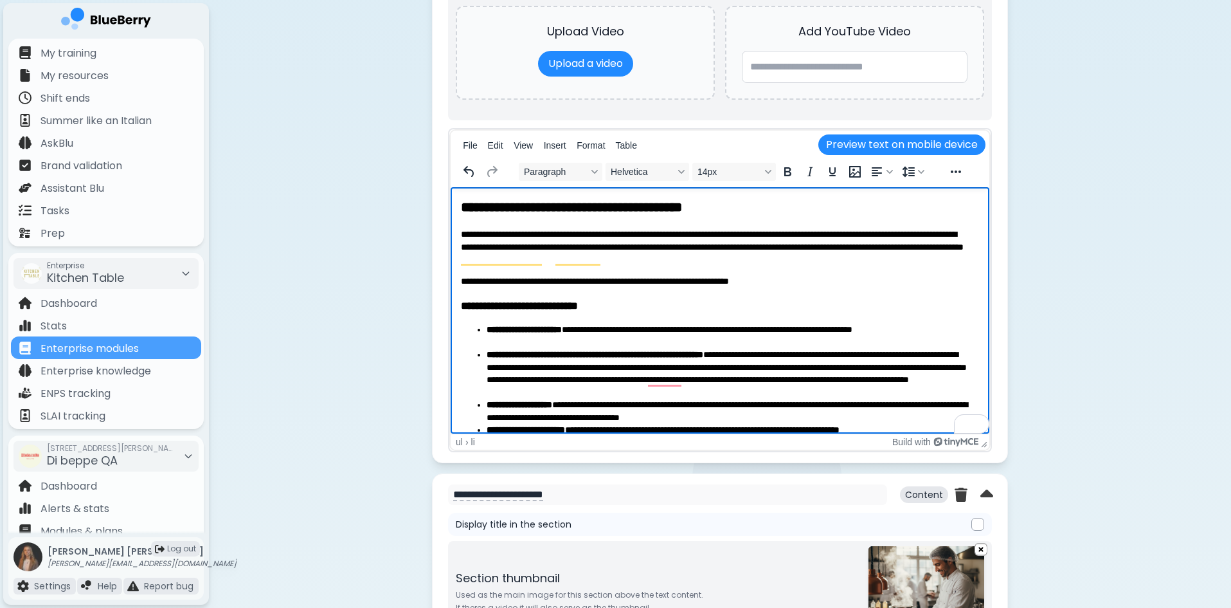
click at [954, 356] on li "**********" at bounding box center [728, 374] width 483 height 50
drag, startPoint x: 938, startPoint y: 367, endPoint x: 874, endPoint y: 368, distance: 63.7
click at [874, 368] on li "**********" at bounding box center [728, 374] width 483 height 50
drag, startPoint x: 483, startPoint y: 391, endPoint x: 559, endPoint y: 391, distance: 76.5
click at [559, 391] on ul "**********" at bounding box center [720, 379] width 518 height 113
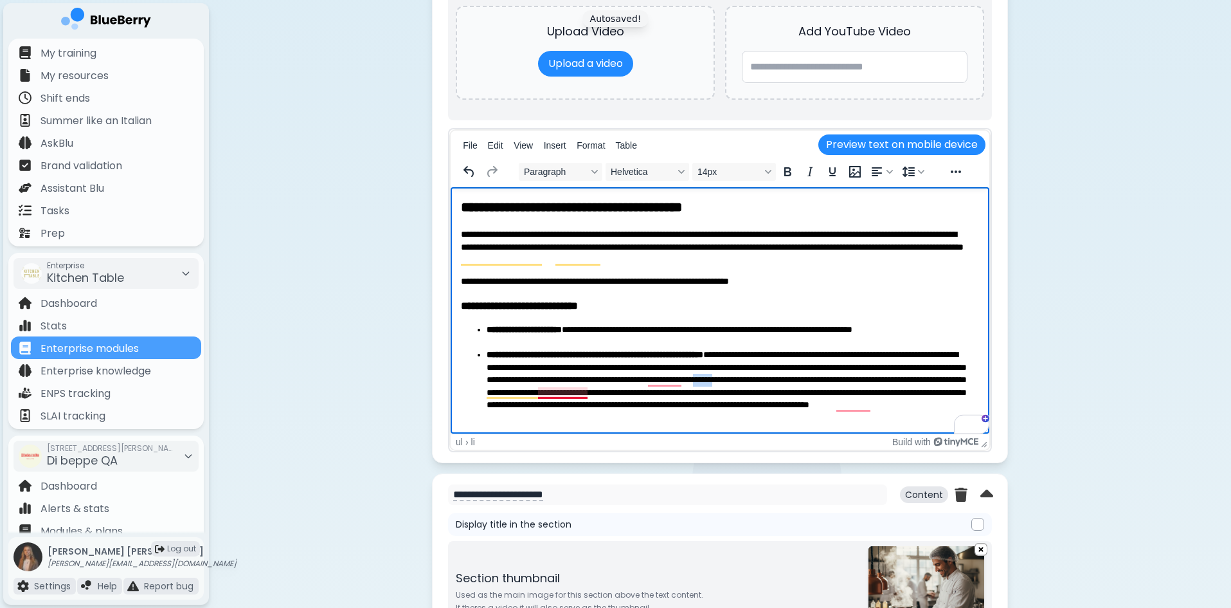
drag, startPoint x: 589, startPoint y: 390, endPoint x: 567, endPoint y: 393, distance: 22.0
click at [568, 393] on li "**********" at bounding box center [728, 393] width 483 height 88
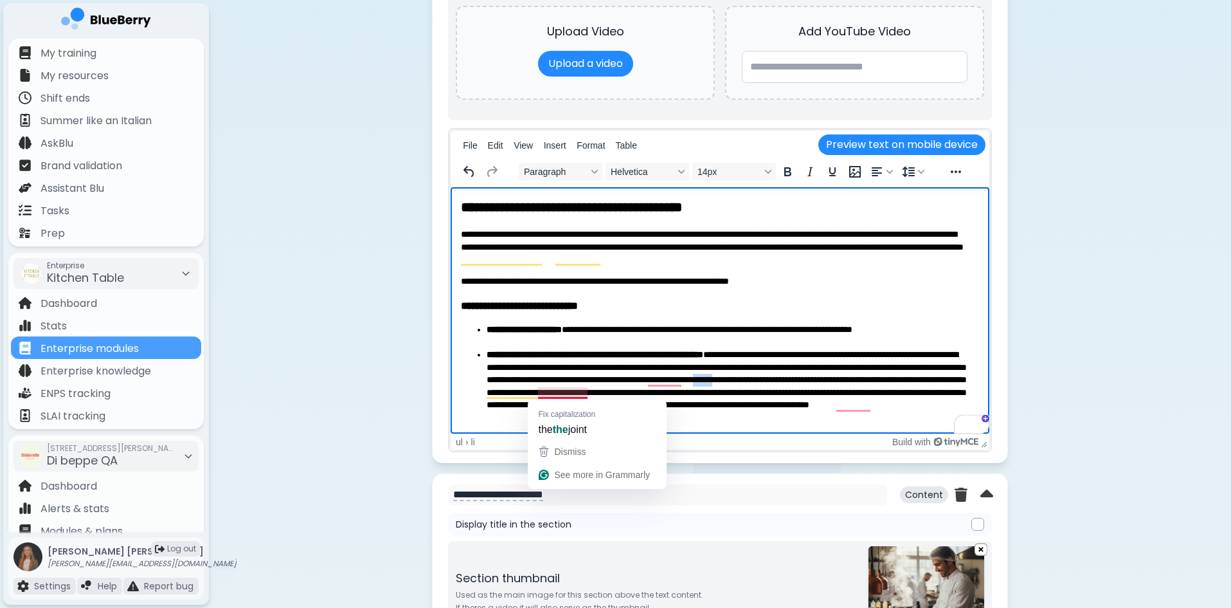
click at [570, 392] on li "**********" at bounding box center [728, 393] width 483 height 88
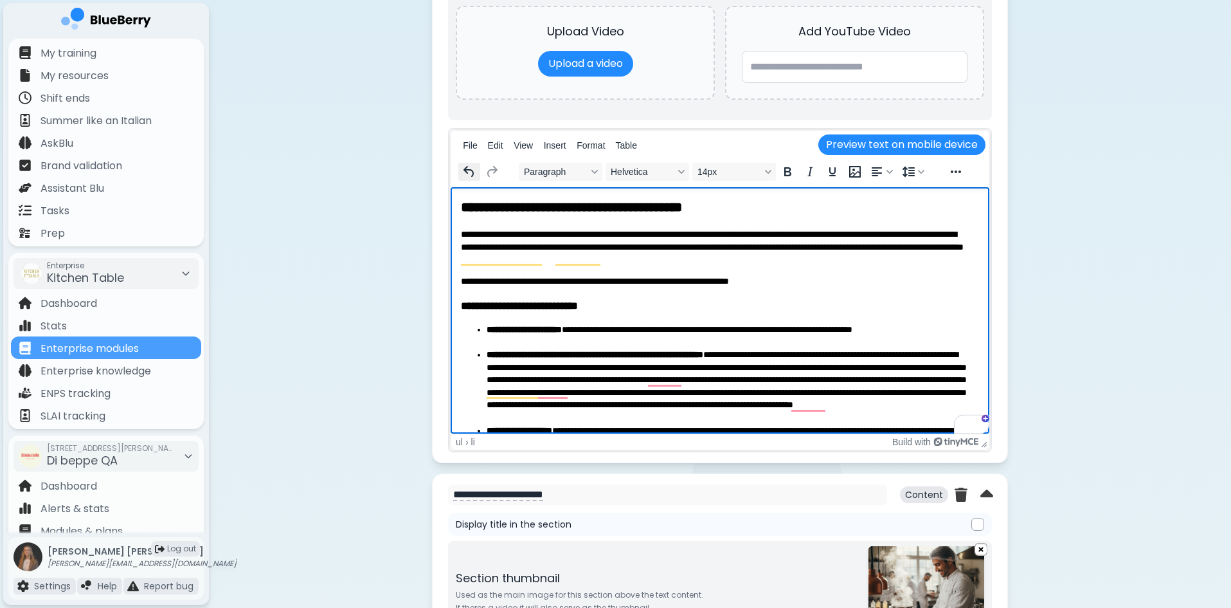
click at [470, 177] on icon "Undo" at bounding box center [469, 171] width 15 height 15
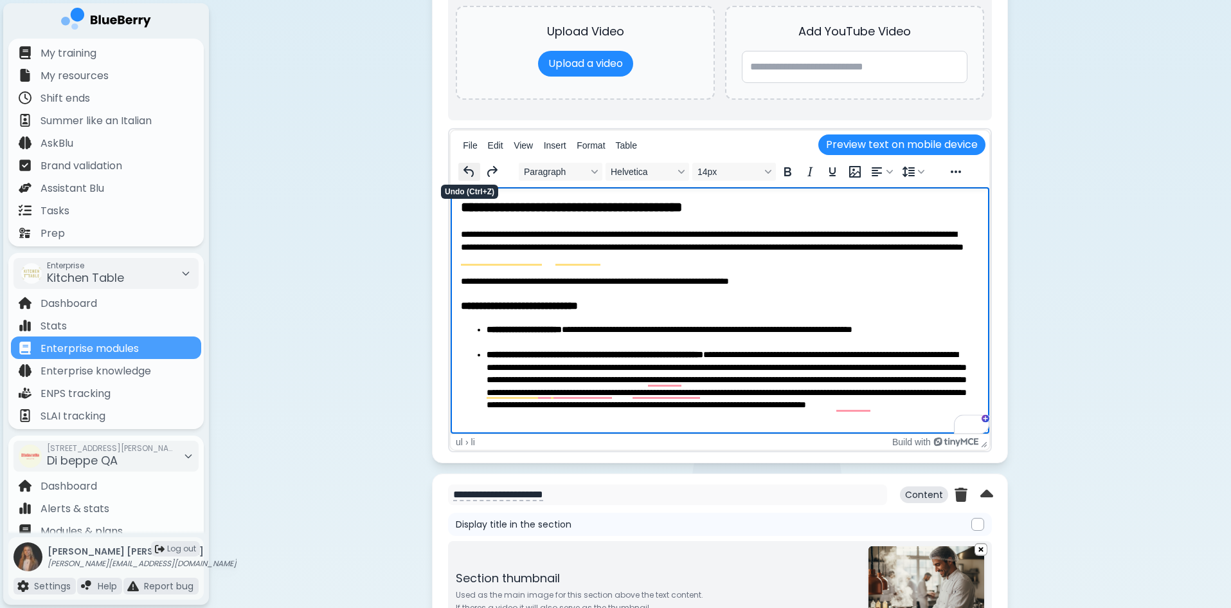
click at [470, 177] on icon "Undo" at bounding box center [469, 171] width 15 height 15
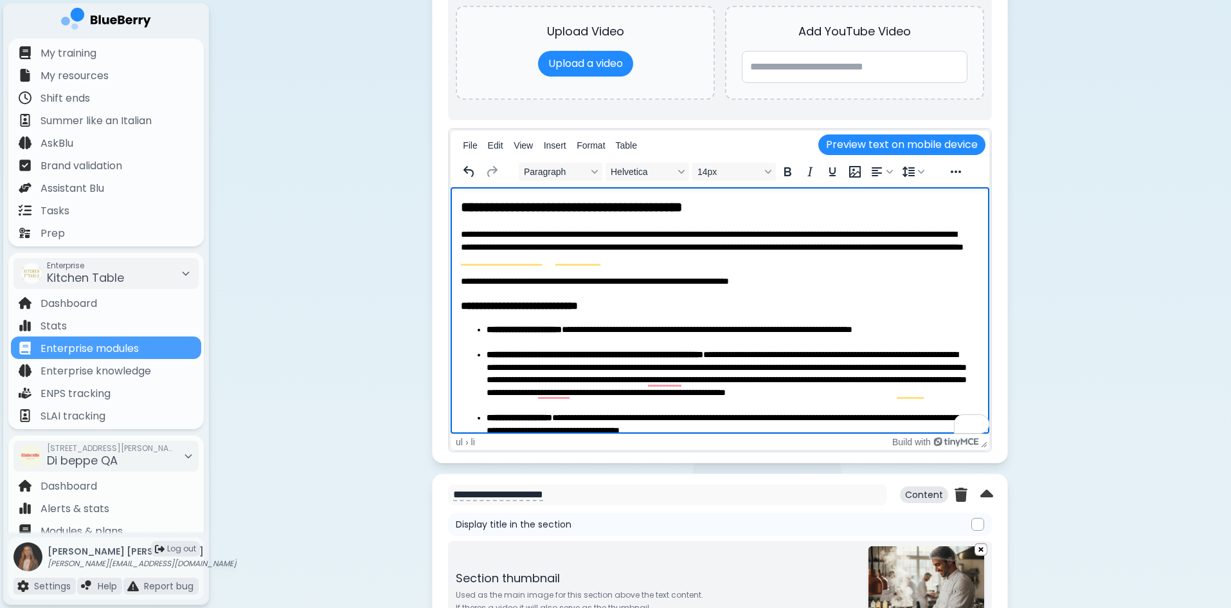
click at [773, 404] on li "**********" at bounding box center [728, 380] width 483 height 63
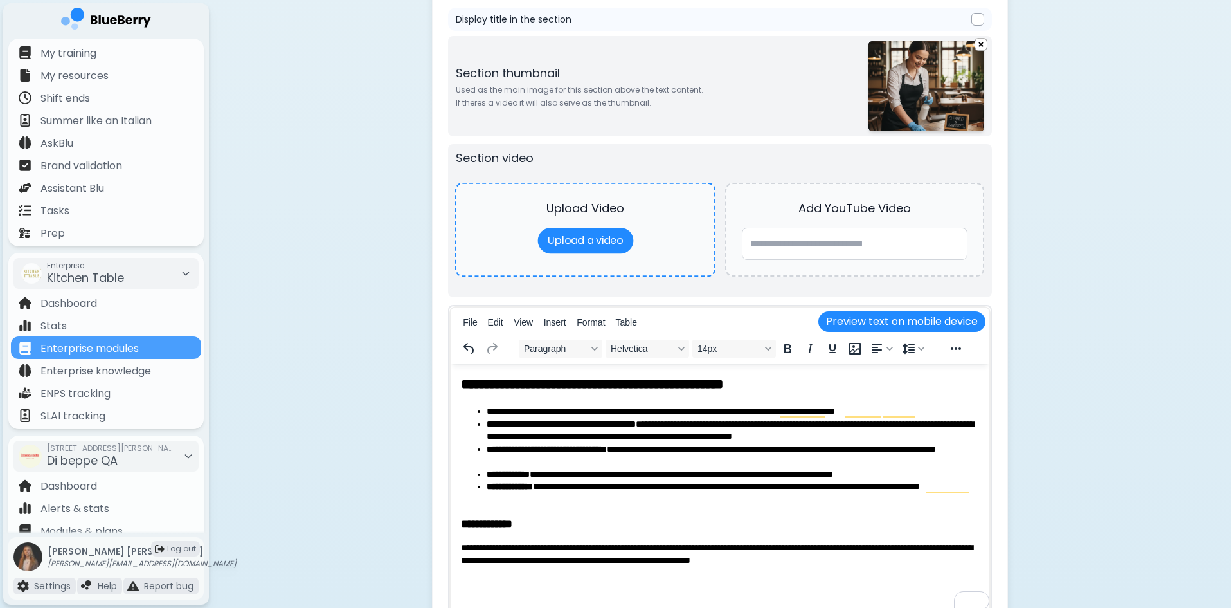
scroll to position [2186, 0]
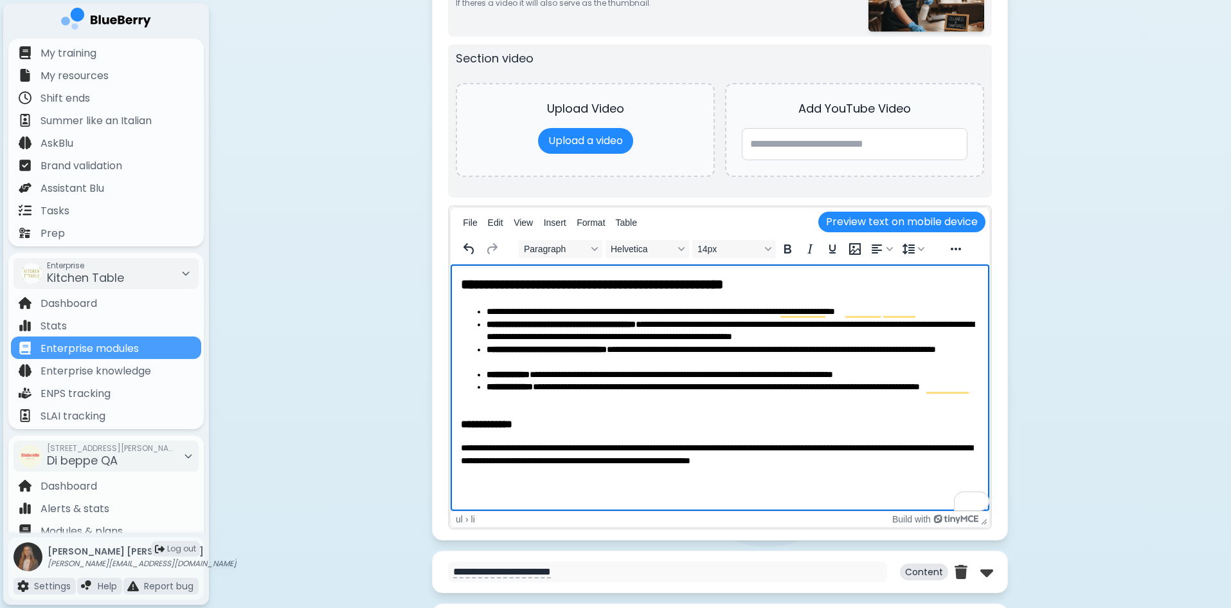
click at [490, 359] on li "**********" at bounding box center [733, 355] width 493 height 25
drag, startPoint x: 550, startPoint y: 374, endPoint x: 487, endPoint y: 372, distance: 62.4
click at [487, 372] on strong "**********" at bounding box center [508, 374] width 43 height 9
drag, startPoint x: 934, startPoint y: 374, endPoint x: 555, endPoint y: 375, distance: 379.4
click at [555, 375] on li "**********" at bounding box center [733, 374] width 493 height 13
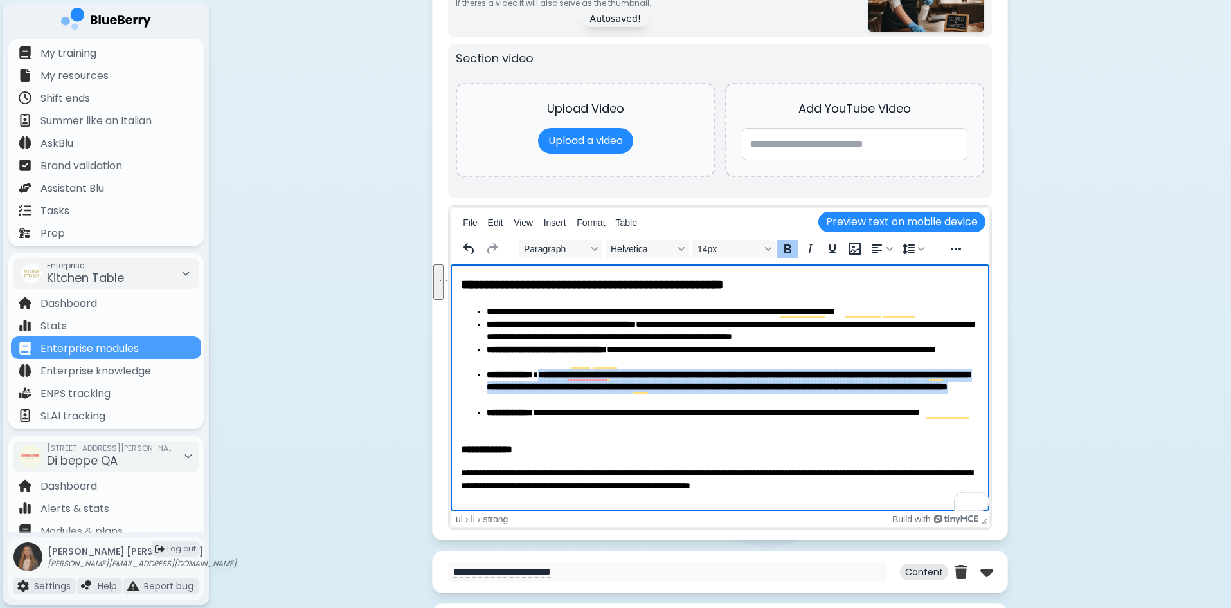
drag, startPoint x: 800, startPoint y: 400, endPoint x: 553, endPoint y: 374, distance: 248.3
click at [553, 374] on li "**********" at bounding box center [733, 387] width 493 height 38
click at [788, 250] on icon "Bold" at bounding box center [788, 248] width 7 height 9
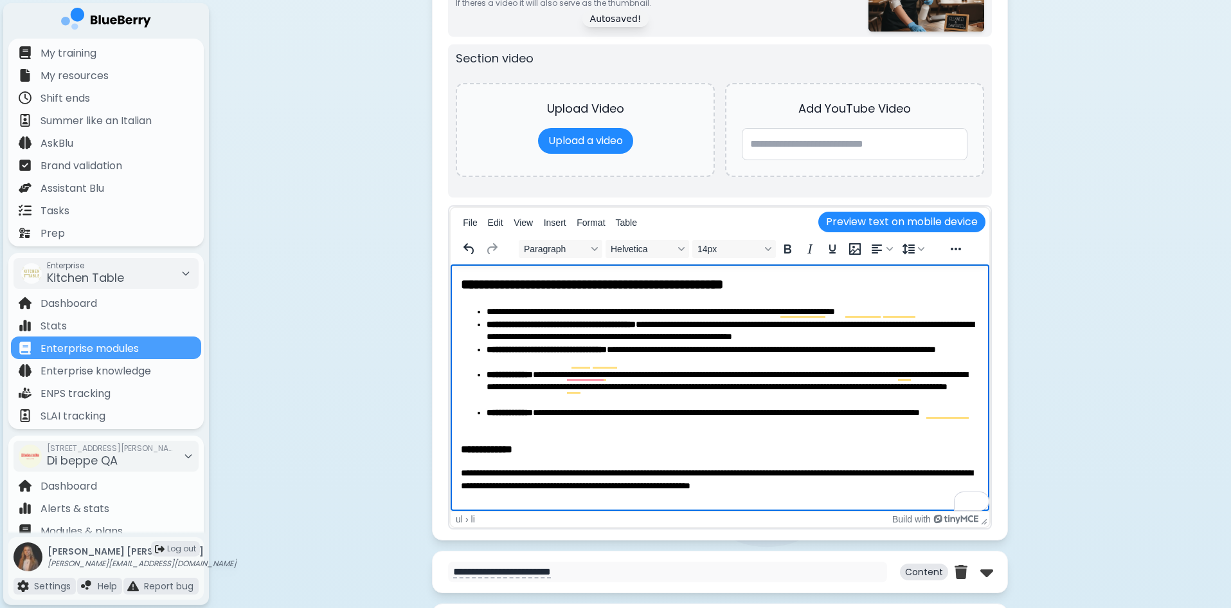
click at [558, 377] on li "**********" at bounding box center [733, 387] width 493 height 38
drag, startPoint x: 801, startPoint y: 374, endPoint x: 763, endPoint y: 374, distance: 37.3
click at [763, 374] on li "**********" at bounding box center [733, 387] width 493 height 38
drag, startPoint x: 653, startPoint y: 388, endPoint x: 624, endPoint y: 388, distance: 28.9
click at [624, 388] on li "**********" at bounding box center [733, 387] width 493 height 38
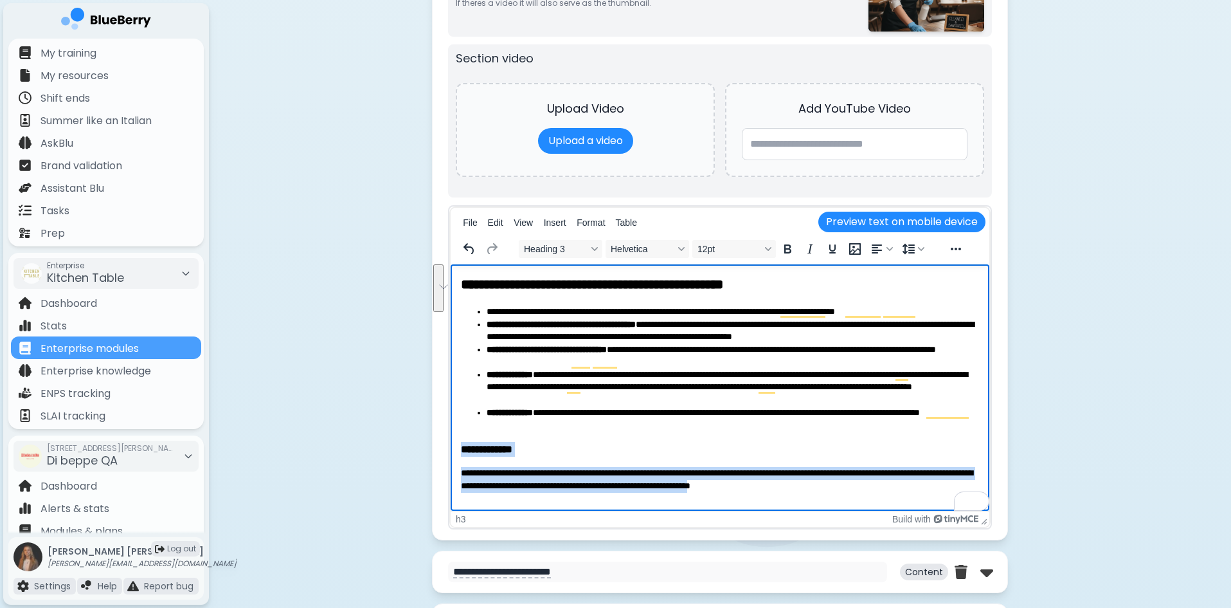
drag, startPoint x: 893, startPoint y: 488, endPoint x: 463, endPoint y: 443, distance: 432.6
click at [463, 443] on body "**********" at bounding box center [720, 383] width 518 height 217
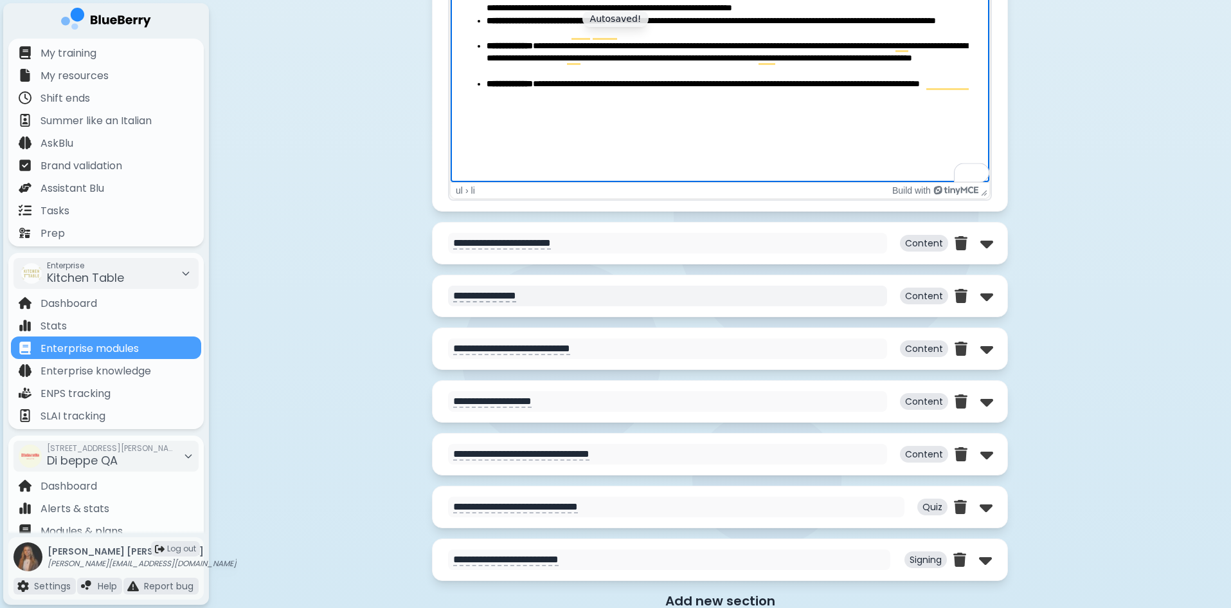
scroll to position [2508, 0]
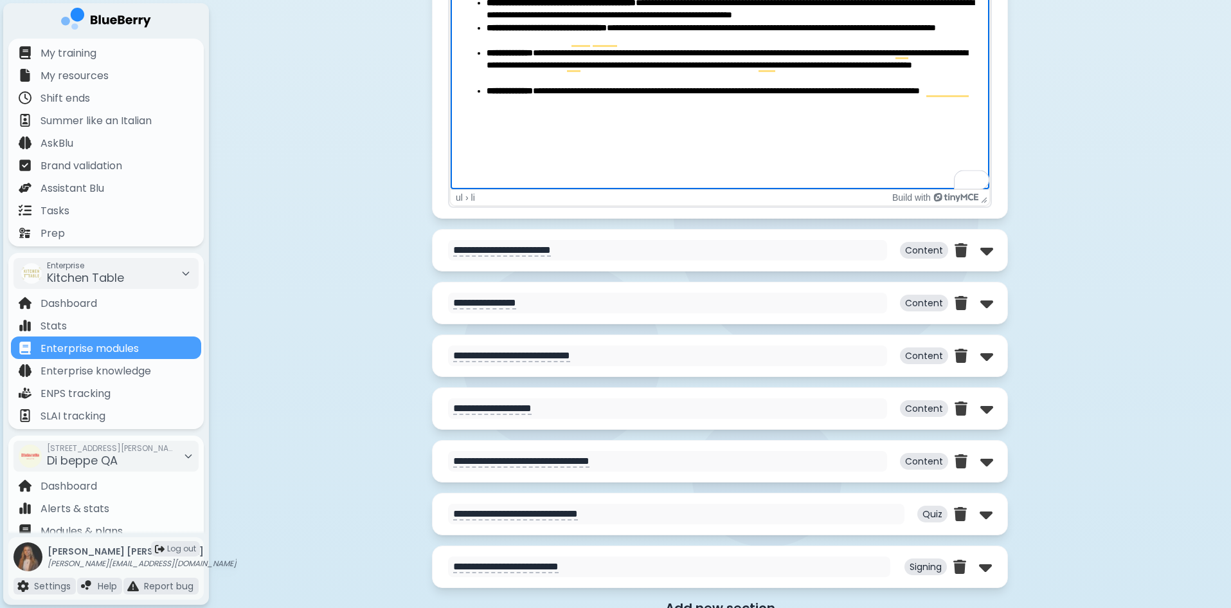
click at [638, 266] on div "**********" at bounding box center [720, 250] width 576 height 42
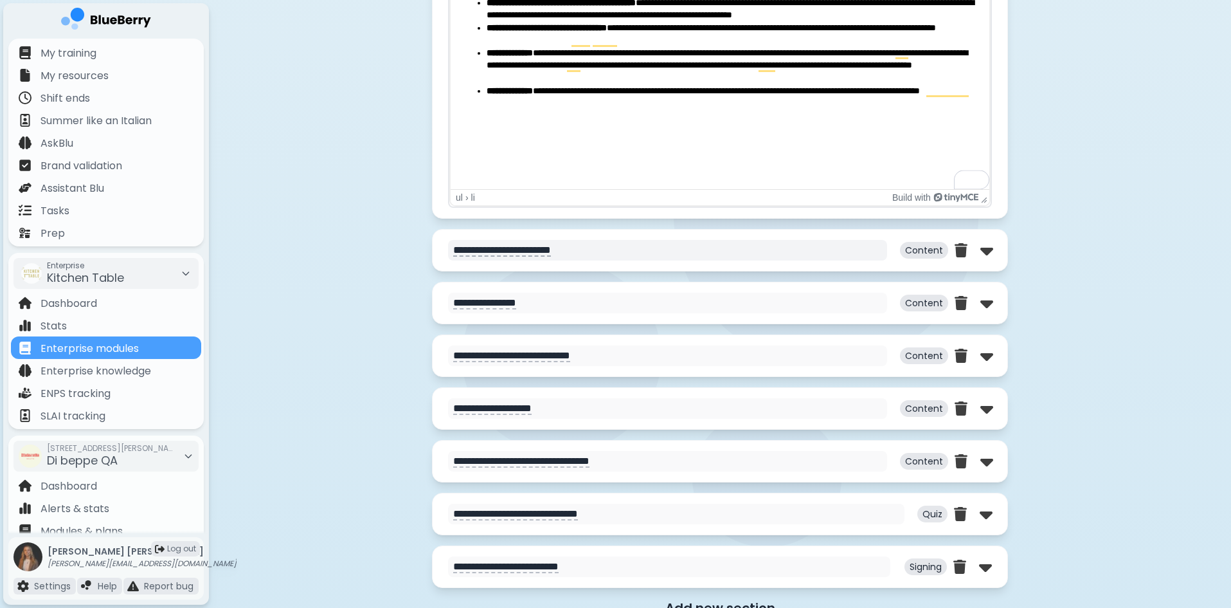
click at [644, 255] on textarea "**********" at bounding box center [667, 250] width 439 height 21
click at [988, 254] on img at bounding box center [987, 250] width 13 height 21
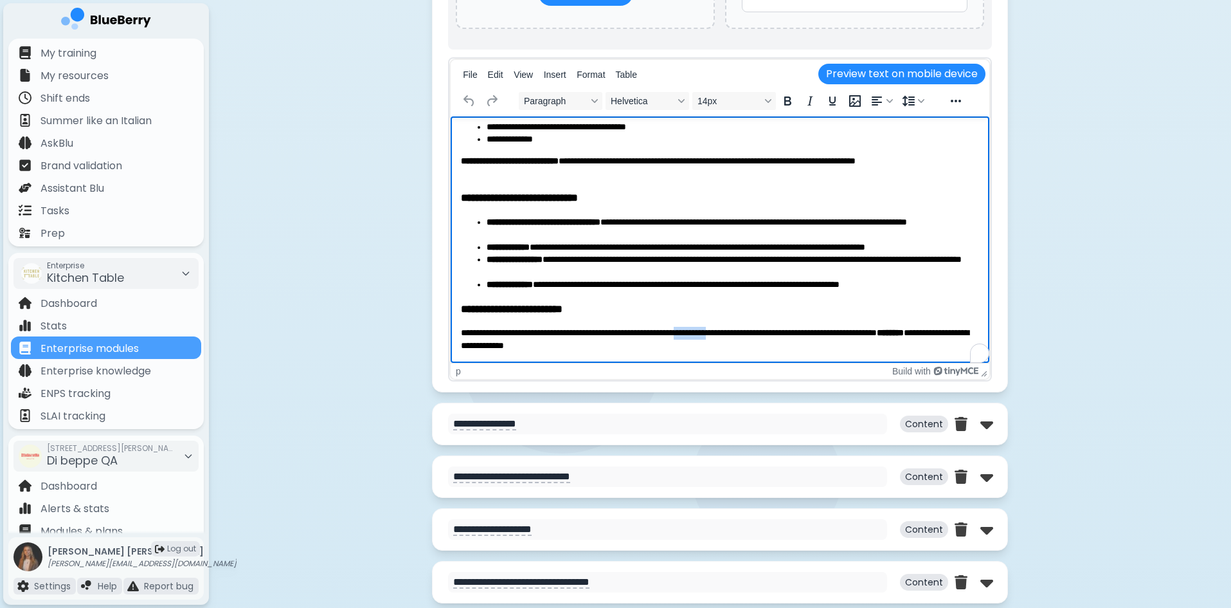
scroll to position [100, 0]
drag, startPoint x: 779, startPoint y: 333, endPoint x: 705, endPoint y: 333, distance: 74.0
click at [705, 333] on p "**********" at bounding box center [715, 339] width 509 height 25
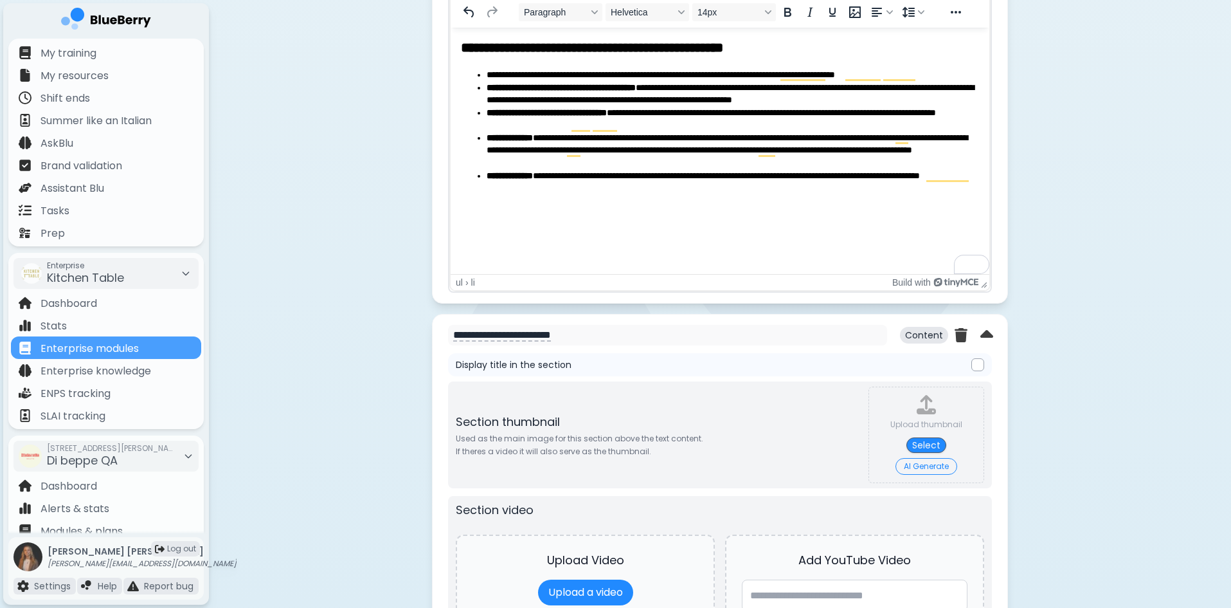
scroll to position [2444, 0]
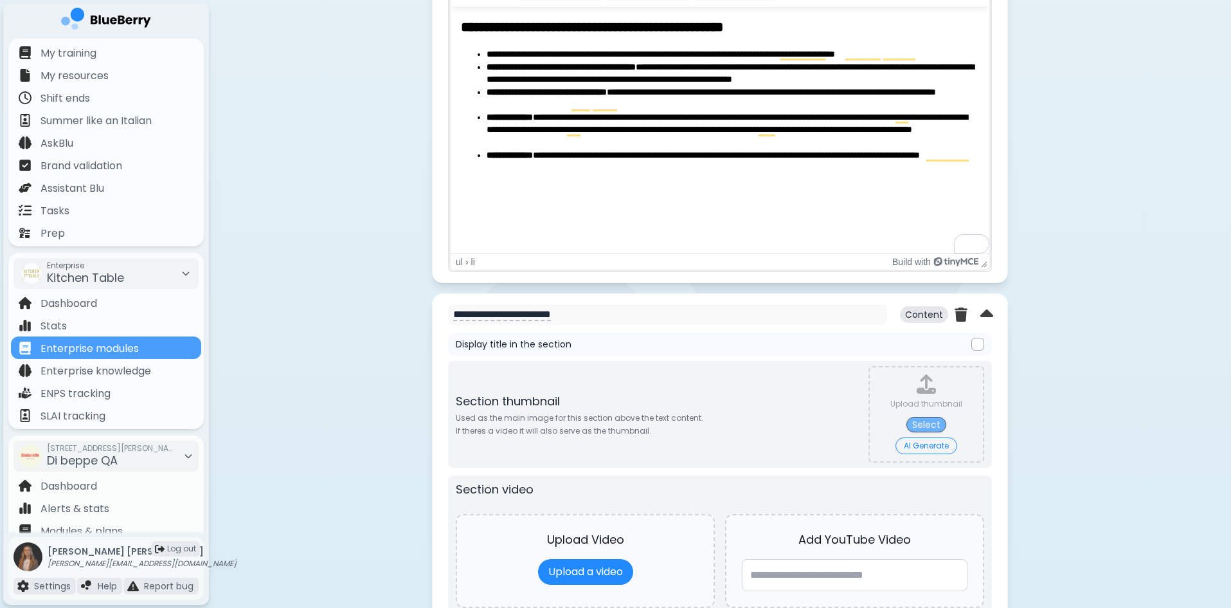
click at [938, 426] on button "Select" at bounding box center [927, 424] width 40 height 15
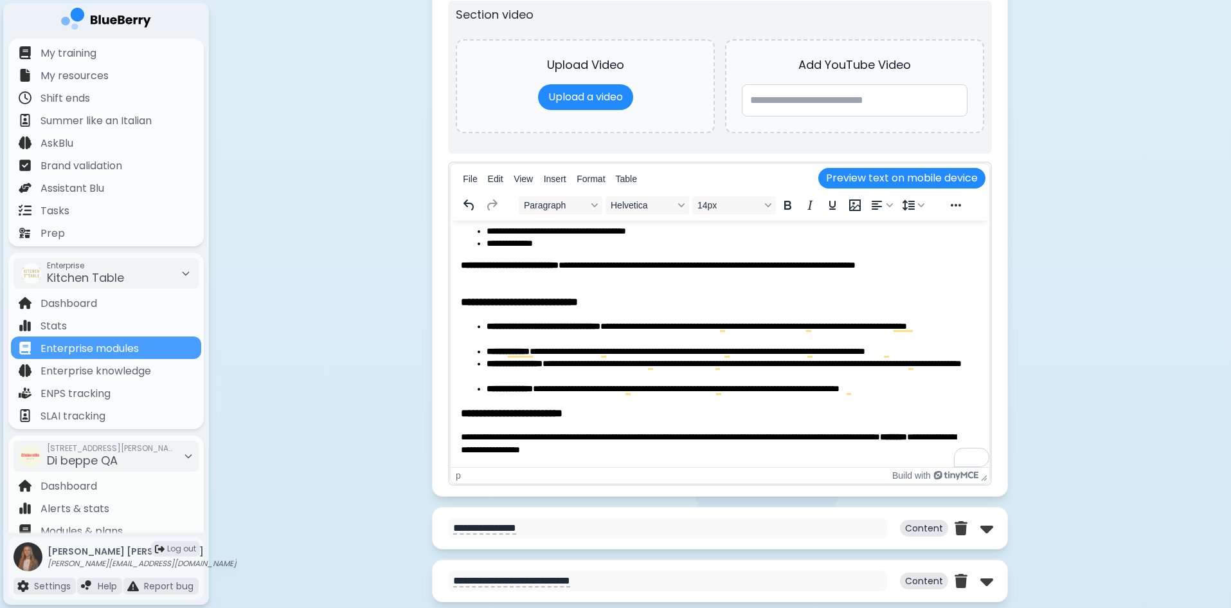
scroll to position [3151, 0]
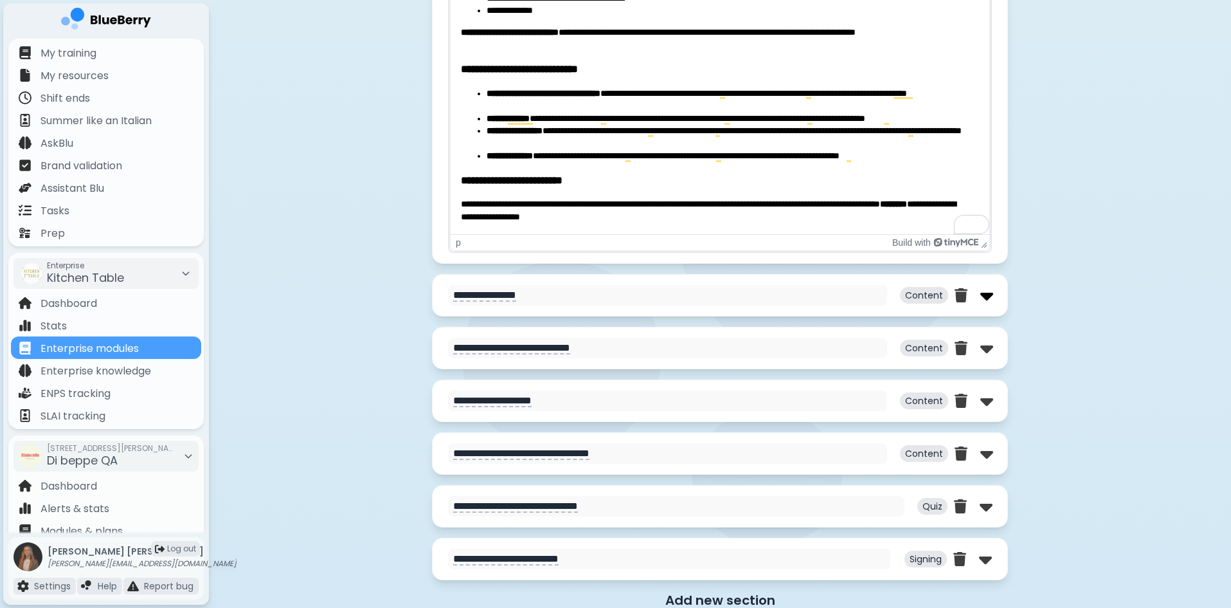
click at [988, 292] on img at bounding box center [987, 295] width 13 height 21
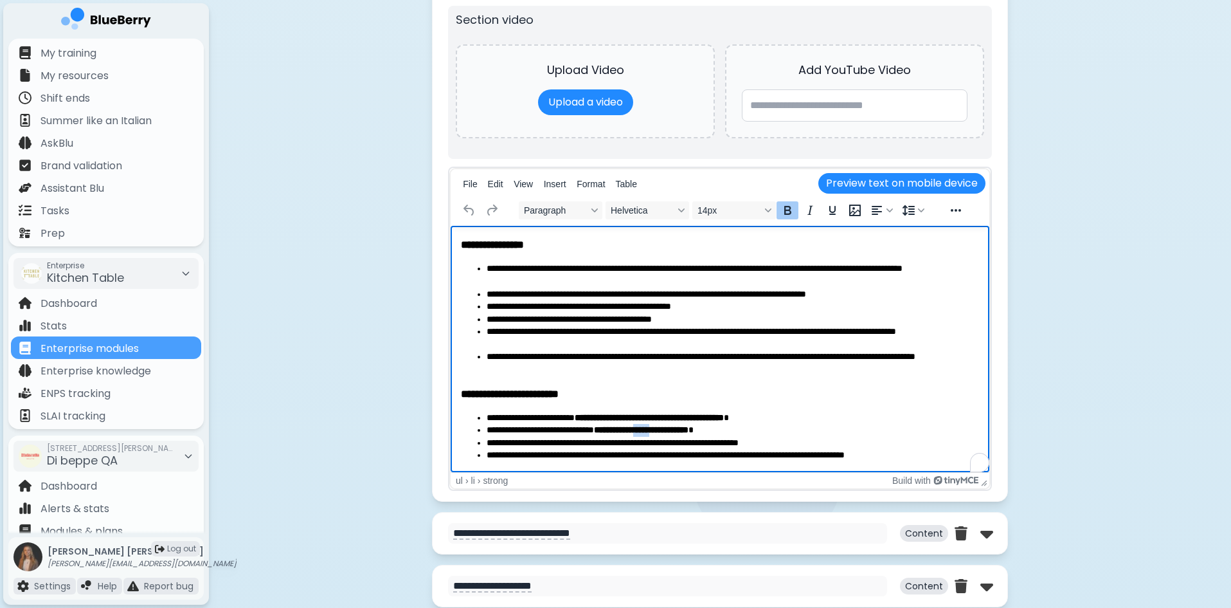
scroll to position [30, 0]
drag, startPoint x: 693, startPoint y: 430, endPoint x: 653, endPoint y: 433, distance: 40.6
click at [653, 433] on strong "**********" at bounding box center [641, 429] width 95 height 9
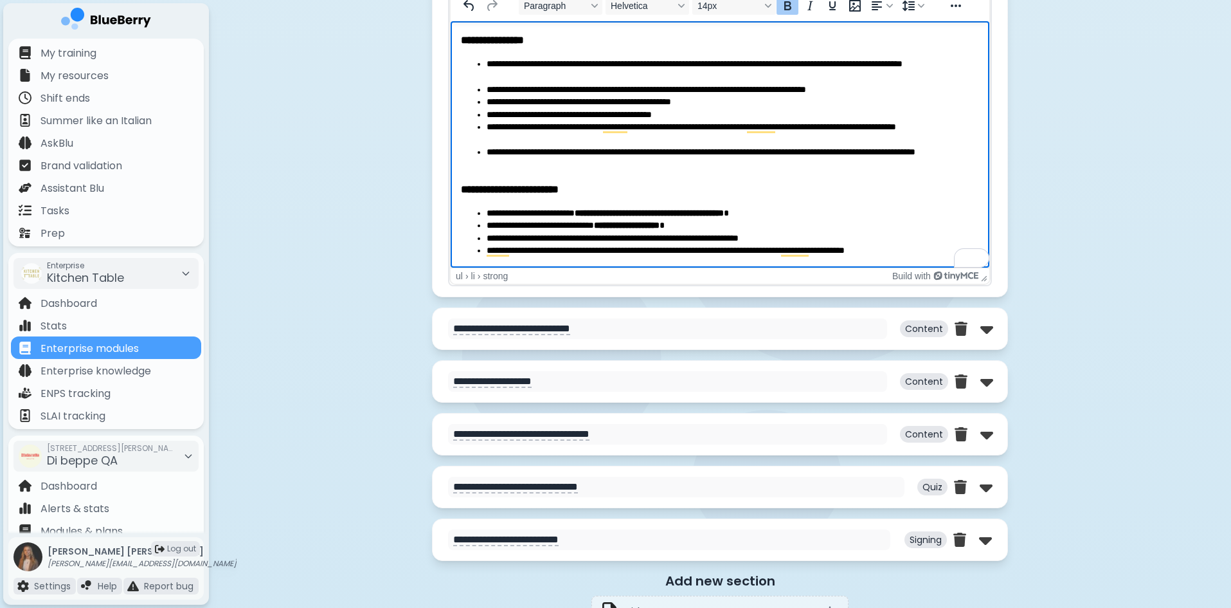
scroll to position [3858, 0]
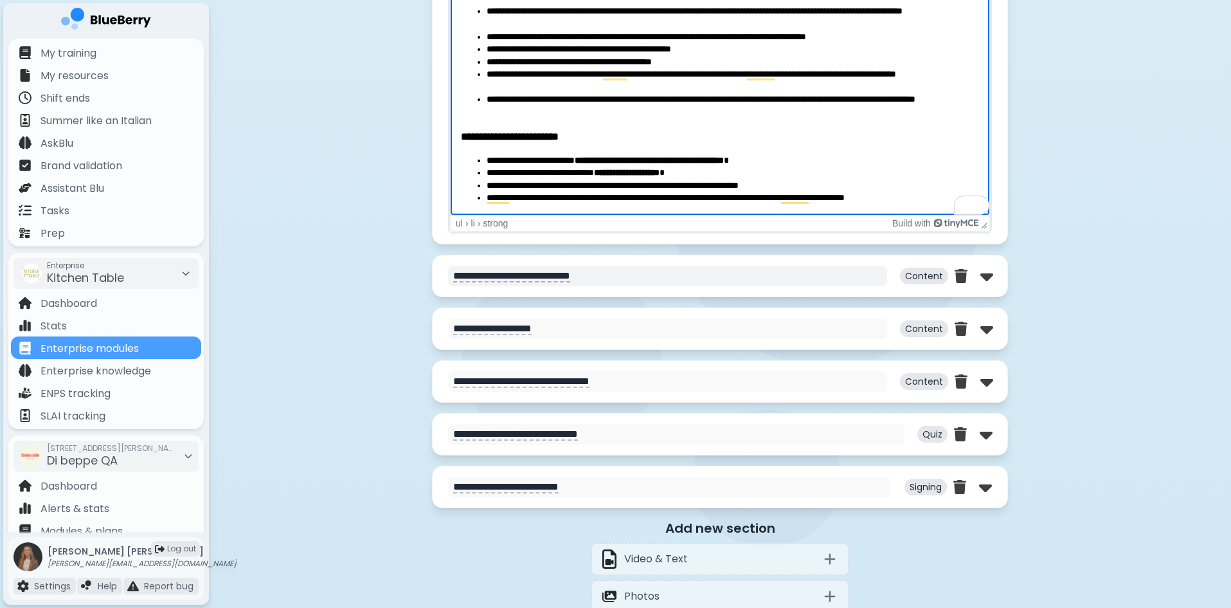
click at [647, 270] on textarea "**********" at bounding box center [667, 276] width 439 height 21
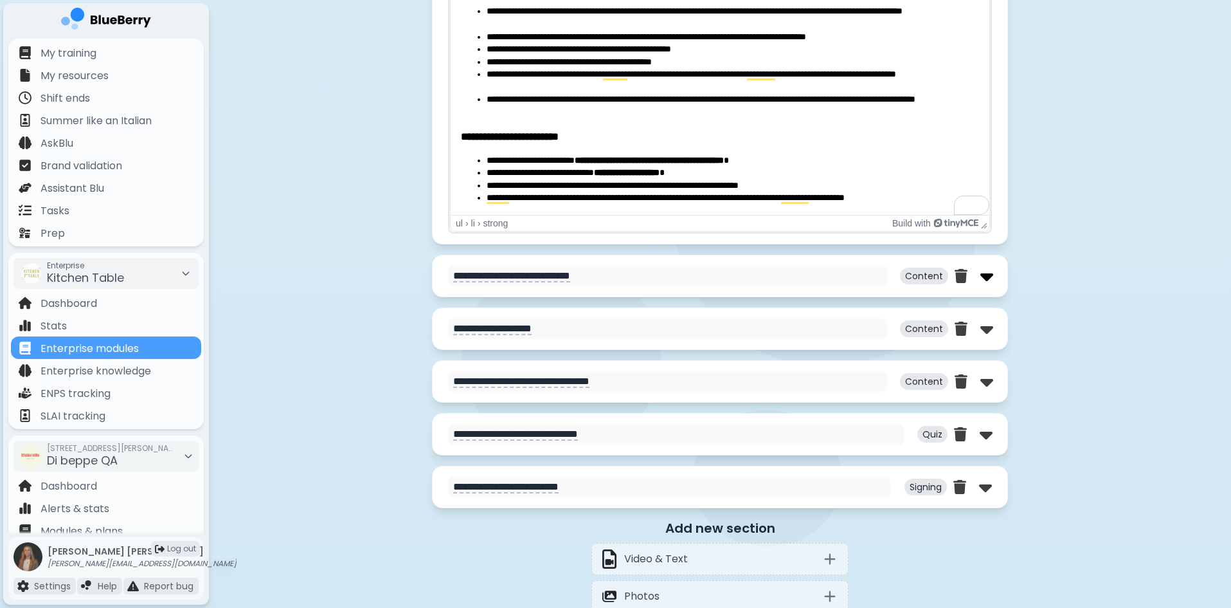
click at [986, 273] on img at bounding box center [987, 276] width 13 height 21
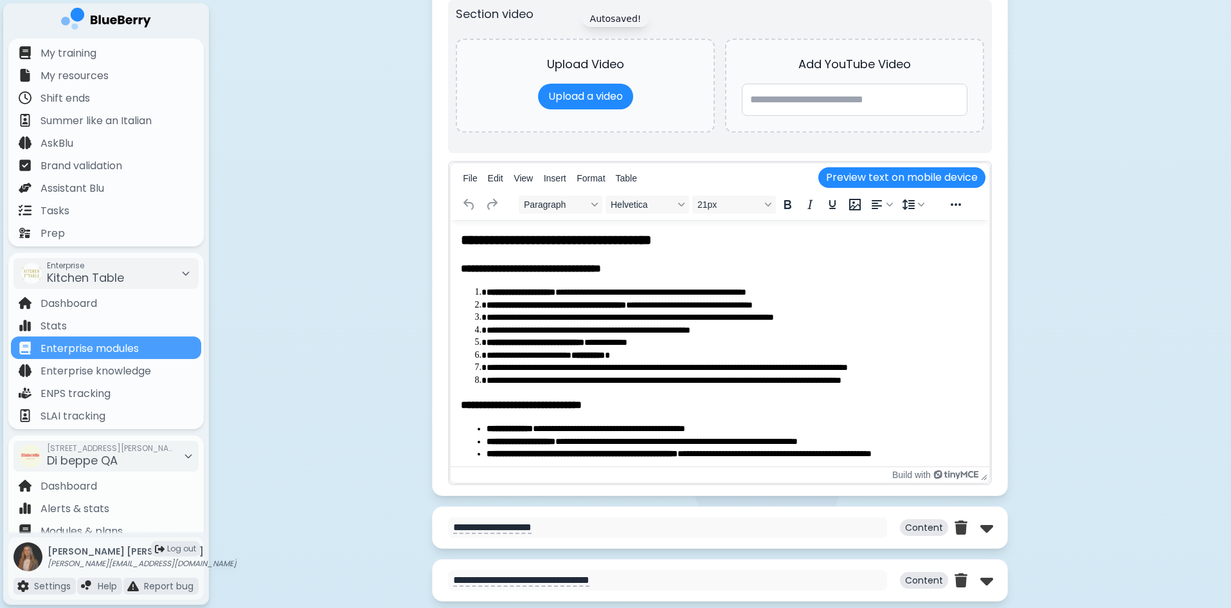
scroll to position [4308, 0]
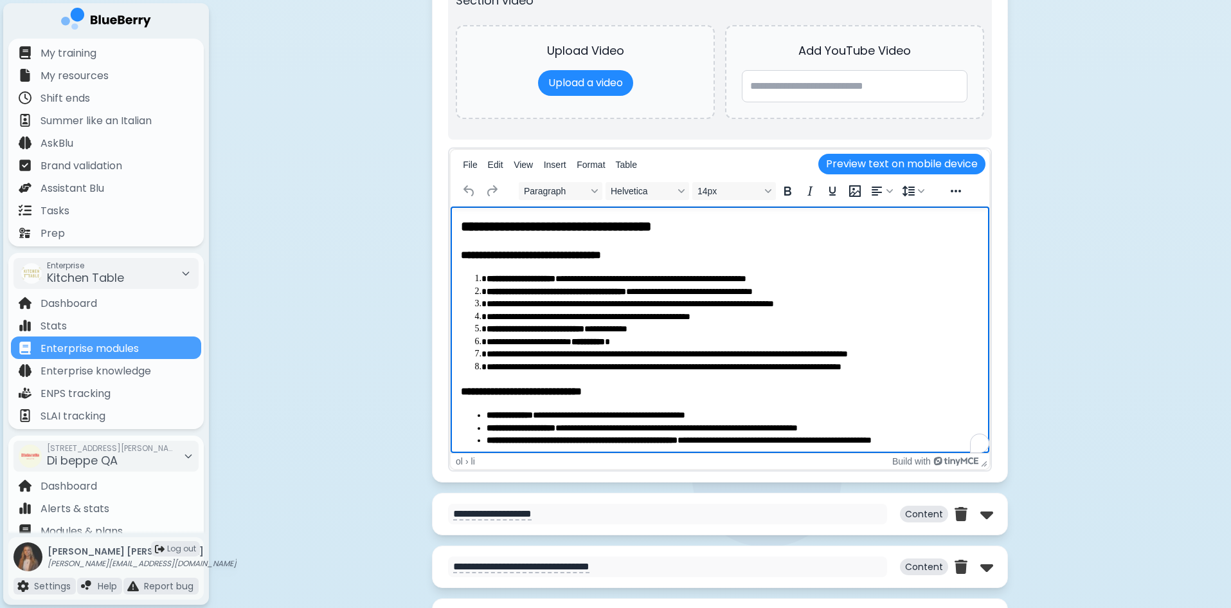
click at [821, 293] on li "**********" at bounding box center [728, 292] width 483 height 13
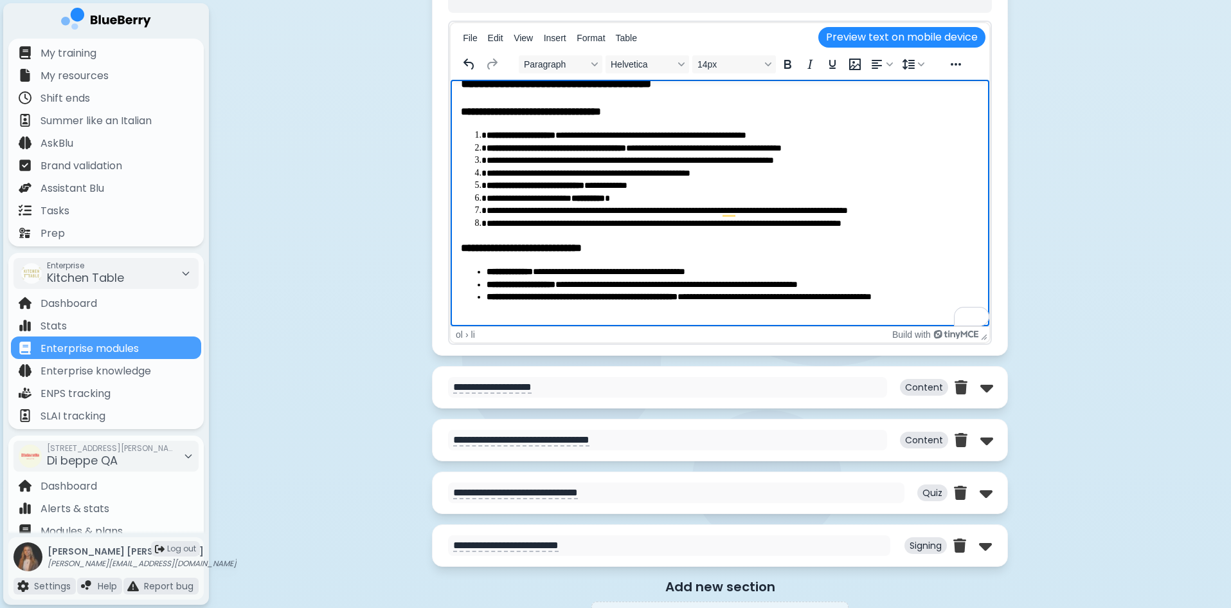
scroll to position [4437, 0]
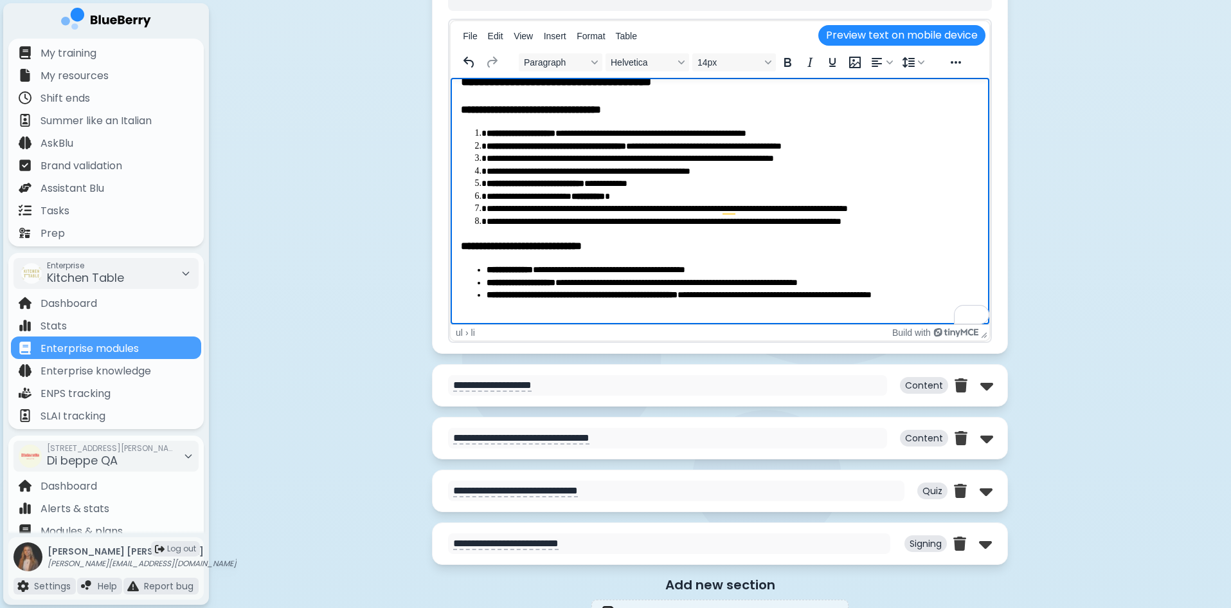
click at [711, 278] on li "**********" at bounding box center [728, 283] width 483 height 13
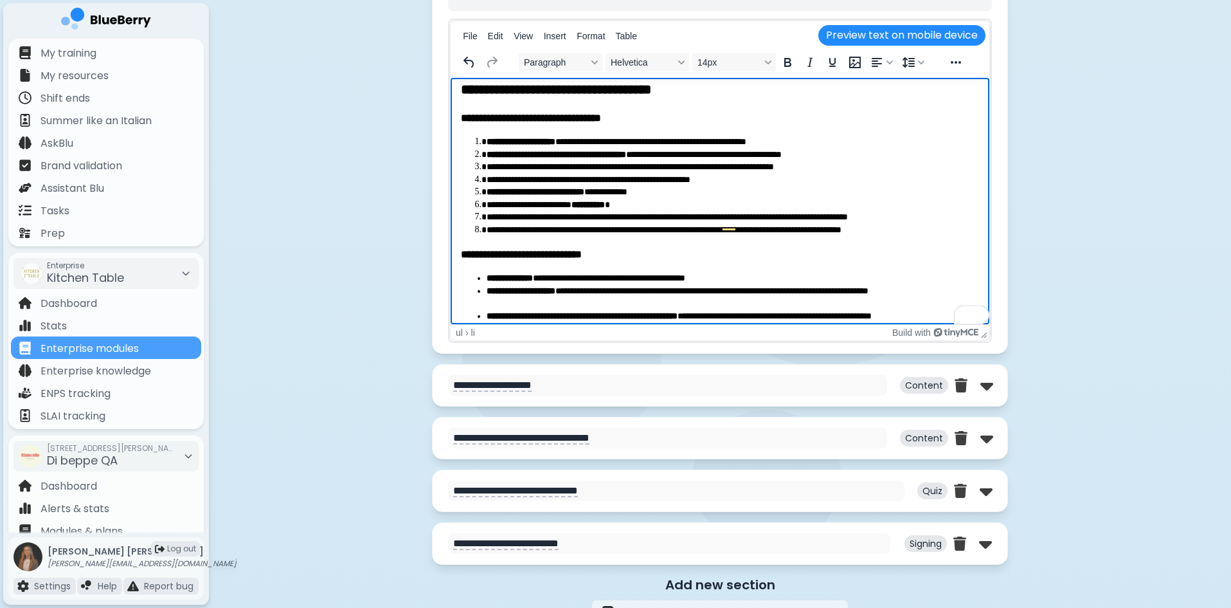
scroll to position [0, 0]
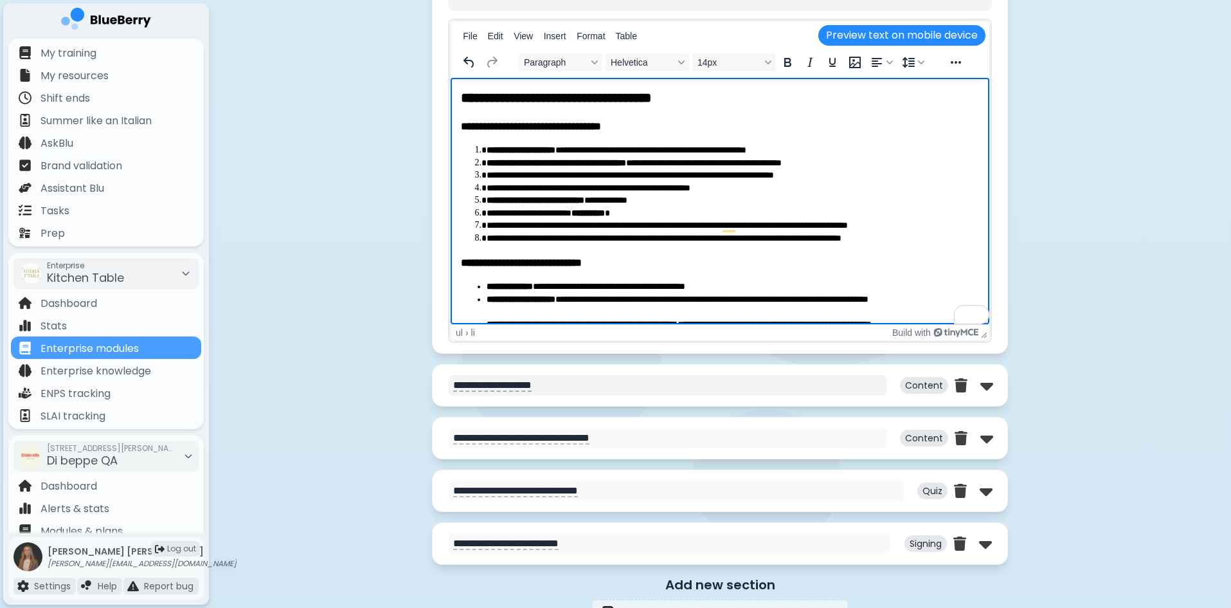
click at [693, 394] on textarea "**********" at bounding box center [667, 385] width 439 height 21
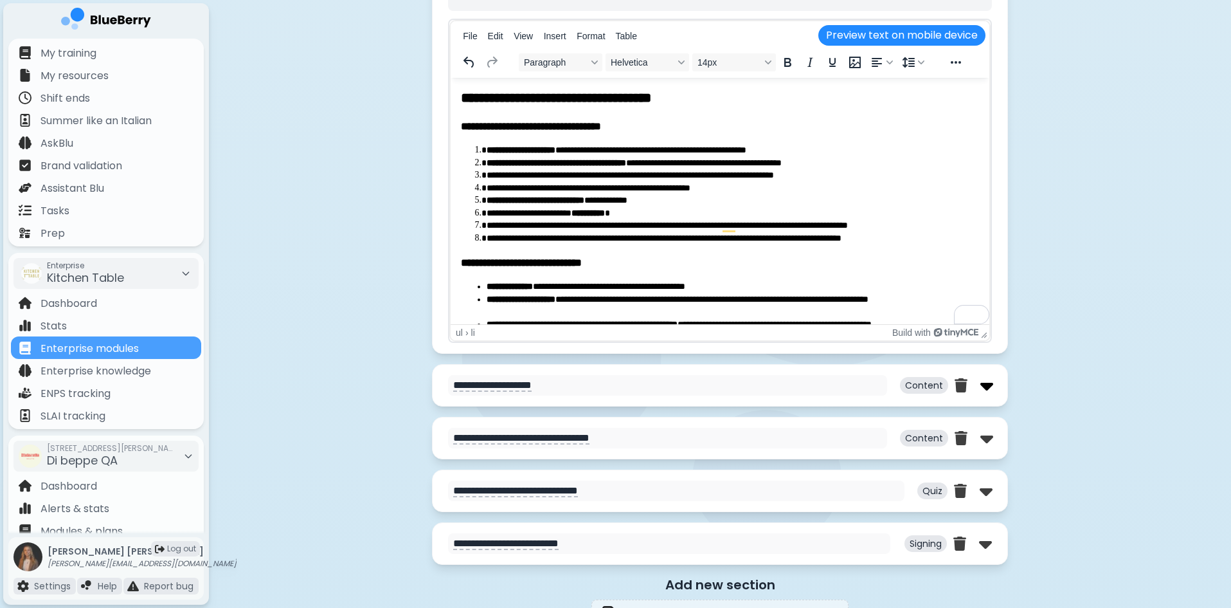
click at [985, 381] on img at bounding box center [987, 385] width 13 height 21
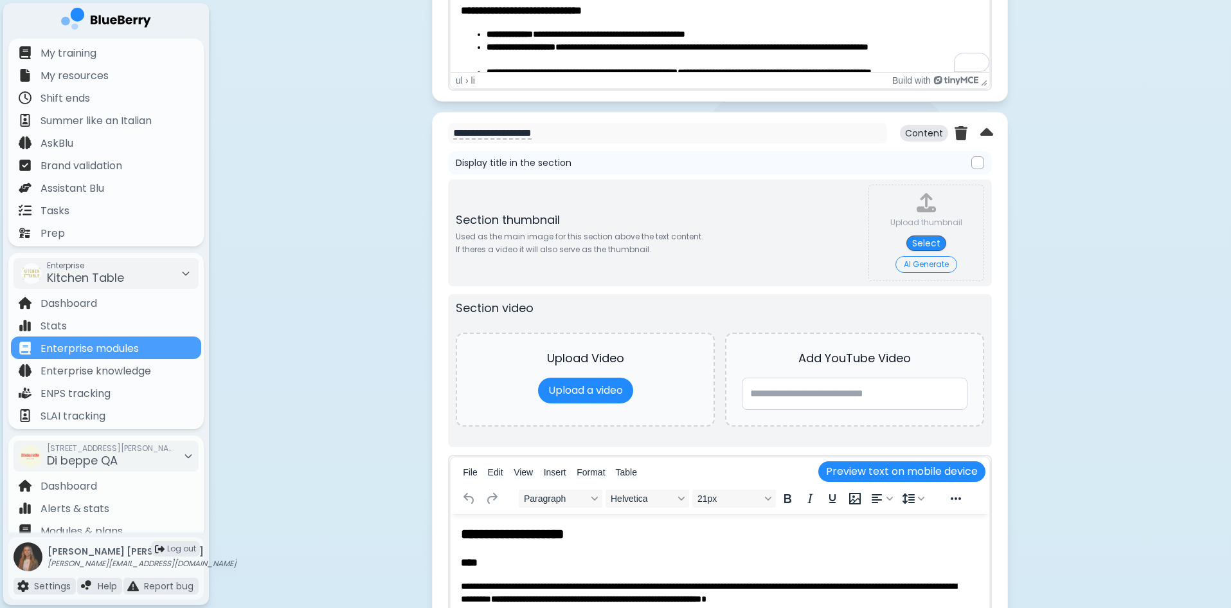
scroll to position [4694, 0]
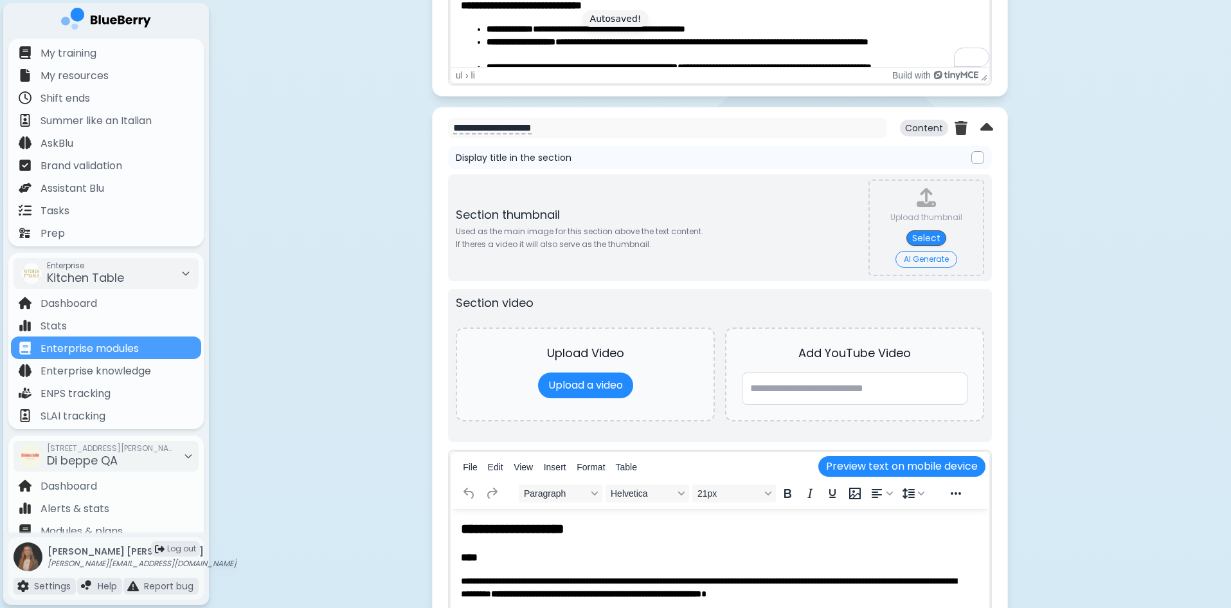
click at [929, 257] on button "AI Generate" at bounding box center [927, 259] width 62 height 17
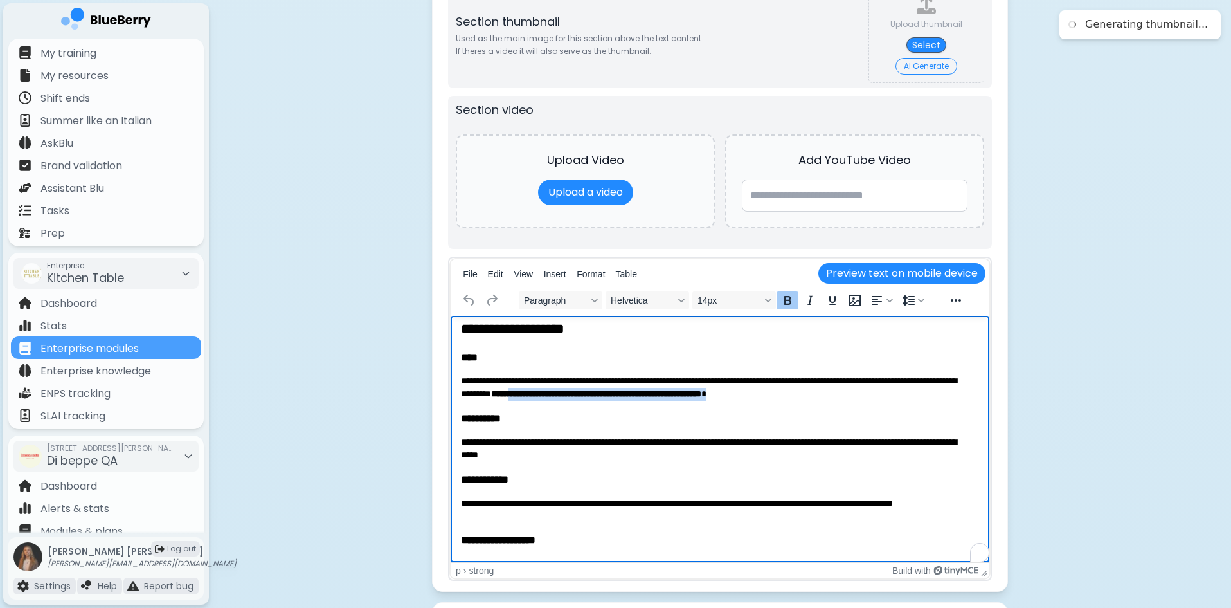
scroll to position [7, 0]
drag, startPoint x: 858, startPoint y: 395, endPoint x: 631, endPoint y: 397, distance: 227.6
click at [631, 397] on p "**********" at bounding box center [715, 387] width 509 height 25
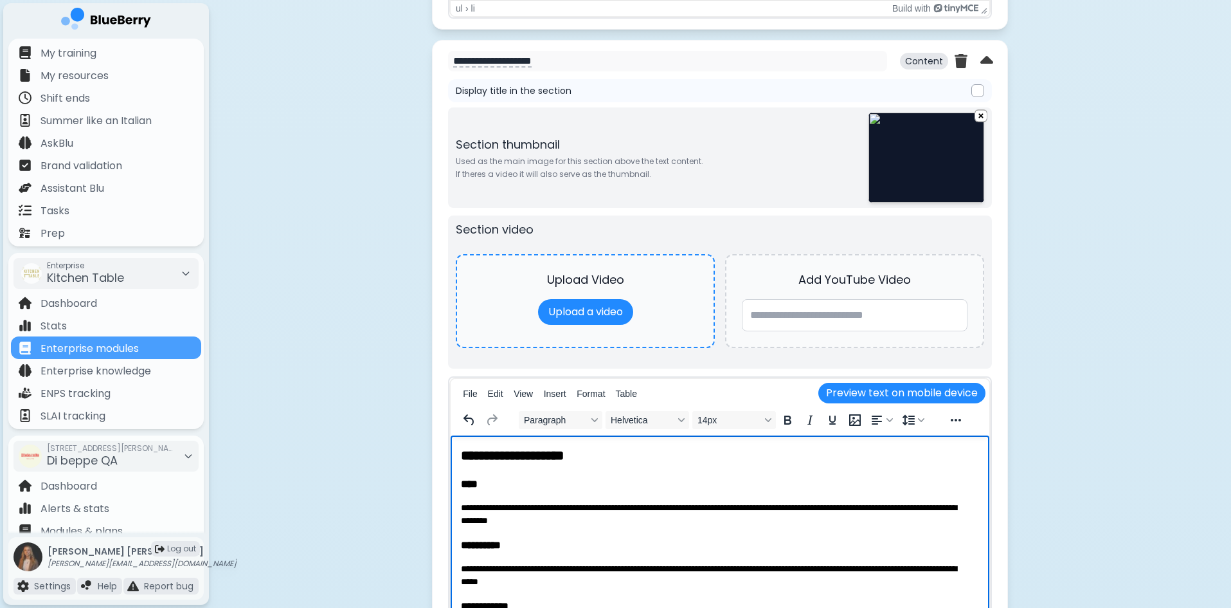
scroll to position [4755, 0]
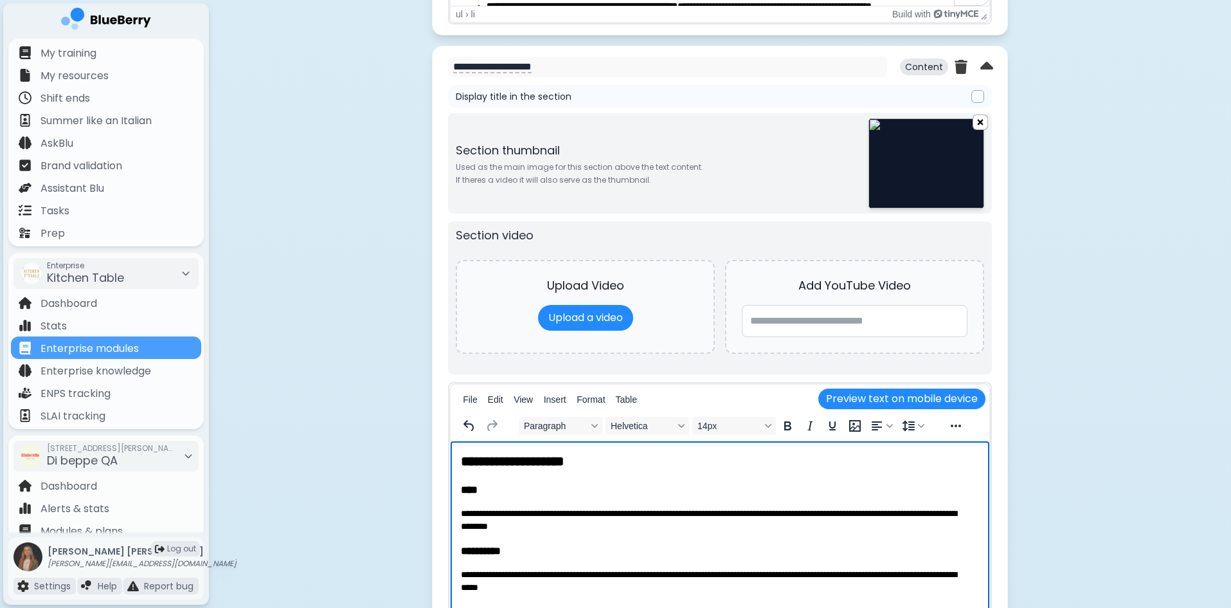
click at [984, 119] on img at bounding box center [981, 122] width 14 height 16
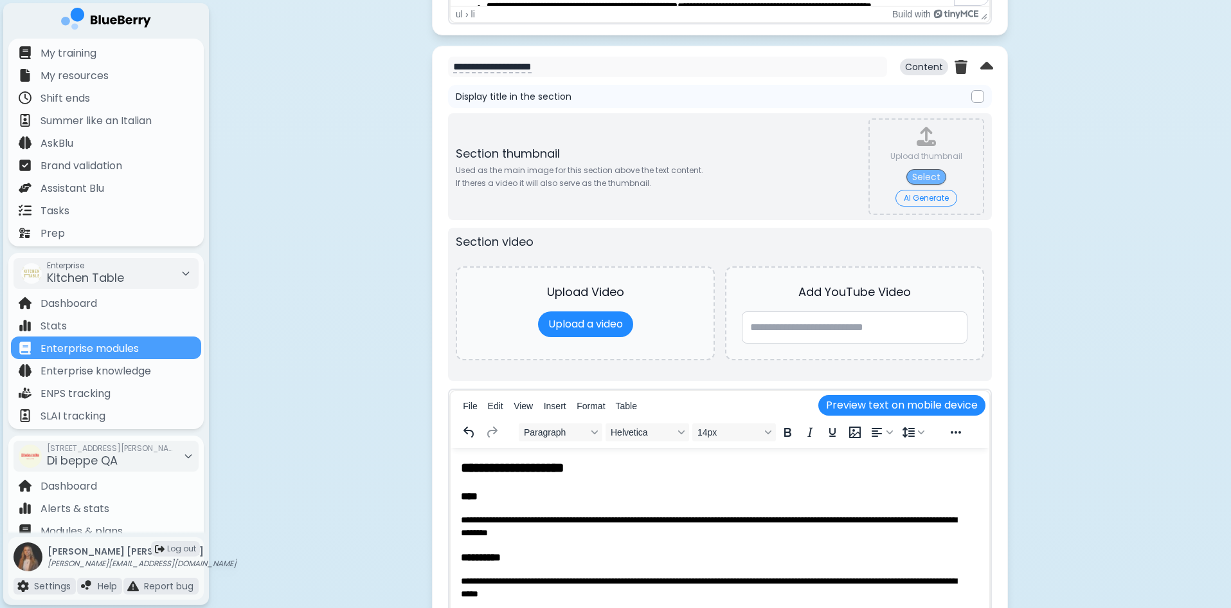
click at [922, 176] on button "Select" at bounding box center [927, 176] width 40 height 15
type input "**********"
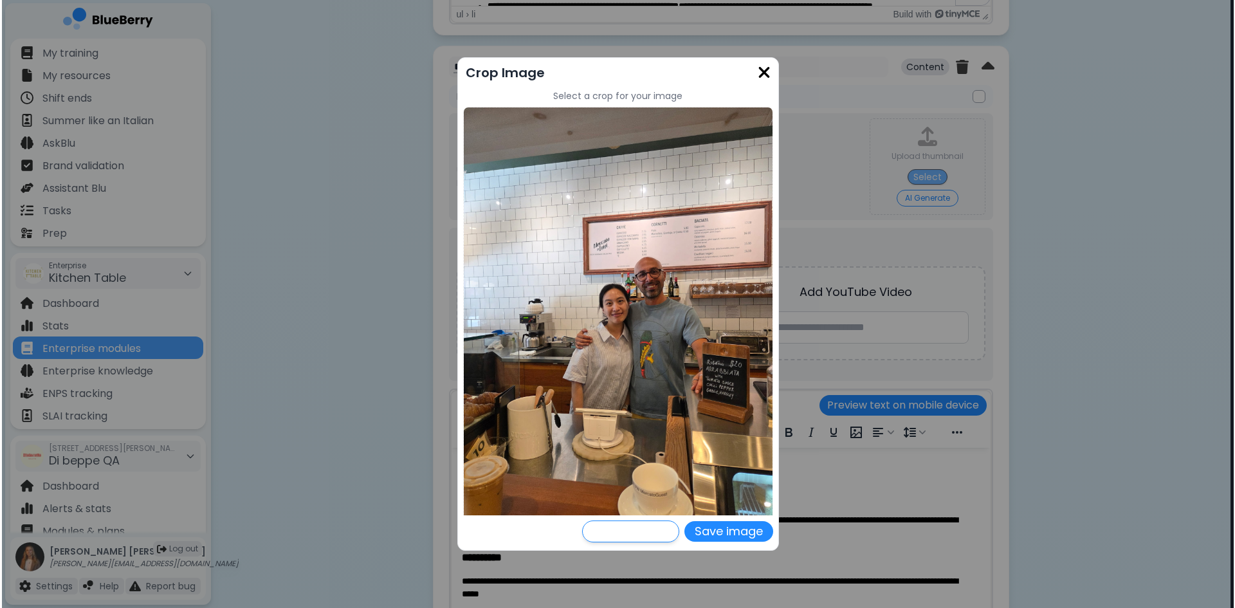
scroll to position [0, 0]
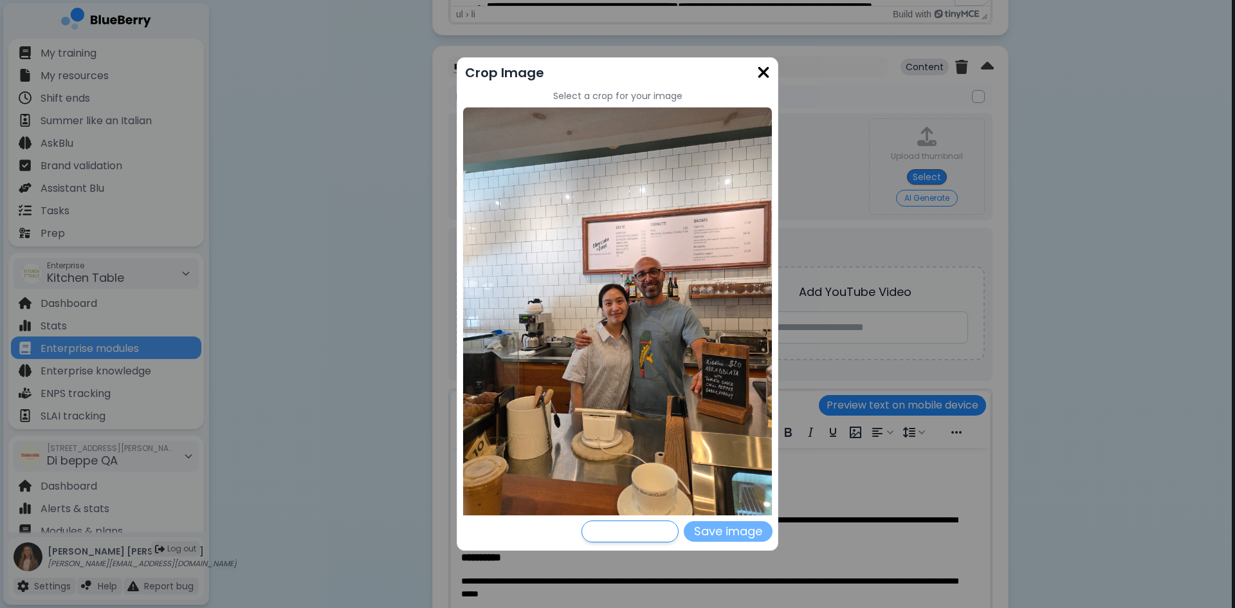
click at [732, 530] on button "Save image" at bounding box center [728, 531] width 89 height 21
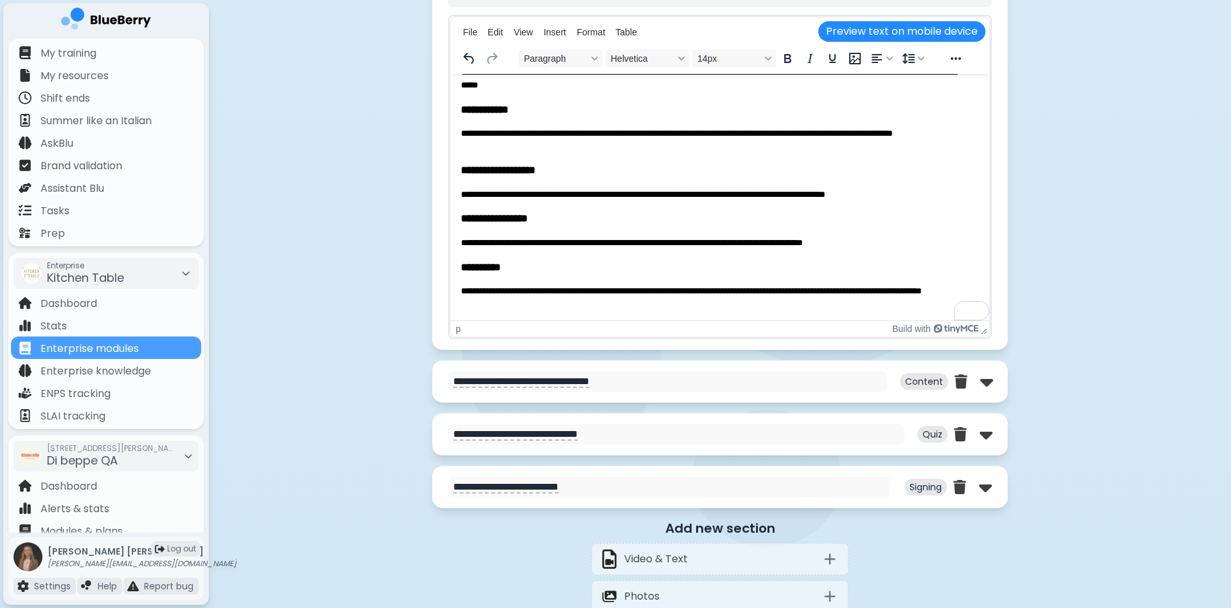
scroll to position [5141, 0]
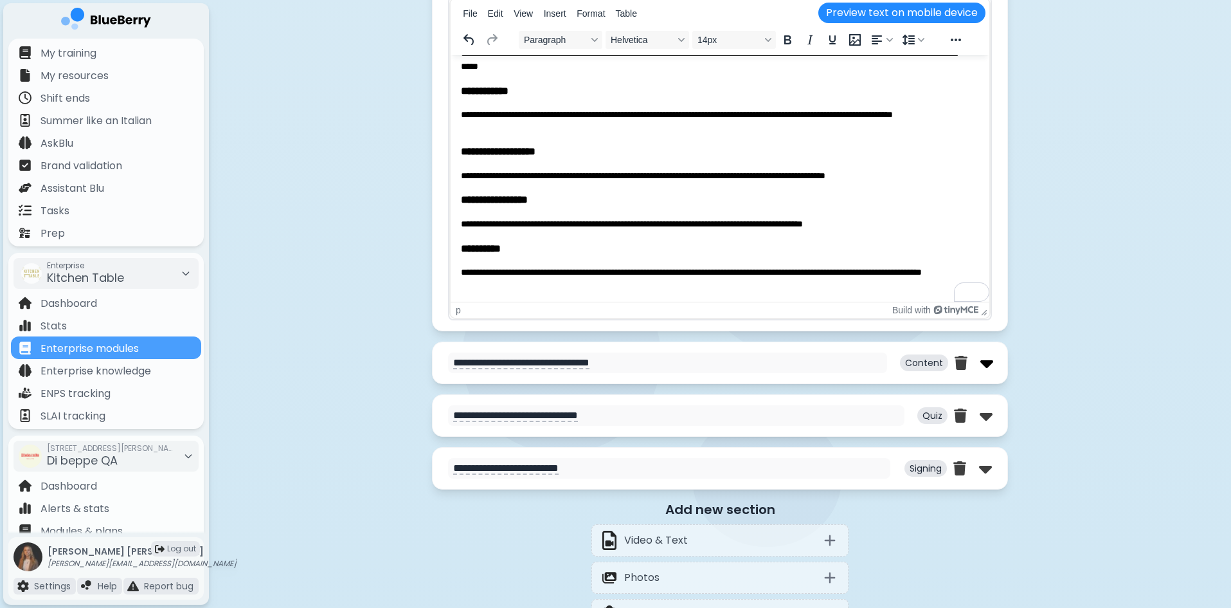
click at [983, 360] on img at bounding box center [987, 362] width 13 height 21
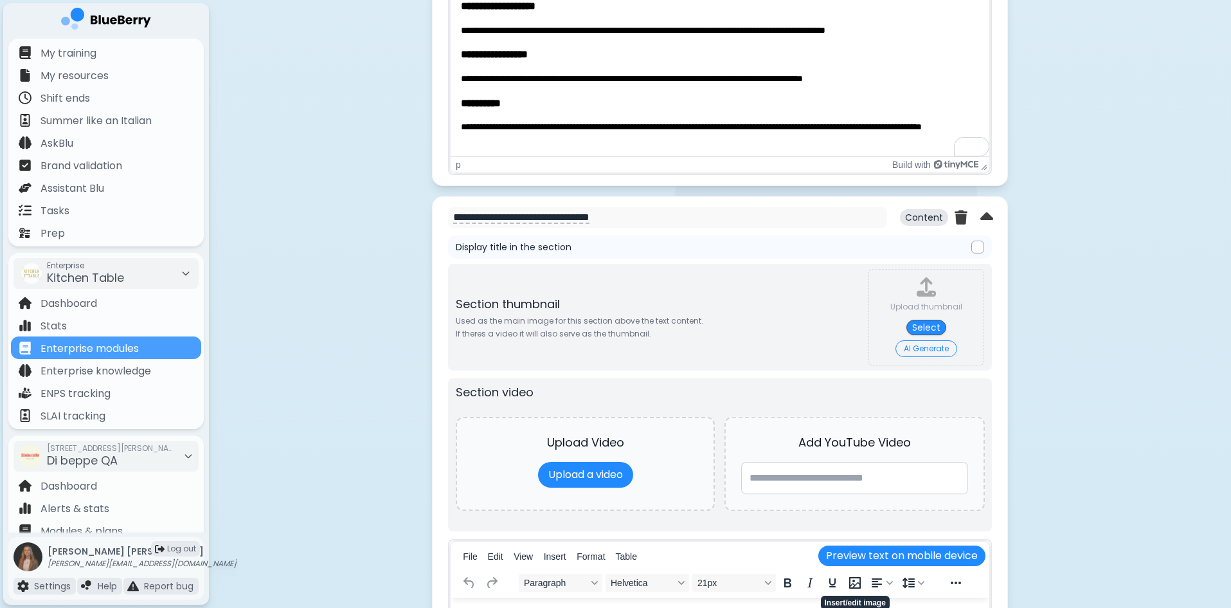
scroll to position [5270, 0]
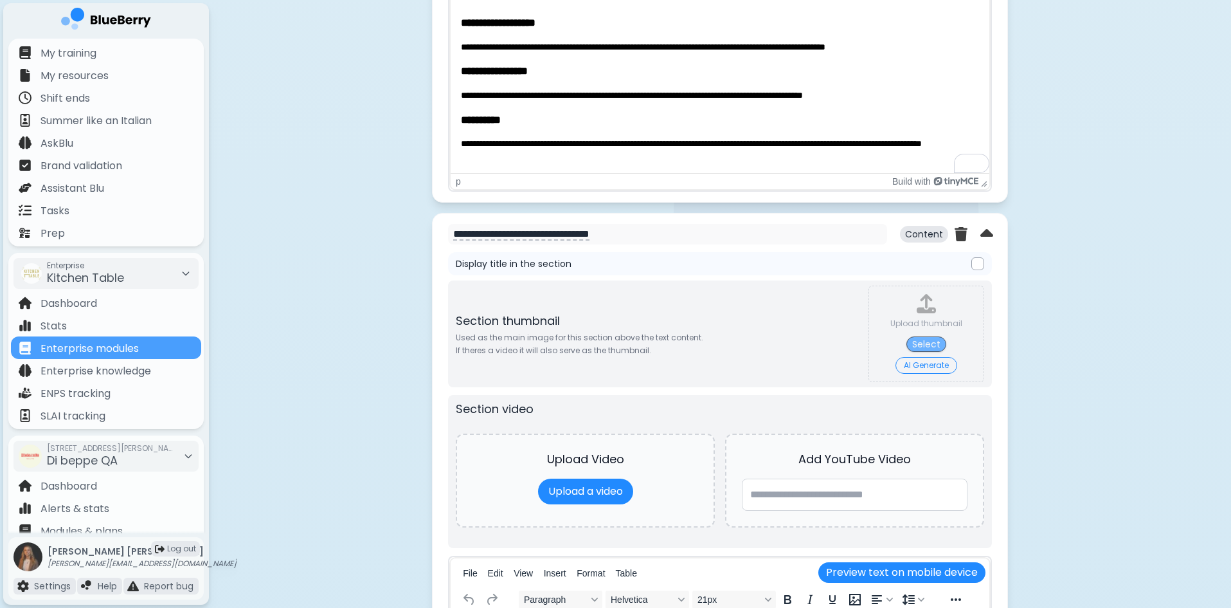
click at [934, 345] on button "Select" at bounding box center [927, 343] width 40 height 15
type input "**********"
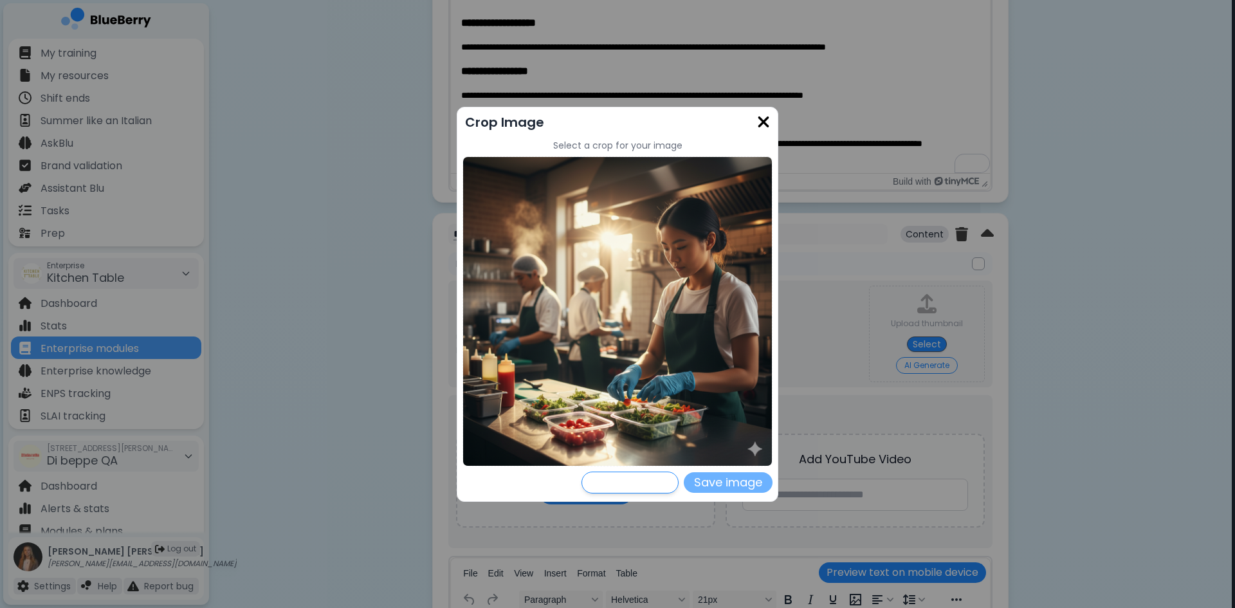
click at [720, 477] on button "Save image" at bounding box center [728, 482] width 89 height 21
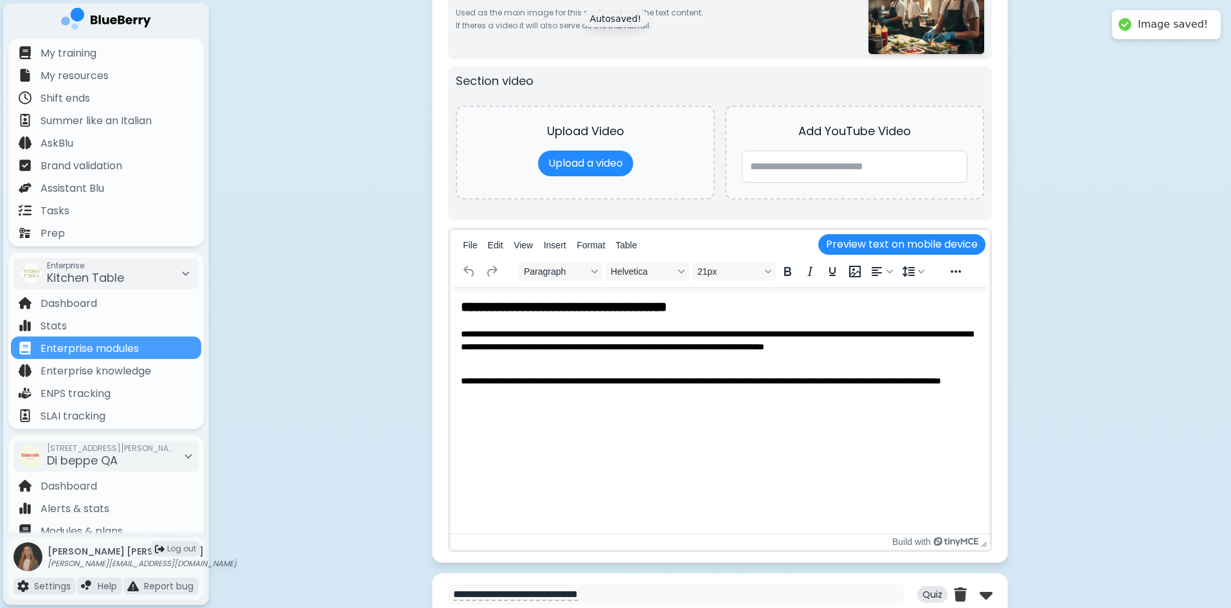
scroll to position [5784, 0]
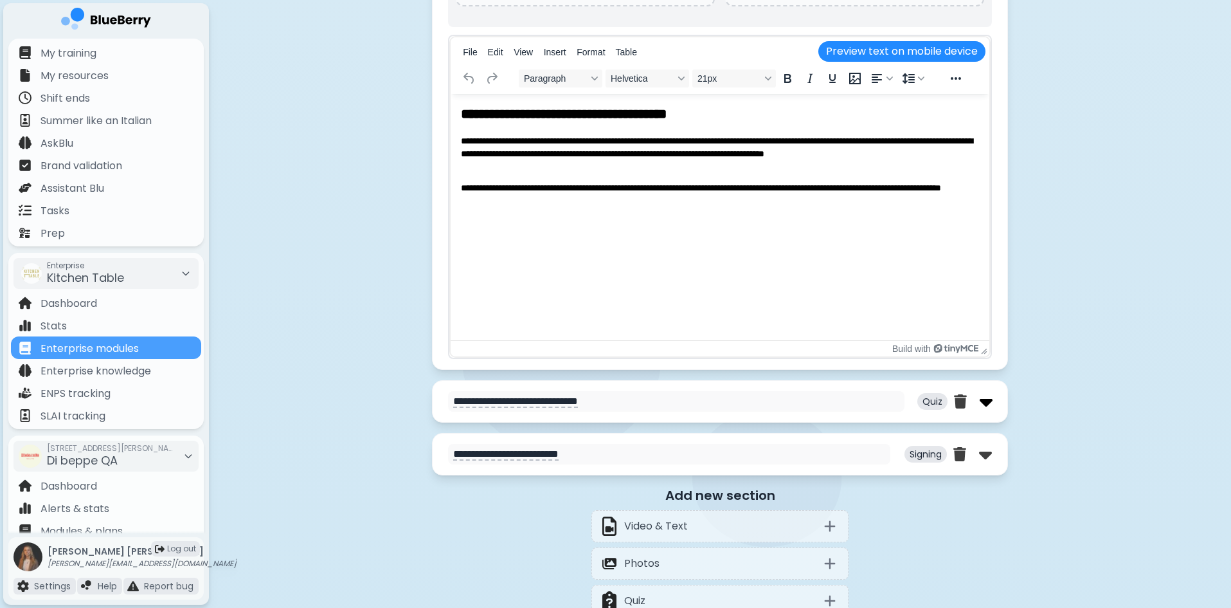
click at [983, 403] on img at bounding box center [986, 401] width 13 height 21
select select "**"
select select "*"
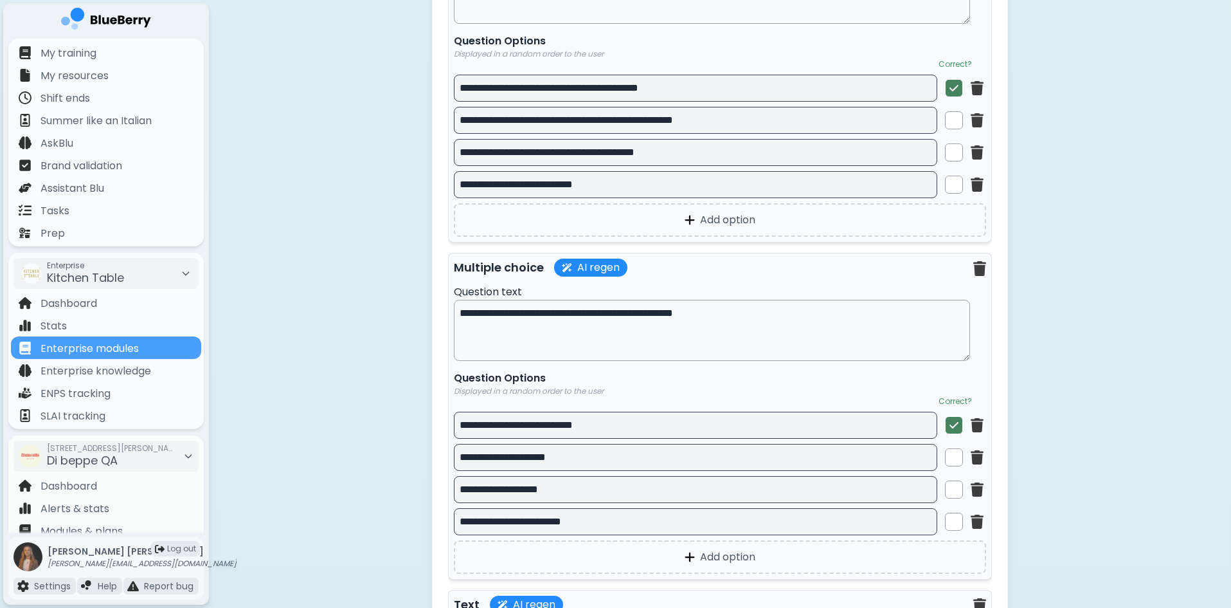
scroll to position [6877, 0]
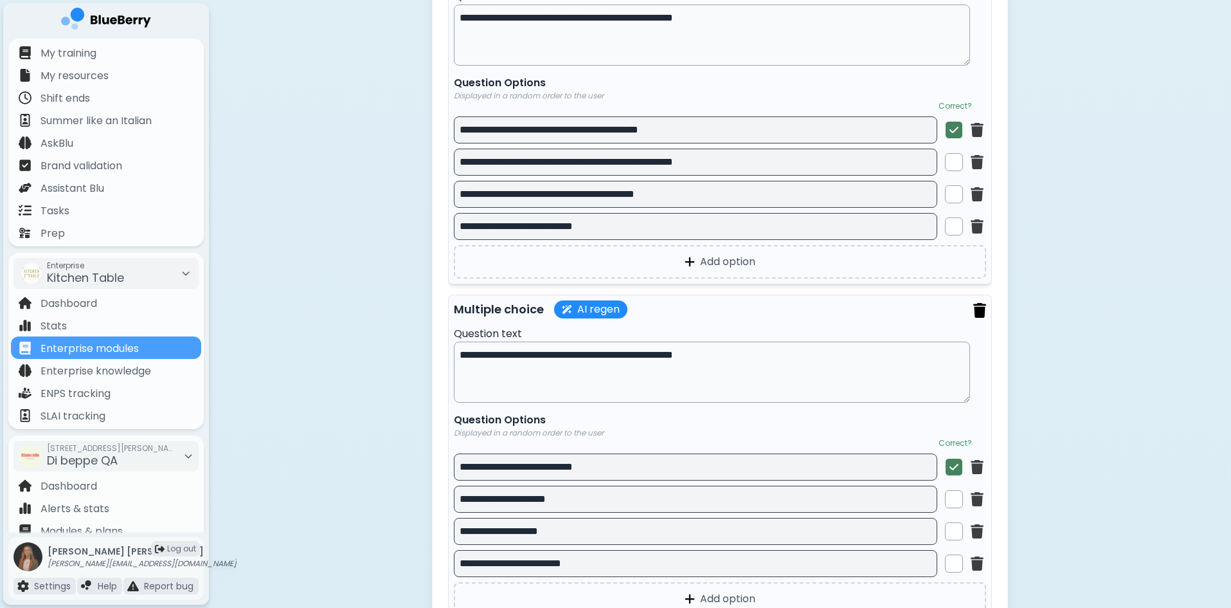
click at [981, 313] on img at bounding box center [980, 310] width 13 height 15
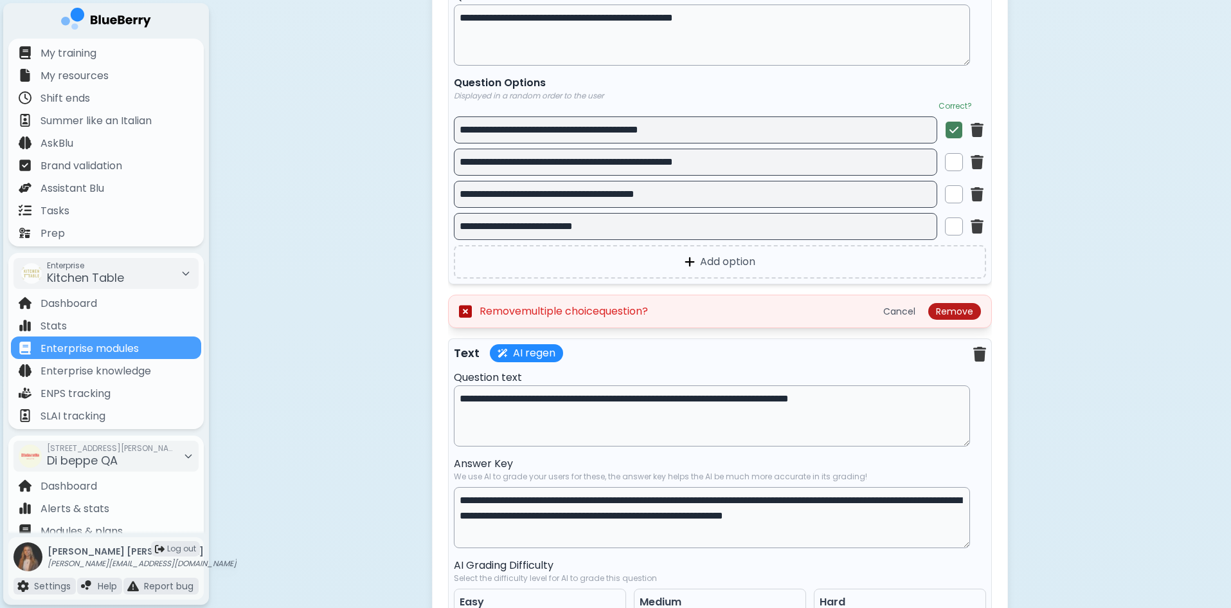
click at [963, 319] on button "Remove" at bounding box center [955, 311] width 53 height 17
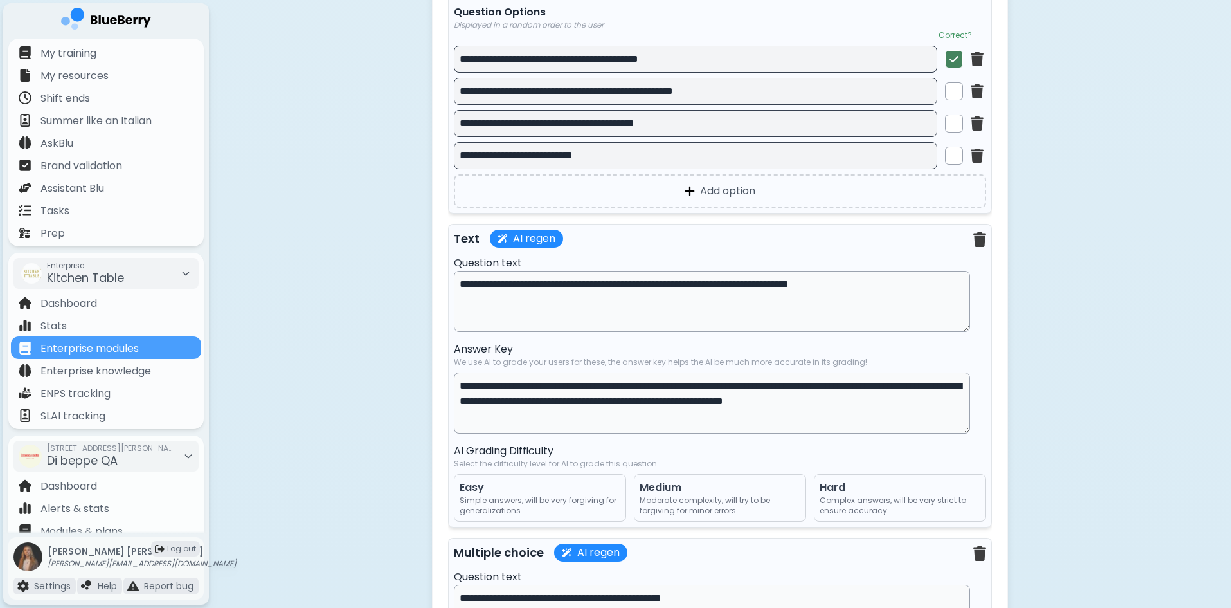
scroll to position [7070, 0]
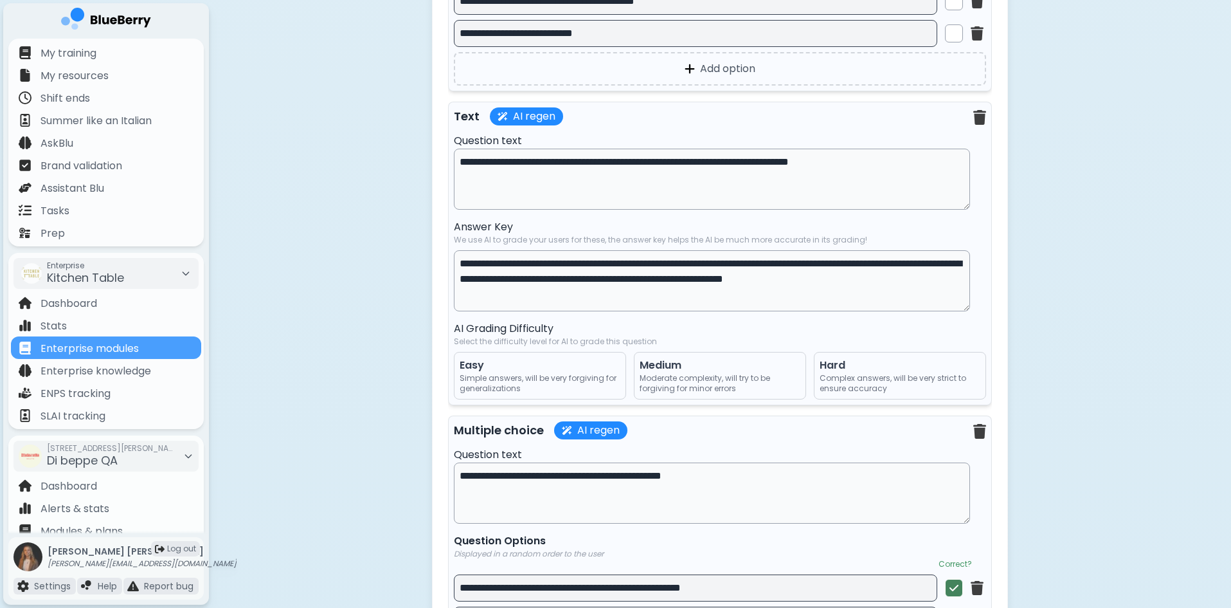
click at [689, 380] on span "Moderate complexity, will try to be forgiving for minor errors" at bounding box center [720, 383] width 161 height 21
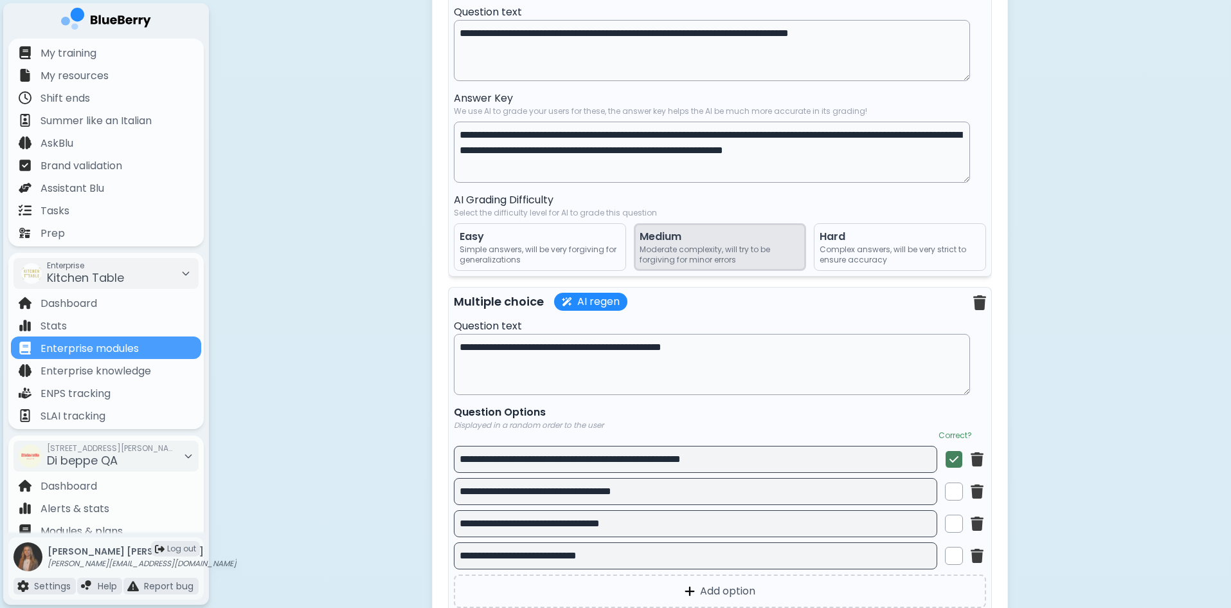
scroll to position [7263, 0]
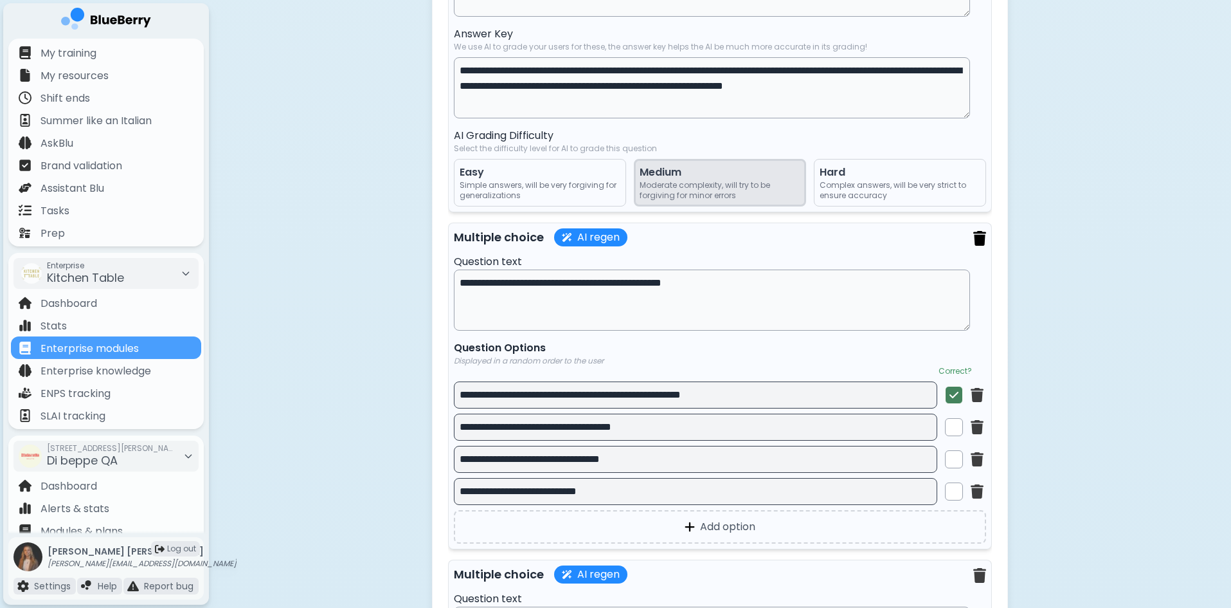
click at [981, 241] on img at bounding box center [980, 238] width 13 height 15
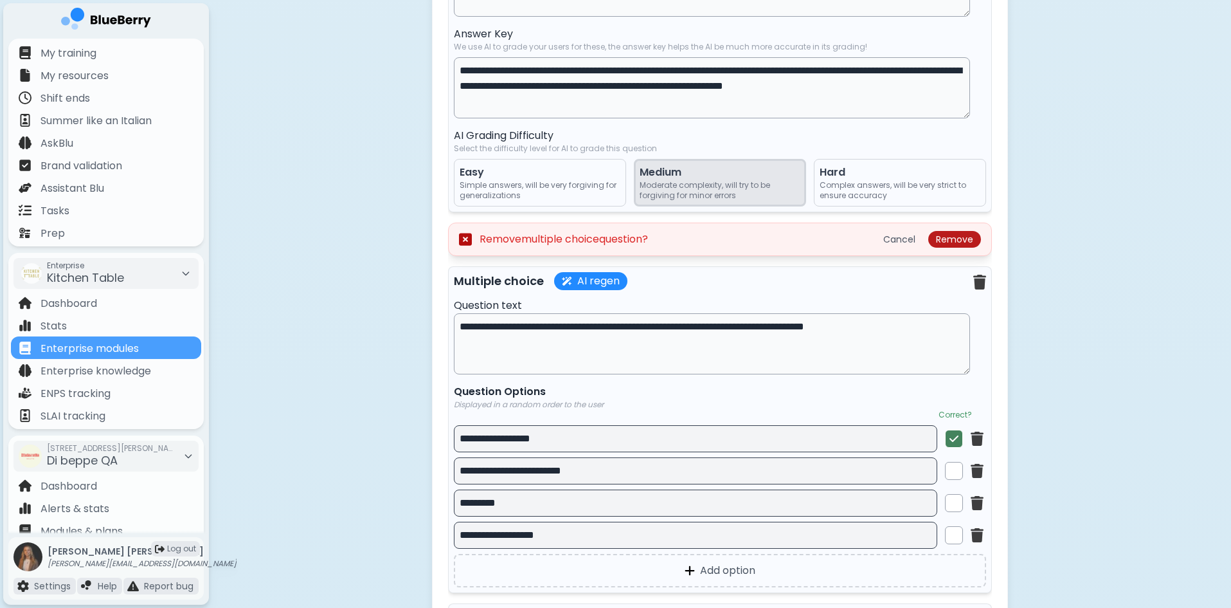
click at [962, 241] on button "Remove" at bounding box center [955, 239] width 53 height 17
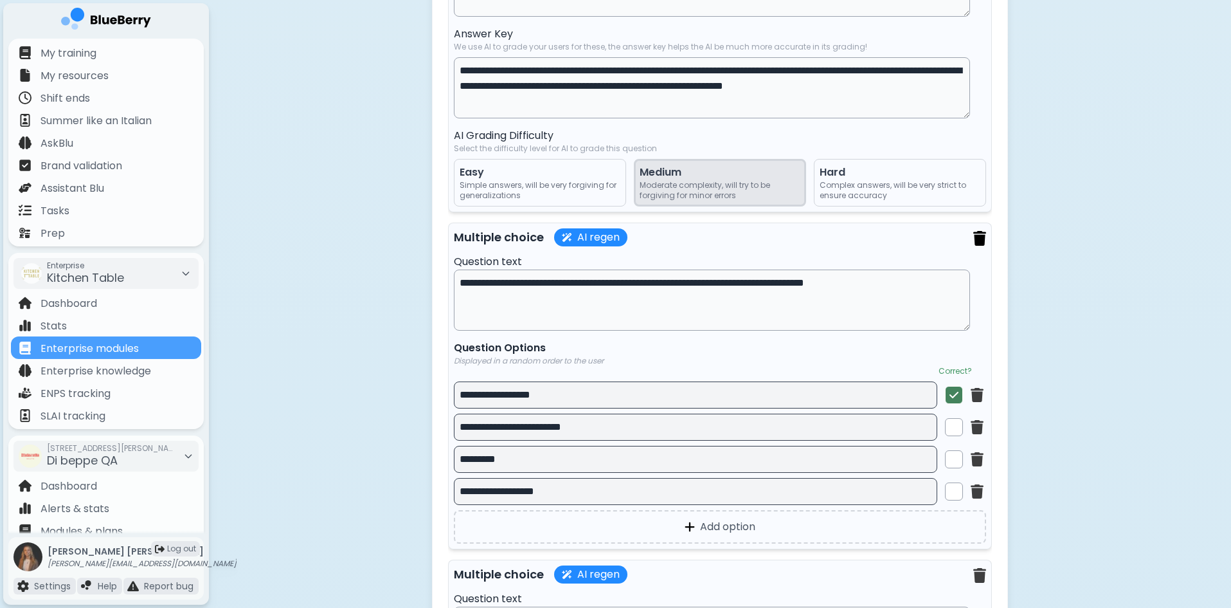
click at [980, 240] on img at bounding box center [980, 238] width 13 height 15
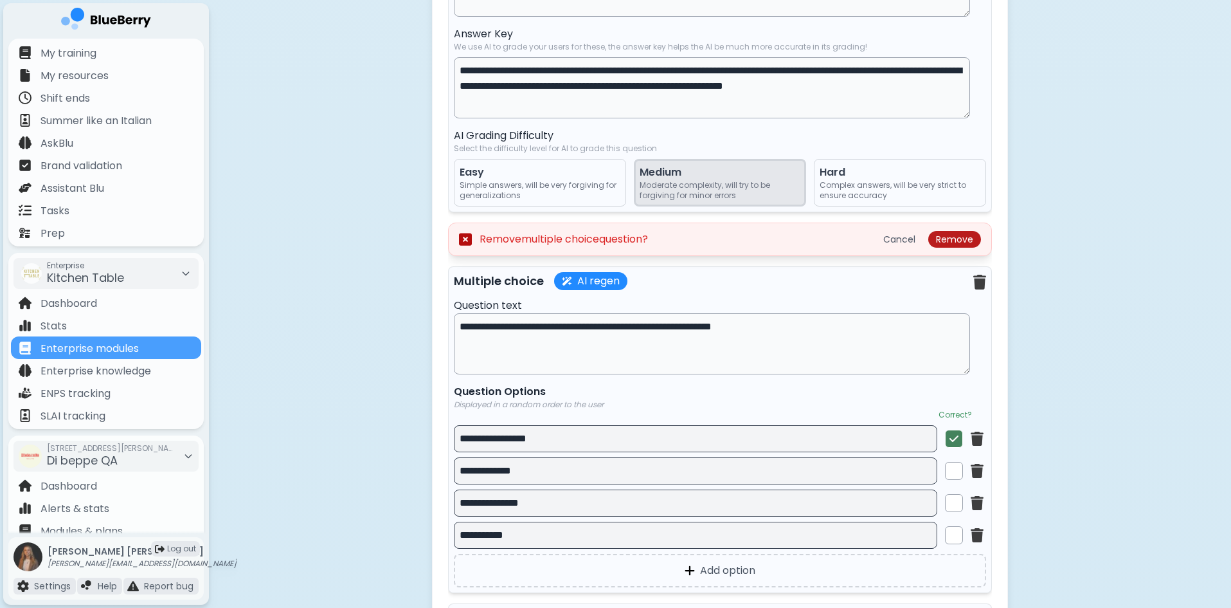
click at [965, 248] on button "Remove" at bounding box center [955, 239] width 53 height 17
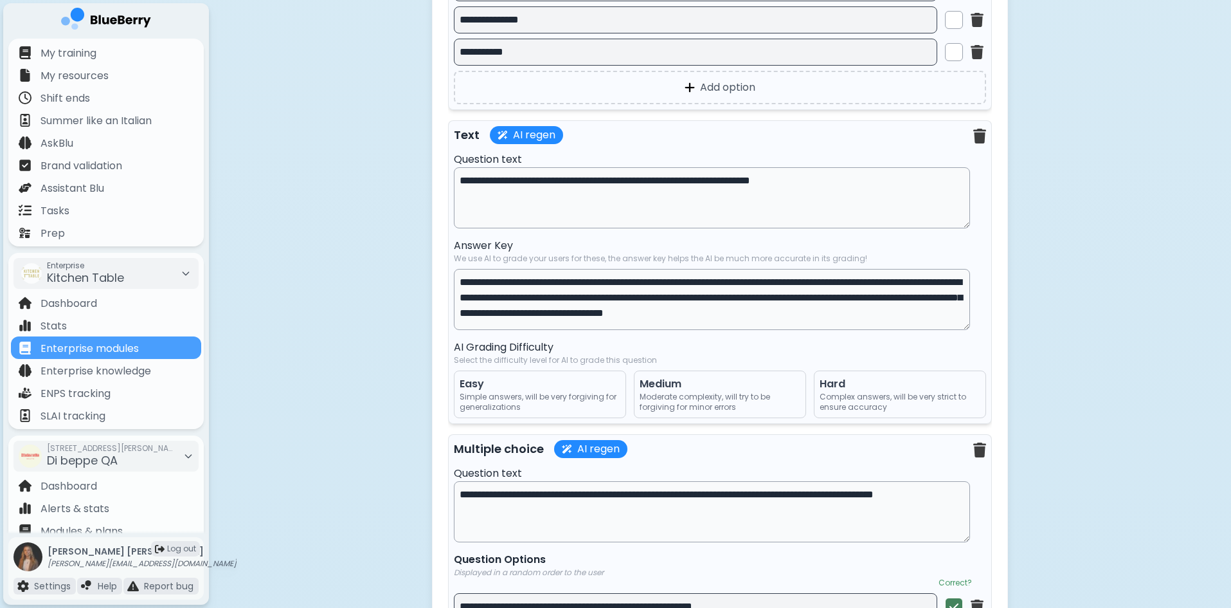
scroll to position [7713, 0]
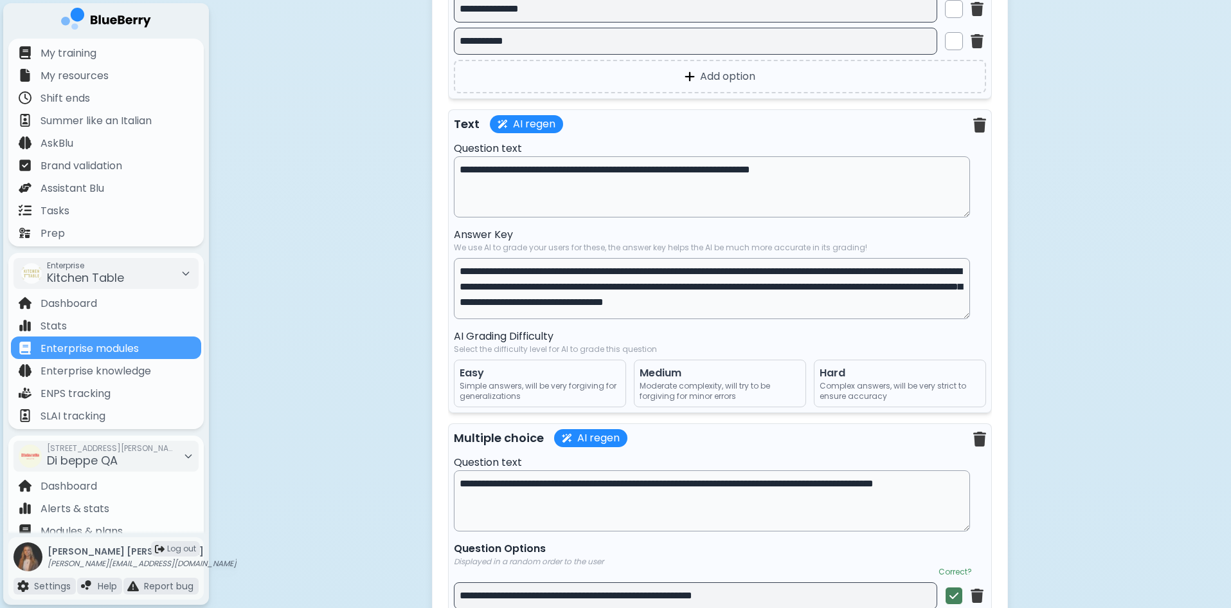
click at [687, 390] on span "Moderate complexity, will try to be forgiving for minor errors" at bounding box center [720, 391] width 161 height 21
click at [513, 392] on span "Simple answers, will be very forgiving for generalizations" at bounding box center [540, 391] width 161 height 21
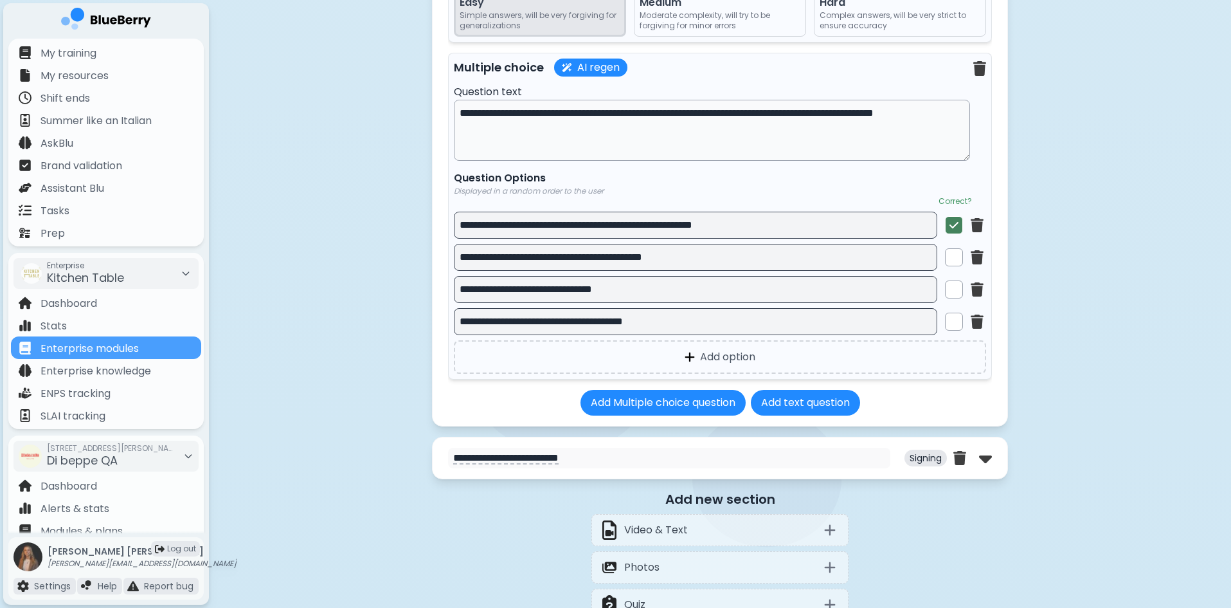
scroll to position [8228, 0]
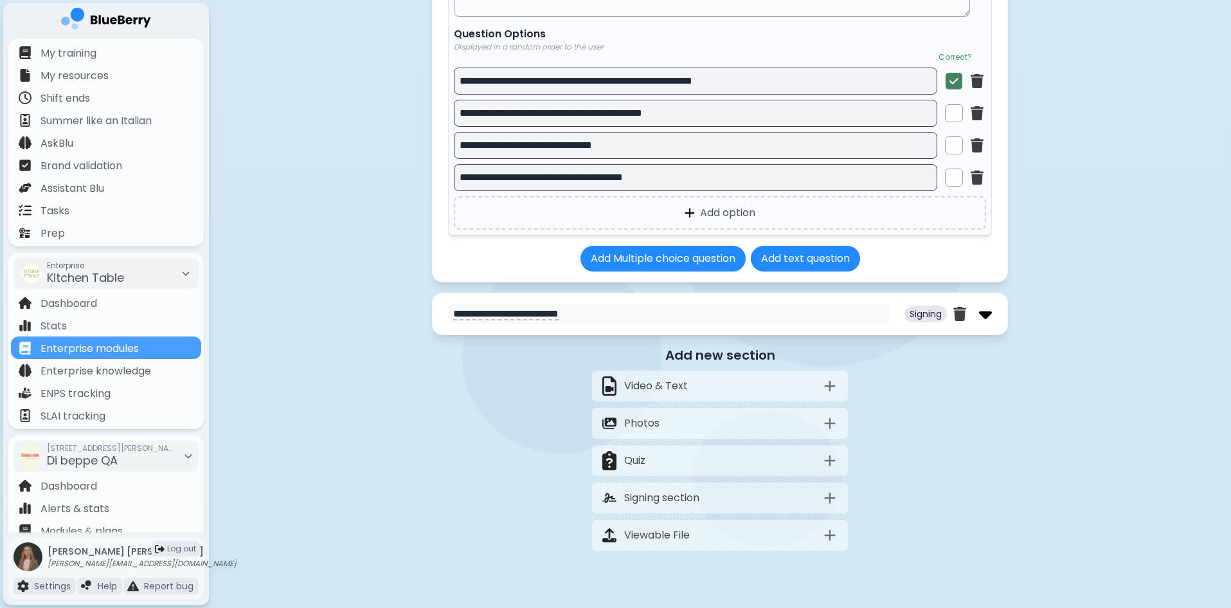
click at [983, 321] on img at bounding box center [985, 314] width 13 height 21
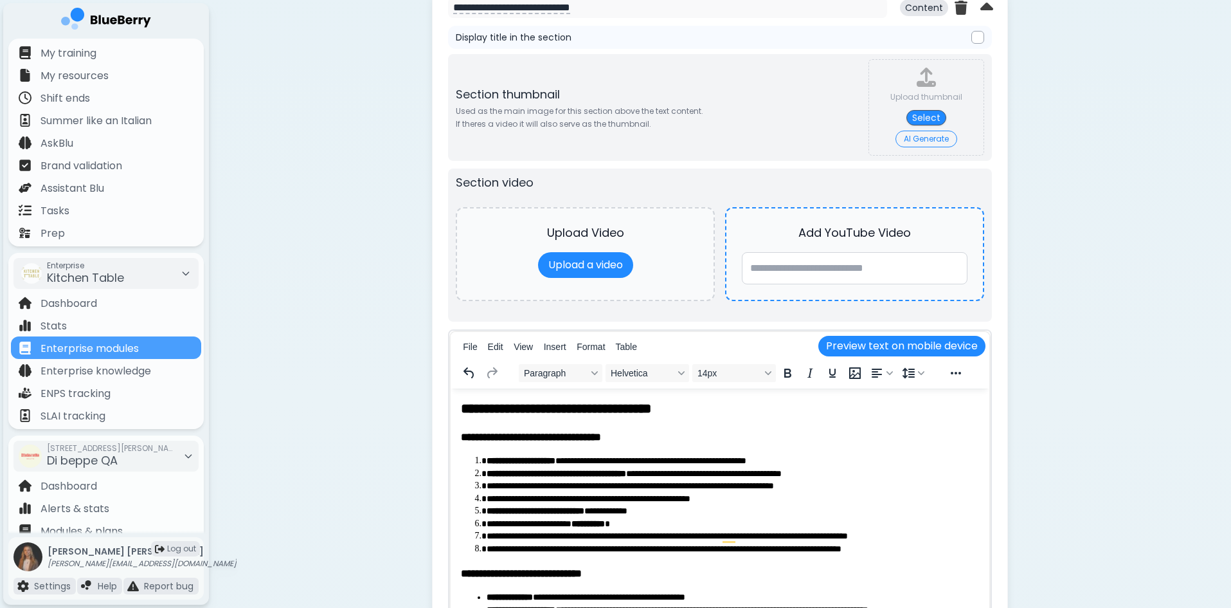
scroll to position [4011, 0]
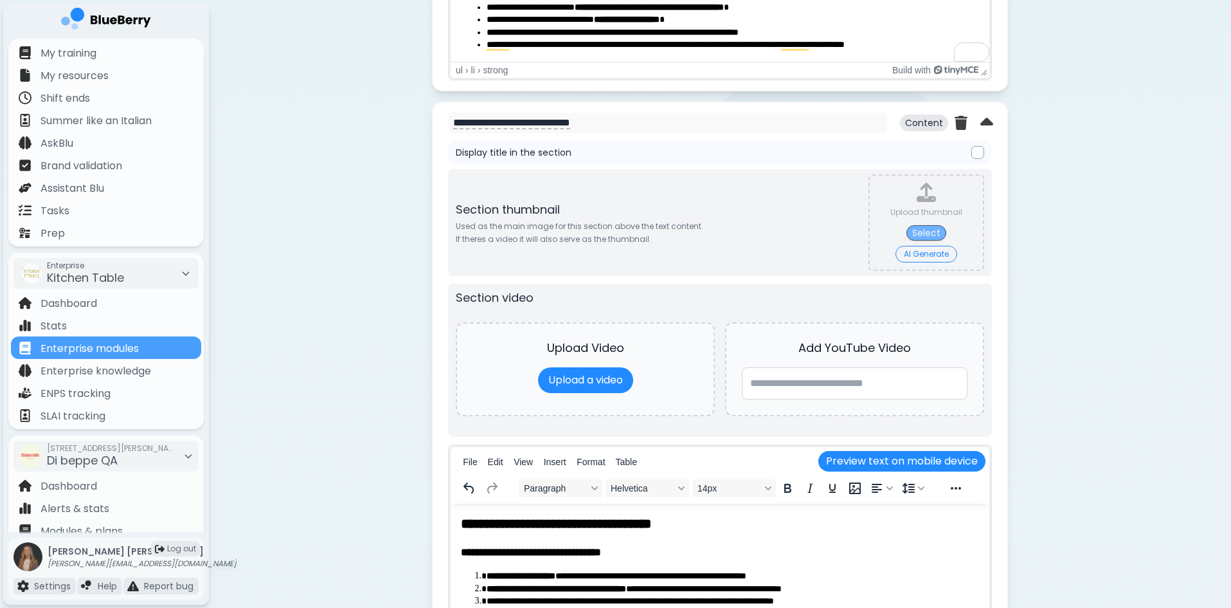
click at [926, 230] on button "Select" at bounding box center [927, 232] width 40 height 15
type input "**********"
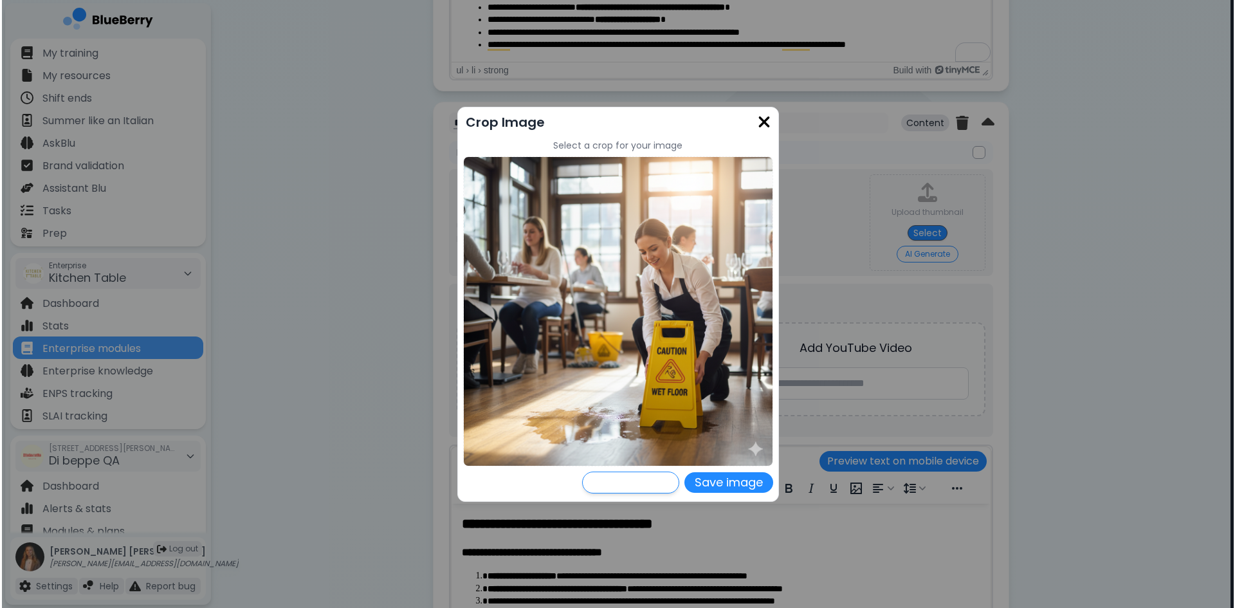
scroll to position [0, 0]
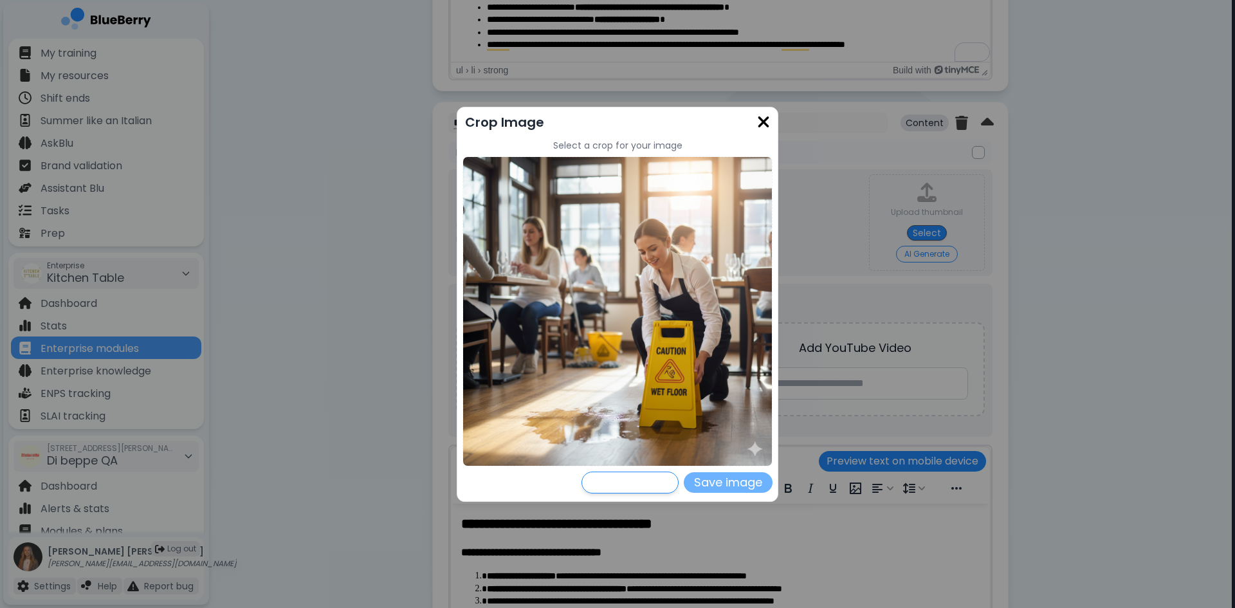
click at [731, 482] on button "Save image" at bounding box center [728, 482] width 89 height 21
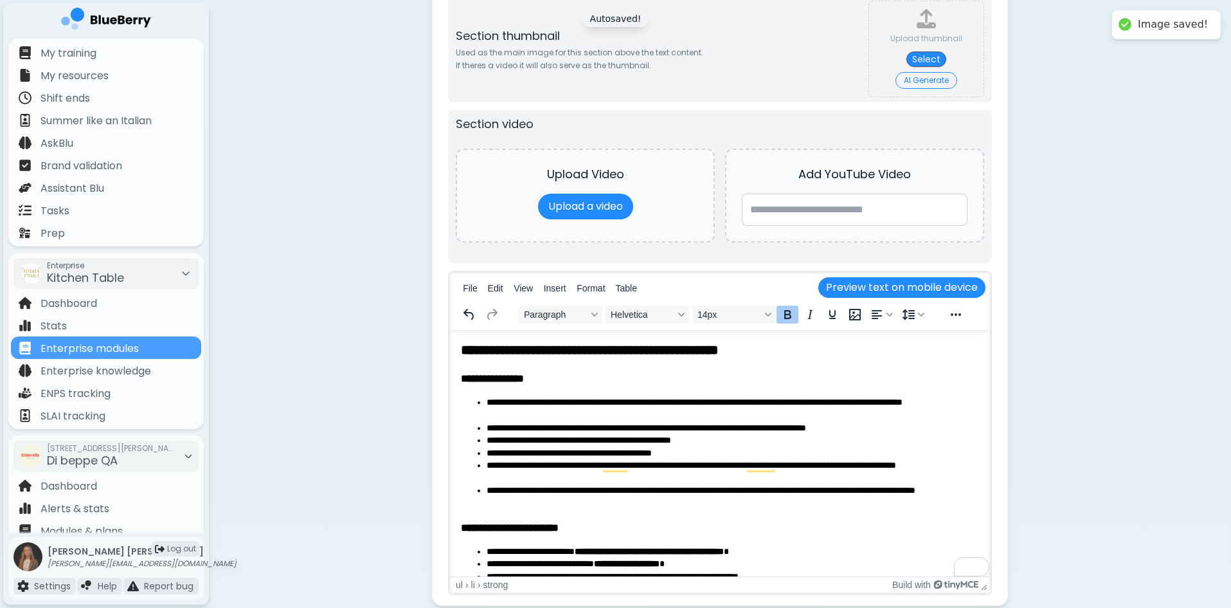
scroll to position [3304, 0]
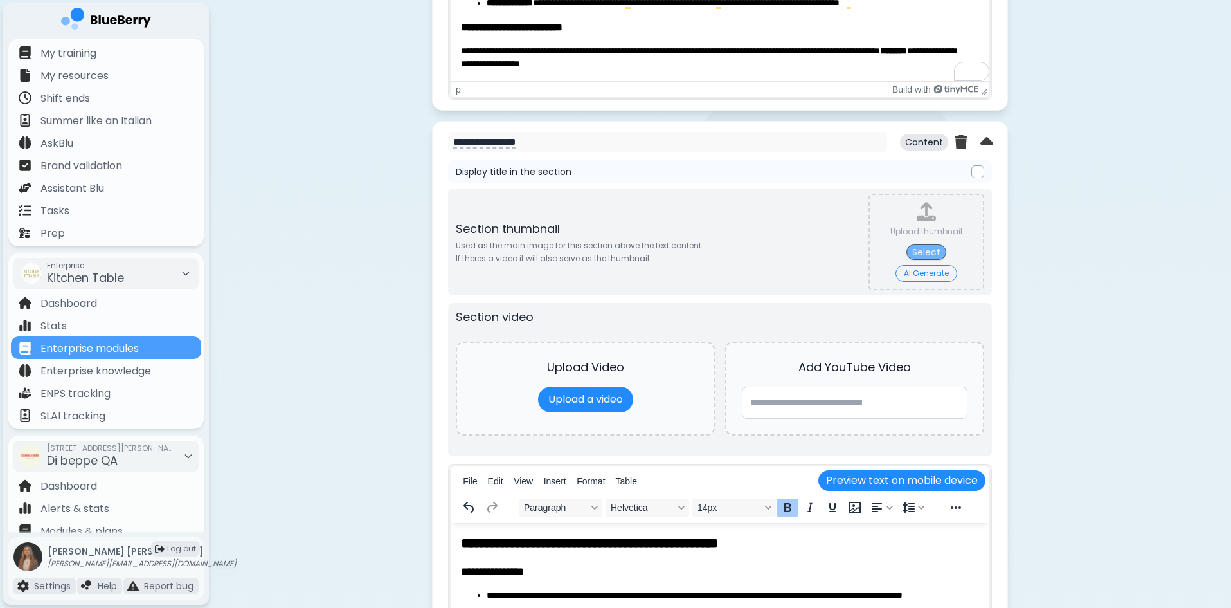
click at [923, 248] on button "Select" at bounding box center [927, 251] width 40 height 15
type input "**********"
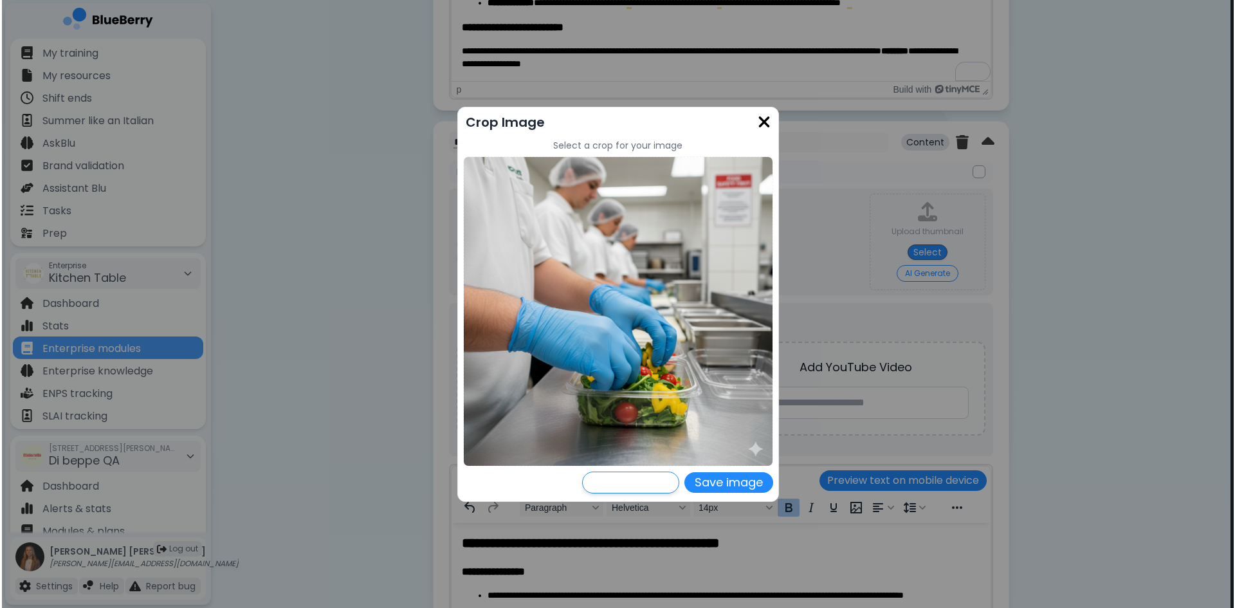
scroll to position [0, 0]
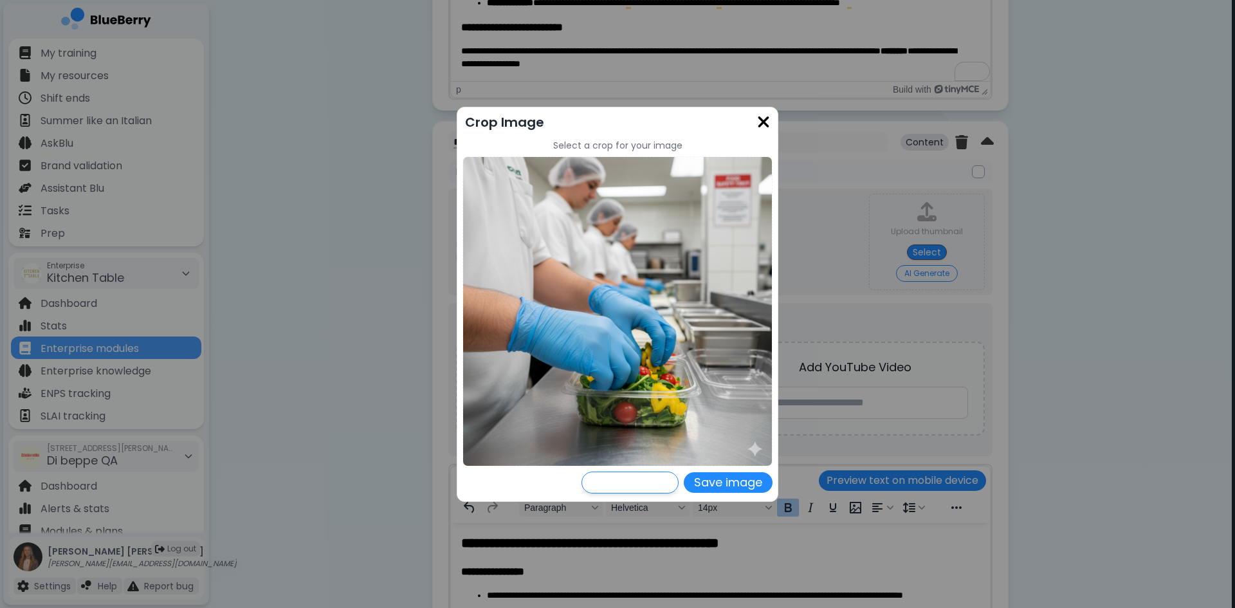
click at [763, 116] on img at bounding box center [763, 121] width 13 height 17
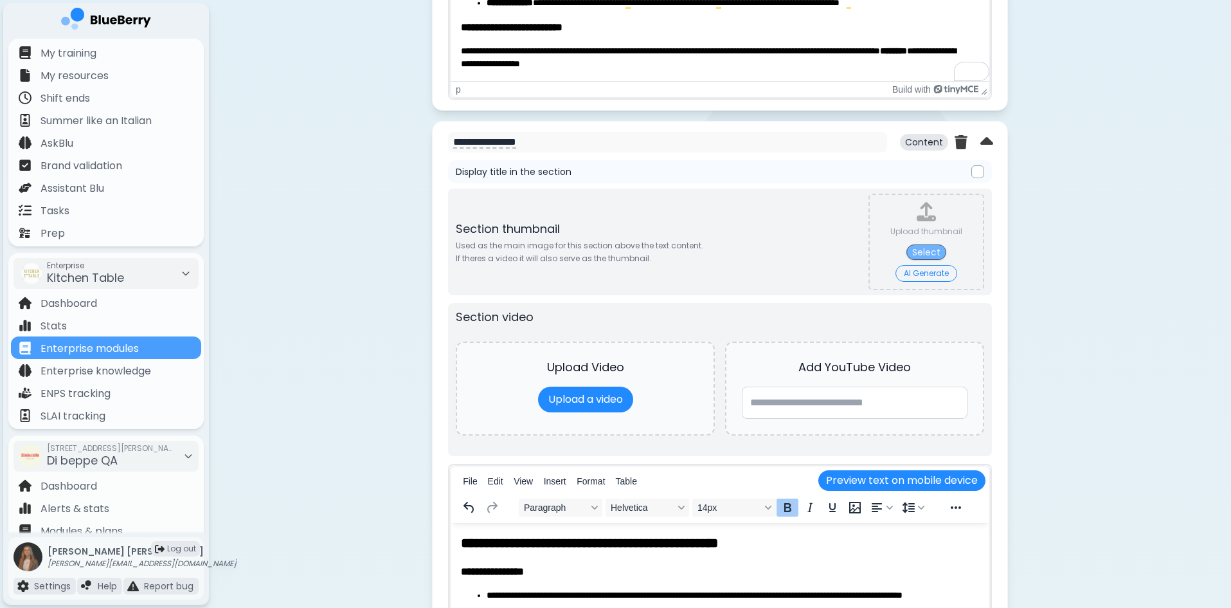
click at [919, 249] on button "Select" at bounding box center [927, 251] width 40 height 15
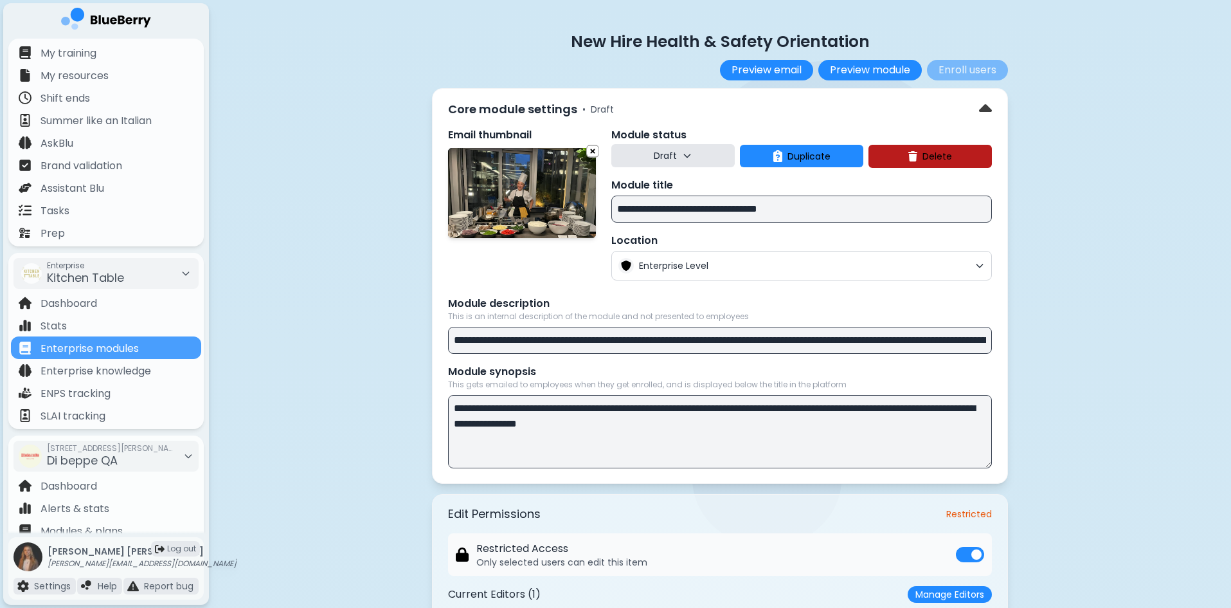
select select "**"
select select "*"
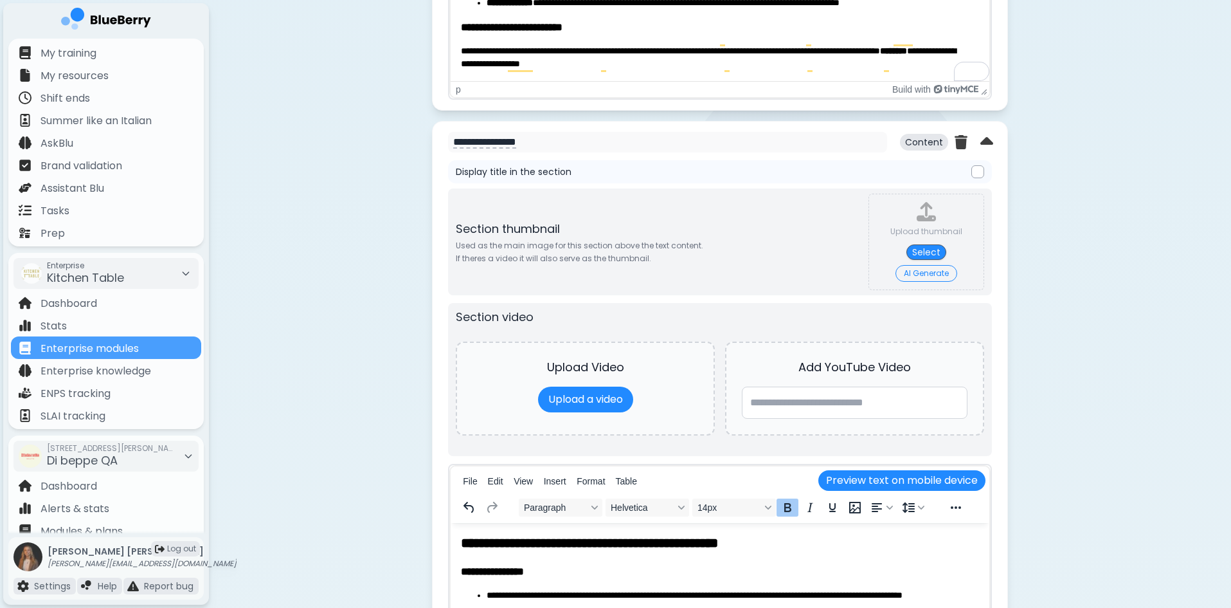
scroll to position [136, 0]
type input "**********"
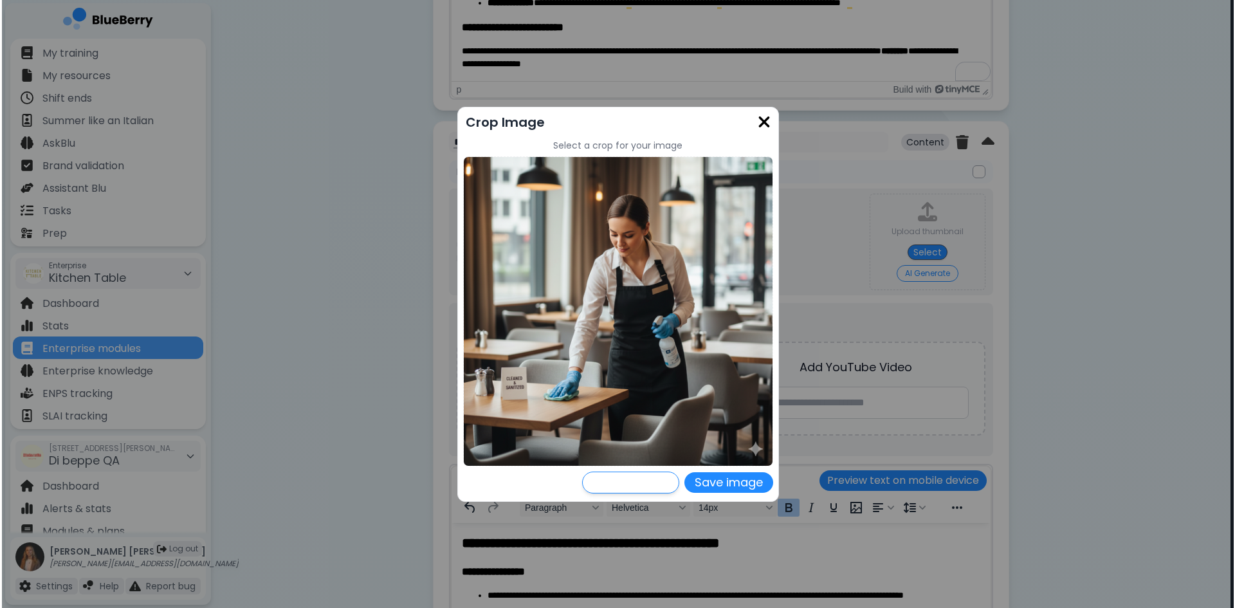
scroll to position [0, 0]
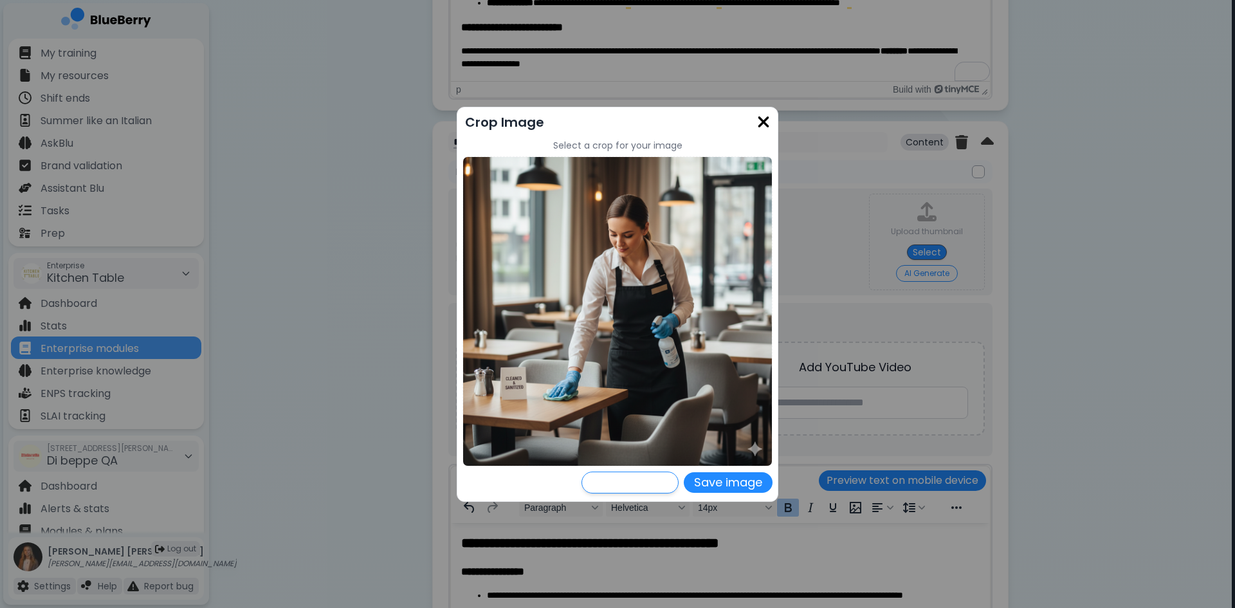
click at [765, 122] on img at bounding box center [763, 121] width 13 height 17
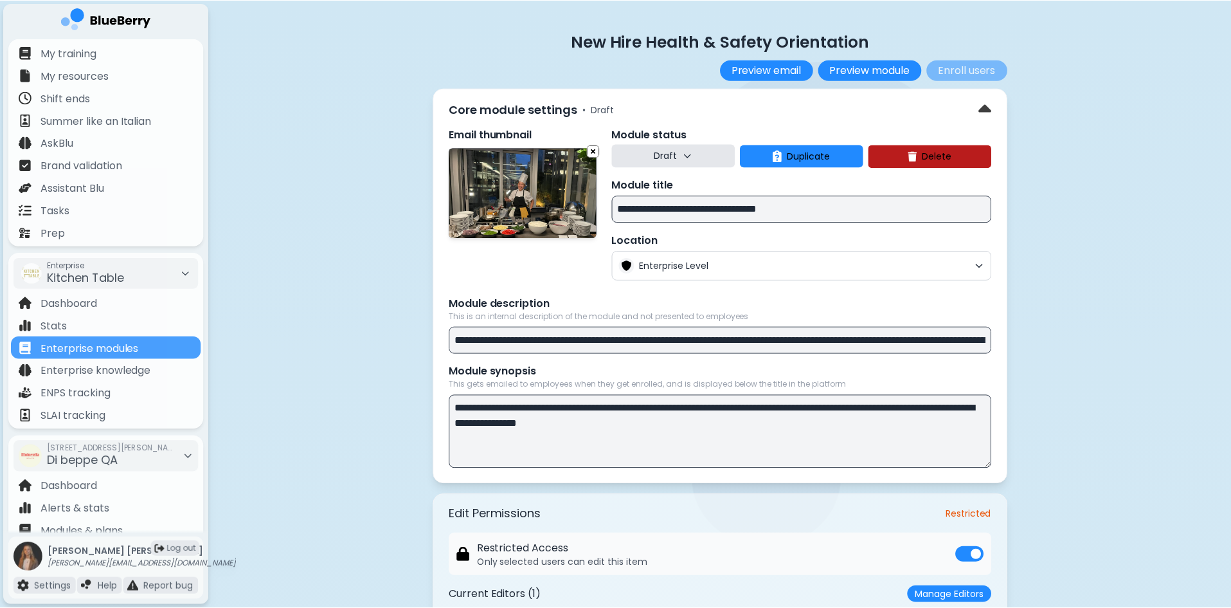
scroll to position [3304, 0]
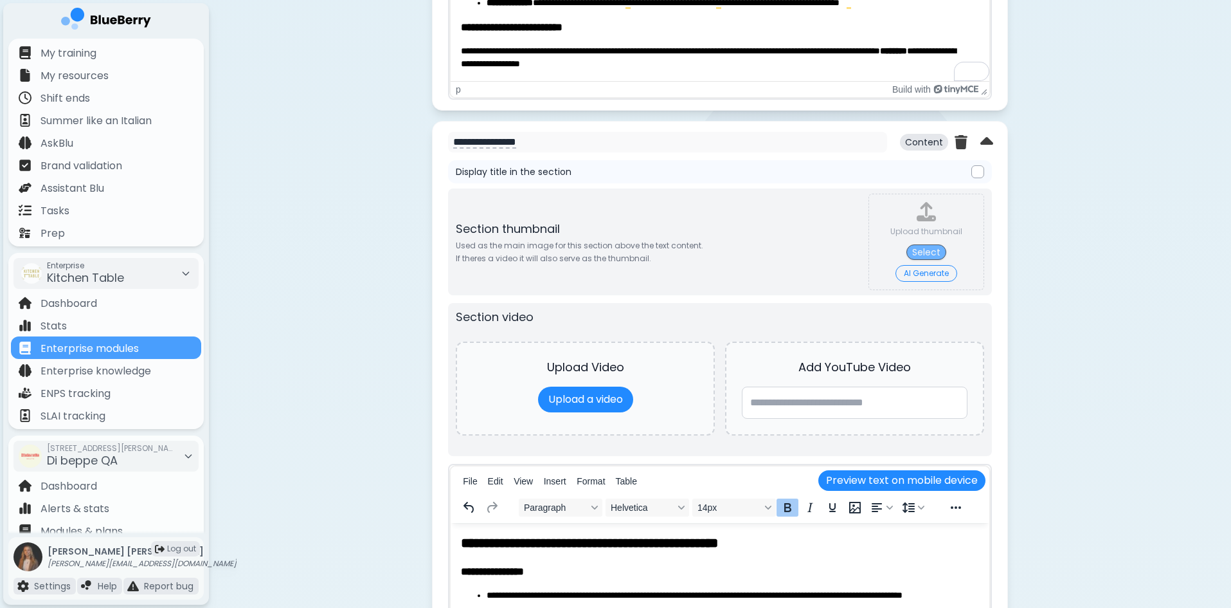
click at [923, 247] on button "Select" at bounding box center [927, 251] width 40 height 15
type input "**********"
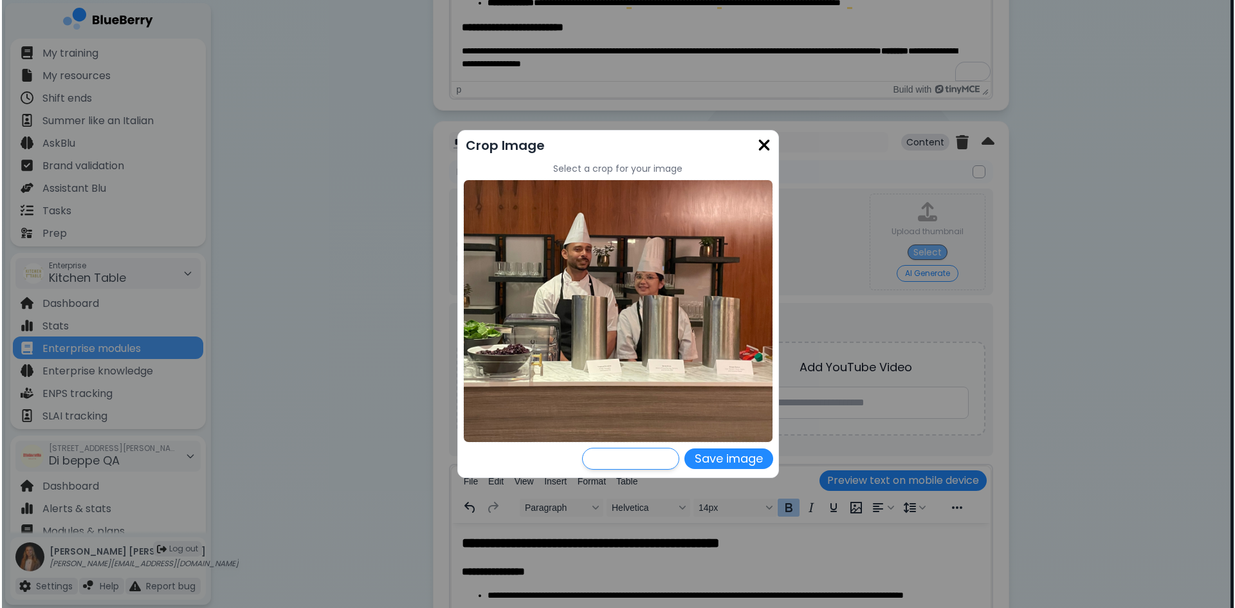
scroll to position [0, 0]
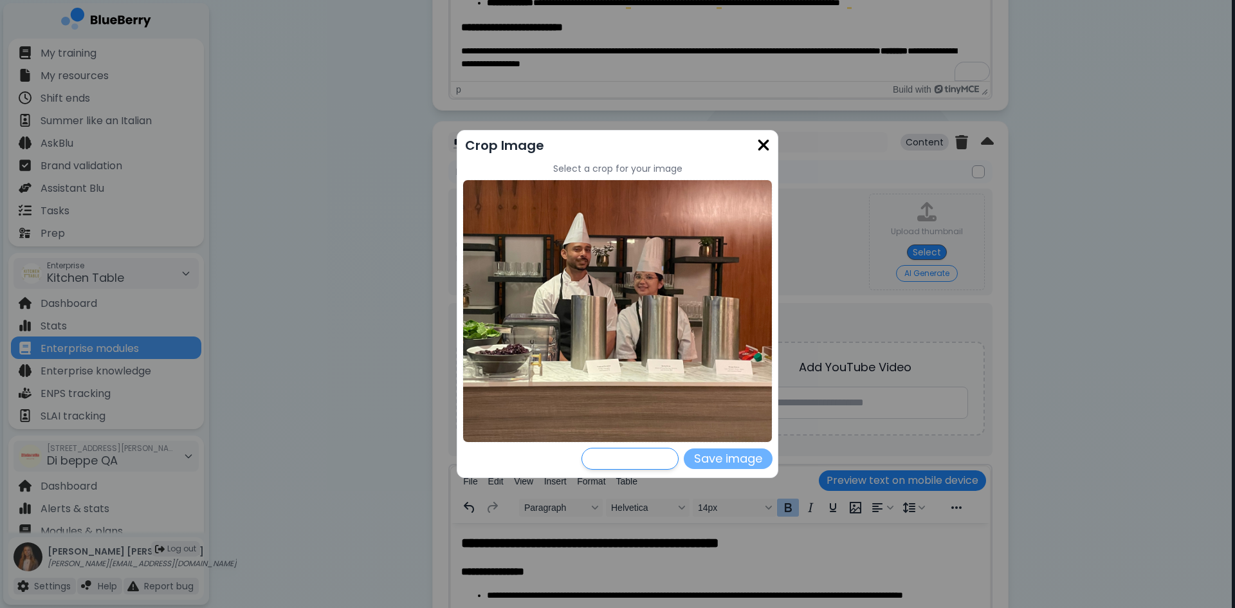
click at [730, 455] on button "Save image" at bounding box center [728, 458] width 89 height 21
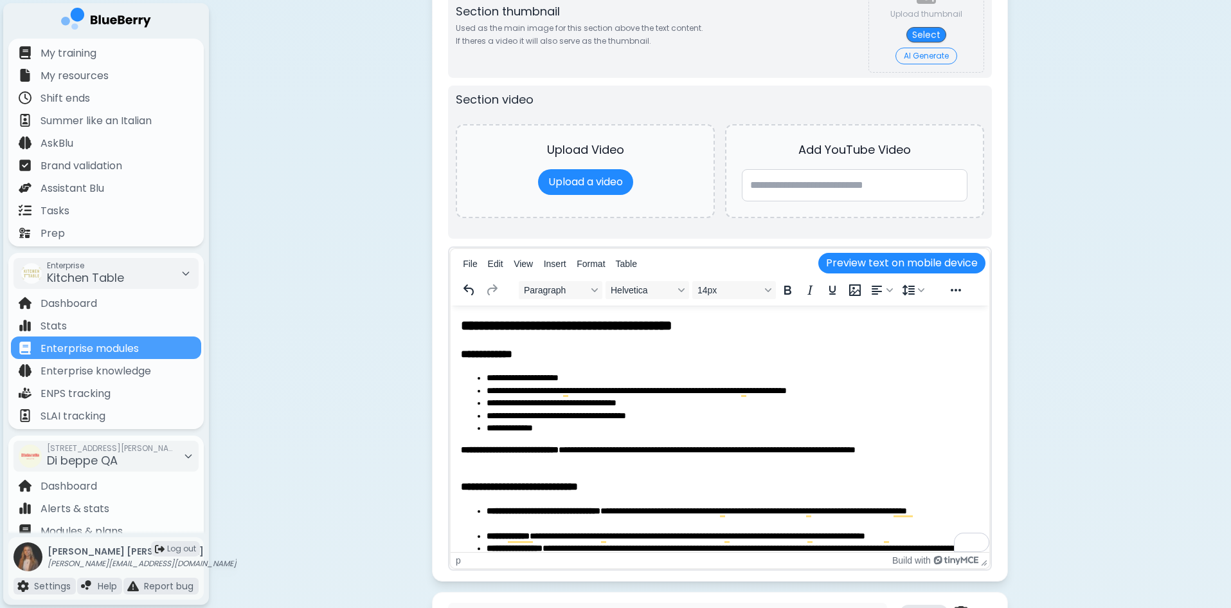
scroll to position [2725, 0]
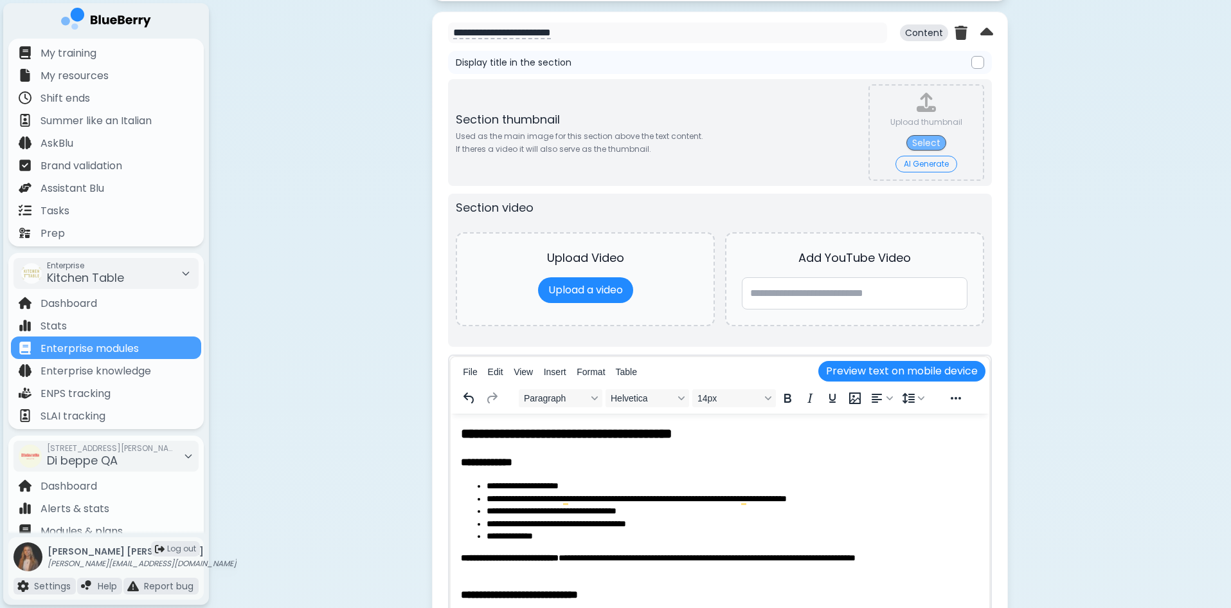
click at [920, 142] on button "Select" at bounding box center [927, 142] width 40 height 15
type input "**********"
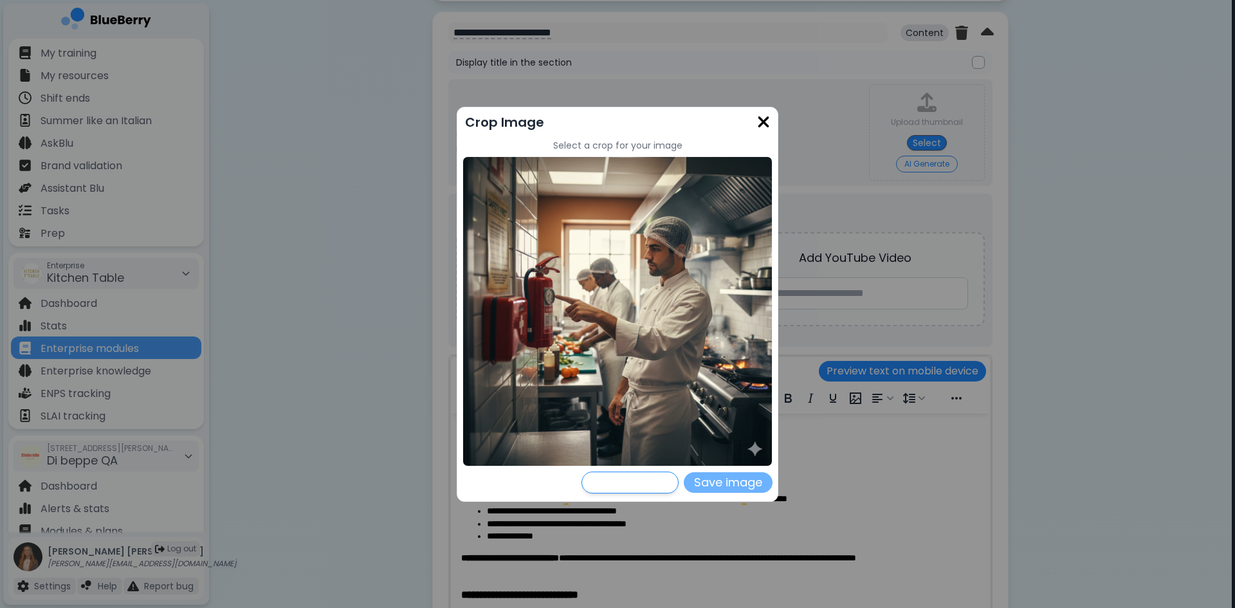
click at [719, 479] on button "Save image" at bounding box center [728, 482] width 89 height 21
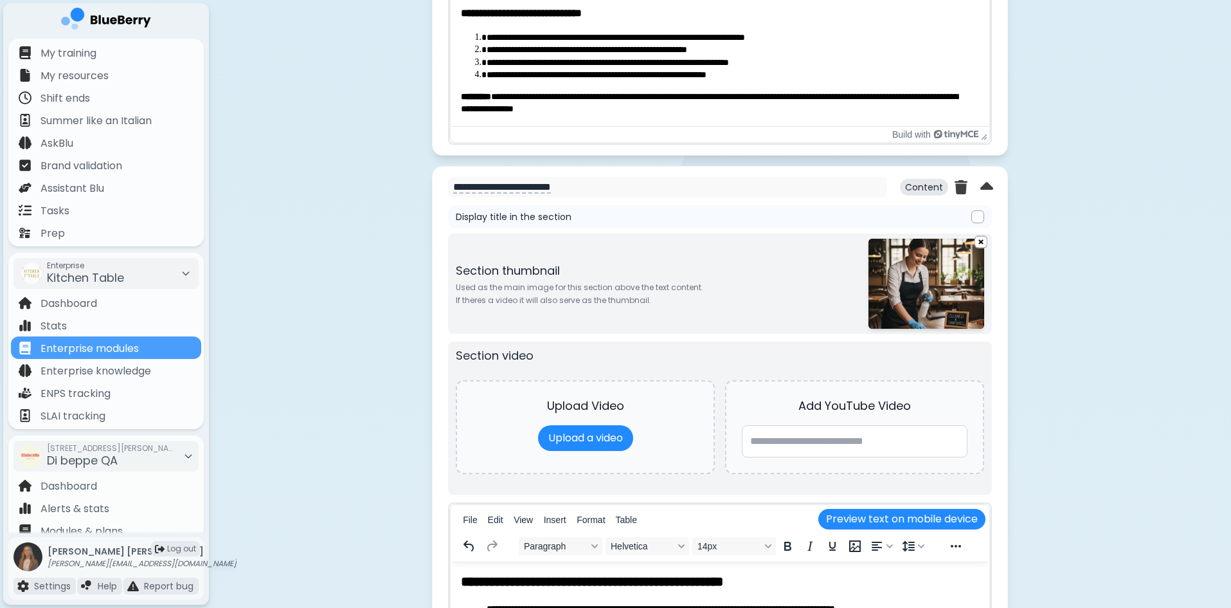
click at [921, 296] on img at bounding box center [927, 284] width 116 height 90
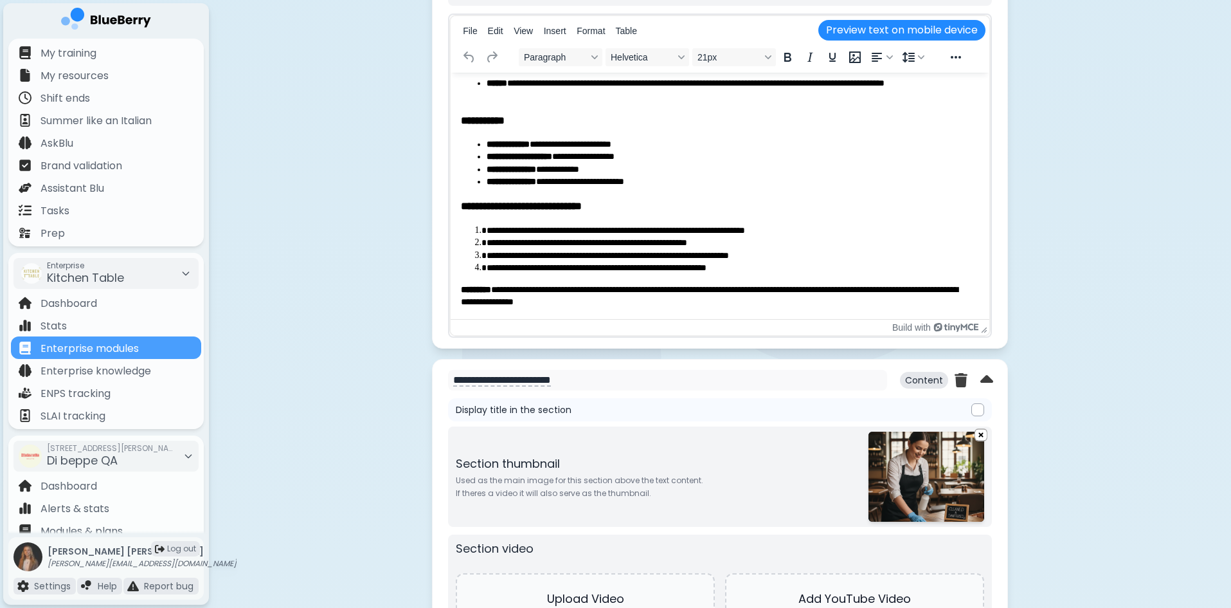
scroll to position [2018, 0]
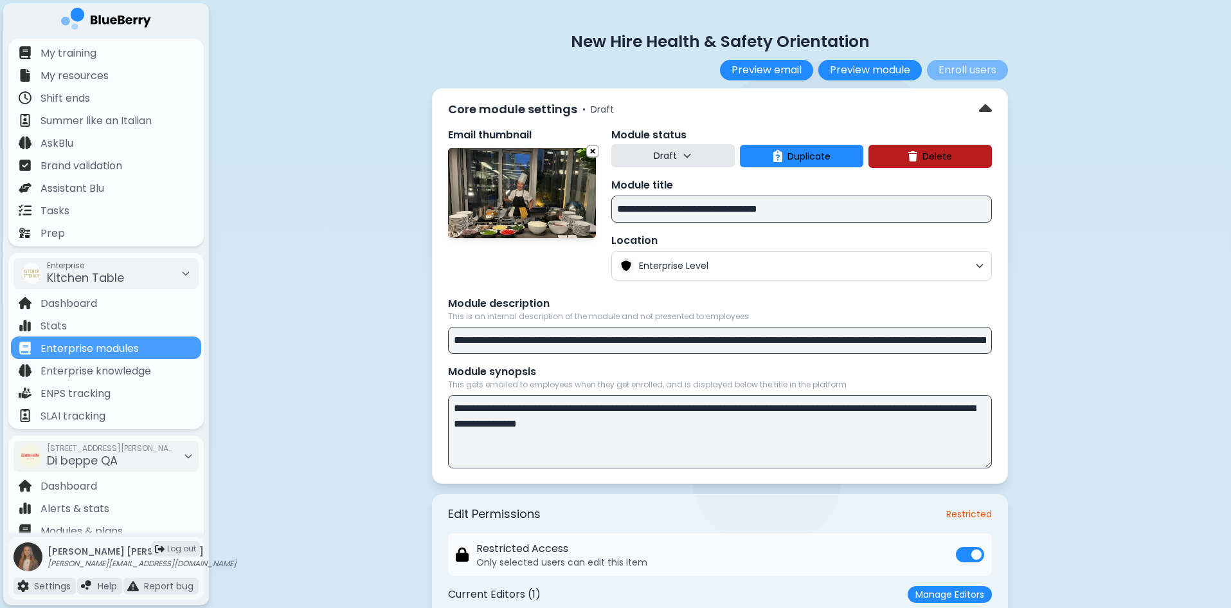
select select "**"
select select "*"
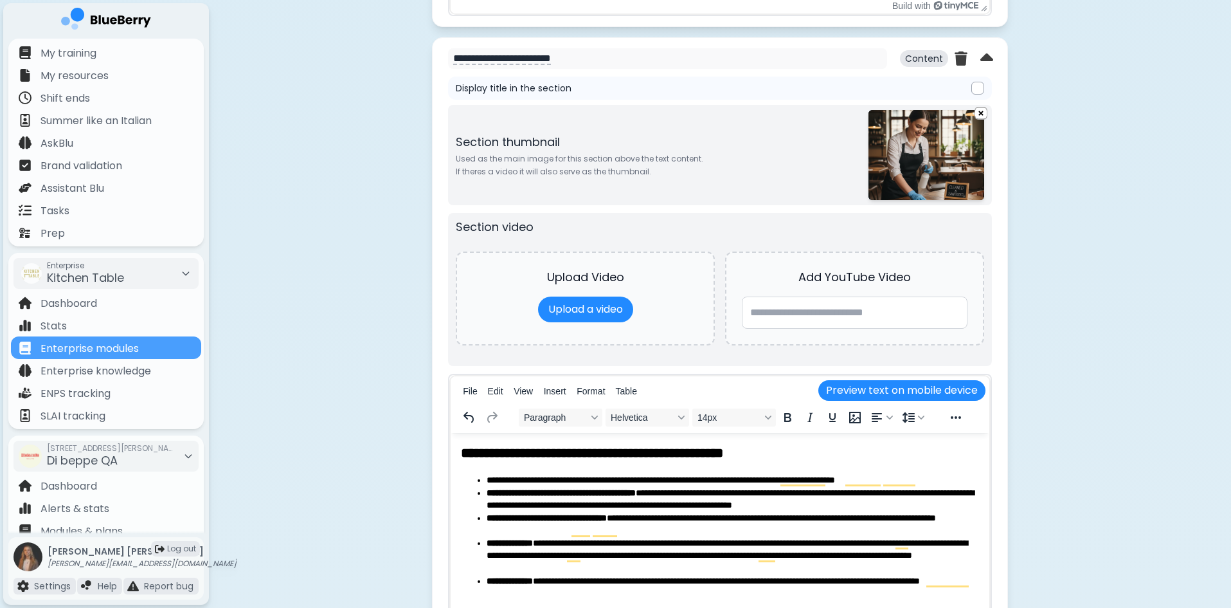
scroll to position [136, 0]
click at [900, 146] on img at bounding box center [927, 155] width 116 height 90
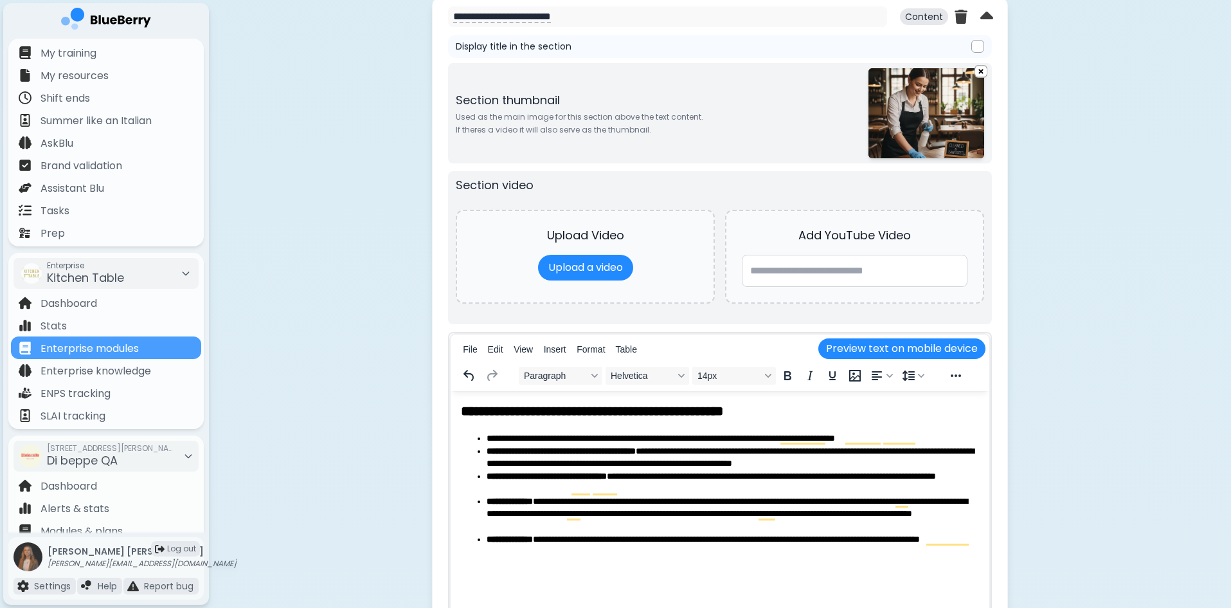
scroll to position [2082, 0]
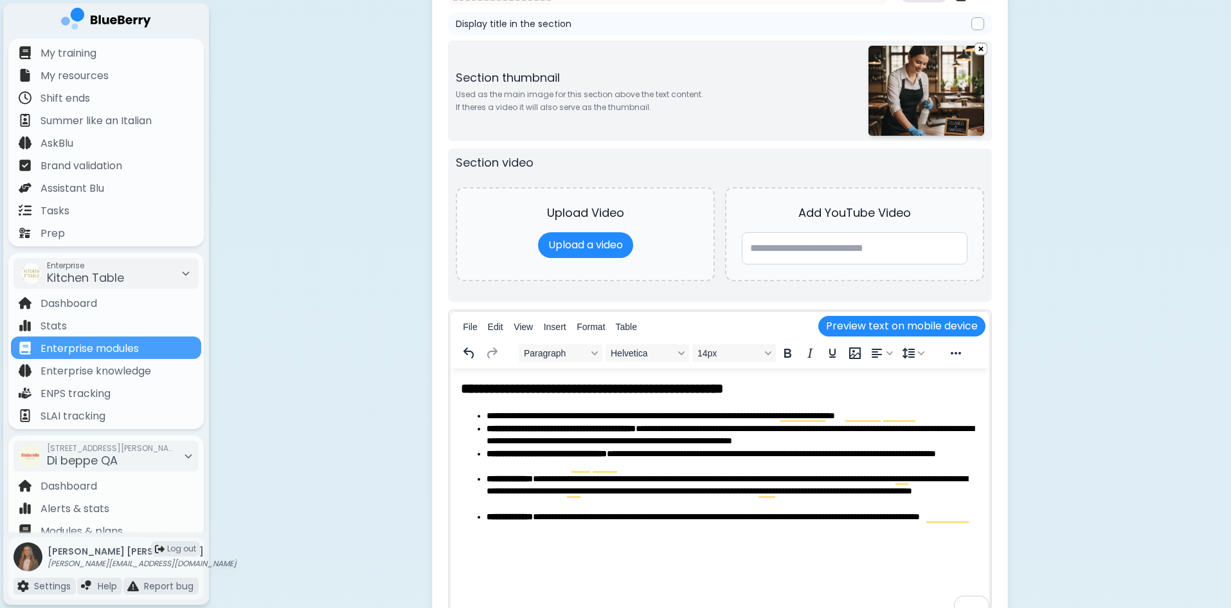
type input "**********"
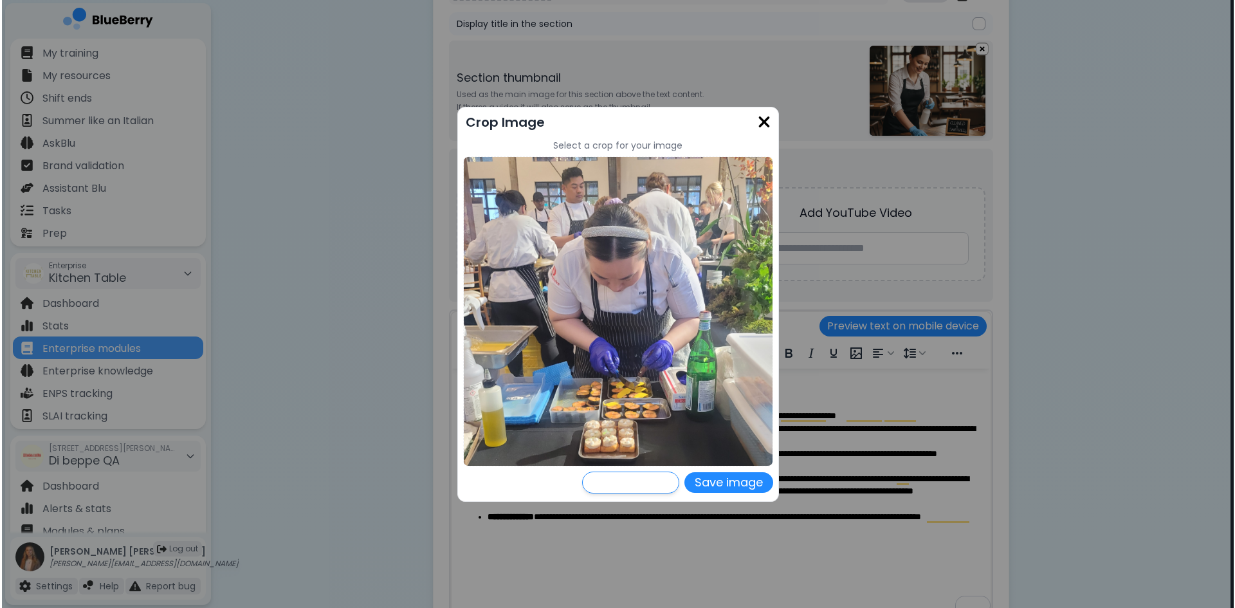
scroll to position [0, 0]
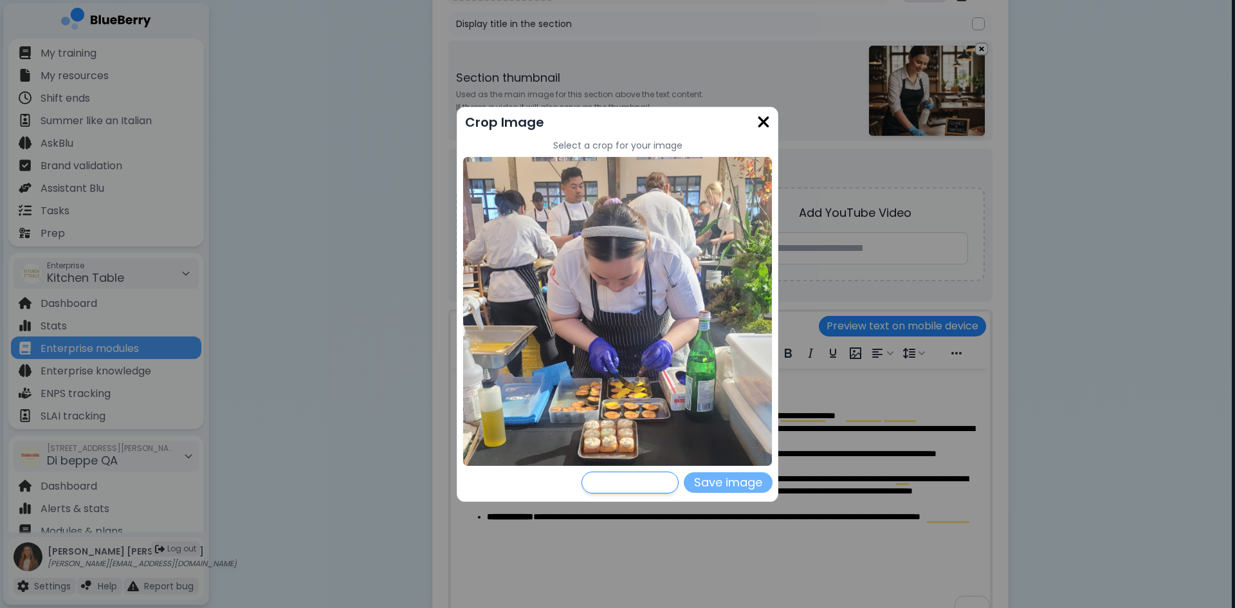
click at [729, 486] on button "Save image" at bounding box center [728, 482] width 89 height 21
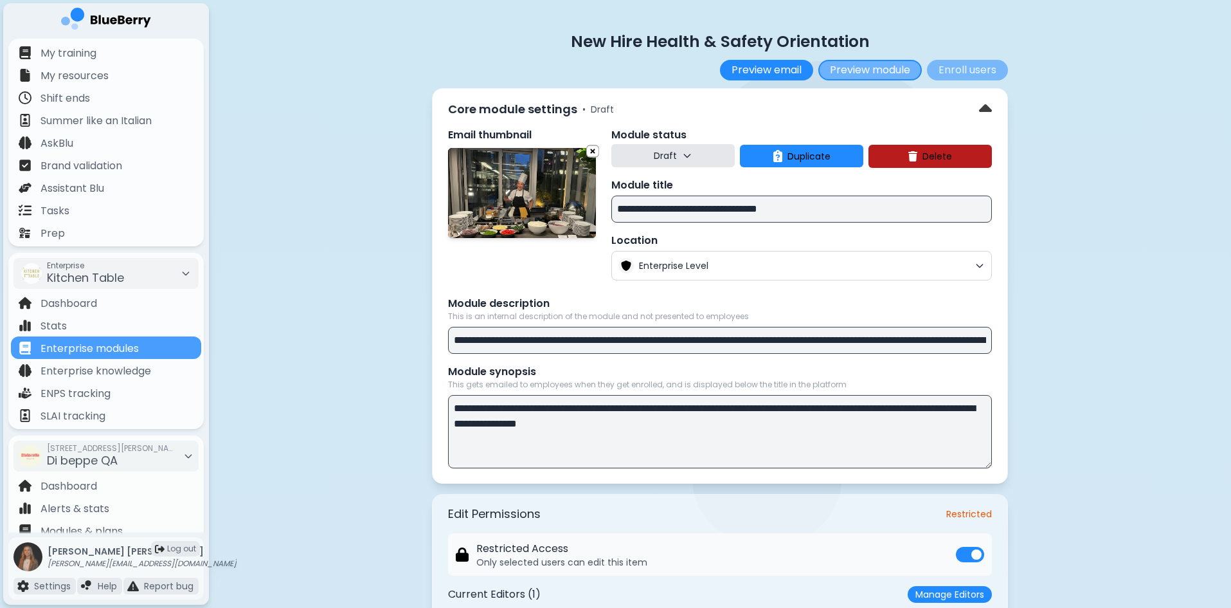
click at [858, 69] on button "Preview module" at bounding box center [871, 70] width 104 height 21
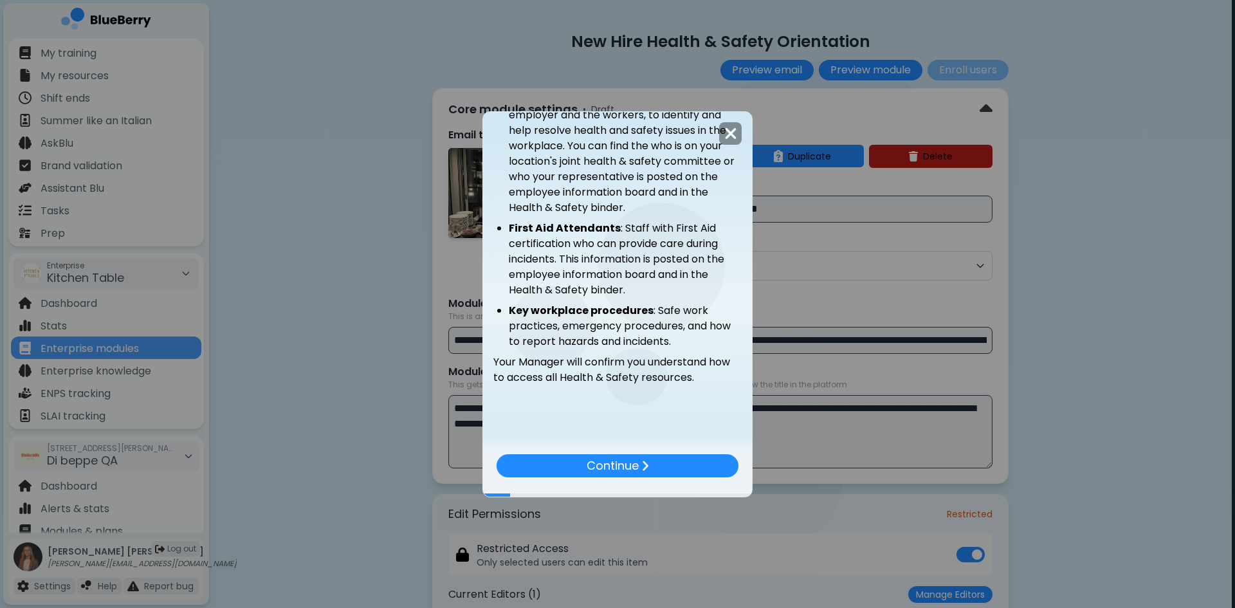
scroll to position [635, 0]
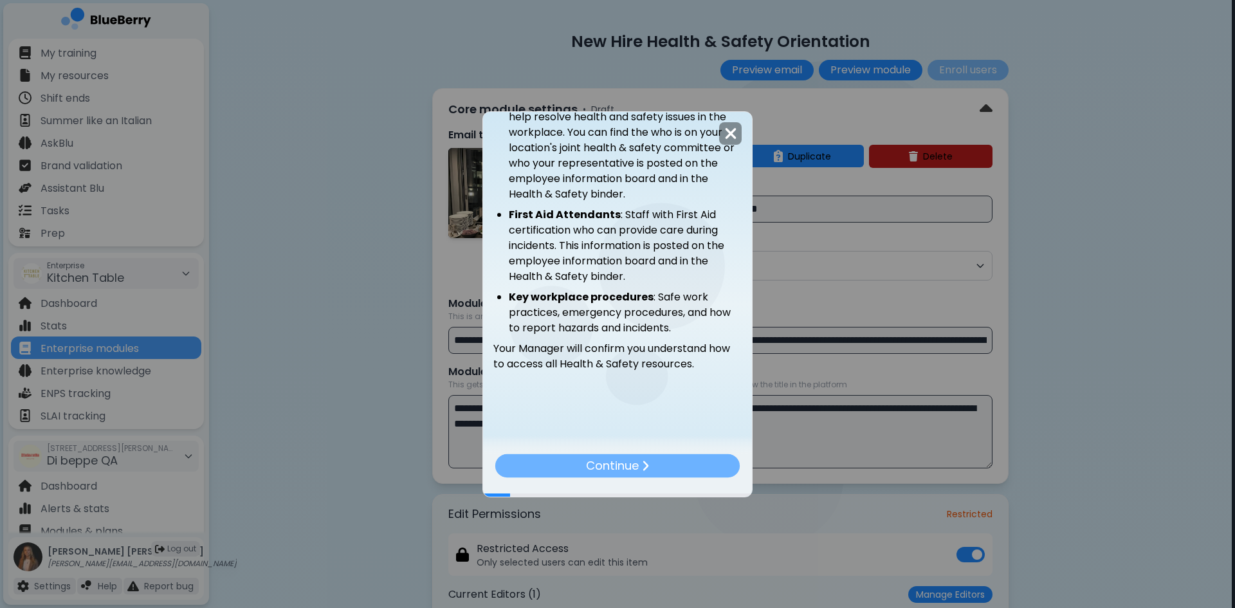
click at [624, 474] on p "Continue" at bounding box center [612, 465] width 53 height 18
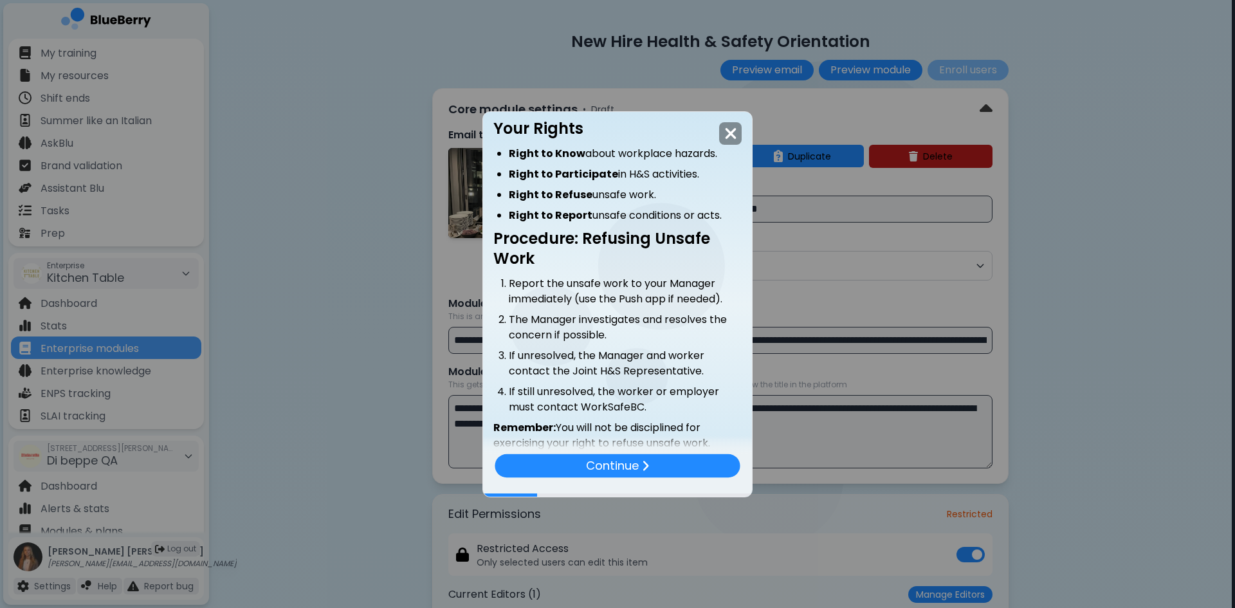
scroll to position [653, 0]
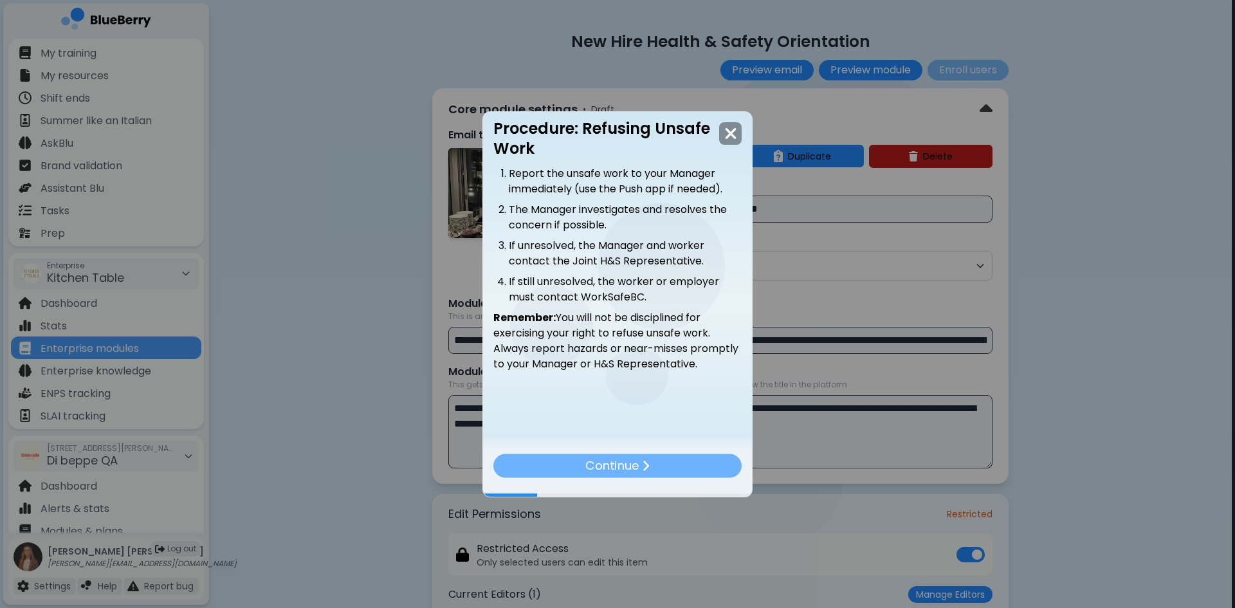
click at [655, 468] on div "Continue" at bounding box center [617, 465] width 248 height 24
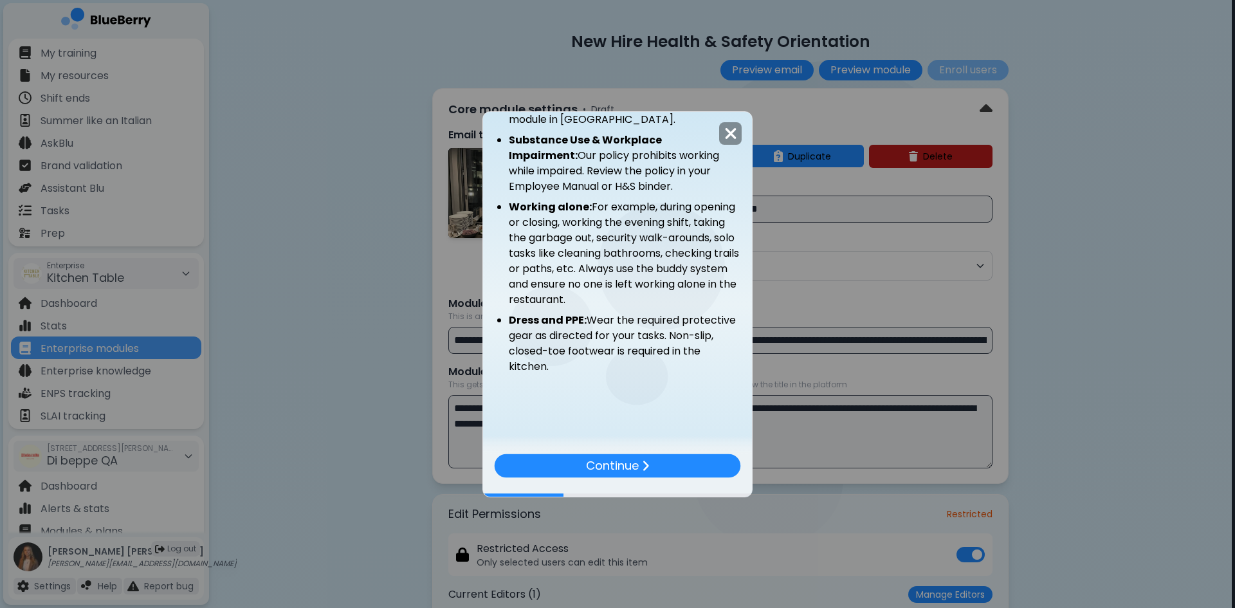
scroll to position [450, 0]
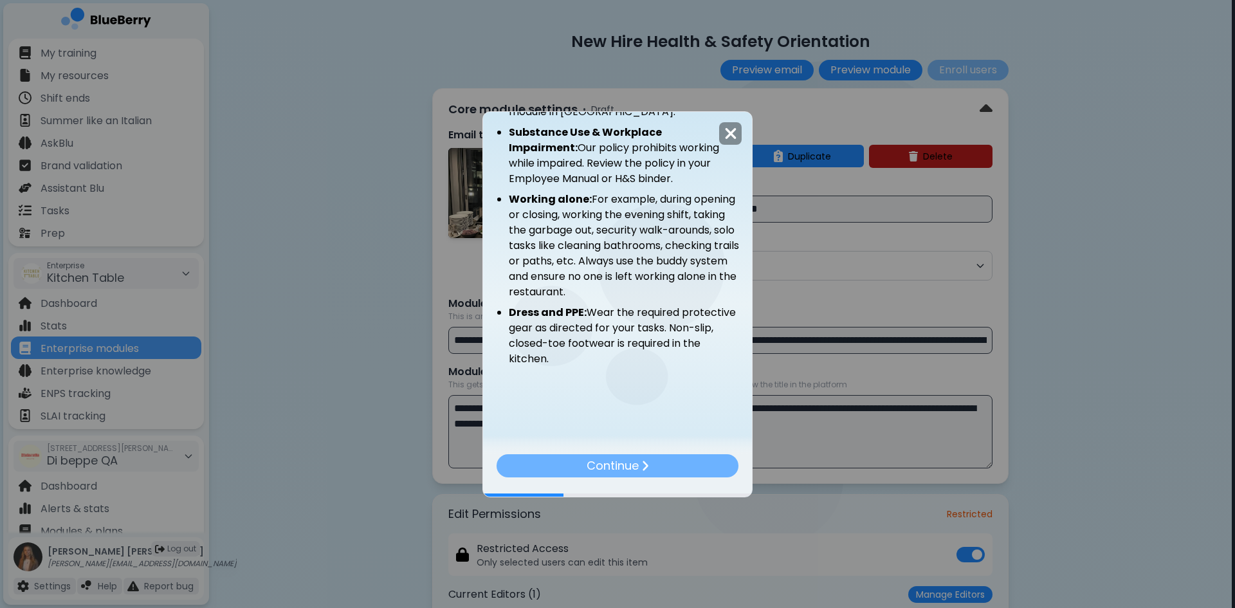
click at [642, 471] on img at bounding box center [645, 465] width 8 height 12
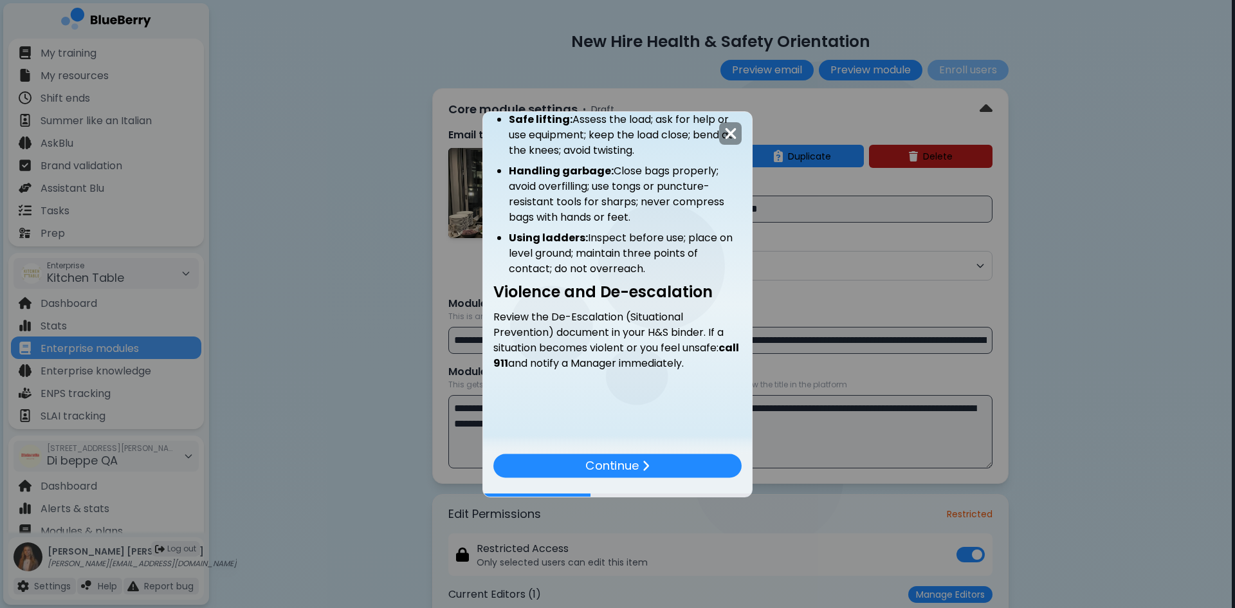
scroll to position [597, 0]
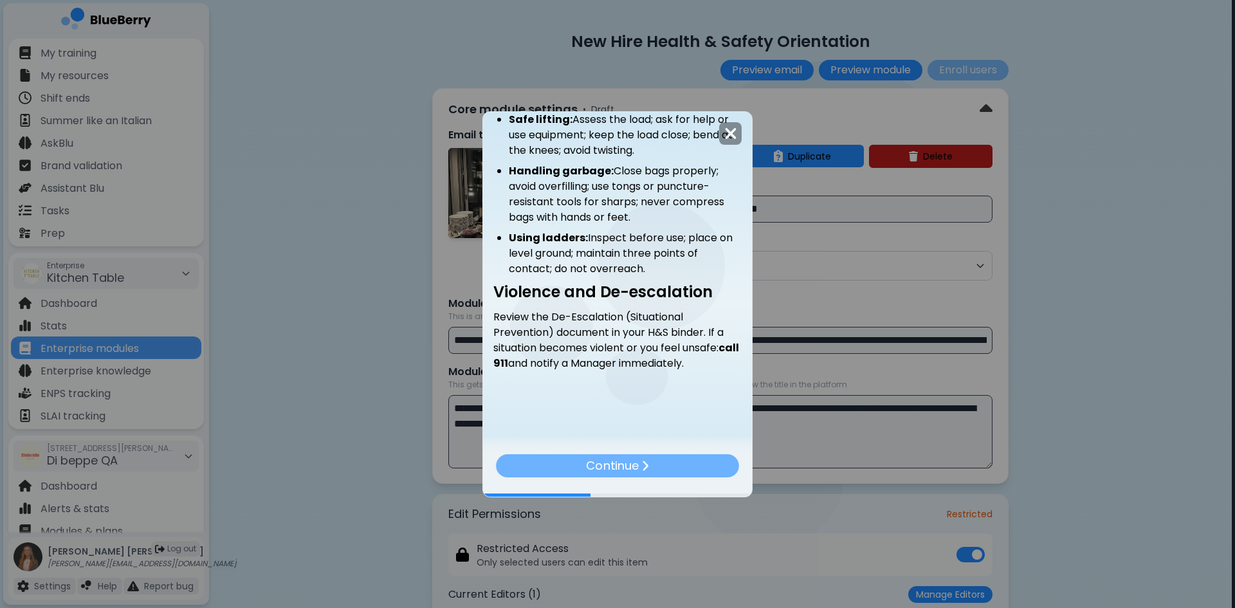
click at [634, 464] on p "Continue" at bounding box center [612, 465] width 52 height 18
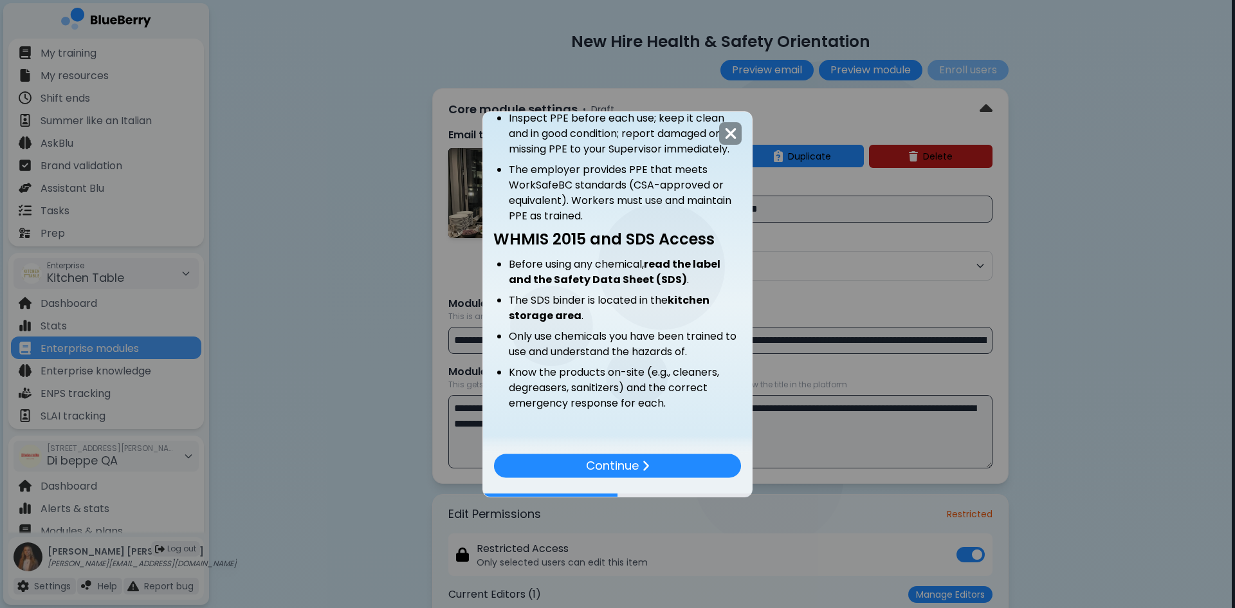
scroll to position [498, 0]
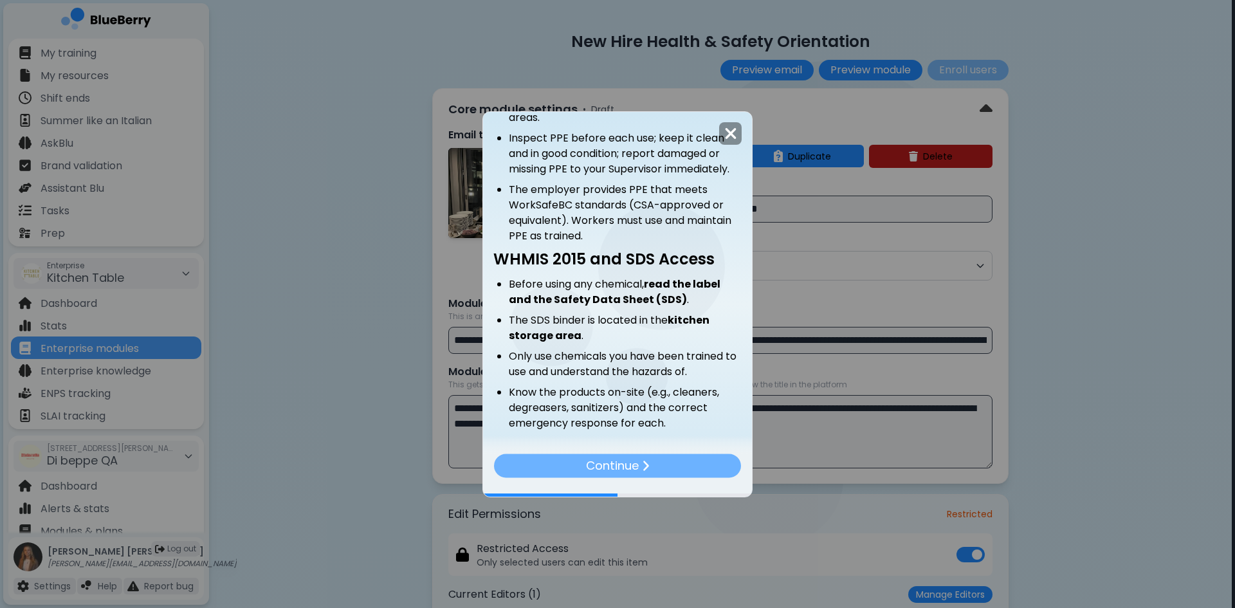
click at [626, 462] on p "Continue" at bounding box center [611, 465] width 53 height 19
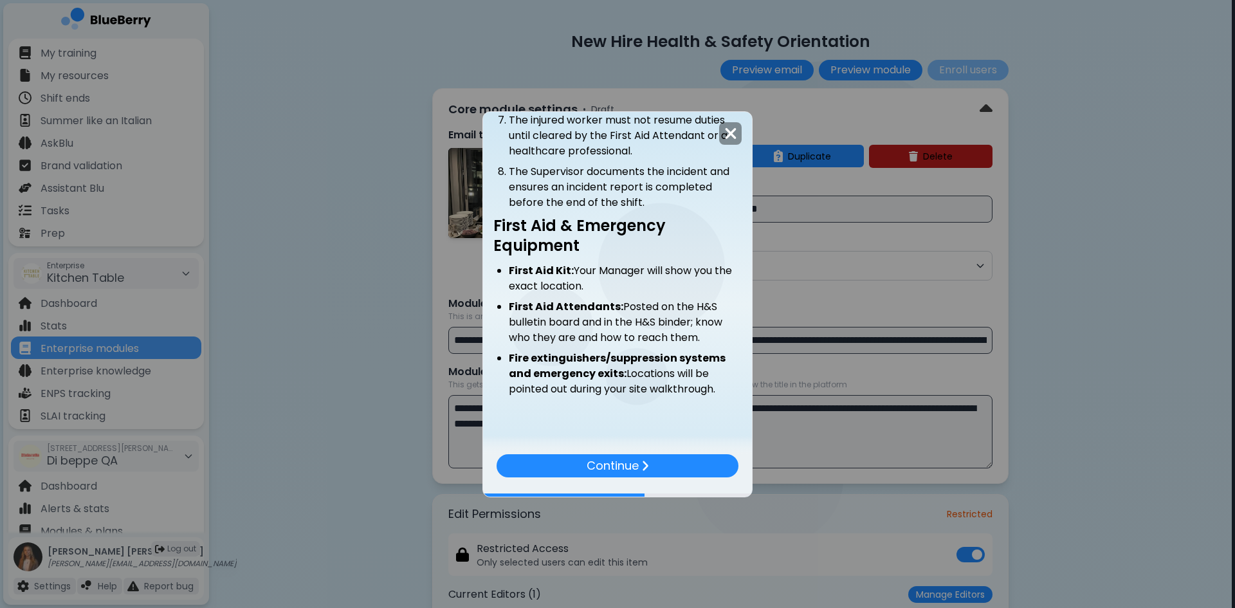
scroll to position [584, 0]
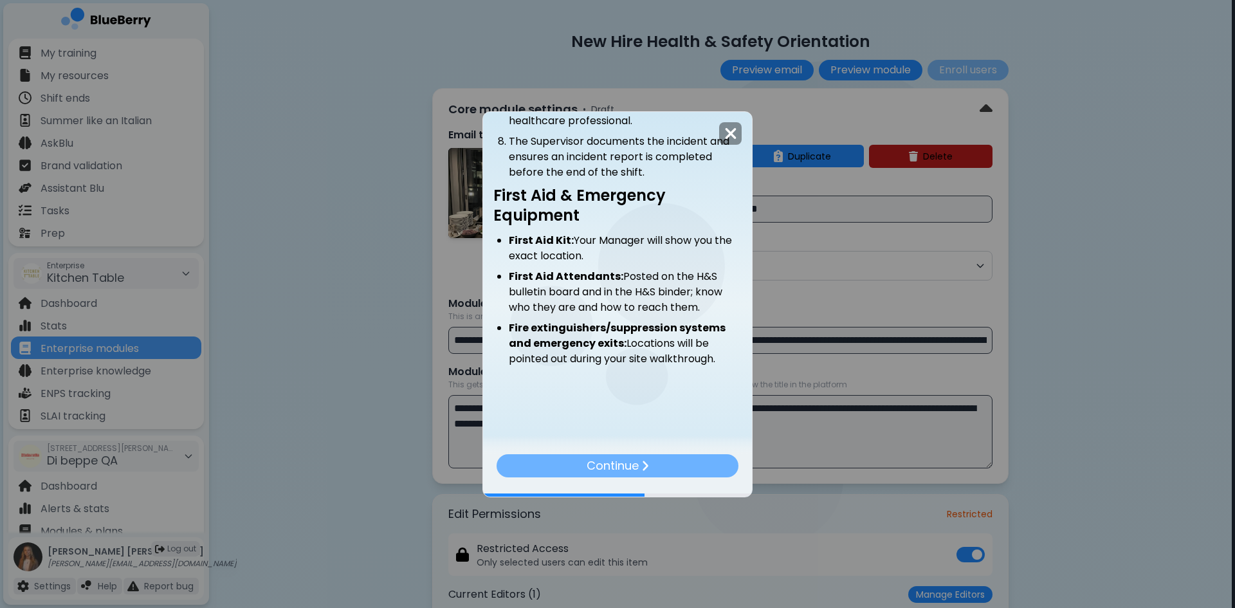
click at [625, 469] on p "Continue" at bounding box center [612, 465] width 52 height 18
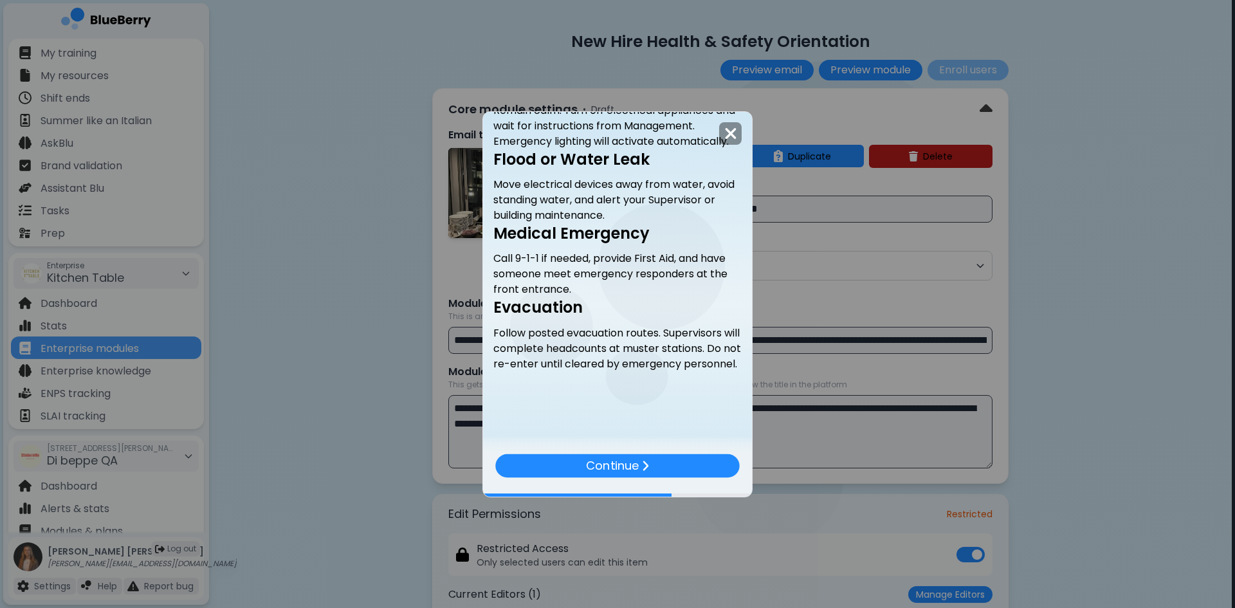
scroll to position [498, 0]
click at [605, 466] on p "Continue" at bounding box center [611, 465] width 53 height 19
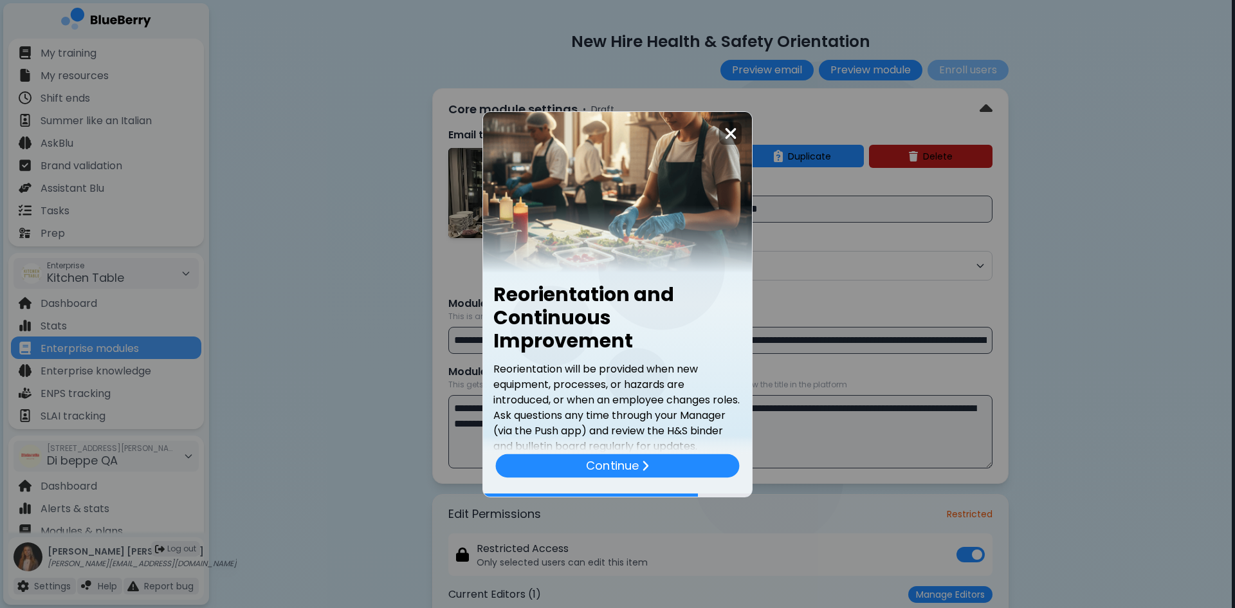
scroll to position [208, 0]
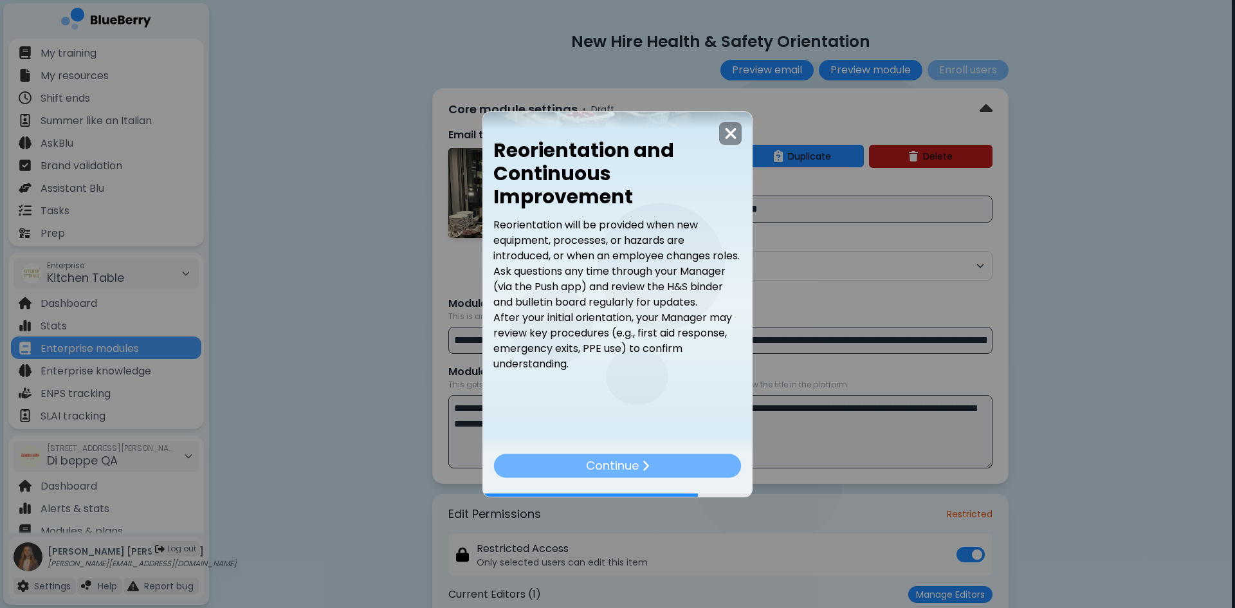
click at [603, 468] on p "Continue" at bounding box center [611, 465] width 53 height 19
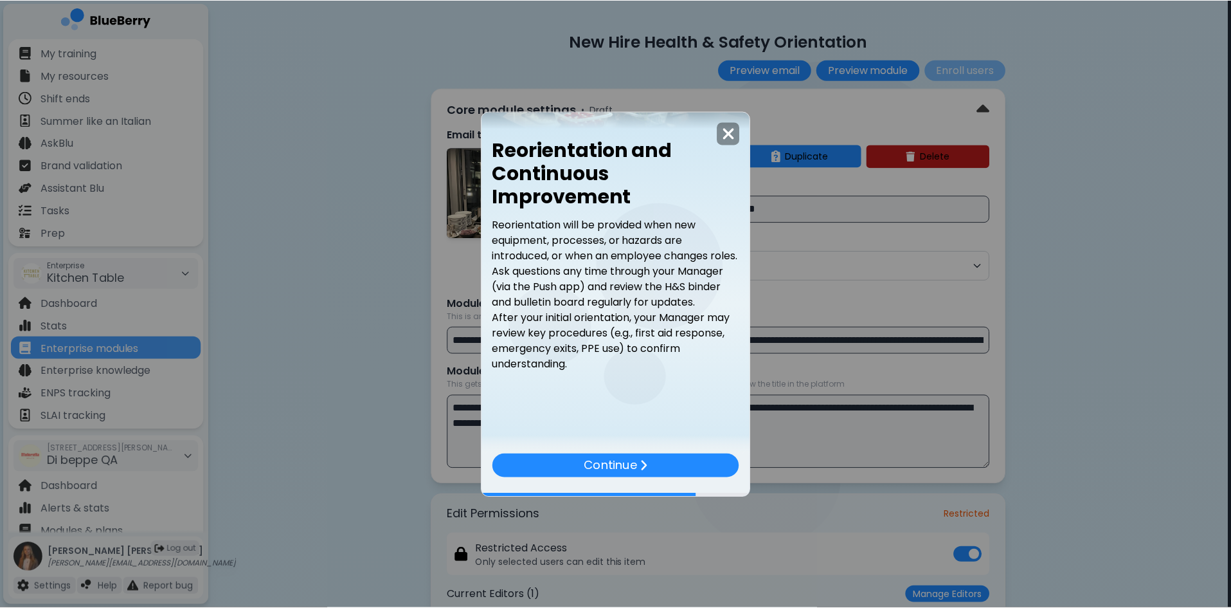
scroll to position [0, 0]
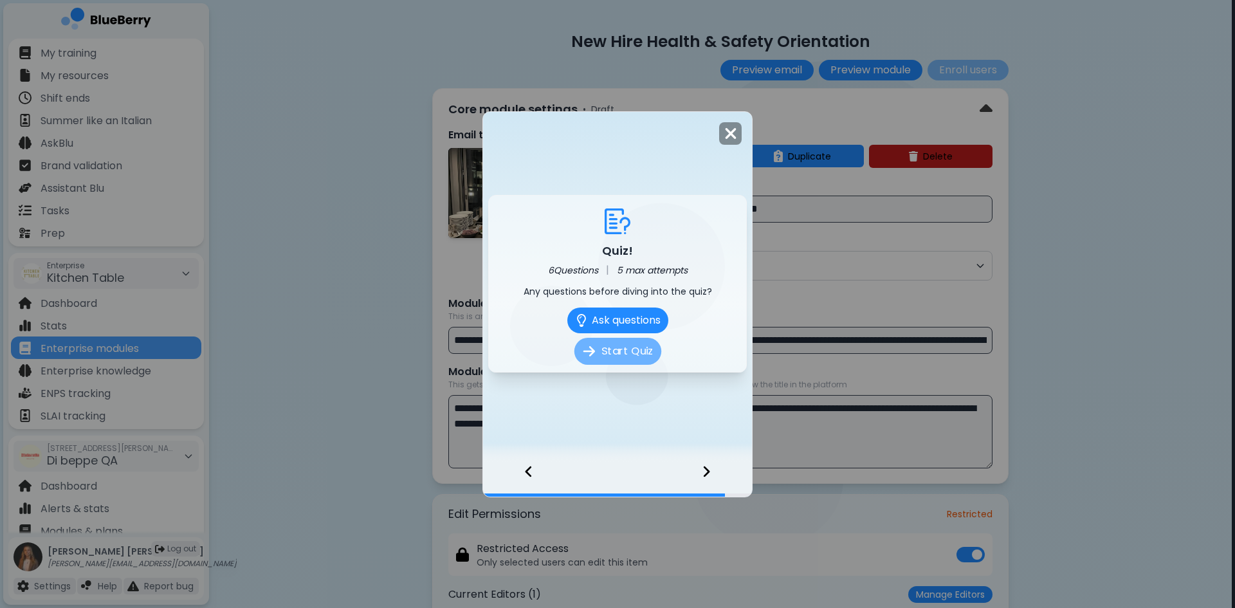
click at [629, 359] on button "Start Quiz" at bounding box center [617, 351] width 87 height 27
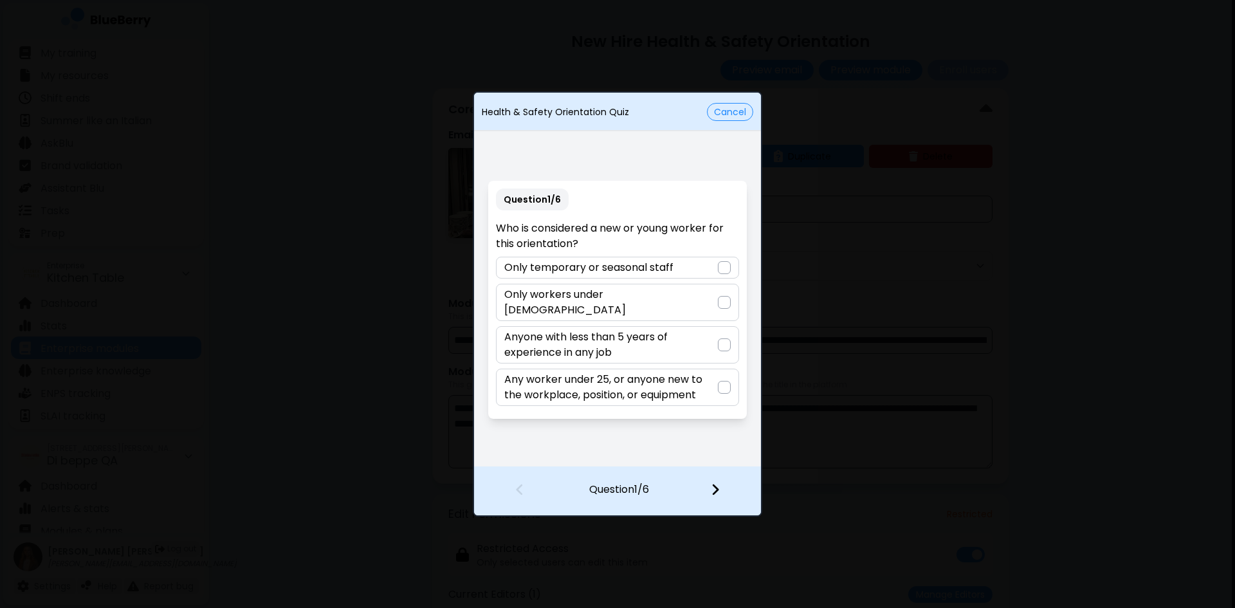
click at [631, 386] on p "Any worker under 25, or anyone new to the workplace, position, or equipment" at bounding box center [610, 387] width 213 height 31
click at [720, 496] on div at bounding box center [723, 491] width 76 height 48
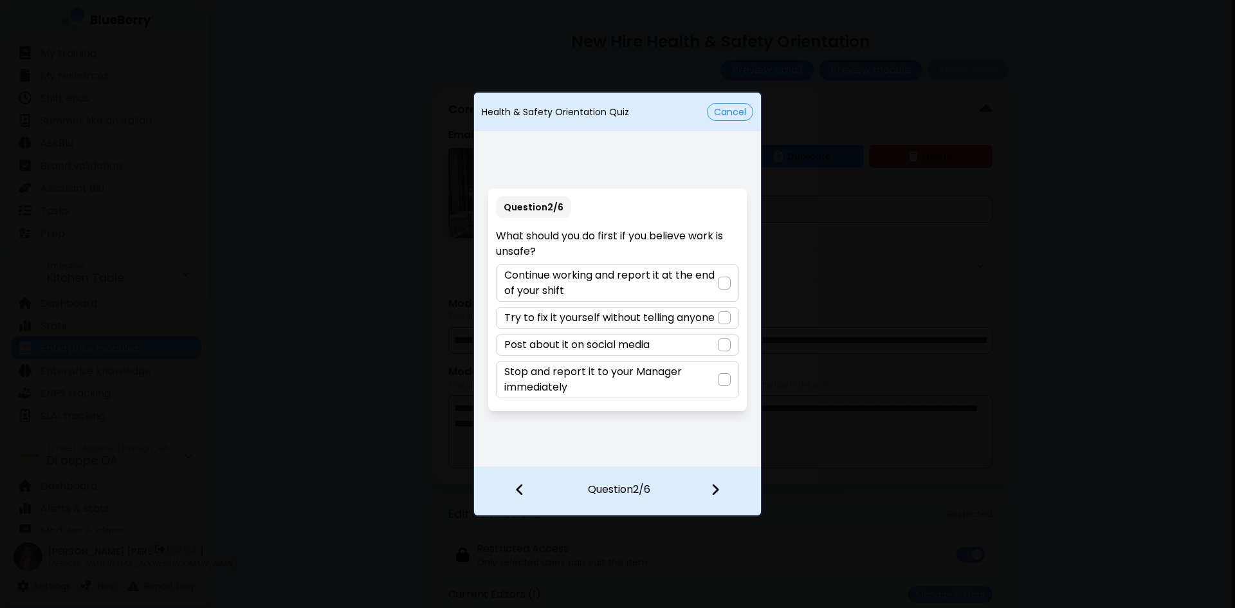
click at [667, 371] on p "Stop and report it to your Manager immediately" at bounding box center [610, 379] width 213 height 31
click at [721, 489] on div at bounding box center [723, 491] width 76 height 48
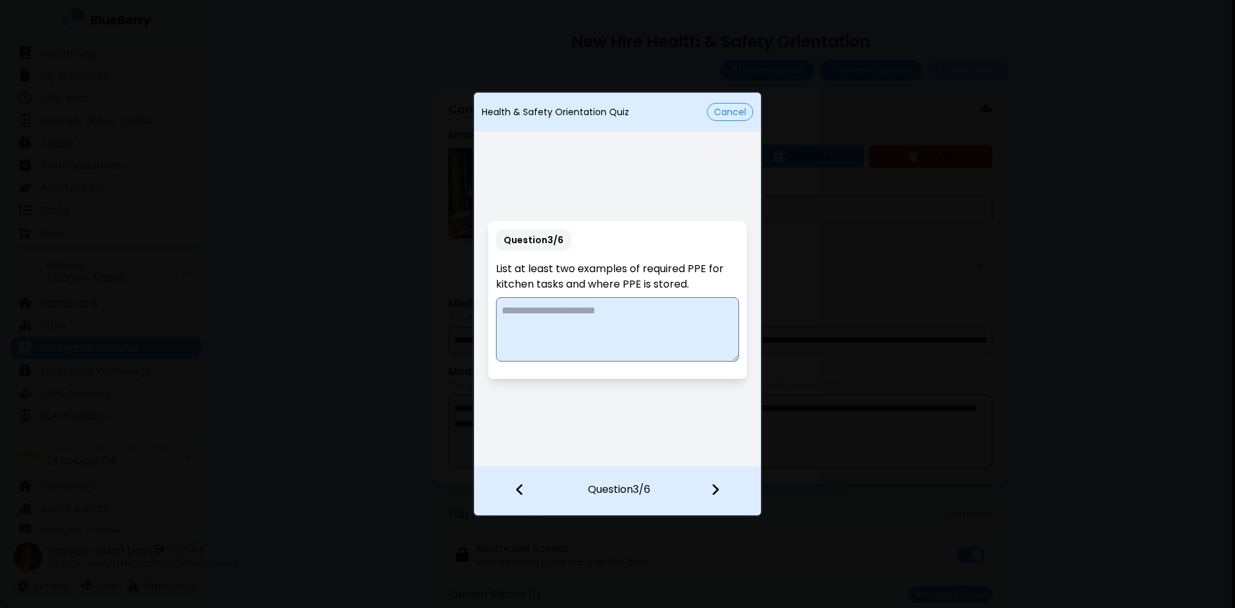
click at [624, 315] on textarea at bounding box center [617, 329] width 242 height 64
type textarea "**********"
click at [711, 493] on img at bounding box center [715, 489] width 9 height 14
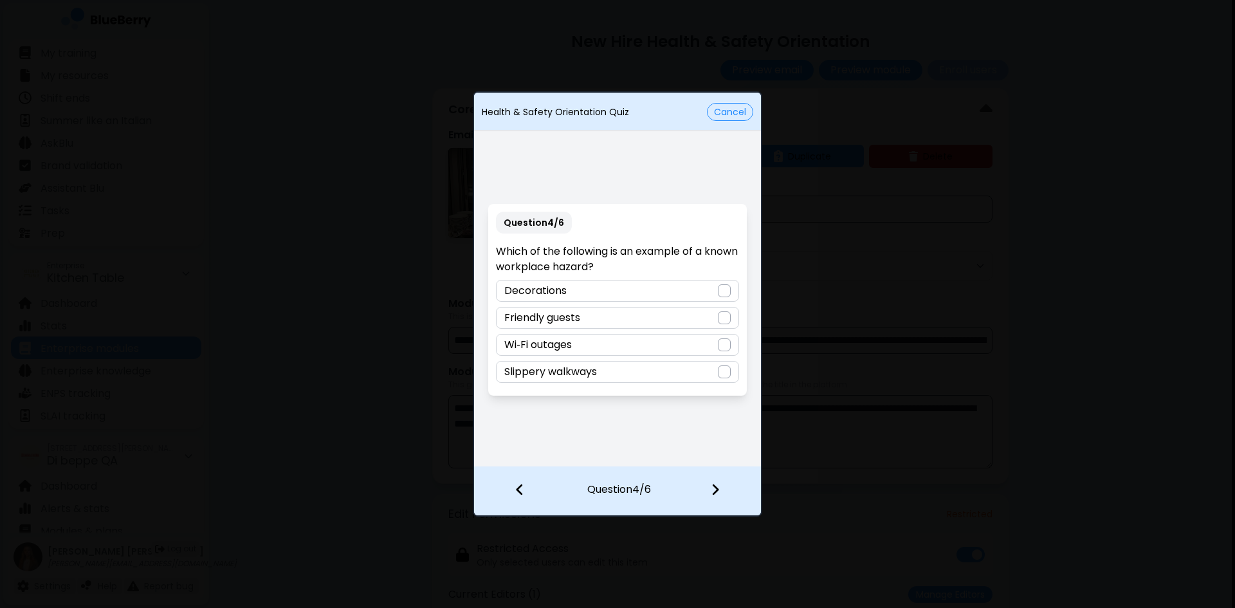
click at [615, 377] on div "Slippery walkways" at bounding box center [617, 372] width 242 height 22
click at [712, 490] on img at bounding box center [715, 489] width 9 height 14
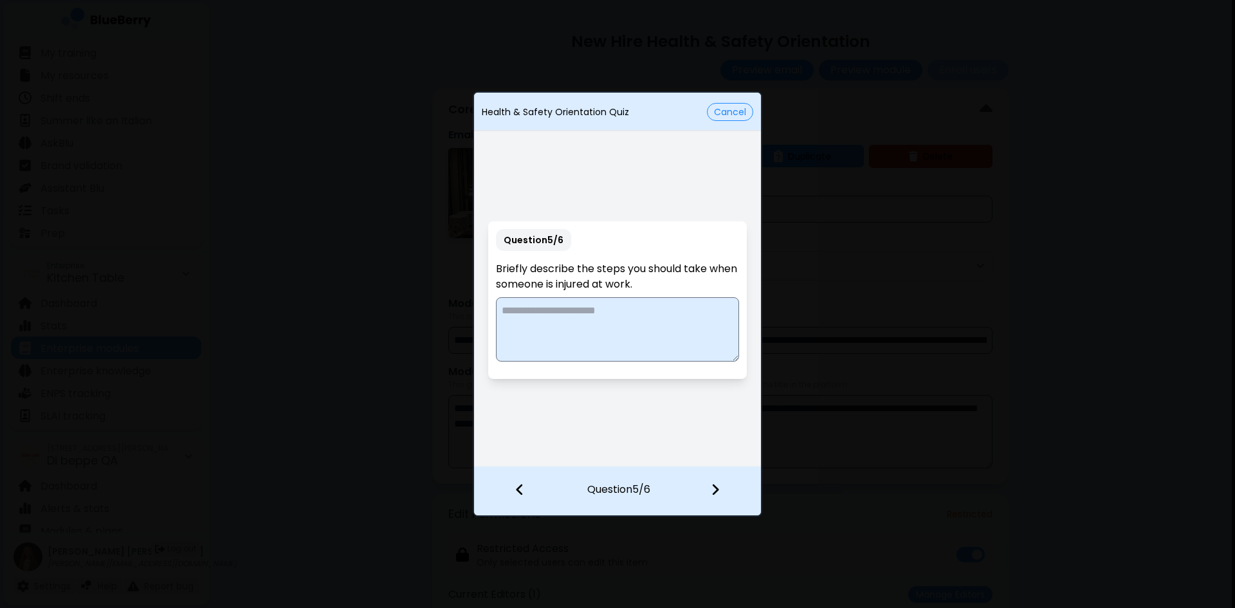
click at [640, 325] on textarea at bounding box center [617, 329] width 242 height 64
type textarea "**********"
click at [717, 485] on img at bounding box center [715, 489] width 9 height 14
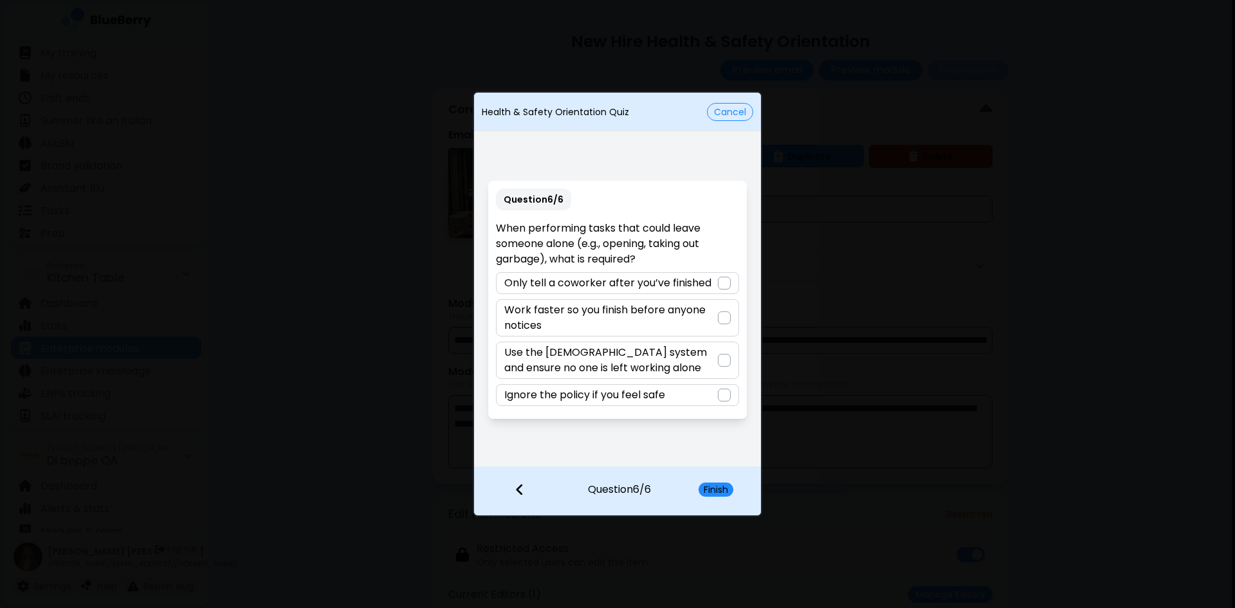
click at [684, 369] on p "Use the [DEMOGRAPHIC_DATA] system and ensure no one is left working alone" at bounding box center [610, 360] width 213 height 31
click at [720, 486] on button "Finish" at bounding box center [715, 489] width 35 height 14
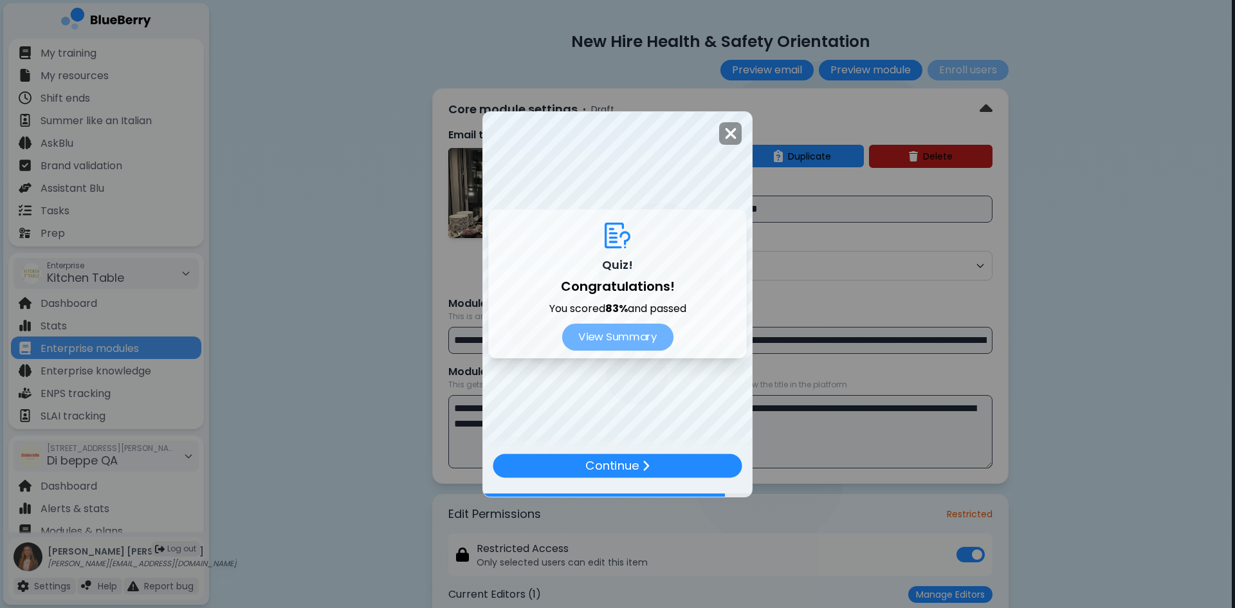
click at [628, 341] on button "View Summary" at bounding box center [616, 336] width 111 height 27
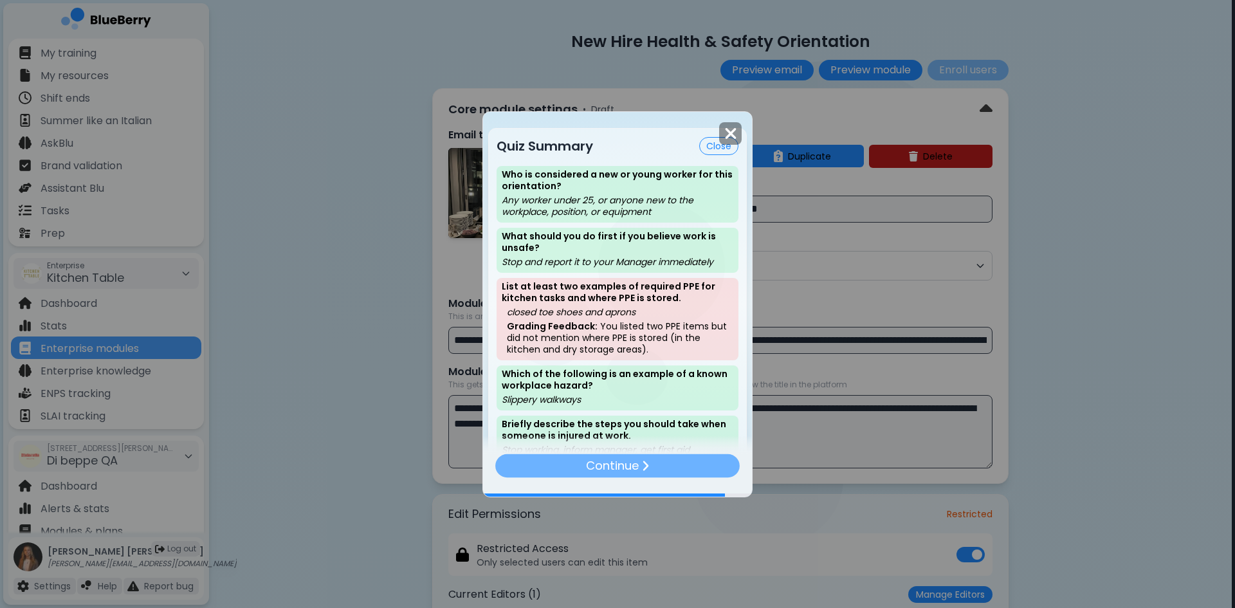
click at [668, 471] on div "Continue" at bounding box center [617, 464] width 244 height 23
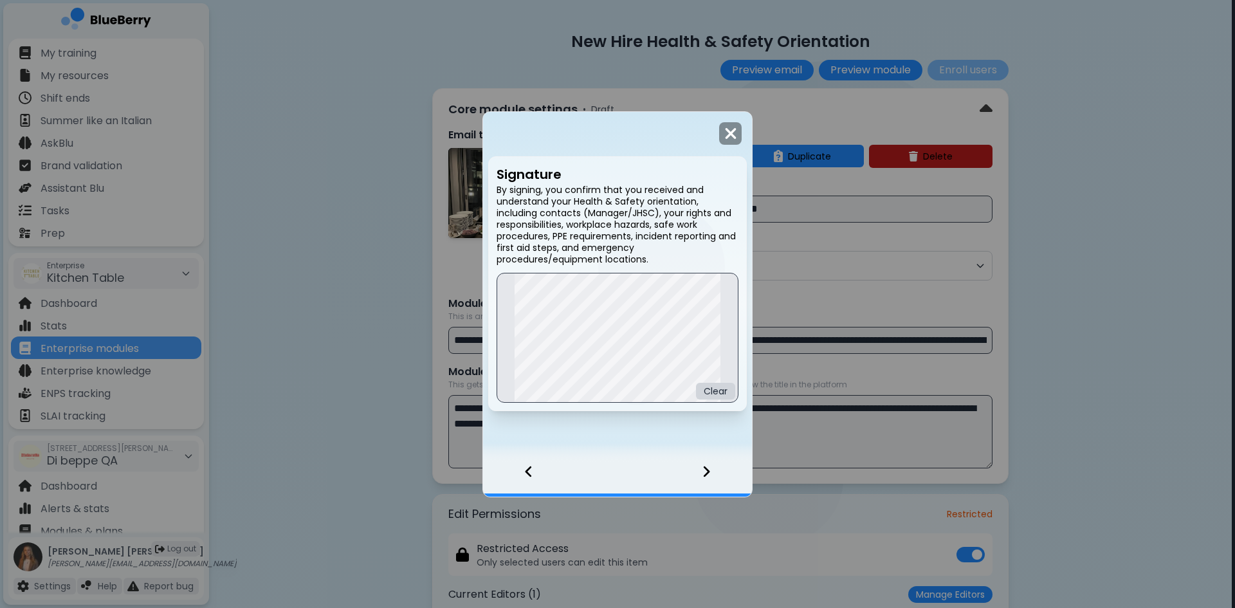
click at [701, 476] on div at bounding box center [714, 479] width 76 height 35
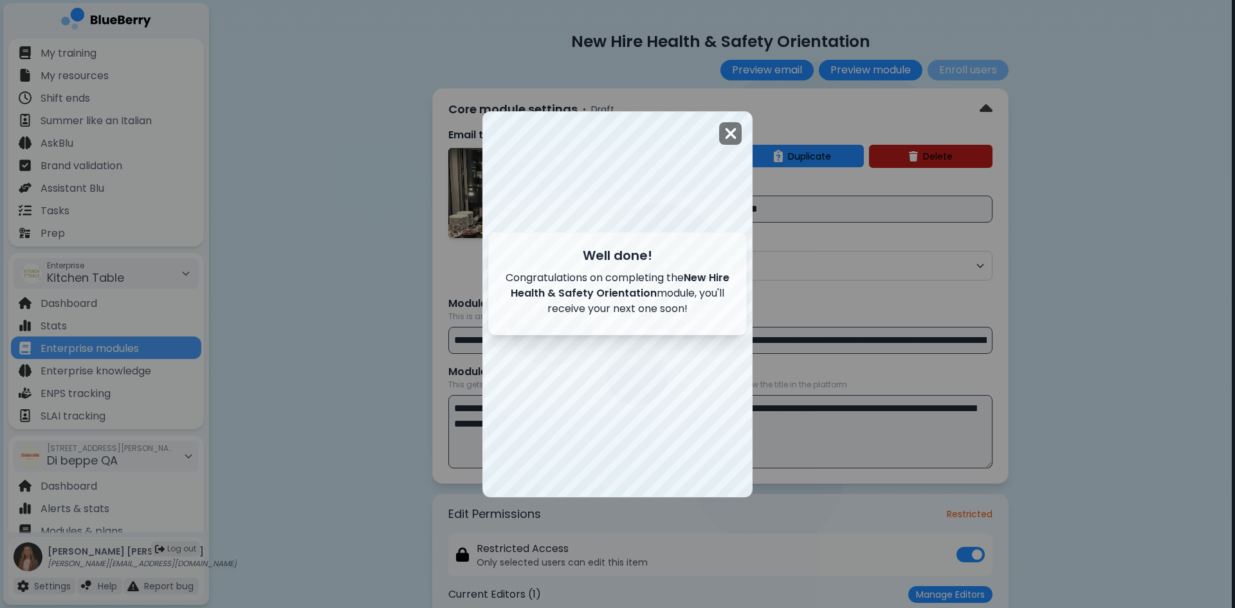
click at [734, 130] on img at bounding box center [730, 133] width 13 height 17
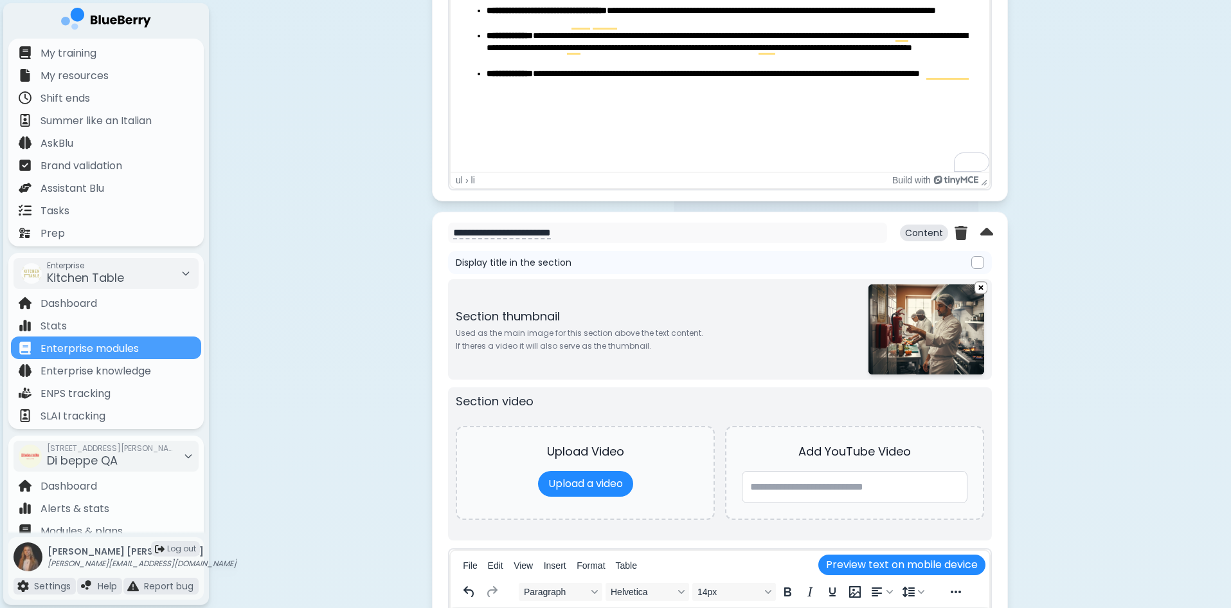
scroll to position [2379, 0]
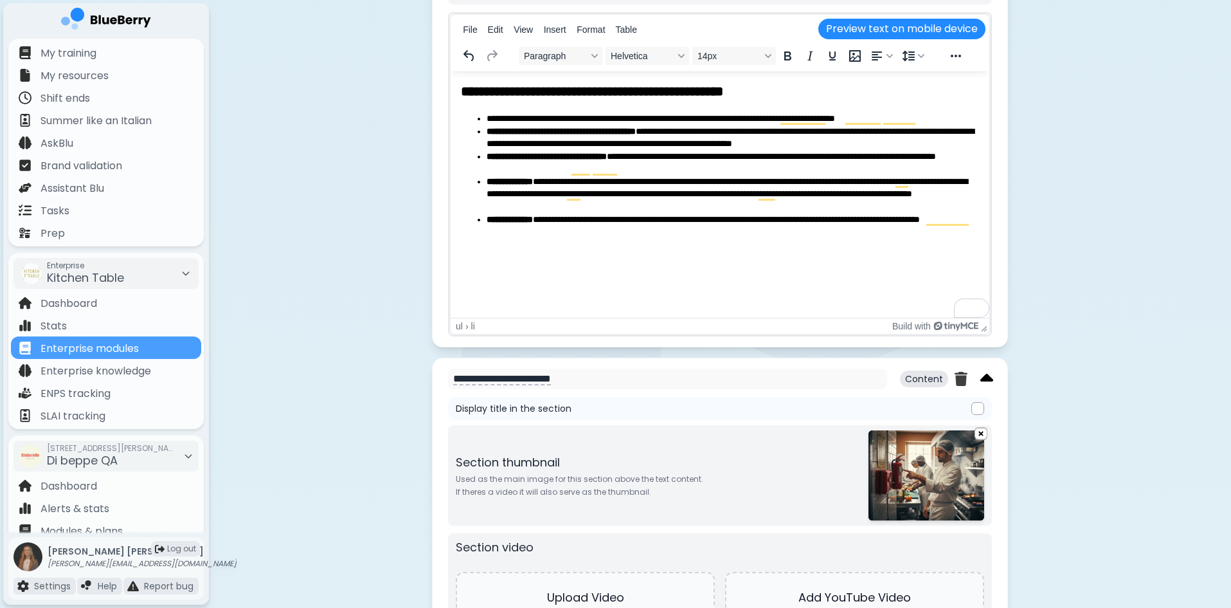
click at [983, 376] on img at bounding box center [987, 378] width 13 height 21
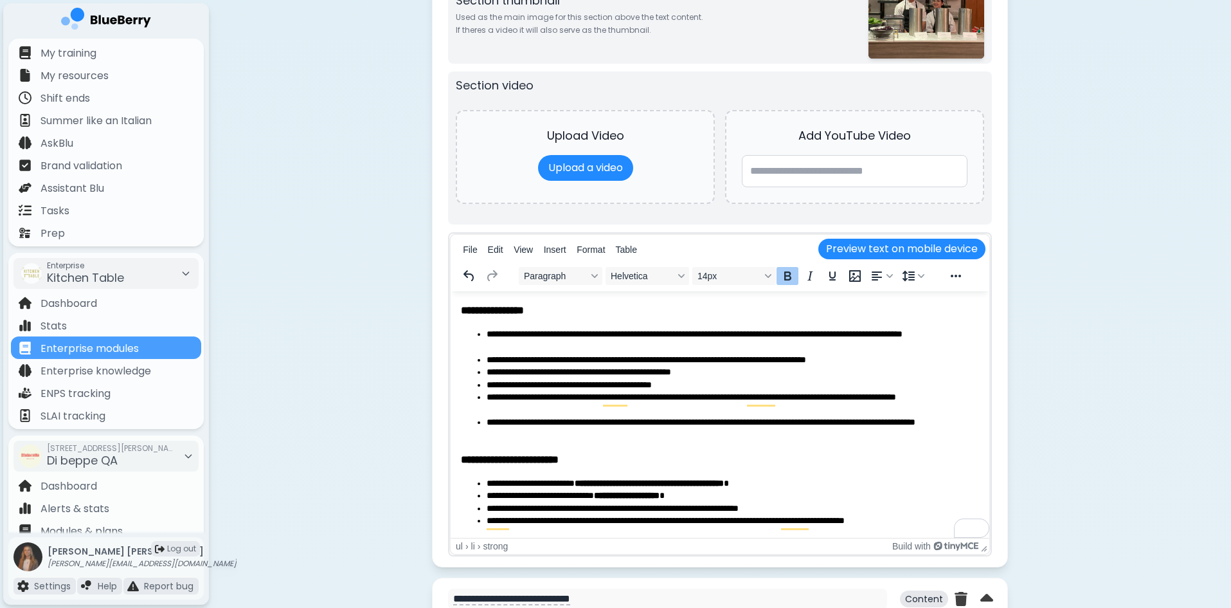
scroll to position [30, 0]
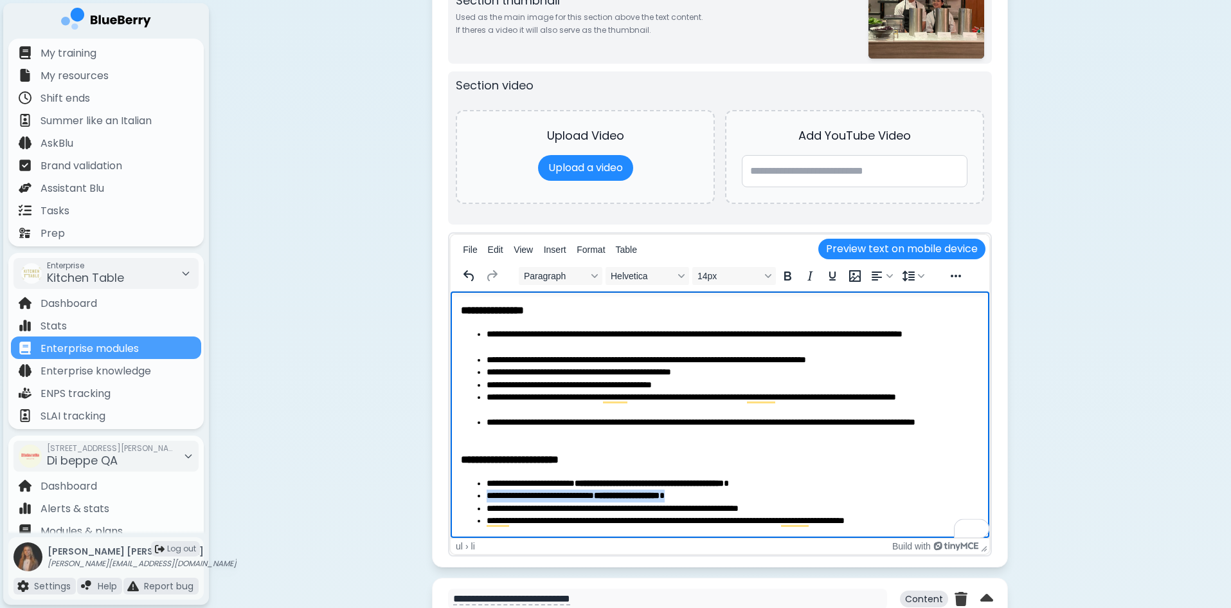
drag, startPoint x: 711, startPoint y: 496, endPoint x: 487, endPoint y: 496, distance: 223.8
click at [487, 496] on li "**********" at bounding box center [728, 495] width 483 height 13
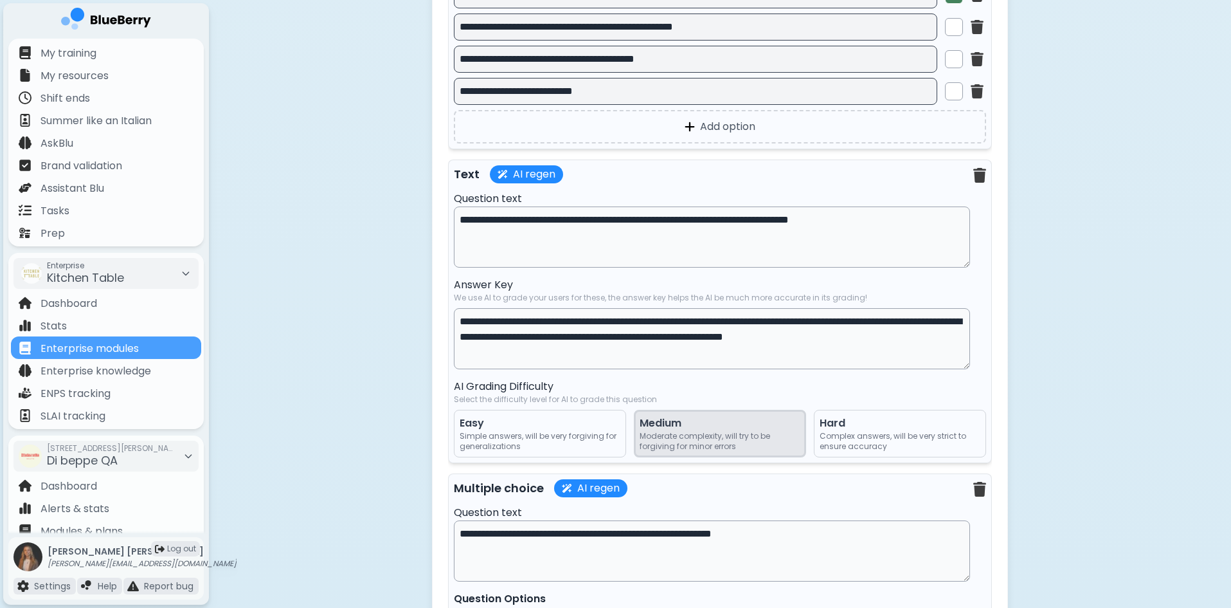
scroll to position [6431, 0]
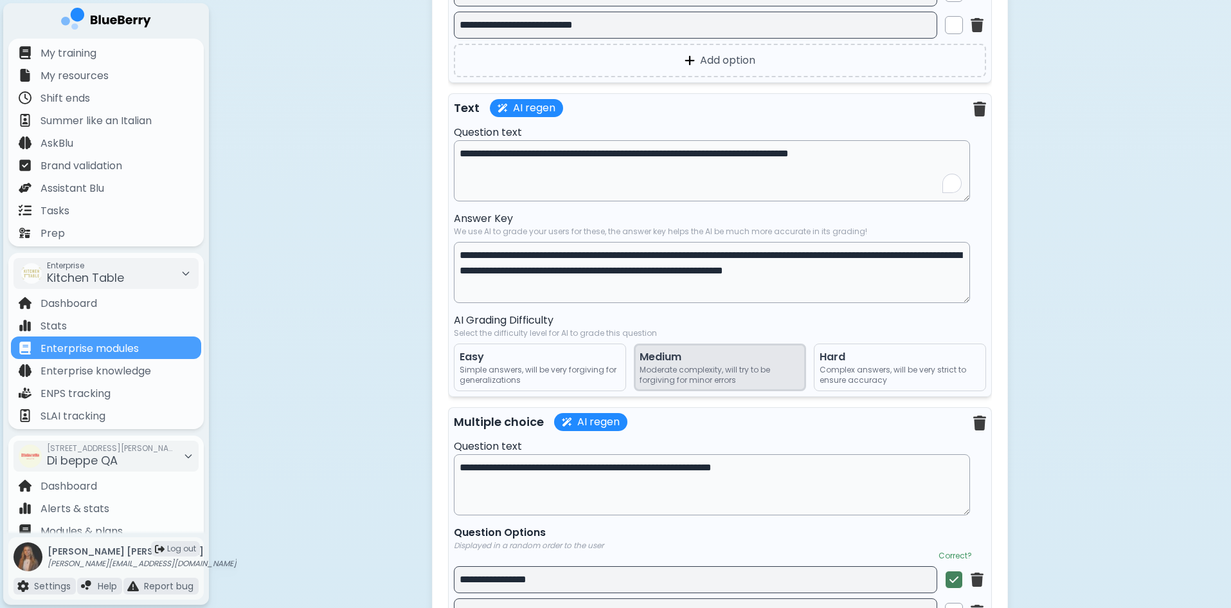
click at [889, 158] on textarea "**********" at bounding box center [712, 170] width 516 height 61
drag, startPoint x: 893, startPoint y: 159, endPoint x: 756, endPoint y: 161, distance: 136.4
click at [756, 161] on textarea "**********" at bounding box center [712, 170] width 516 height 61
type textarea "**********"
drag, startPoint x: 556, startPoint y: 276, endPoint x: 795, endPoint y: 262, distance: 239.6
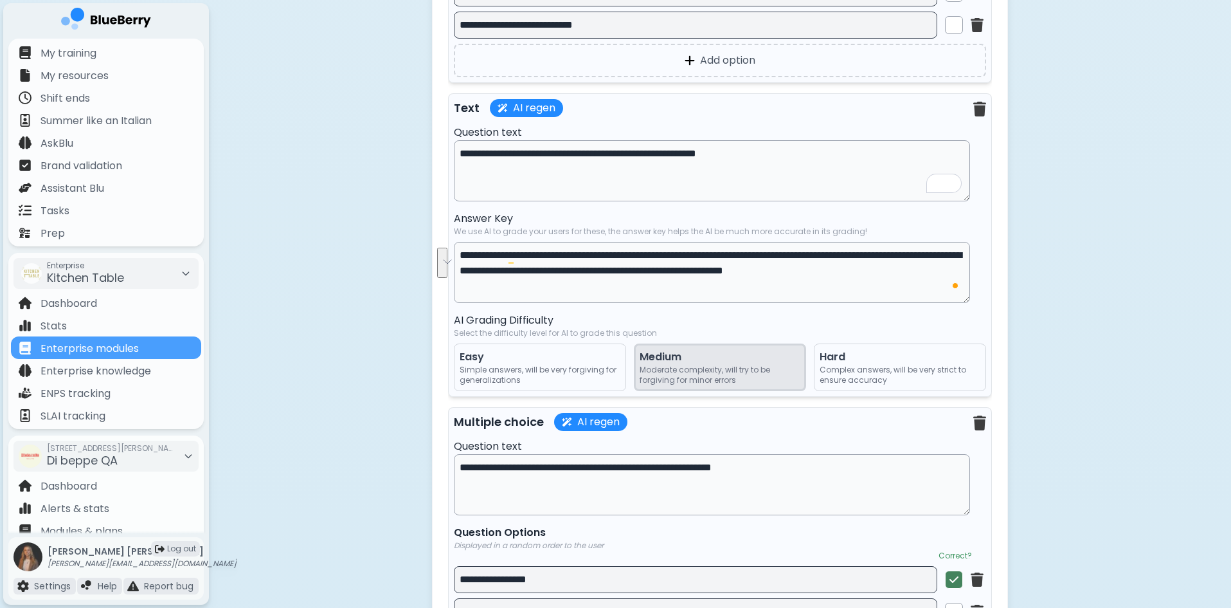
click at [795, 262] on textarea "**********" at bounding box center [712, 272] width 516 height 61
drag, startPoint x: 532, startPoint y: 277, endPoint x: 714, endPoint y: 271, distance: 182.1
click at [714, 271] on textarea "**********" at bounding box center [712, 272] width 516 height 61
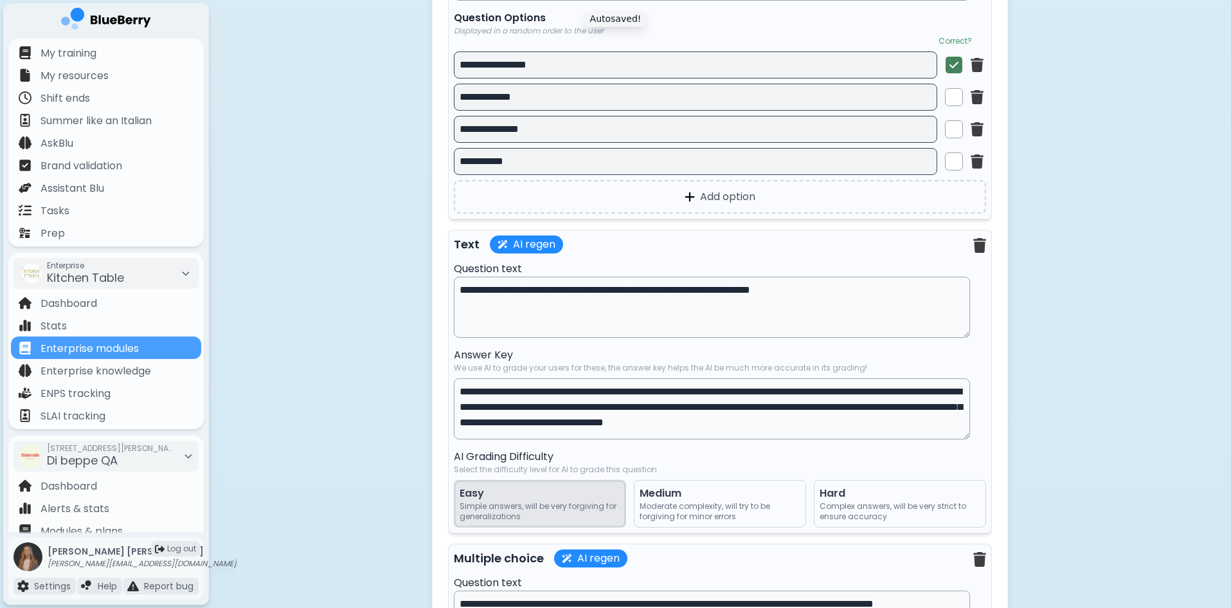
scroll to position [6495, 0]
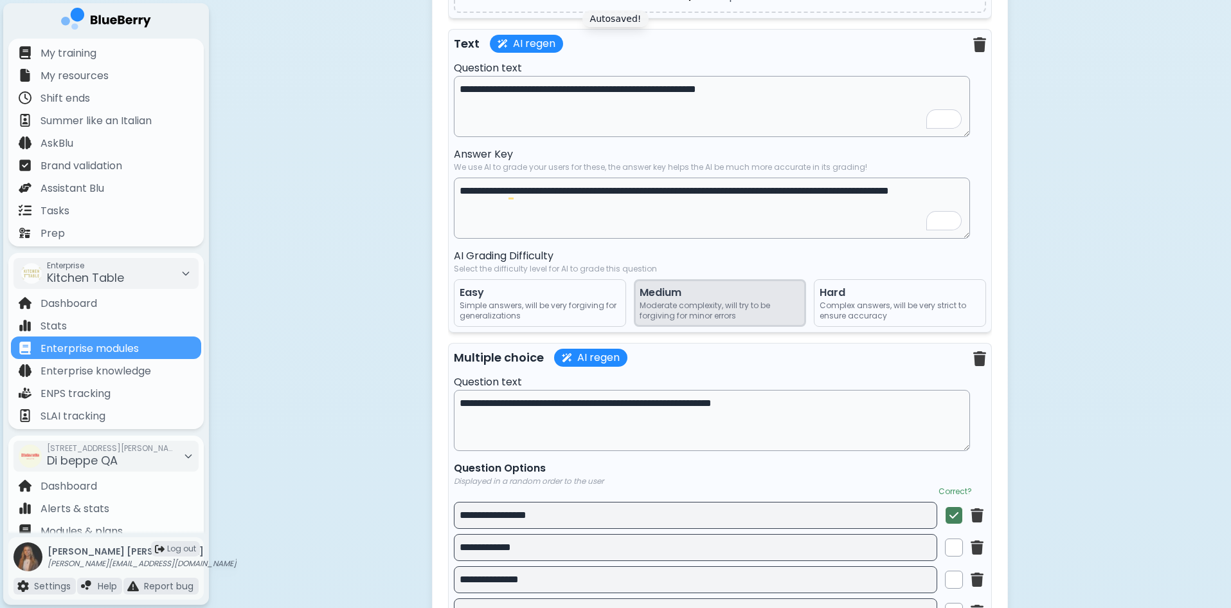
type textarea "**********"
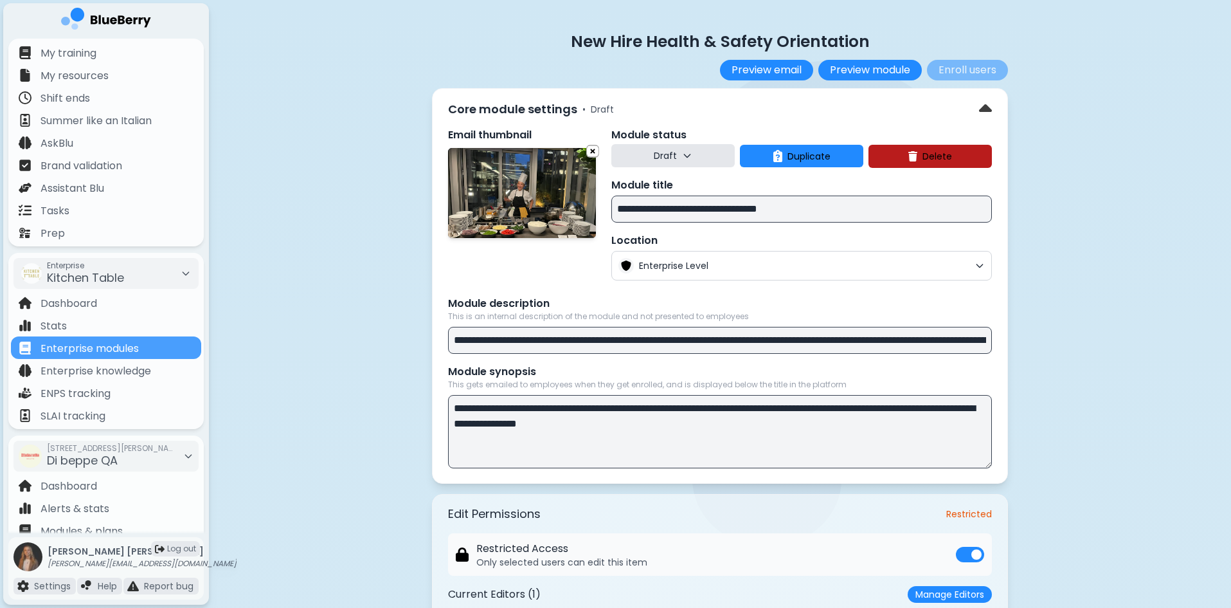
select select "**"
select select "*"
click at [690, 161] on button "Draft" at bounding box center [673, 155] width 123 height 23
click at [668, 181] on button "Draft" at bounding box center [674, 189] width 46 height 26
click at [671, 123] on div "**********" at bounding box center [720, 285] width 576 height 395
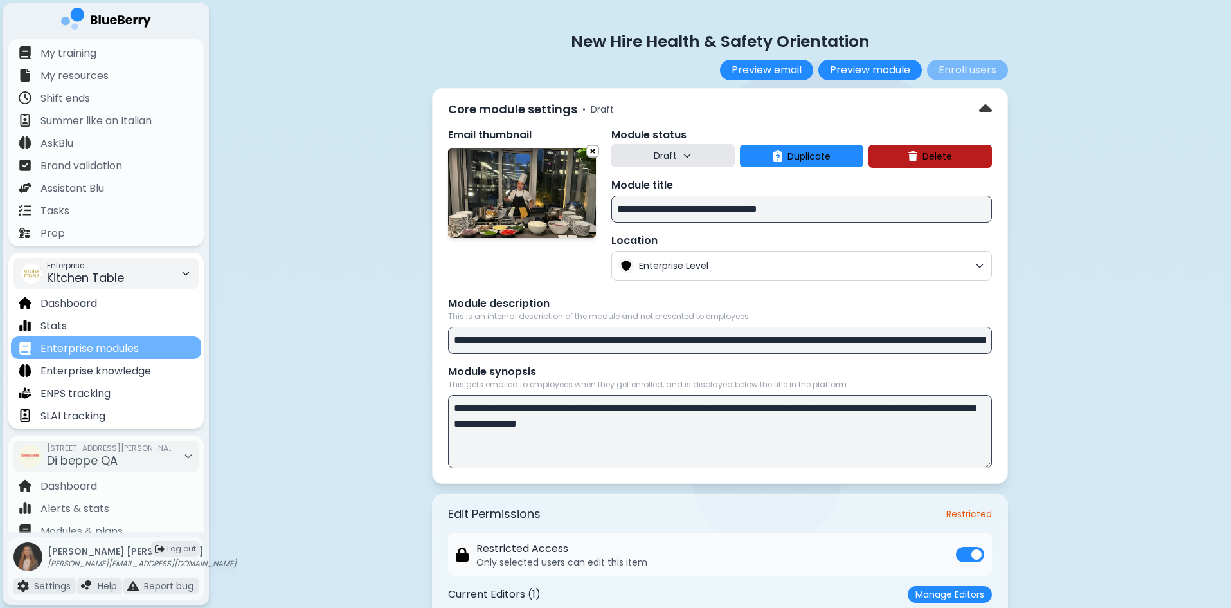
click at [139, 345] on p "Enterprise modules" at bounding box center [90, 348] width 98 height 15
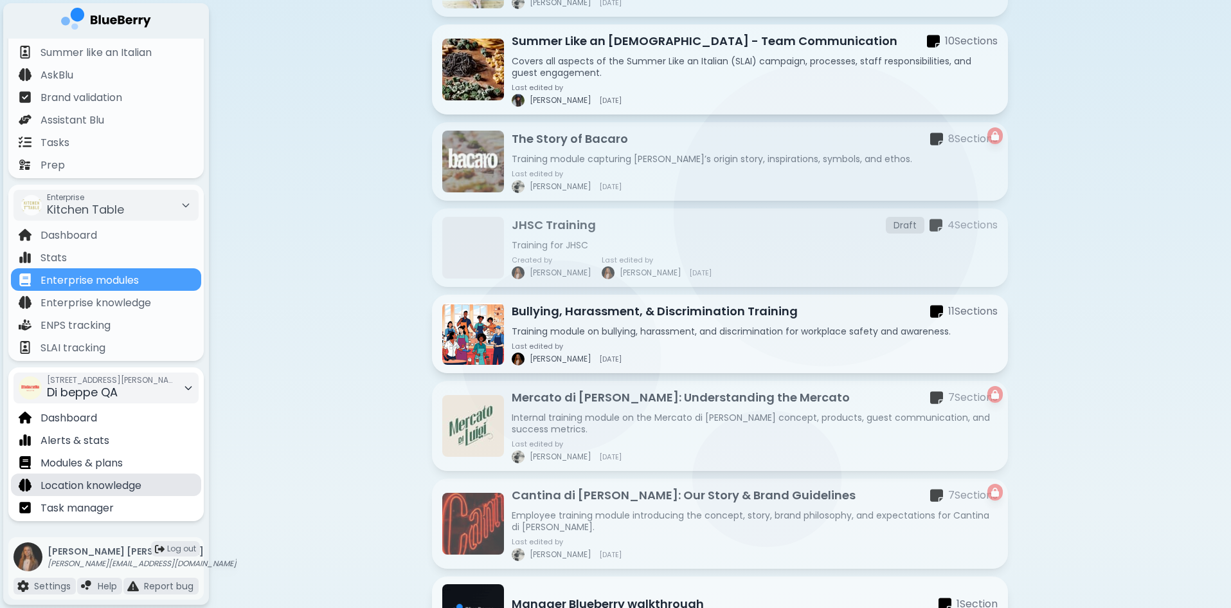
scroll to position [73, 0]
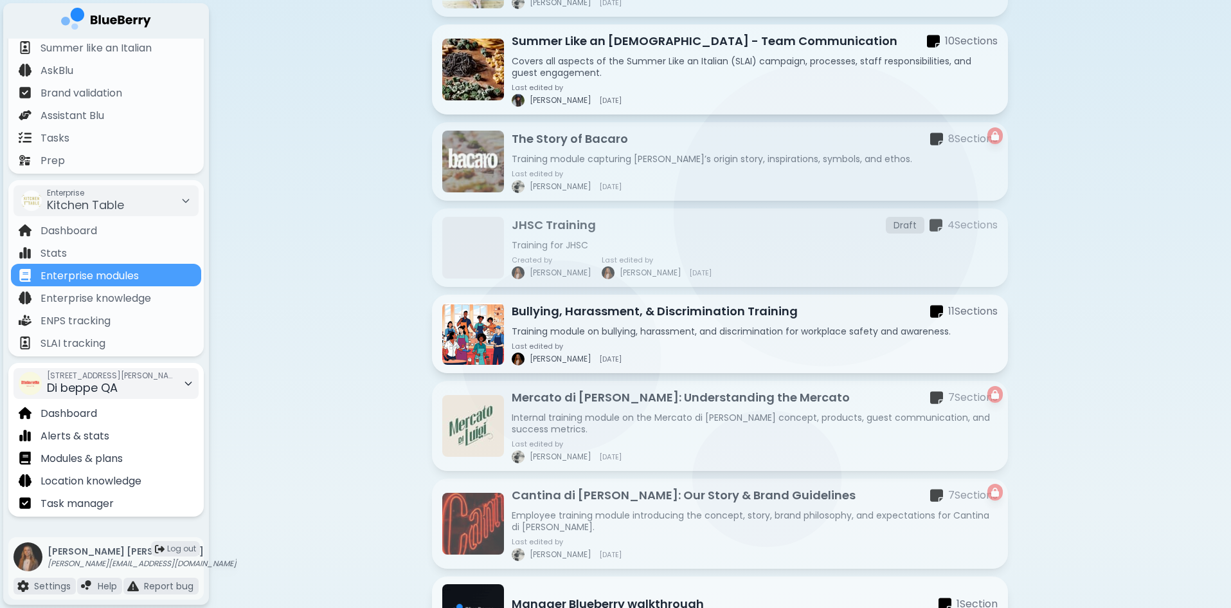
click at [136, 390] on div "[STREET_ADDRESS][PERSON_NAME] QA" at bounding box center [111, 383] width 129 height 28
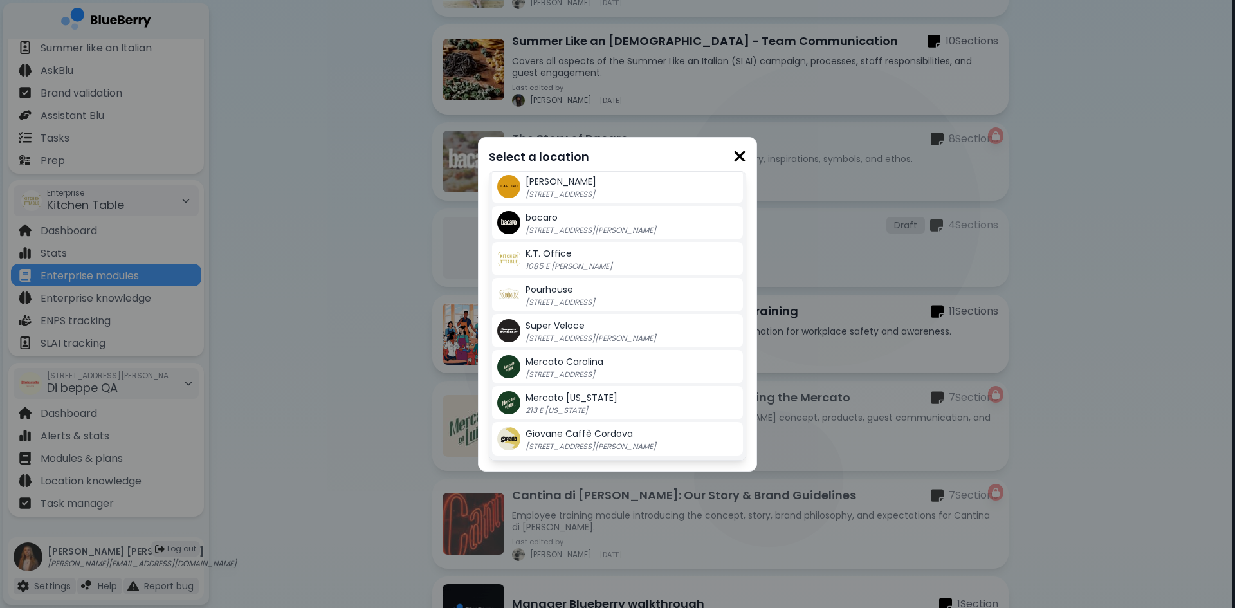
scroll to position [327, 0]
click at [597, 264] on p "1085 E [PERSON_NAME]" at bounding box center [605, 265] width 161 height 10
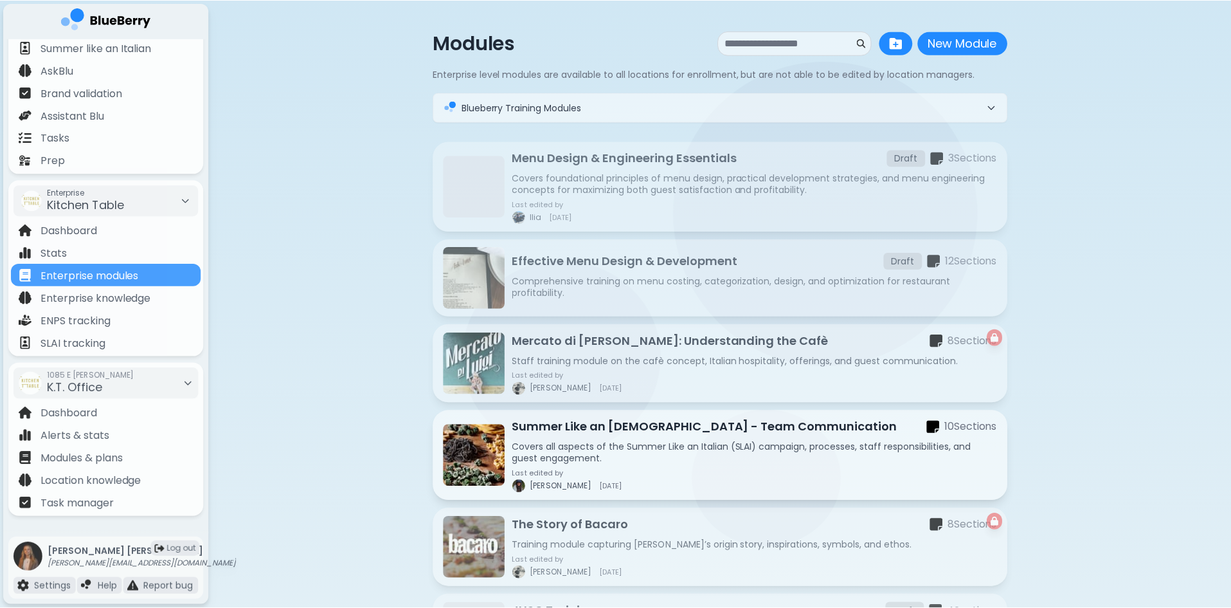
scroll to position [386, 0]
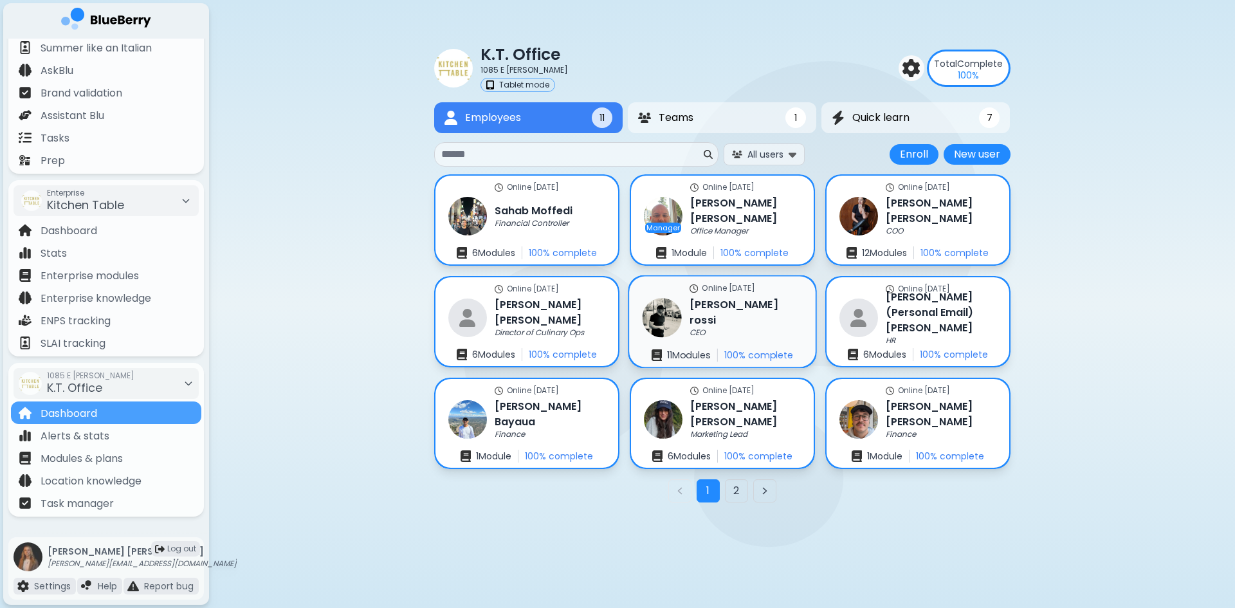
click at [677, 320] on img at bounding box center [661, 317] width 39 height 39
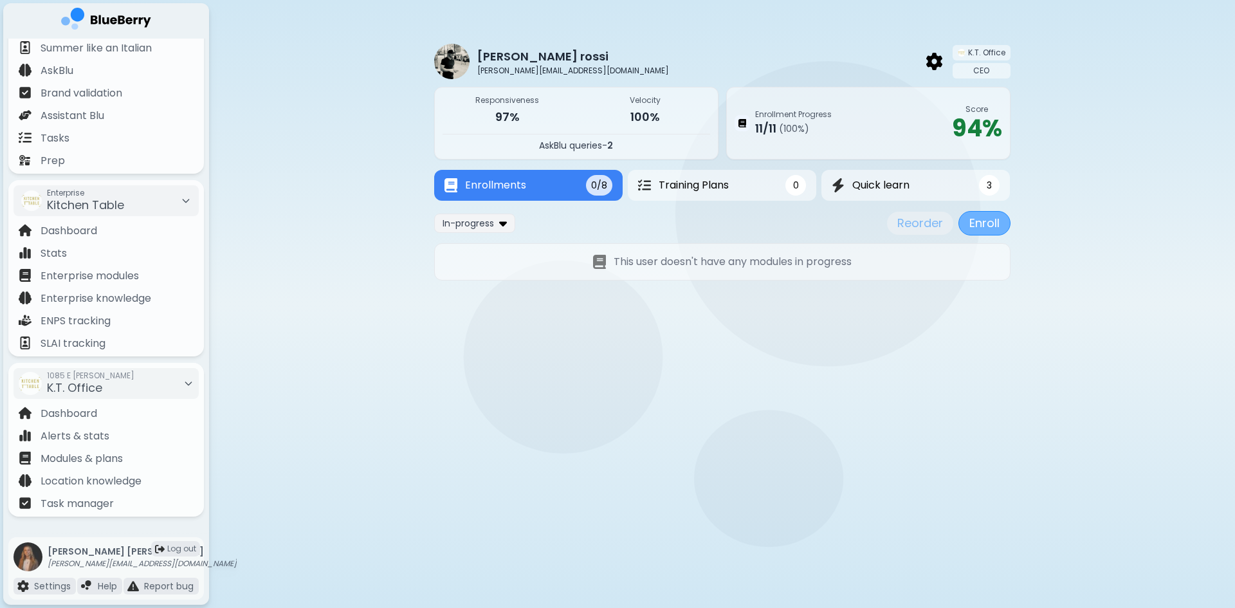
click at [983, 223] on button "Enroll" at bounding box center [984, 223] width 52 height 24
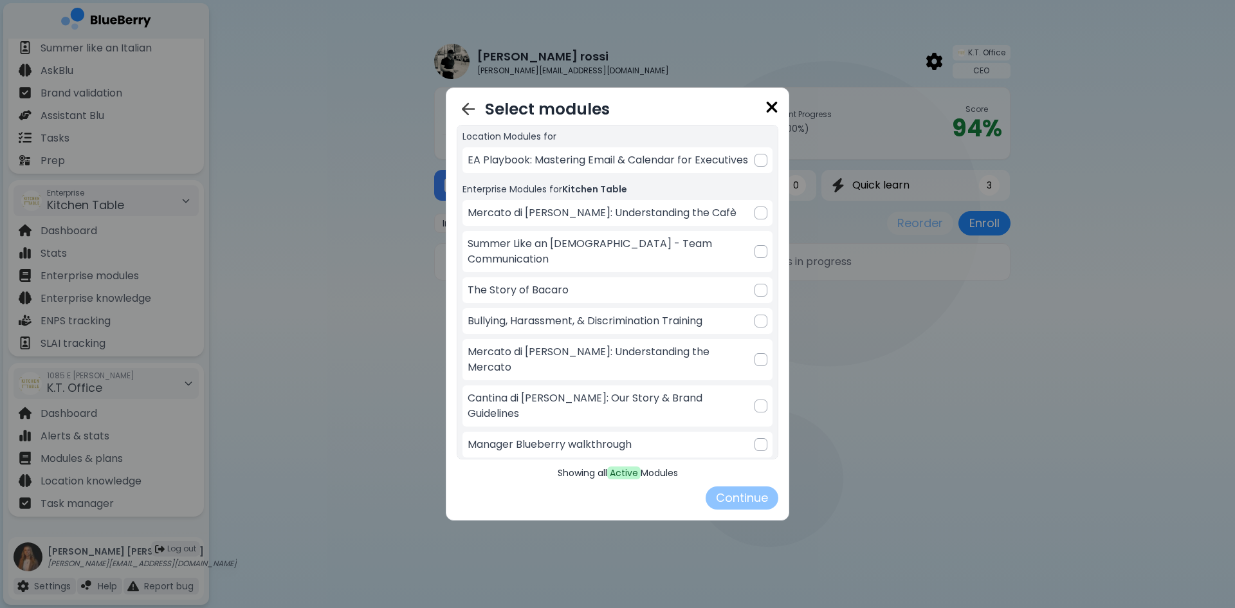
click at [769, 106] on img at bounding box center [771, 106] width 13 height 17
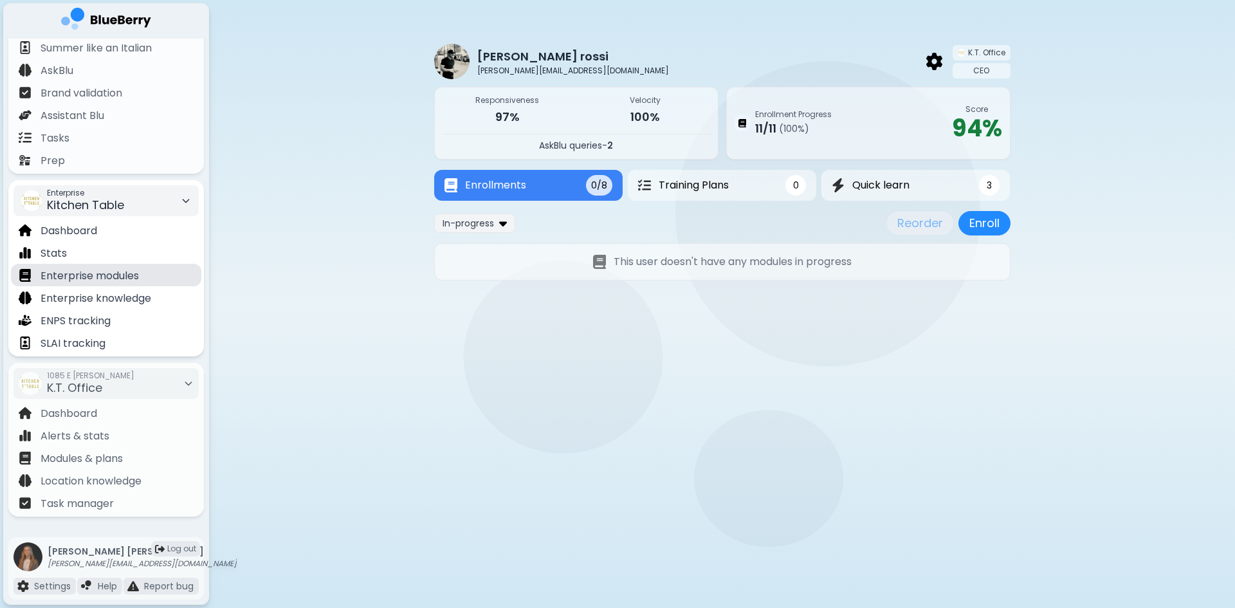
click at [131, 280] on p "Enterprise modules" at bounding box center [90, 275] width 98 height 15
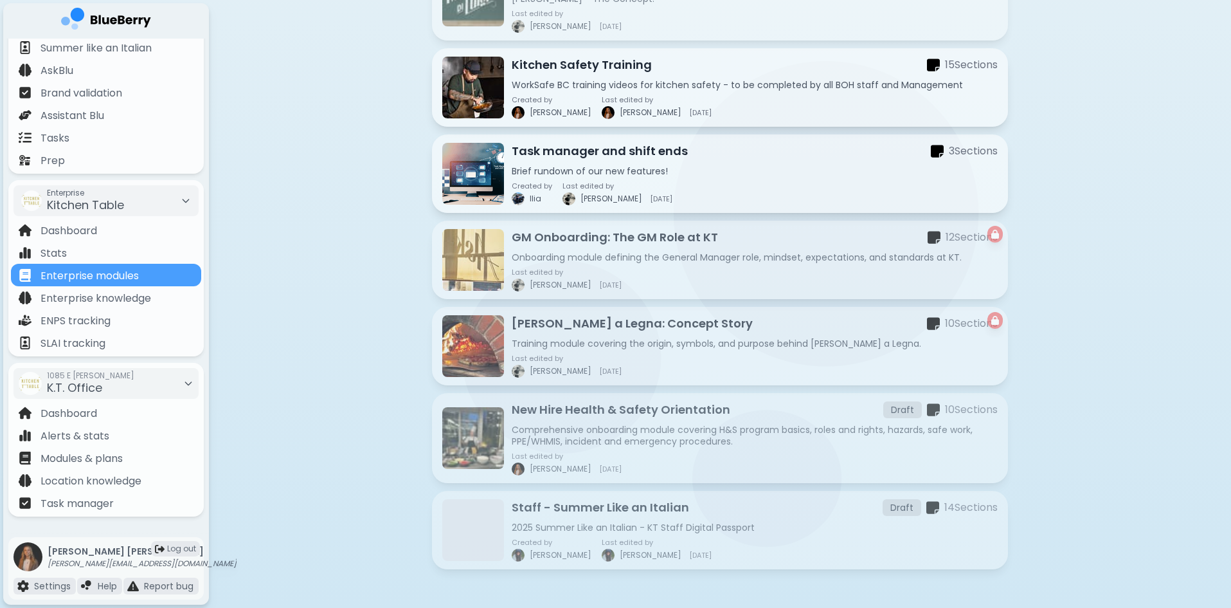
scroll to position [1117, 0]
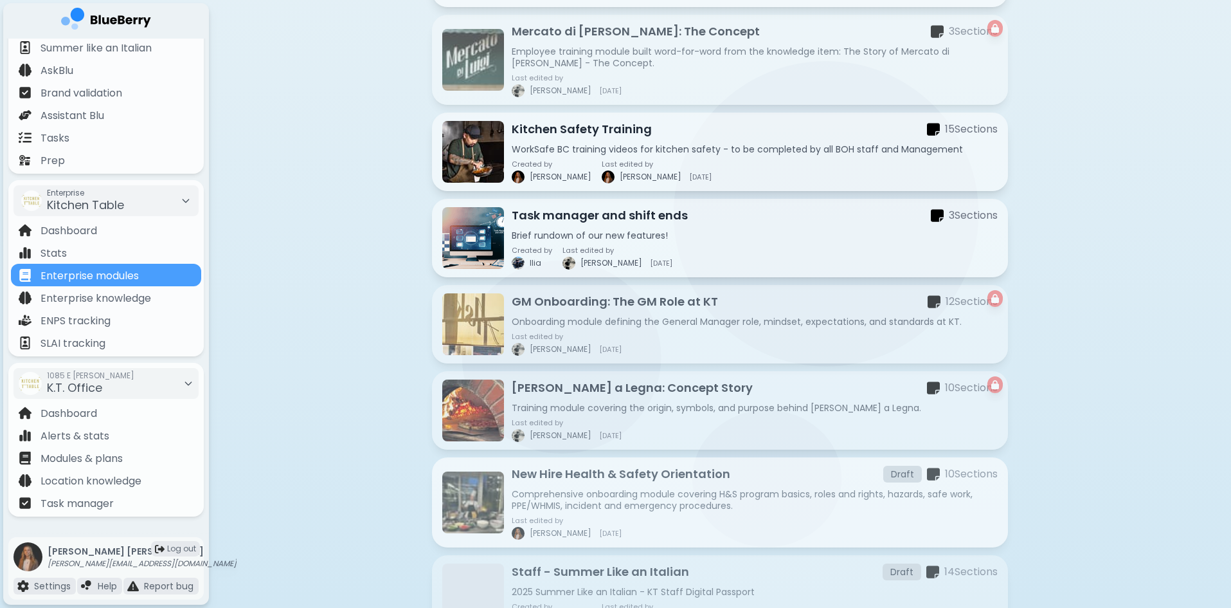
click at [719, 477] on p "New Hire Health & Safety Orientation" at bounding box center [621, 474] width 219 height 18
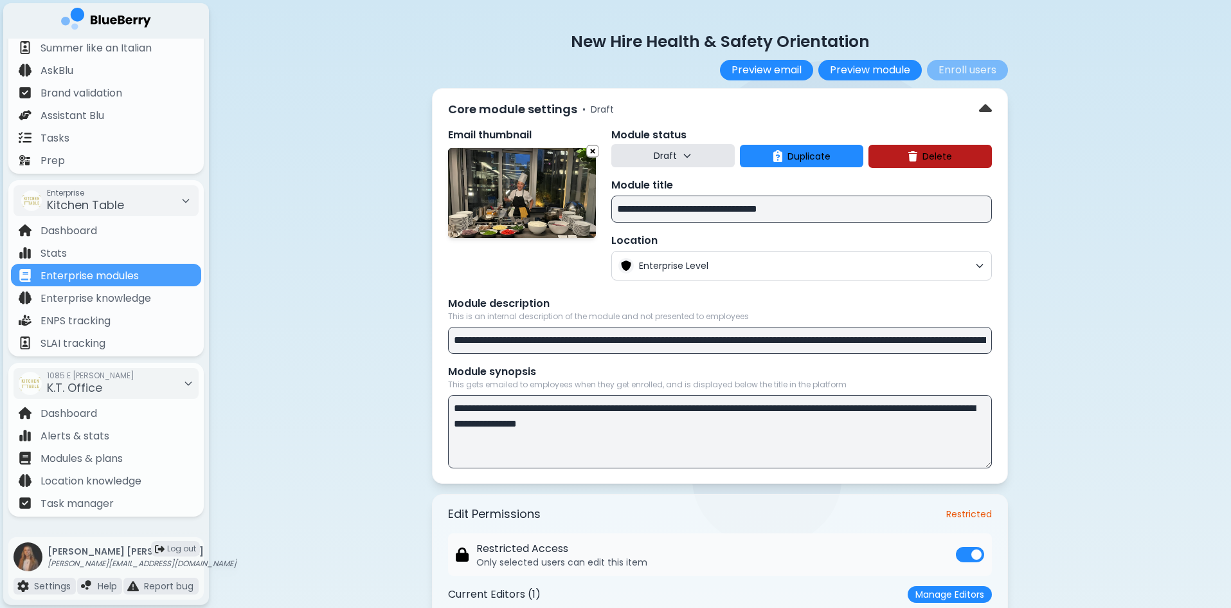
click at [687, 161] on button "Draft" at bounding box center [673, 155] width 123 height 23
click at [676, 210] on button "Live" at bounding box center [674, 214] width 46 height 26
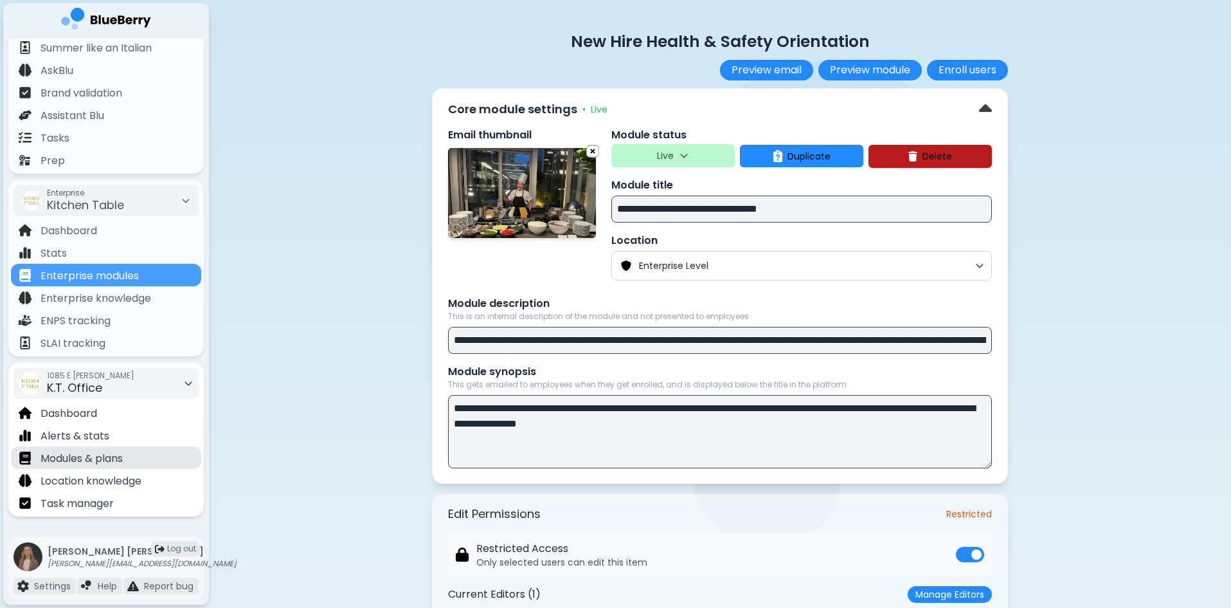
click at [115, 458] on p "Modules & plans" at bounding box center [82, 458] width 82 height 15
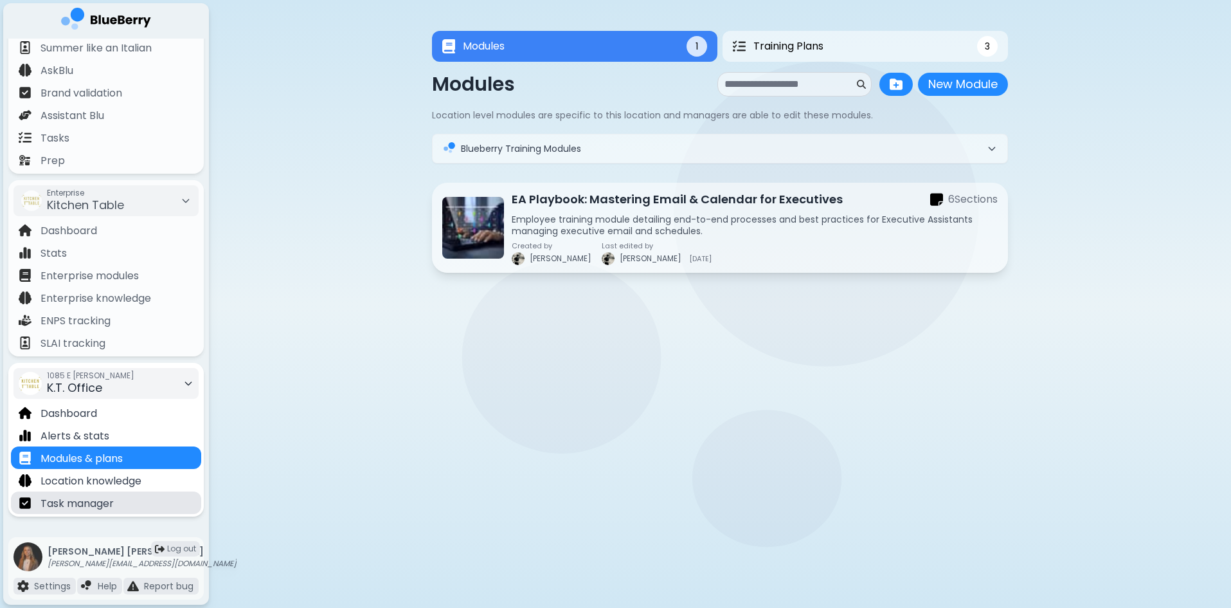
click at [95, 496] on p "Task manager" at bounding box center [77, 503] width 73 height 15
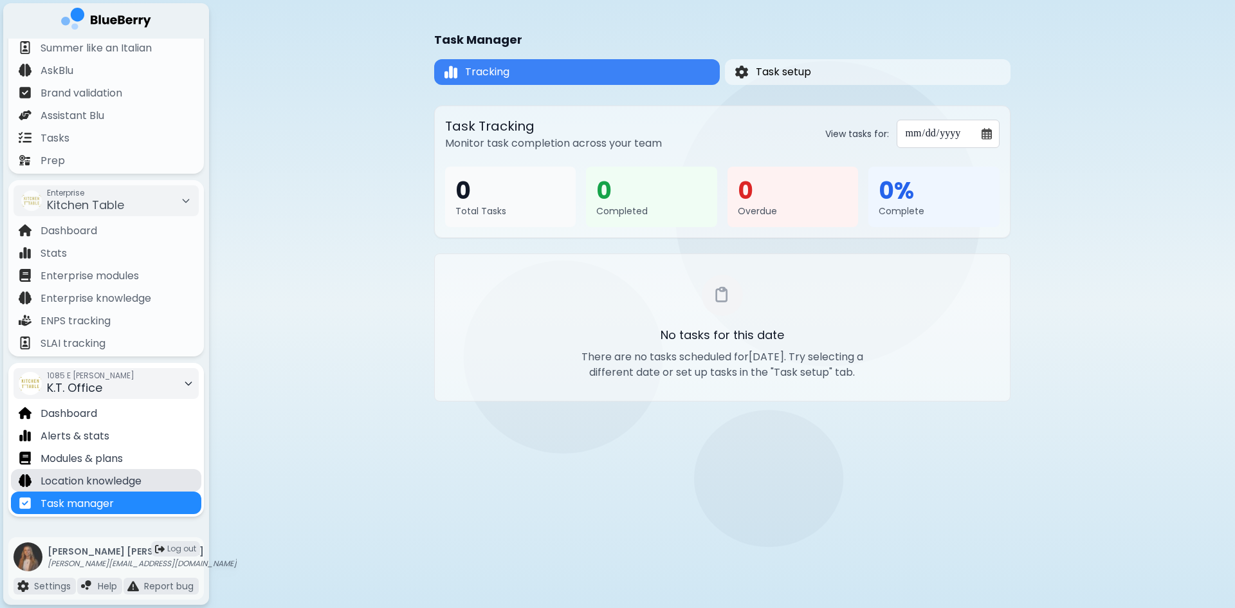
click at [96, 482] on p "Location knowledge" at bounding box center [91, 480] width 101 height 15
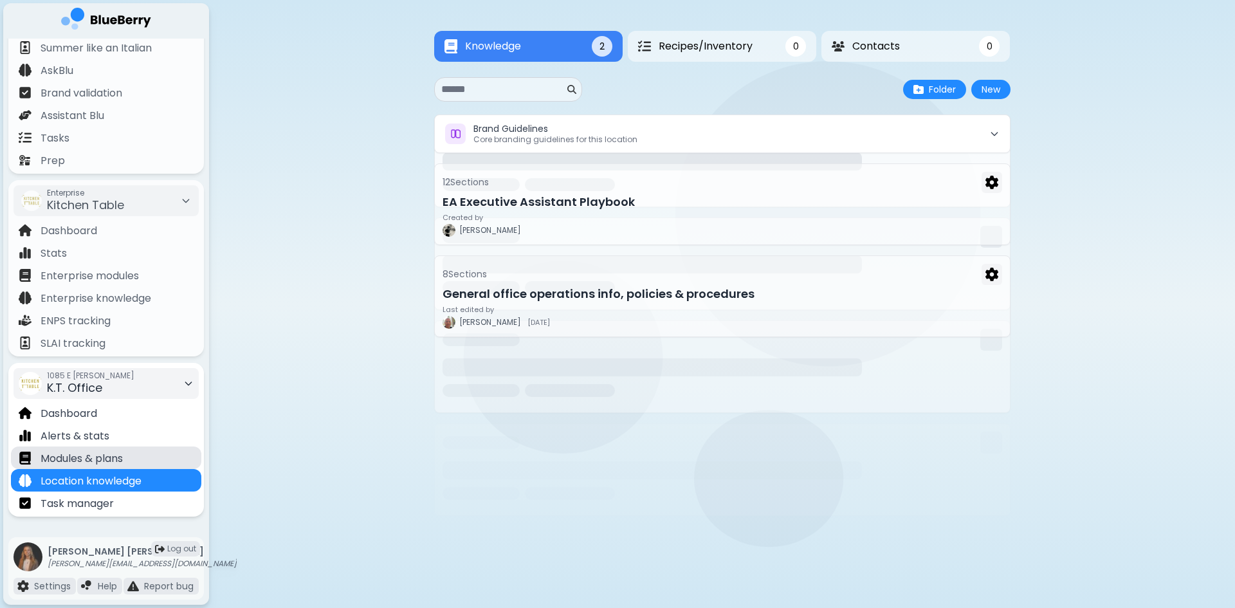
click at [96, 467] on div "Modules & plans" at bounding box center [106, 457] width 190 height 23
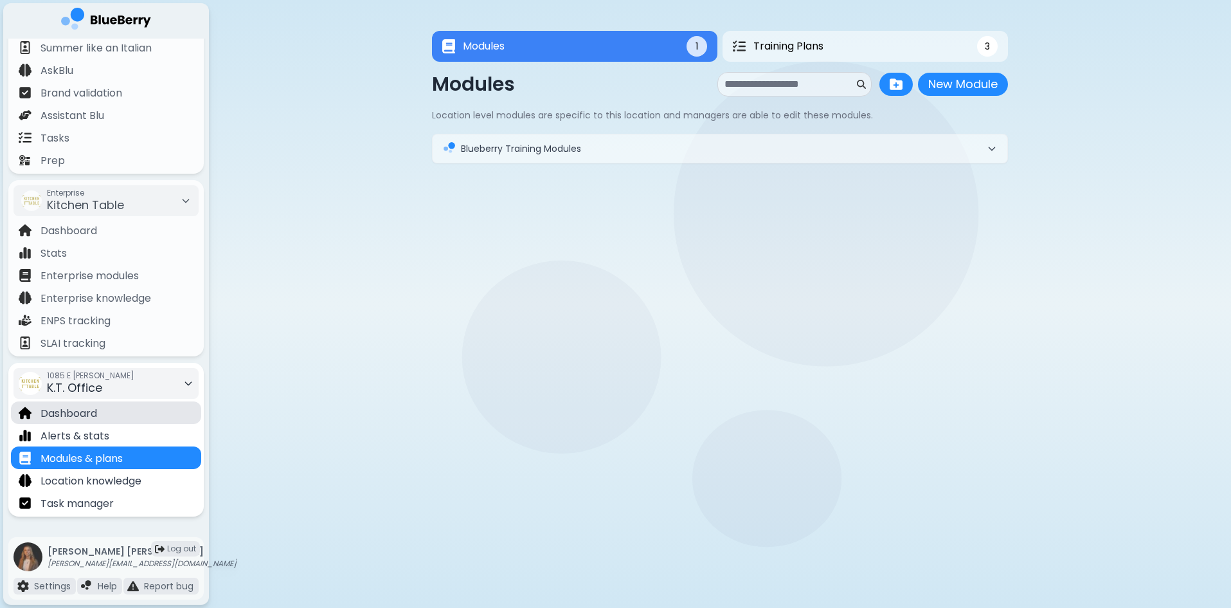
click at [91, 419] on p "Dashboard" at bounding box center [69, 413] width 57 height 15
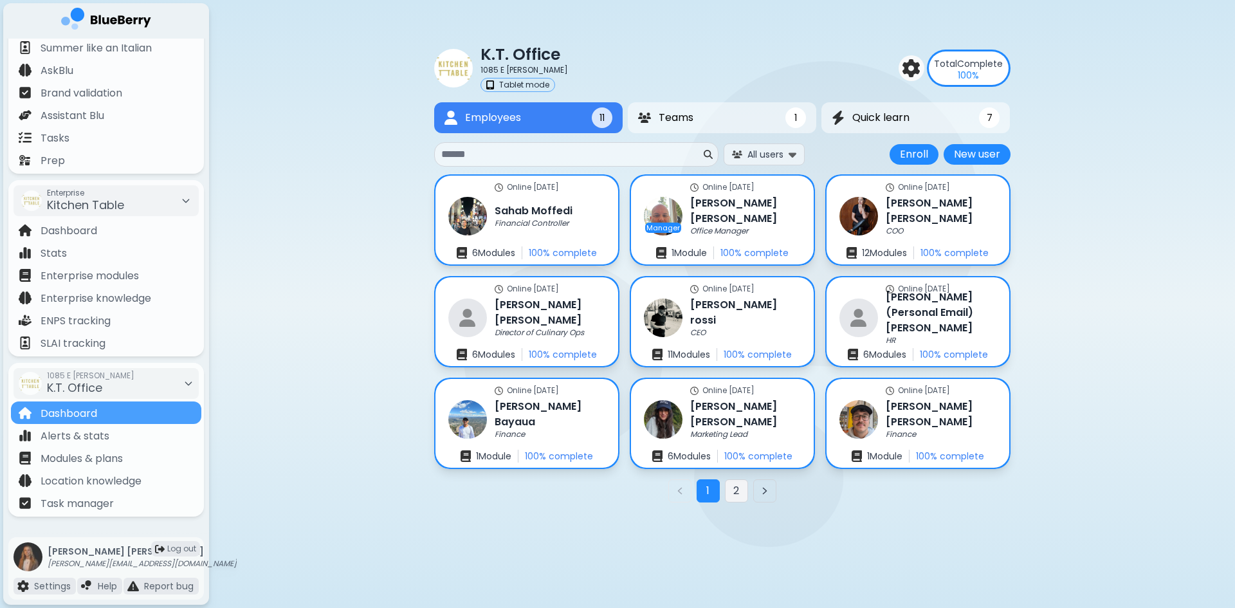
click at [731, 498] on button "2" at bounding box center [736, 490] width 23 height 23
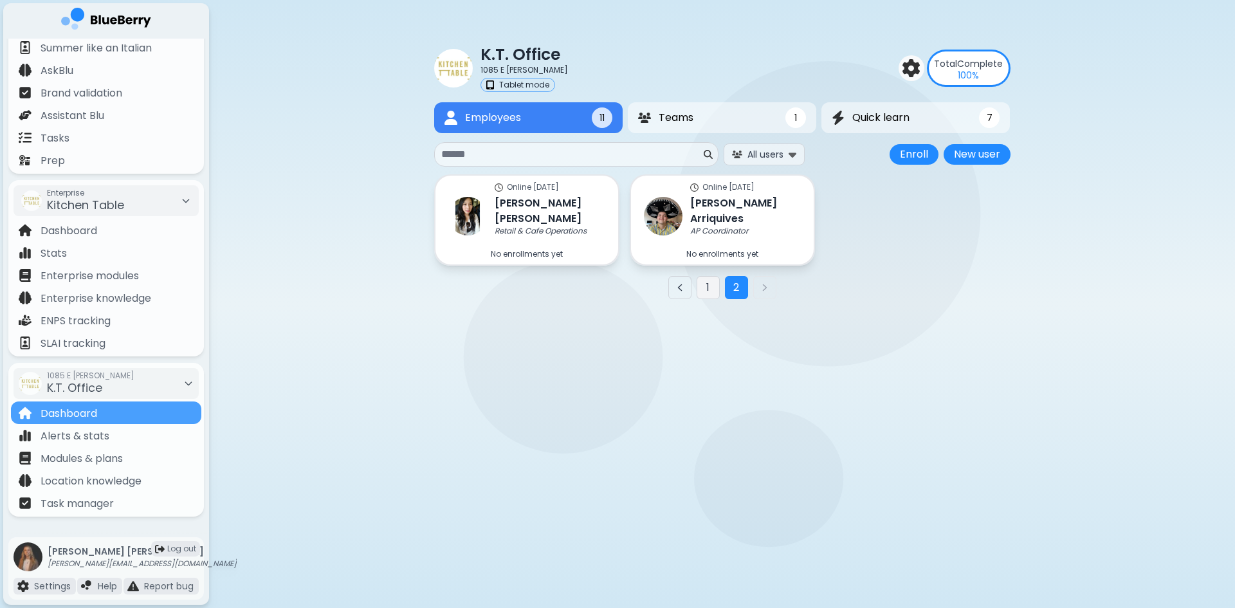
click at [709, 288] on button "1" at bounding box center [707, 287] width 23 height 23
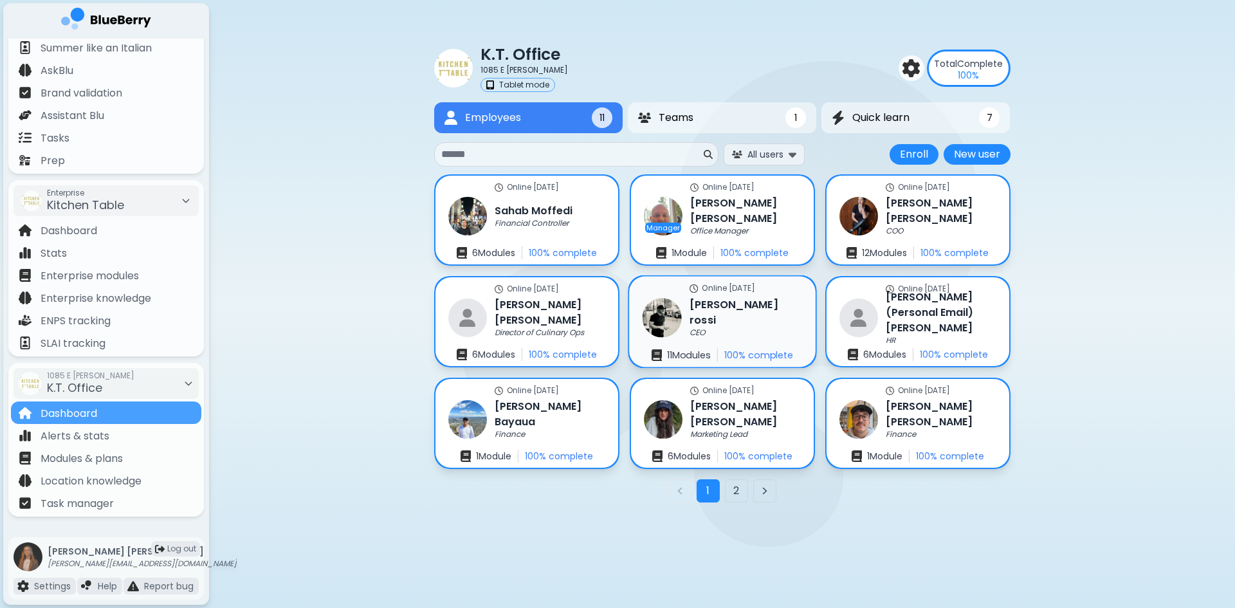
click at [740, 326] on div "Online [DATE] [PERSON_NAME] CEO 11 Module s 100 % complete" at bounding box center [722, 322] width 186 height 91
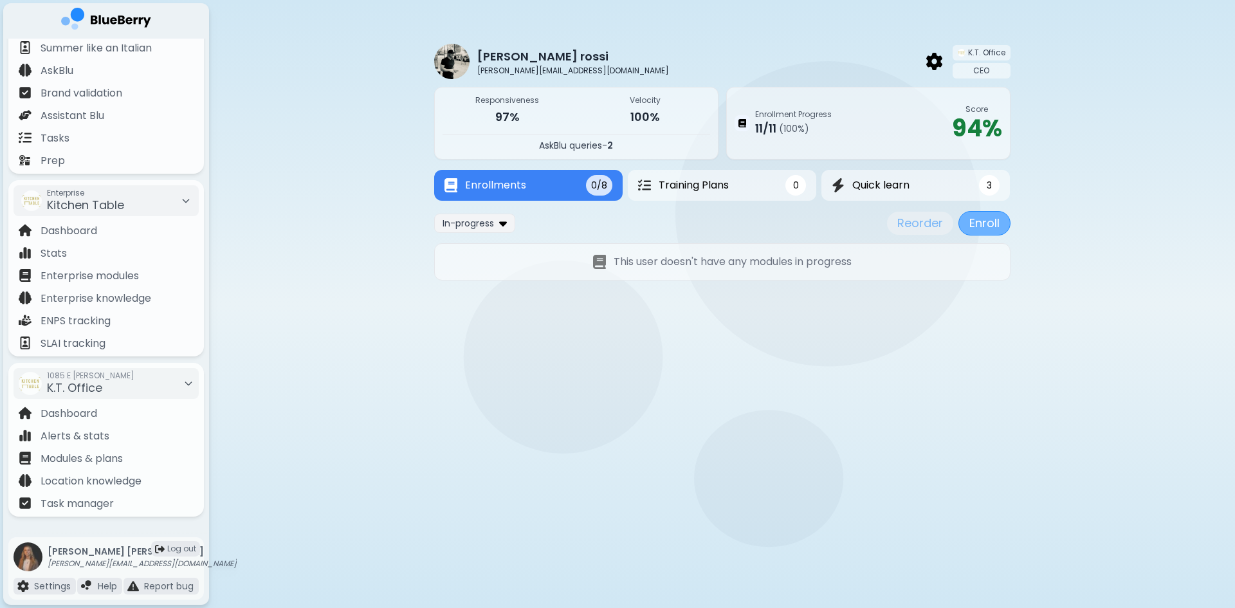
click at [985, 231] on button "Enroll" at bounding box center [984, 223] width 52 height 24
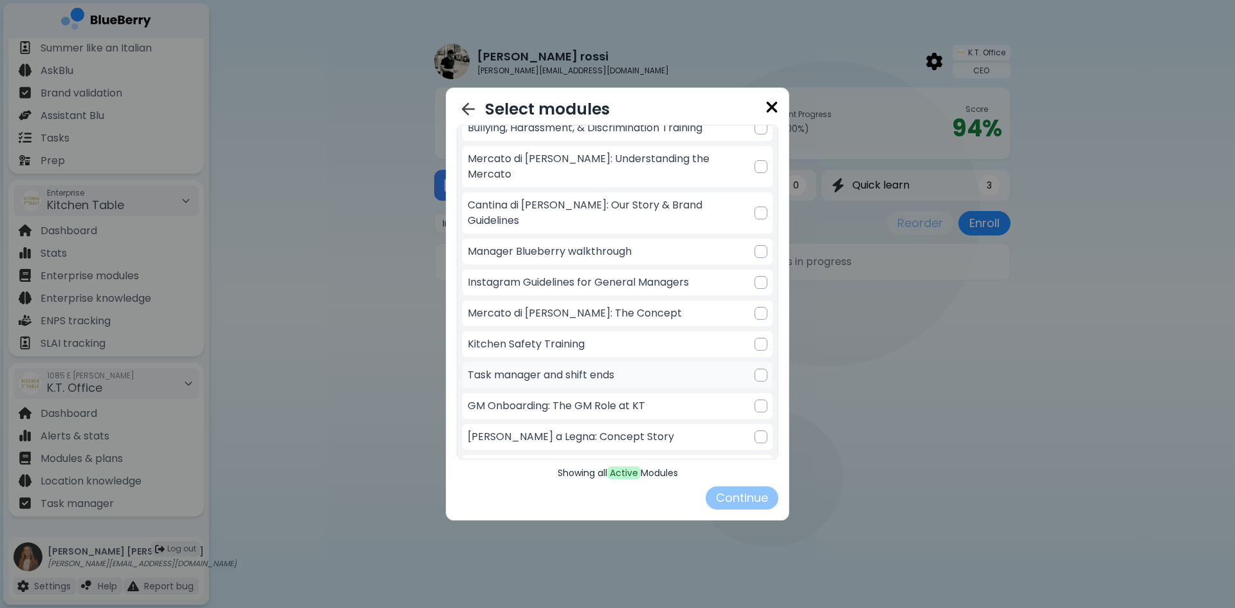
scroll to position [197, 0]
click at [621, 456] on p "New Hire Health & Safety Orientation" at bounding box center [561, 463] width 186 height 15
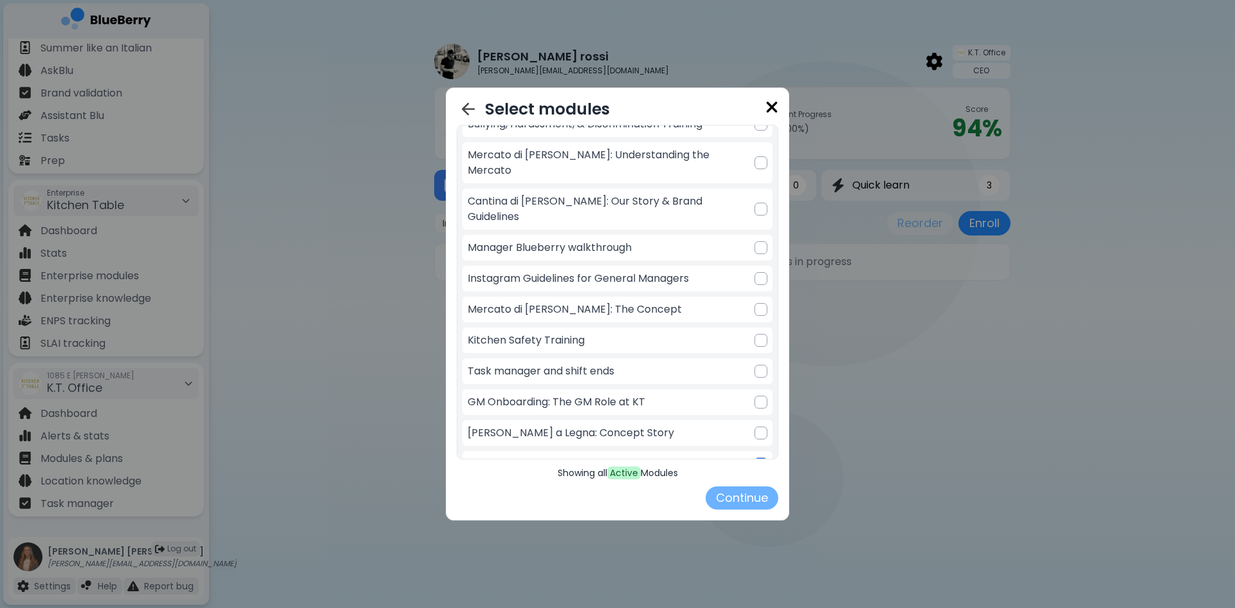
click at [724, 493] on button "Continue" at bounding box center [741, 497] width 73 height 23
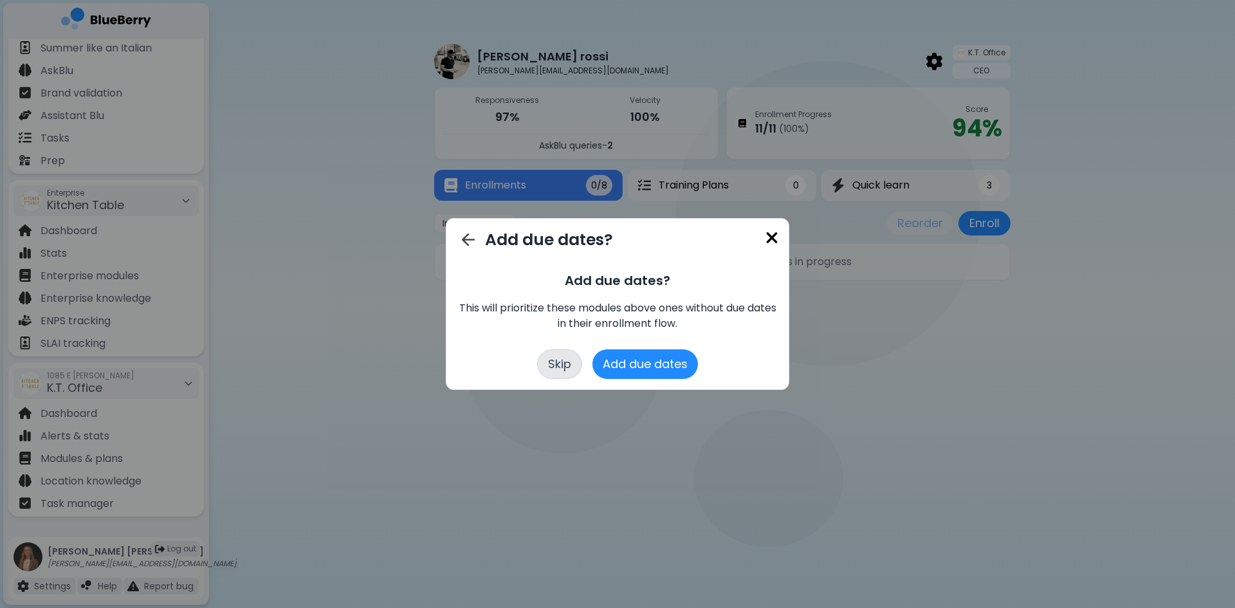
click at [559, 370] on button "Skip" at bounding box center [559, 364] width 45 height 30
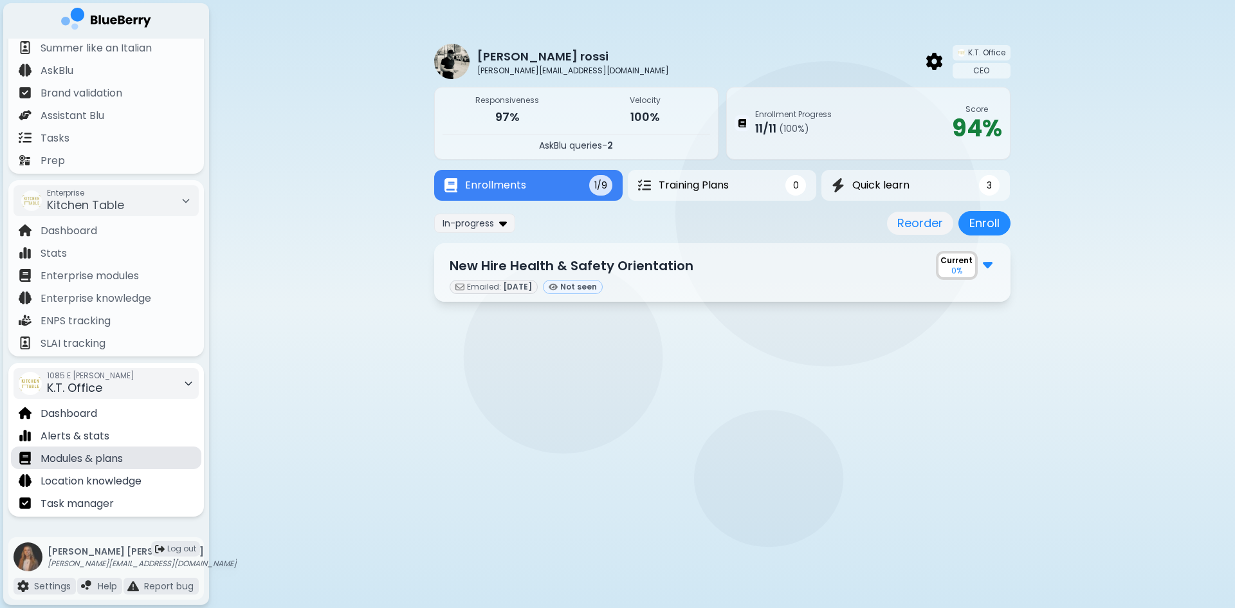
click at [121, 462] on p "Modules & plans" at bounding box center [82, 458] width 82 height 15
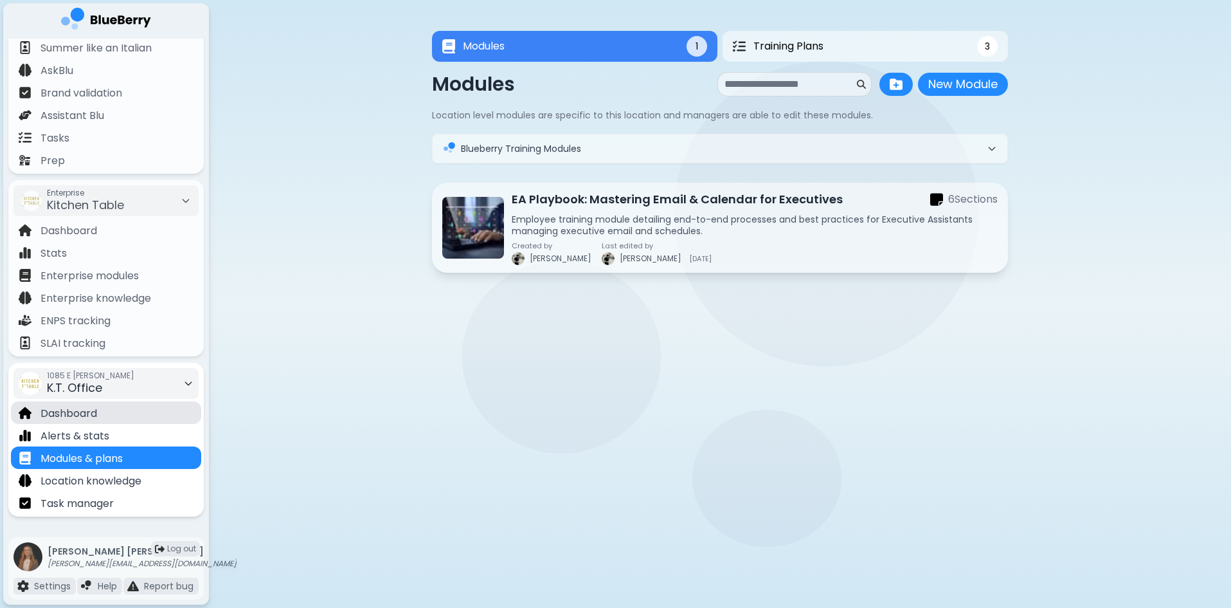
click at [107, 415] on div "Dashboard" at bounding box center [106, 412] width 190 height 23
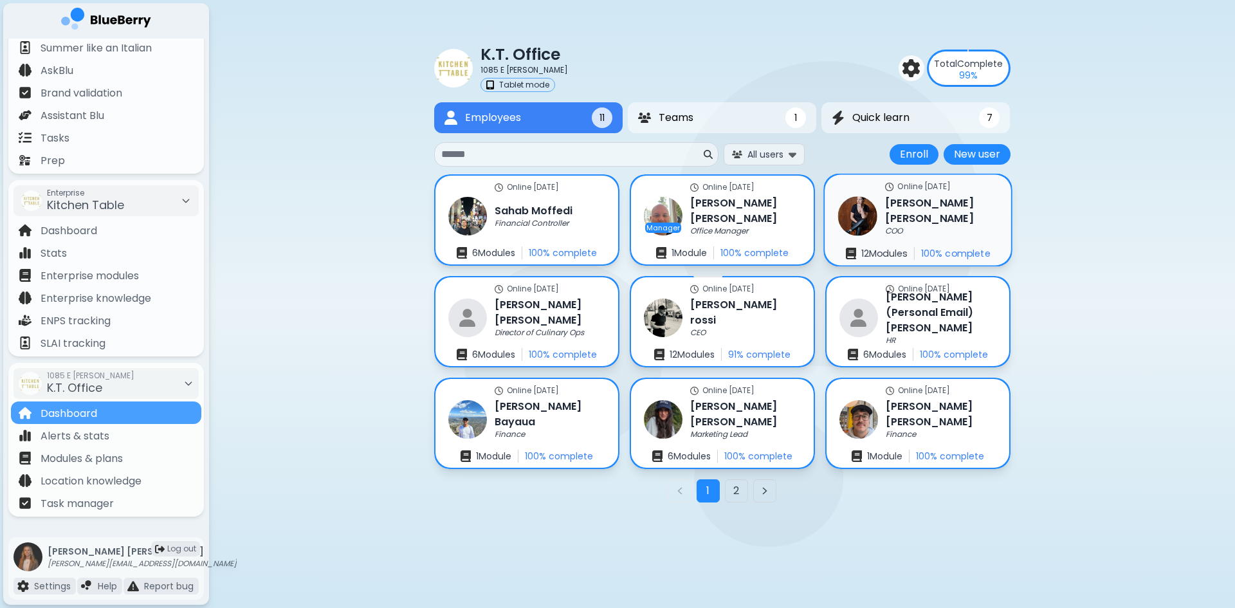
click at [917, 213] on h3 "[PERSON_NAME]" at bounding box center [941, 211] width 113 height 32
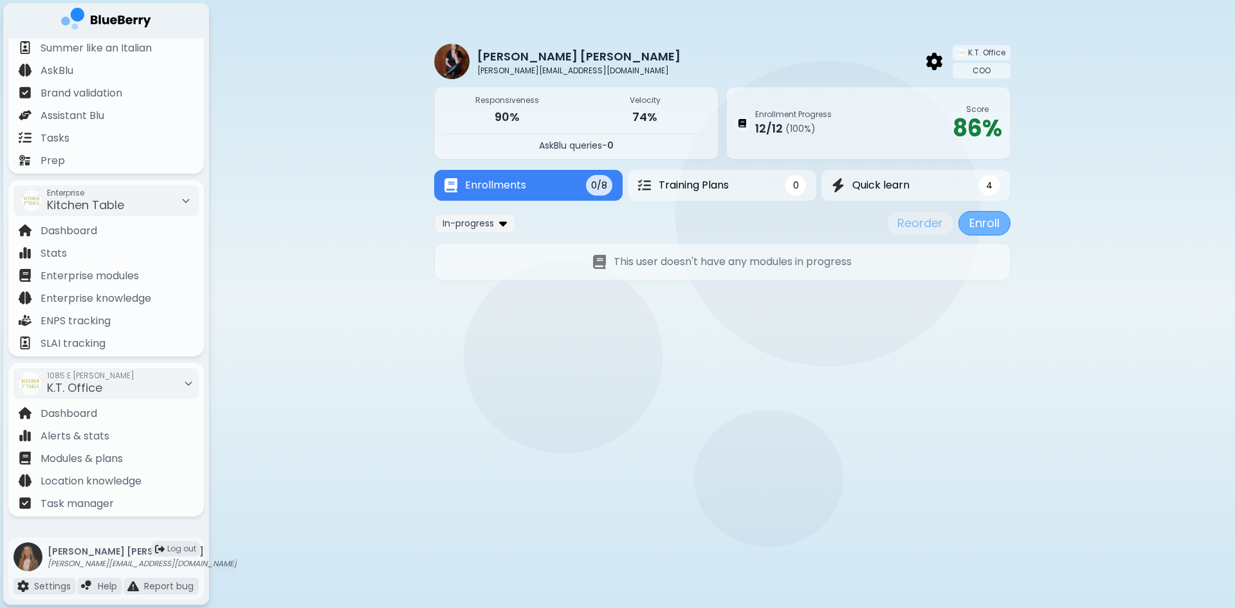
click at [979, 224] on button "Enroll" at bounding box center [984, 223] width 52 height 24
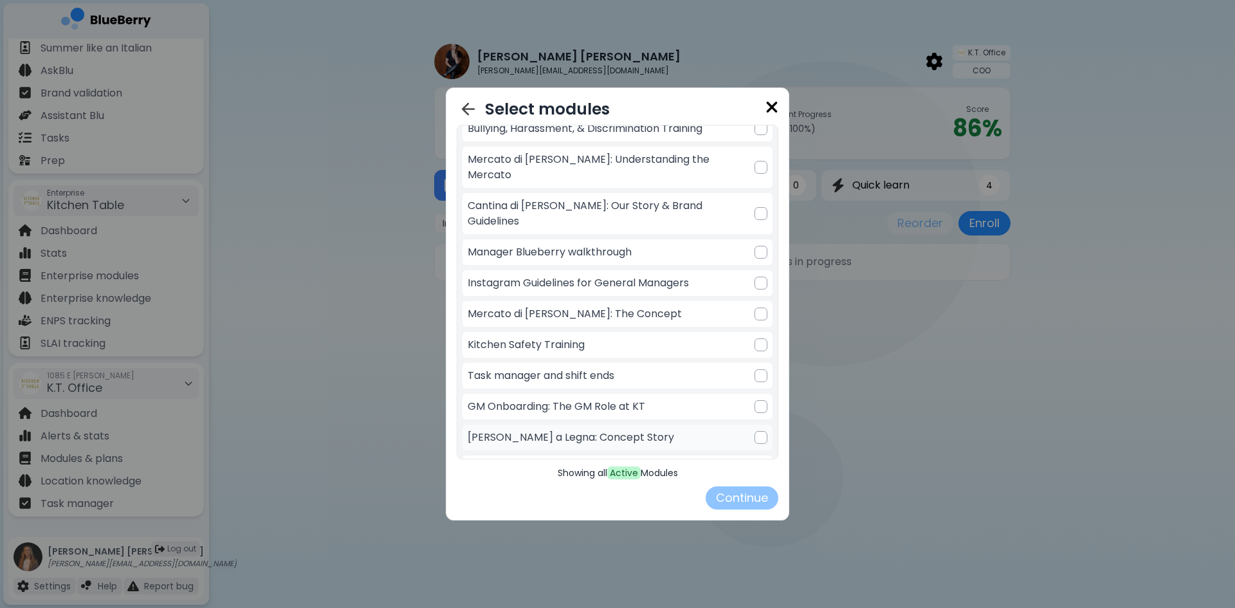
scroll to position [193, 0]
click at [722, 455] on div "New Hire Health & Safety Orientation" at bounding box center [617, 468] width 310 height 26
click at [745, 497] on button "Continue" at bounding box center [741, 497] width 73 height 23
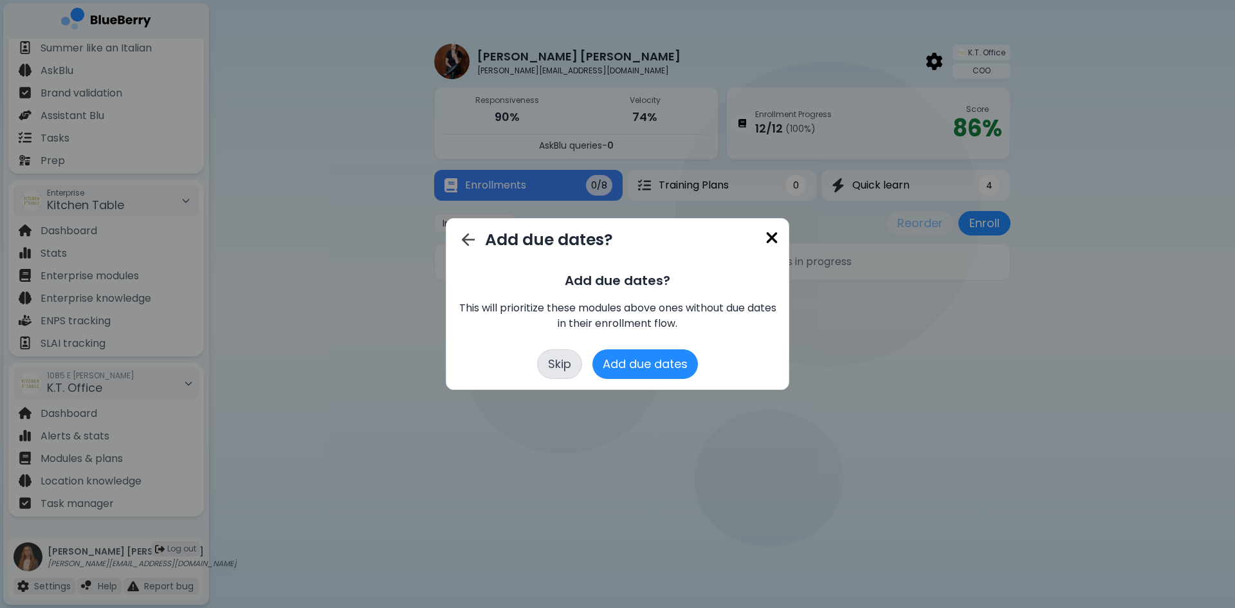
click at [570, 367] on button "Skip" at bounding box center [559, 364] width 45 height 30
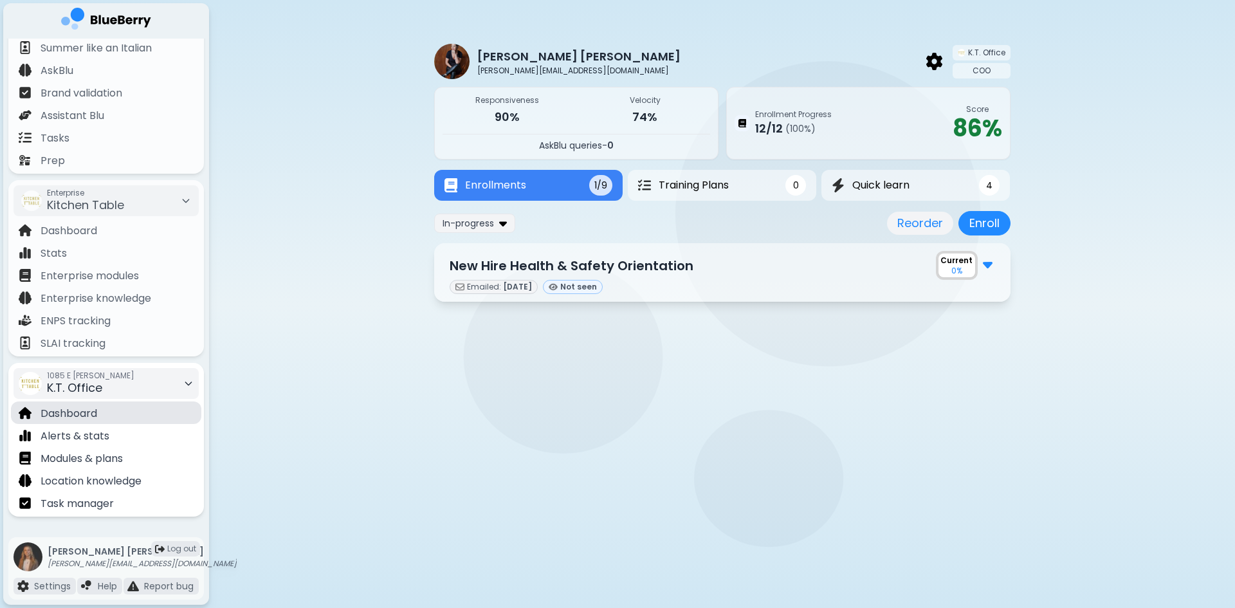
click at [123, 411] on div "Dashboard" at bounding box center [106, 412] width 190 height 23
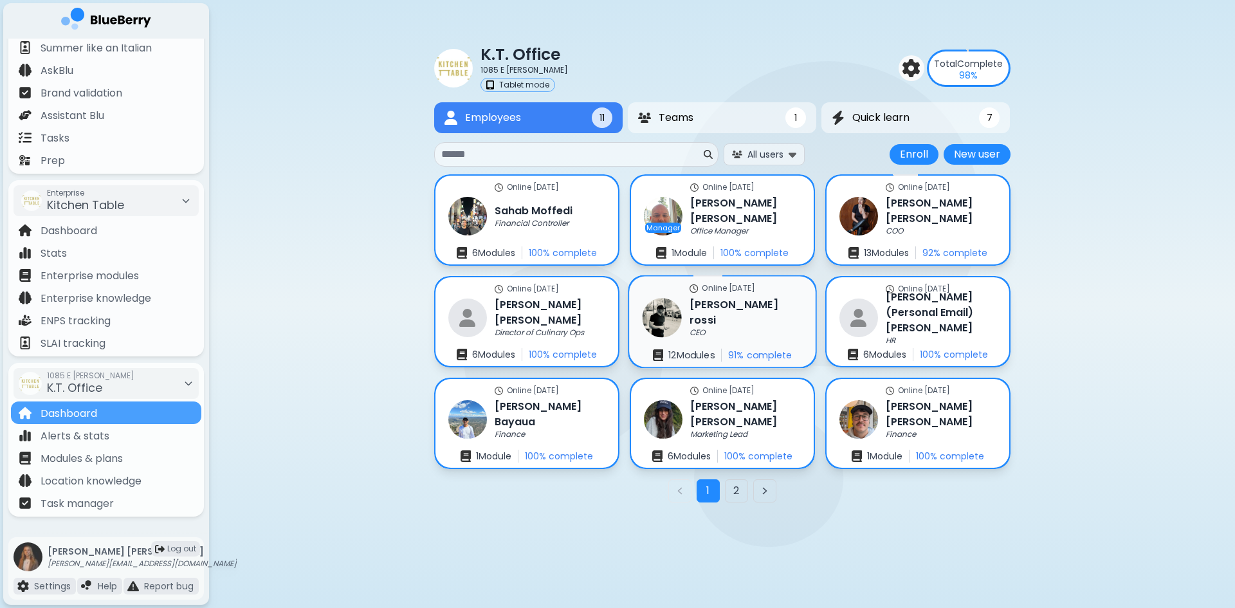
click at [779, 326] on div "Online [DATE] [PERSON_NAME] CEO 12 Module s 91 % complete" at bounding box center [722, 322] width 186 height 91
